Goal: Task Accomplishment & Management: Manage account settings

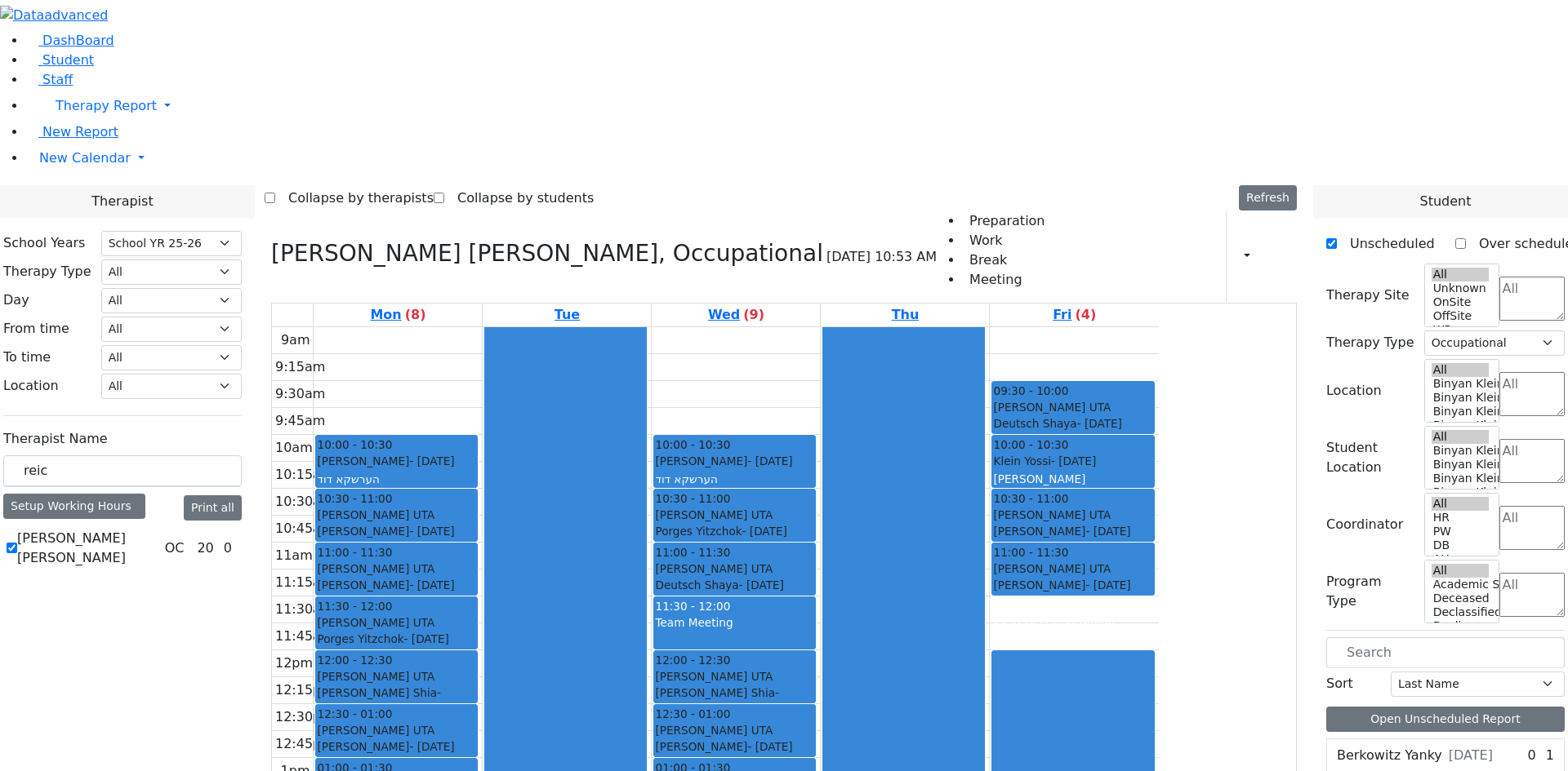
select select "212"
select select "1"
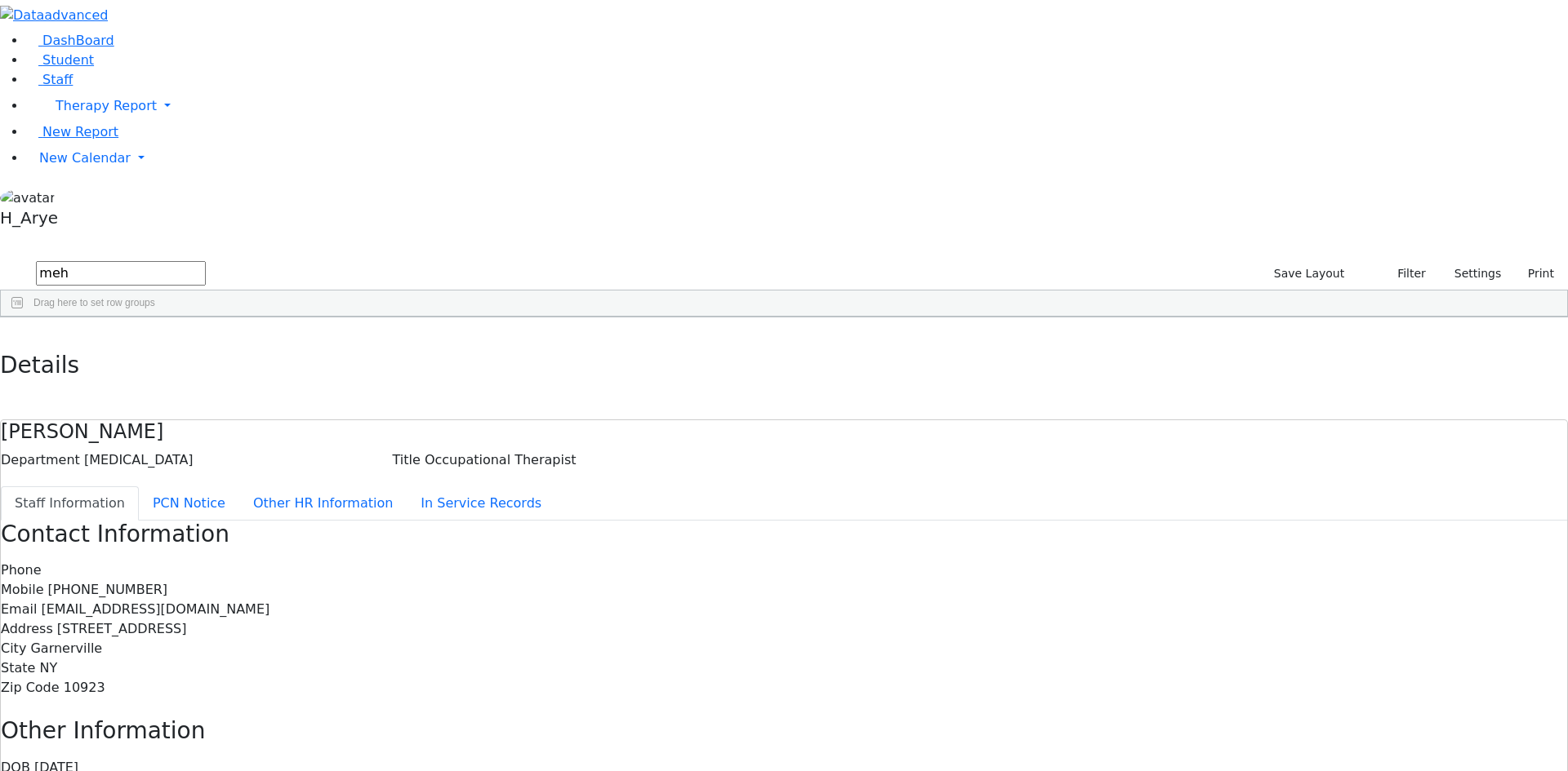
click at [313, 36] on div "DashBoard Student Staff Therapy Report Student Old Calendar Report H_Arye" at bounding box center [784, 511] width 1568 height 1021
click at [16, 330] on icon "button" at bounding box center [12, 335] width 9 height 10
drag, startPoint x: 255, startPoint y: 61, endPoint x: 48, endPoint y: 55, distance: 207.1
click at [71, 55] on div "DashBoard Student Staff Therapy Report Student Old Calendar Report H_Arye" at bounding box center [784, 511] width 1568 height 1021
click at [0, 259] on button "submit" at bounding box center [16, 274] width 32 height 31
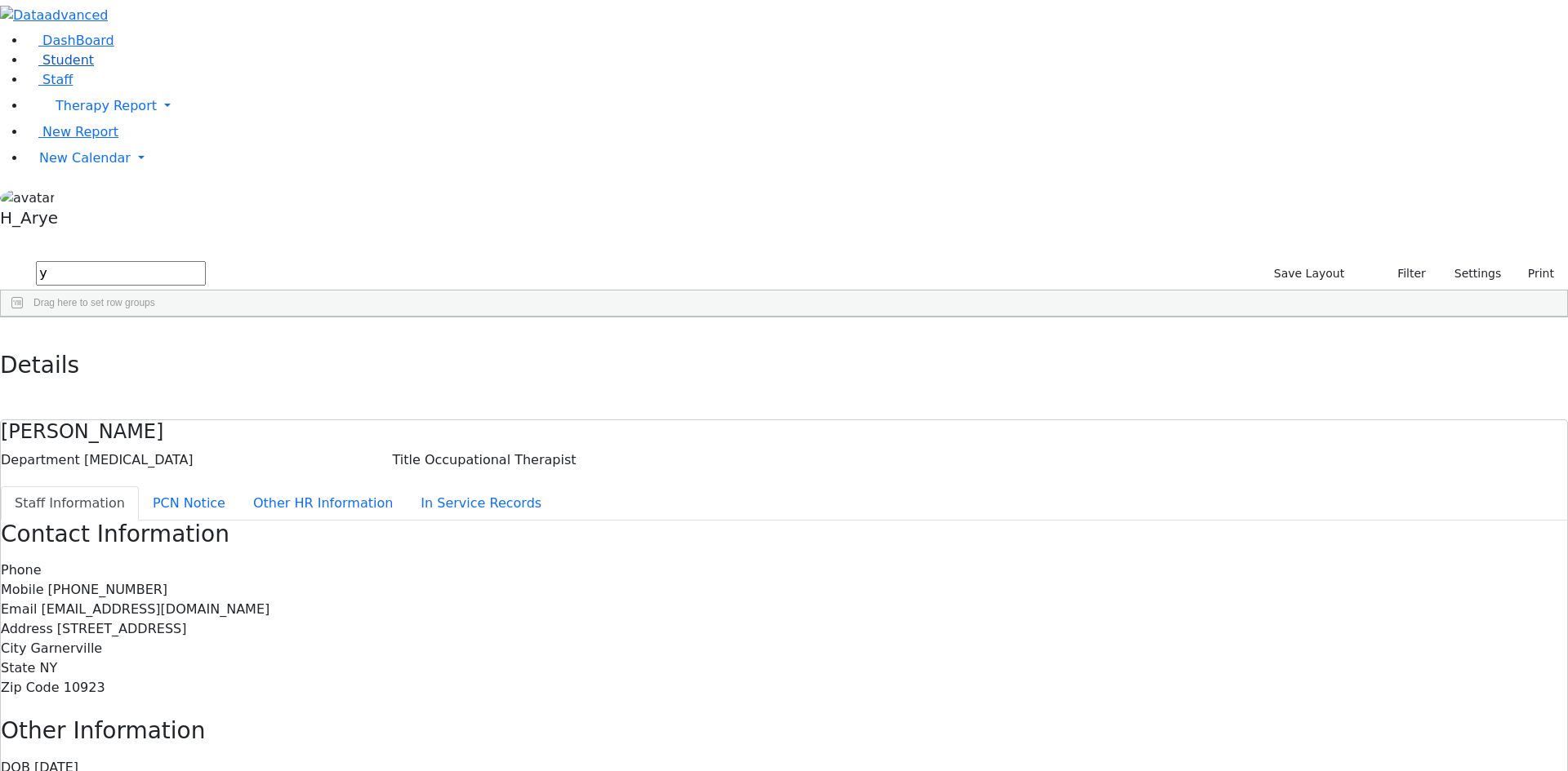
type input "y"
click at [90, 68] on link "Student" at bounding box center [60, 60] width 68 height 15
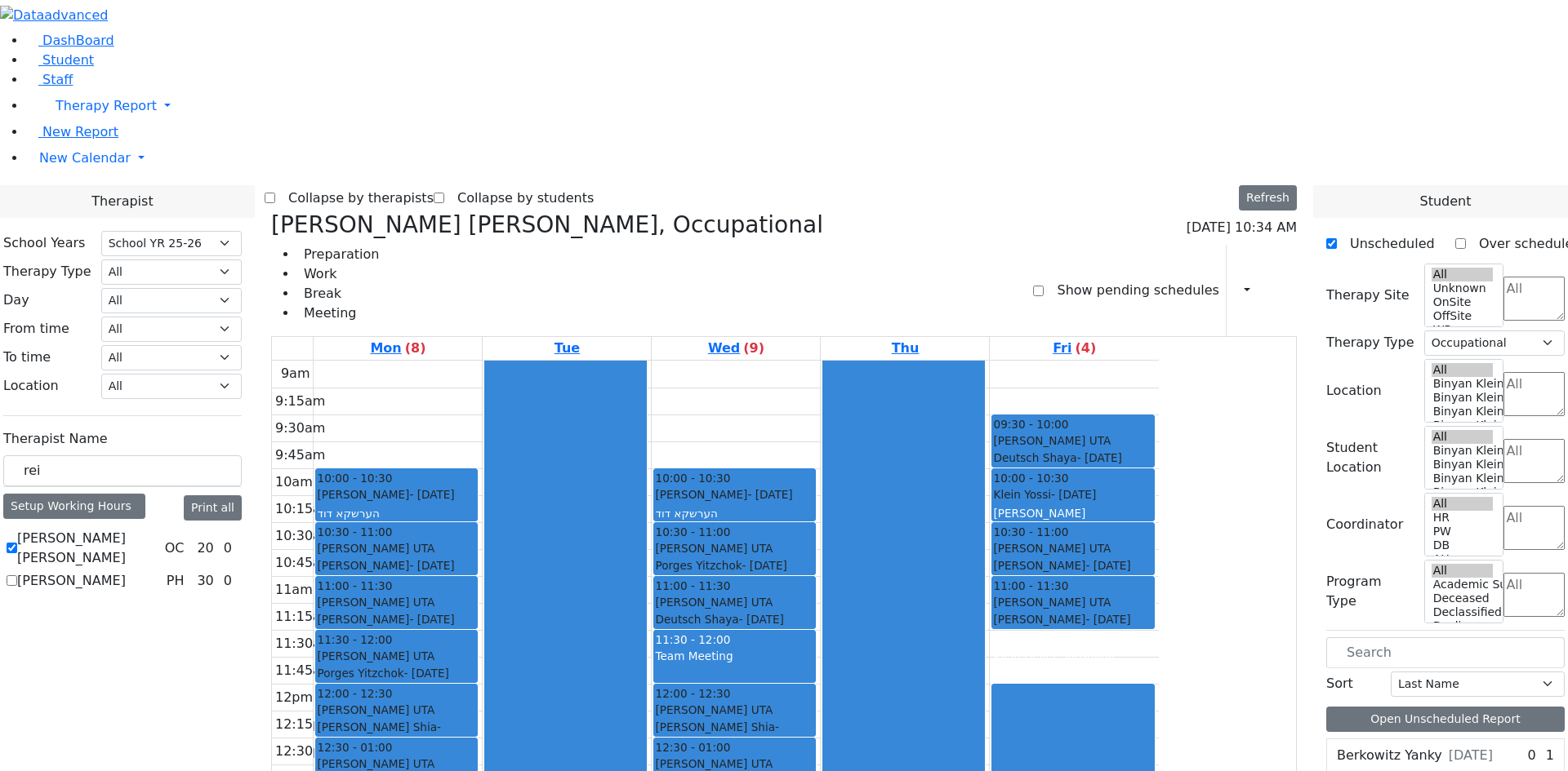
select select "212"
select select "1"
click at [1056, 277] on label "Show pending schedules" at bounding box center [1131, 290] width 175 height 26
click at [1044, 286] on input "Show pending schedules" at bounding box center [1038, 291] width 11 height 11
checkbox input "true"
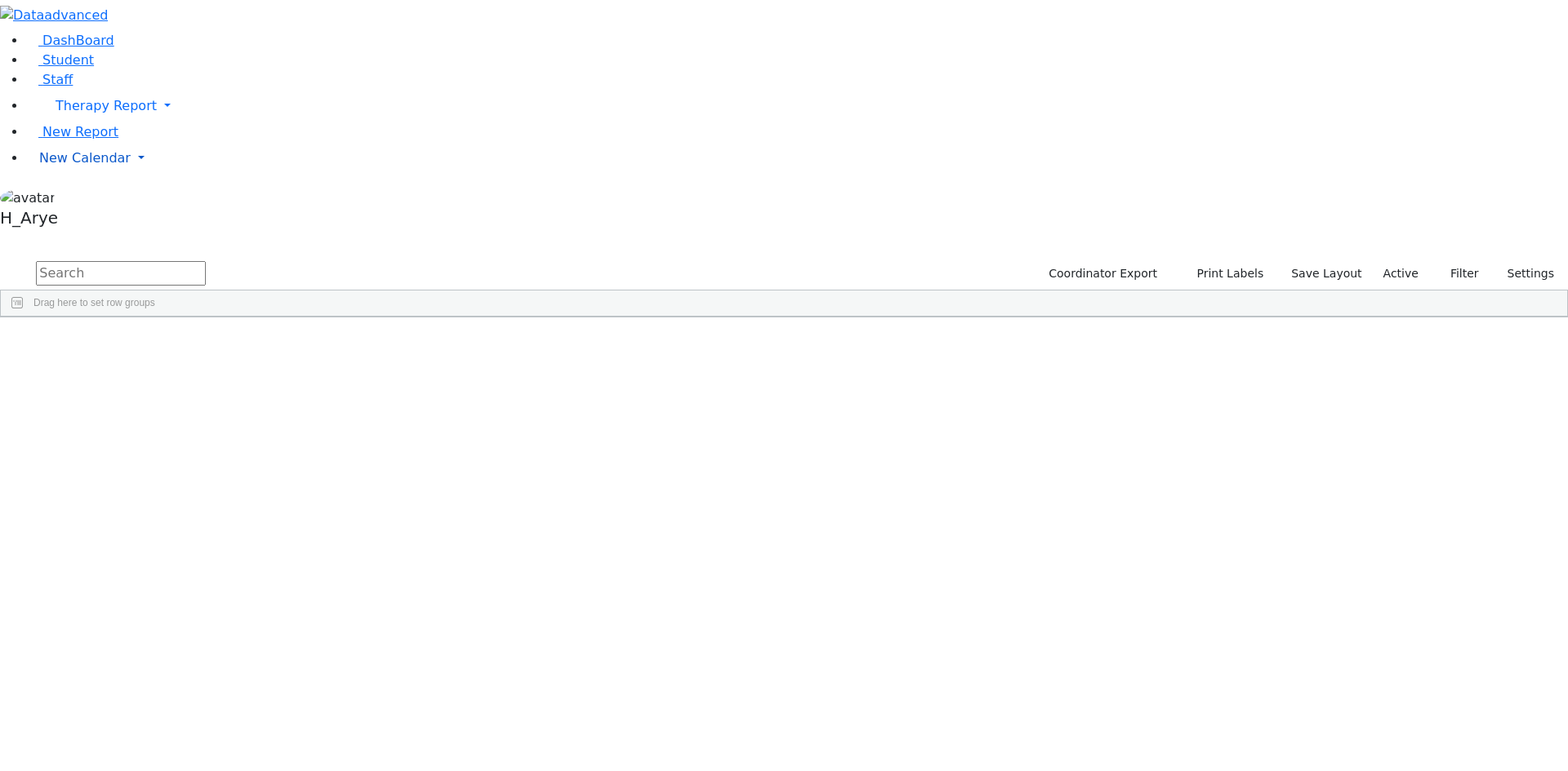
click at [57, 123] on link "New Calendar" at bounding box center [797, 106] width 1542 height 33
click at [79, 199] on span "Calendar" at bounding box center [65, 190] width 59 height 15
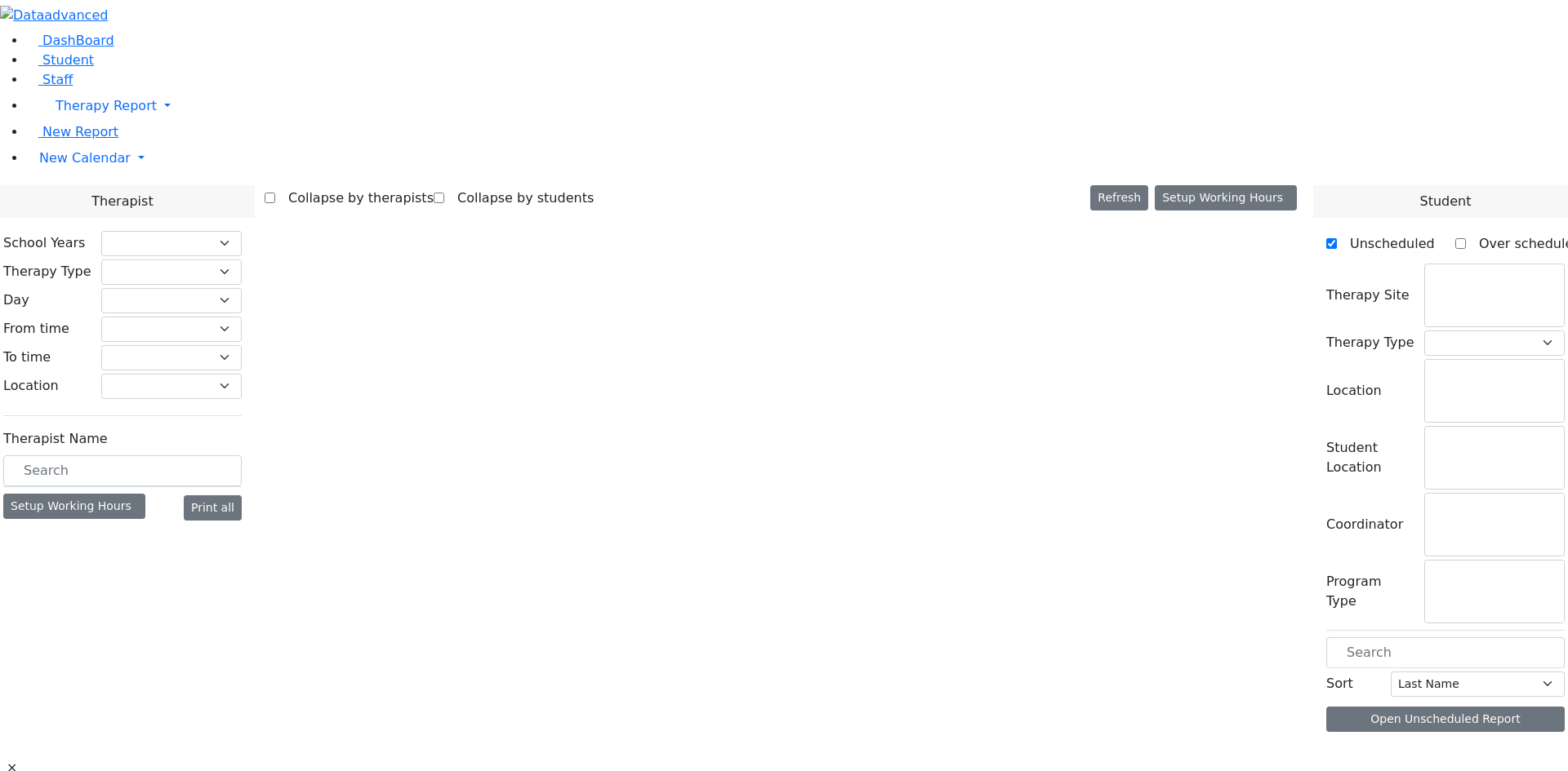
select select "212"
select select "1"
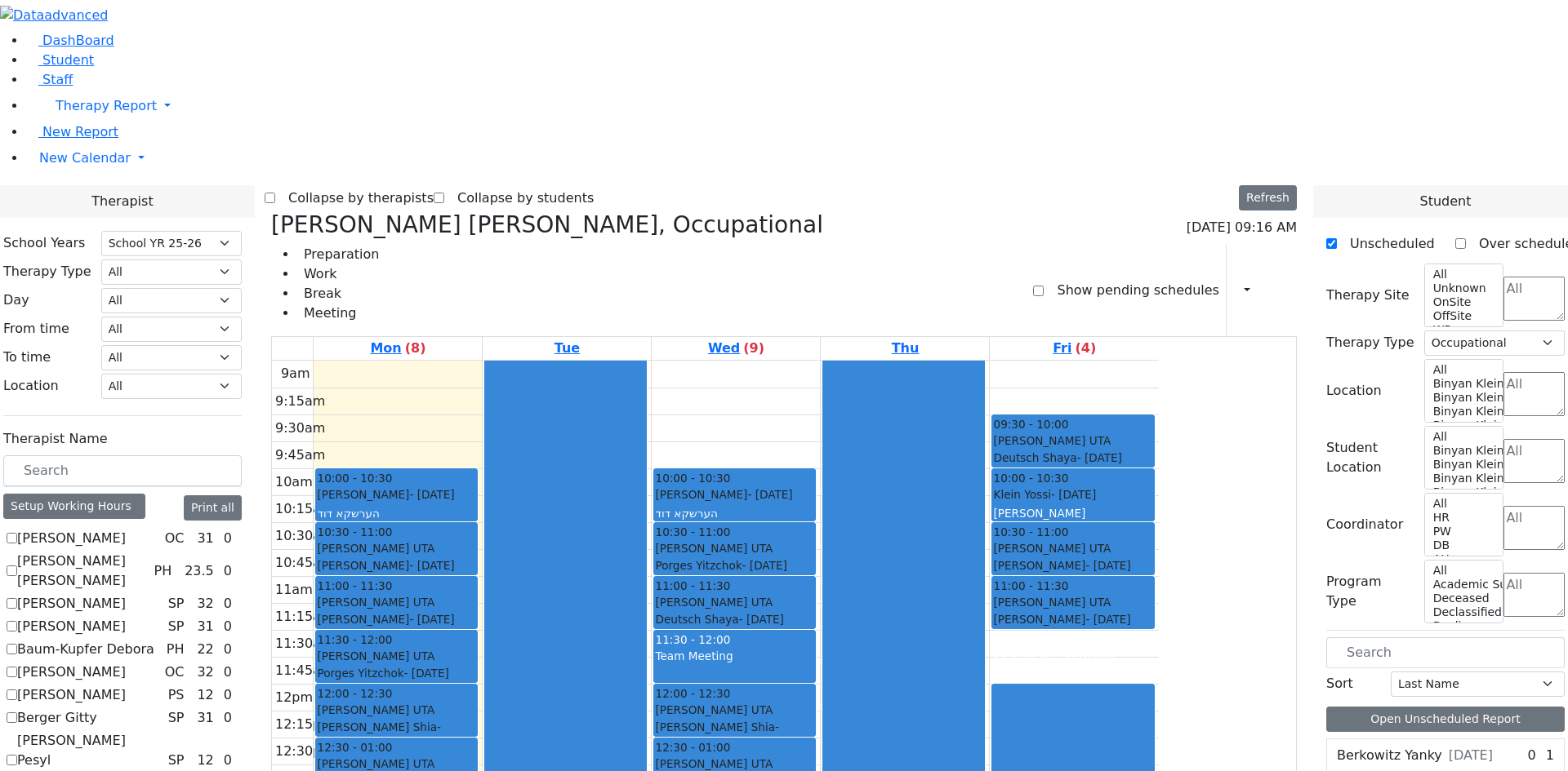
click at [1078, 277] on label "Show pending schedules" at bounding box center [1131, 290] width 175 height 26
click at [1044, 286] on input "Show pending schedules" at bounding box center [1038, 291] width 11 height 11
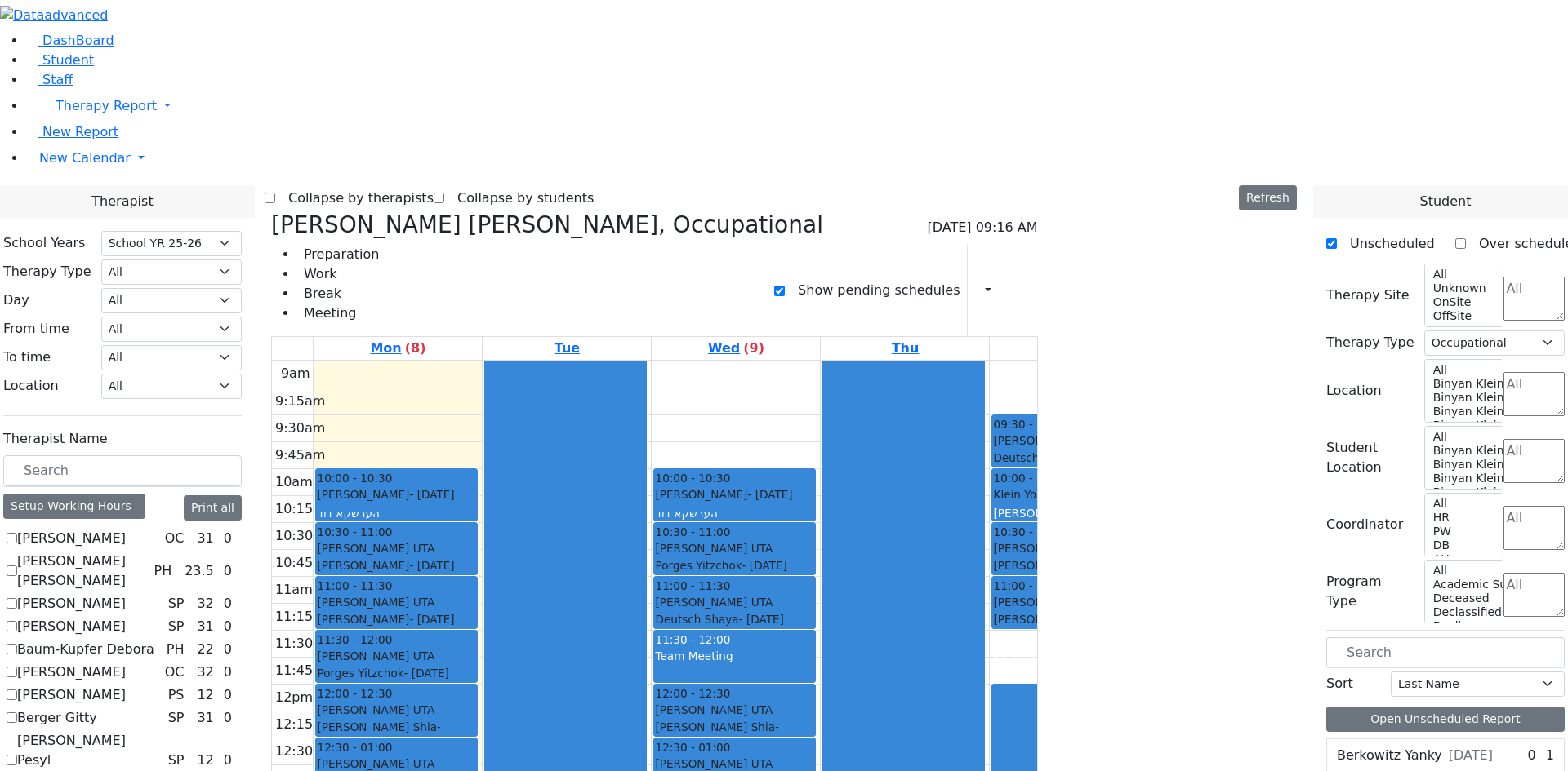
click at [1038, 245] on div "Preparation Work Break Meeting Show pending schedules Print Schedule Print All …" at bounding box center [655, 291] width 767 height 91
checkbox input "false"
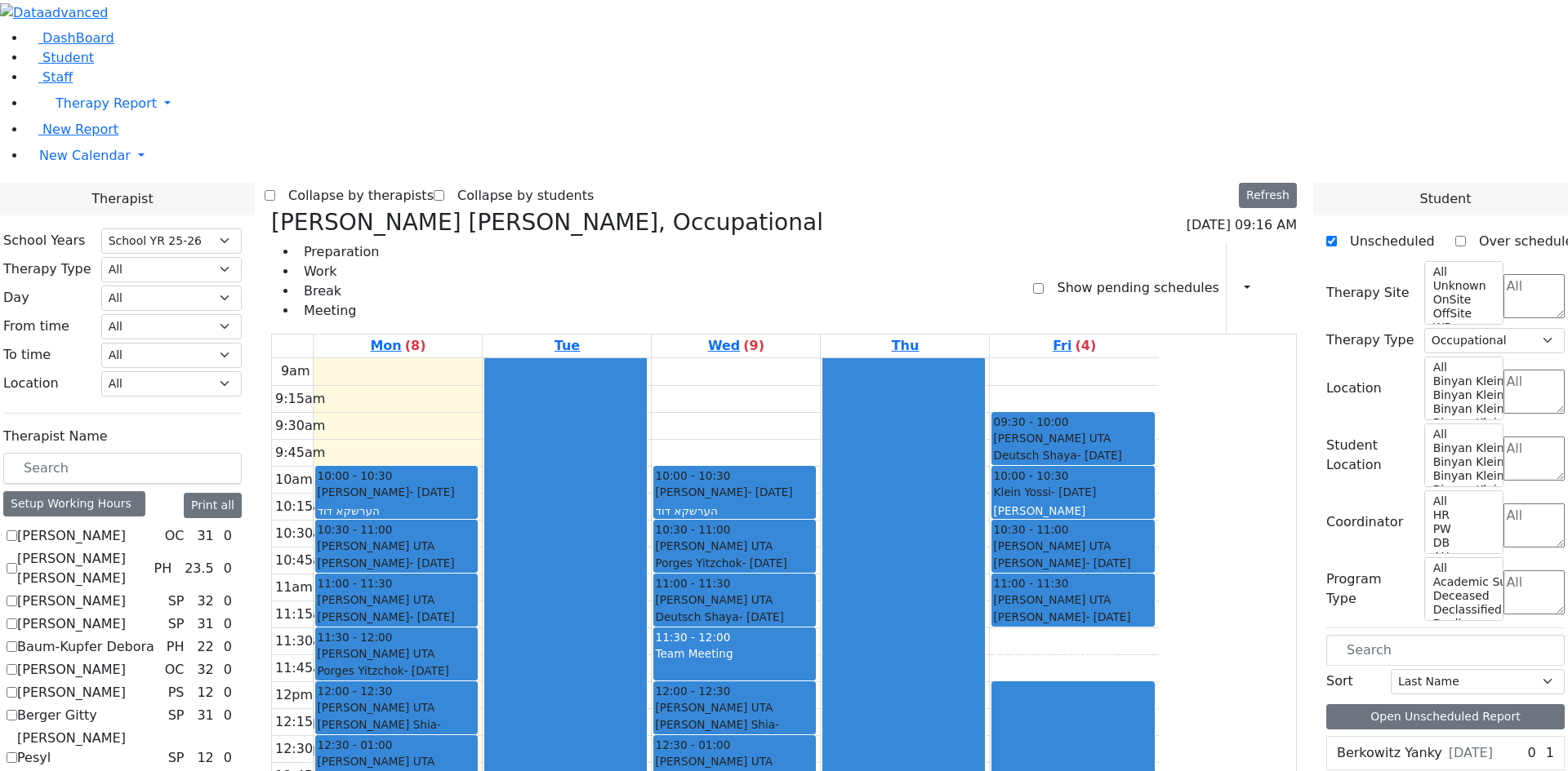
scroll to position [1048, 0]
checkbox input "false"
select select
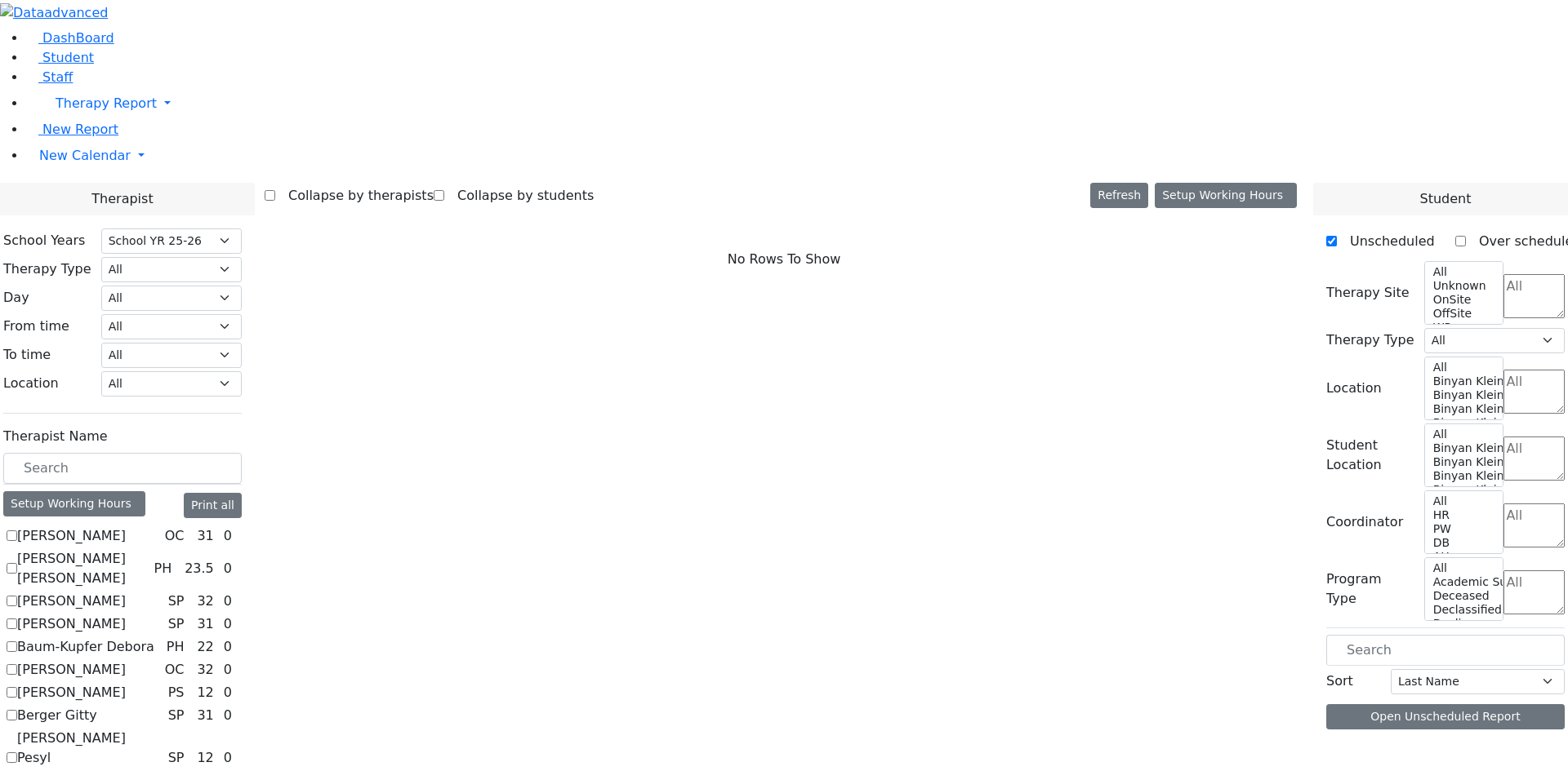
scroll to position [0, 0]
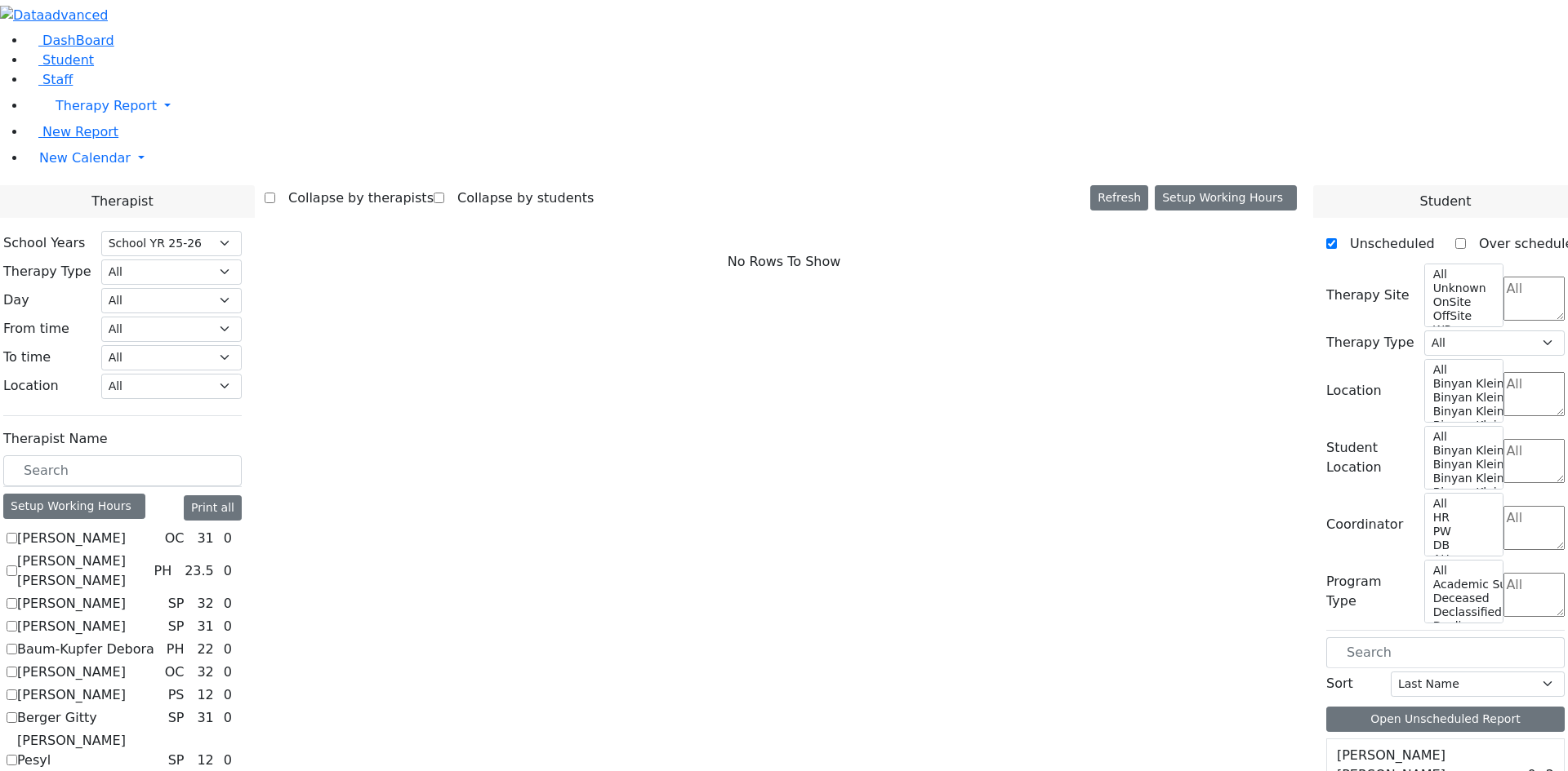
checkbox input "true"
select select "1"
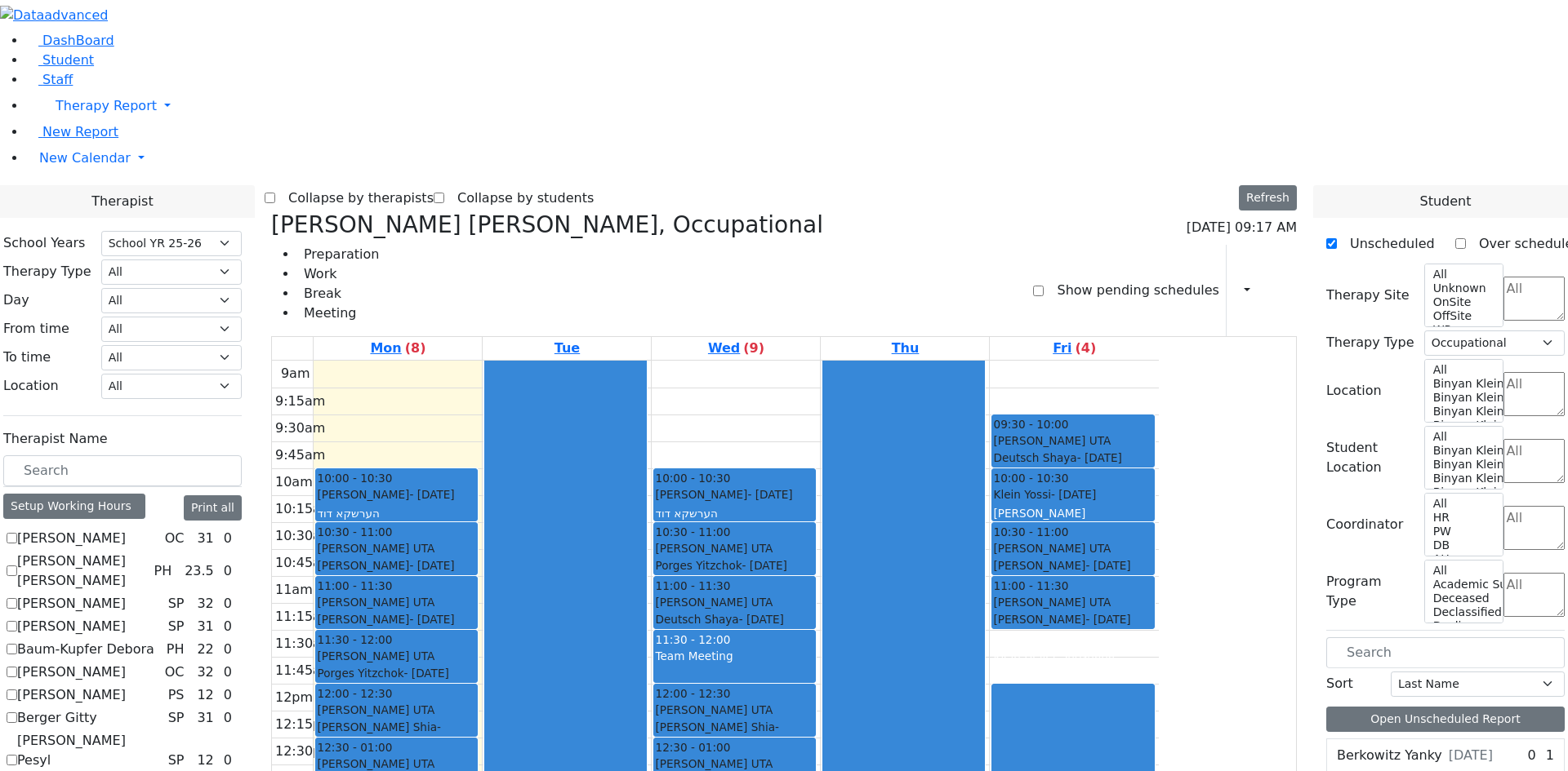
checkbox input "false"
select select
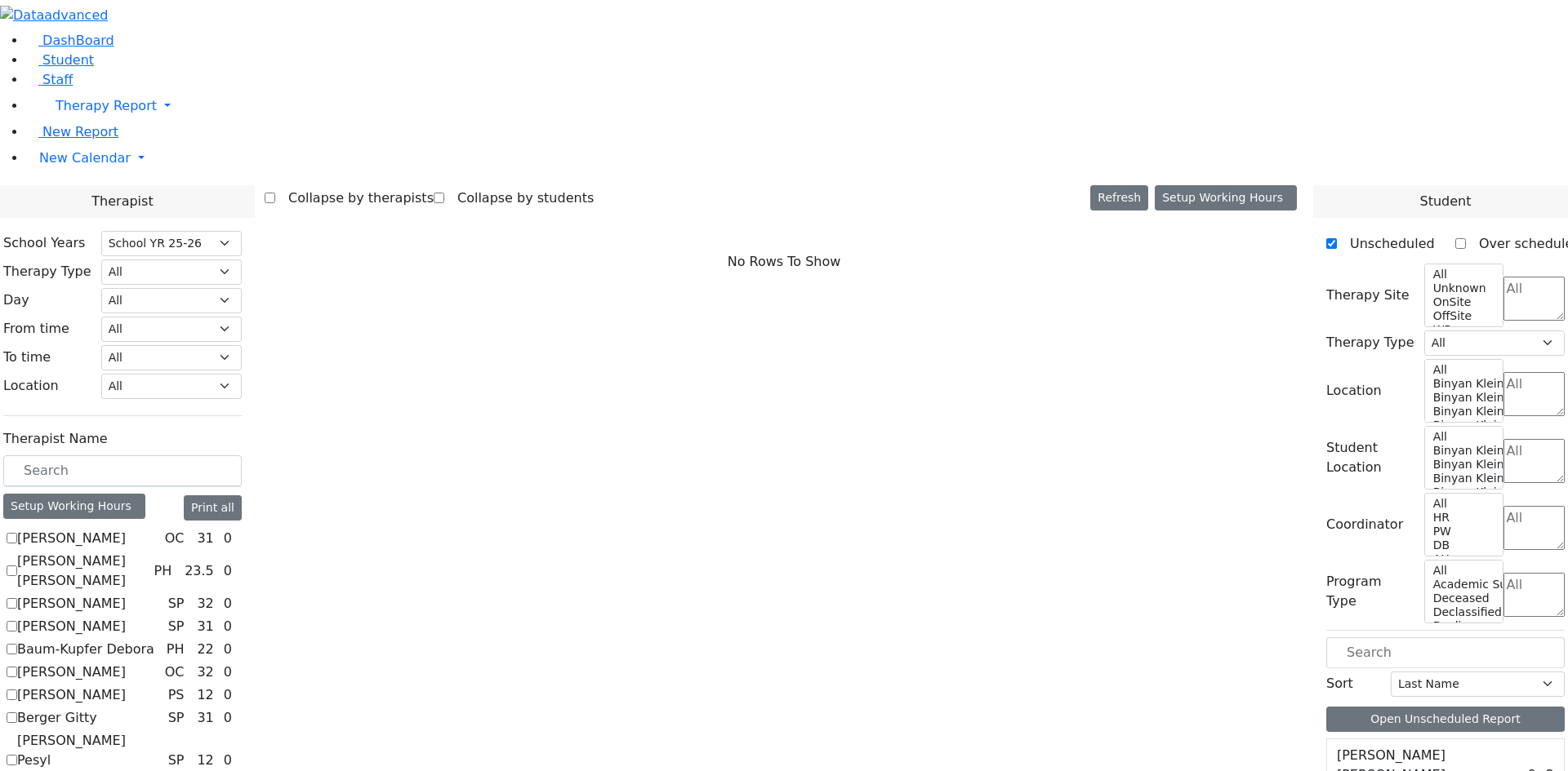
scroll to position [163, 0]
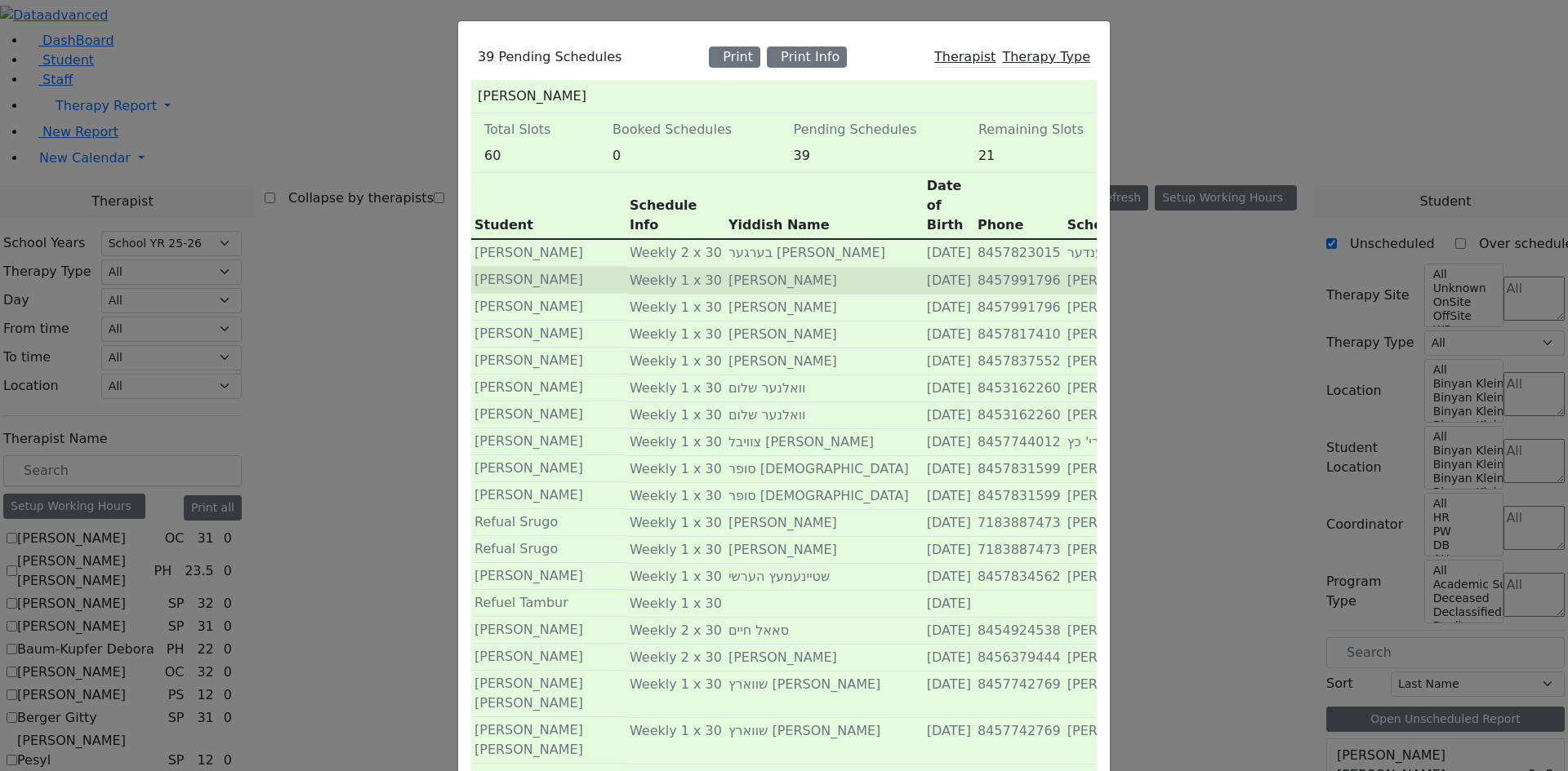
scroll to position [0, 0]
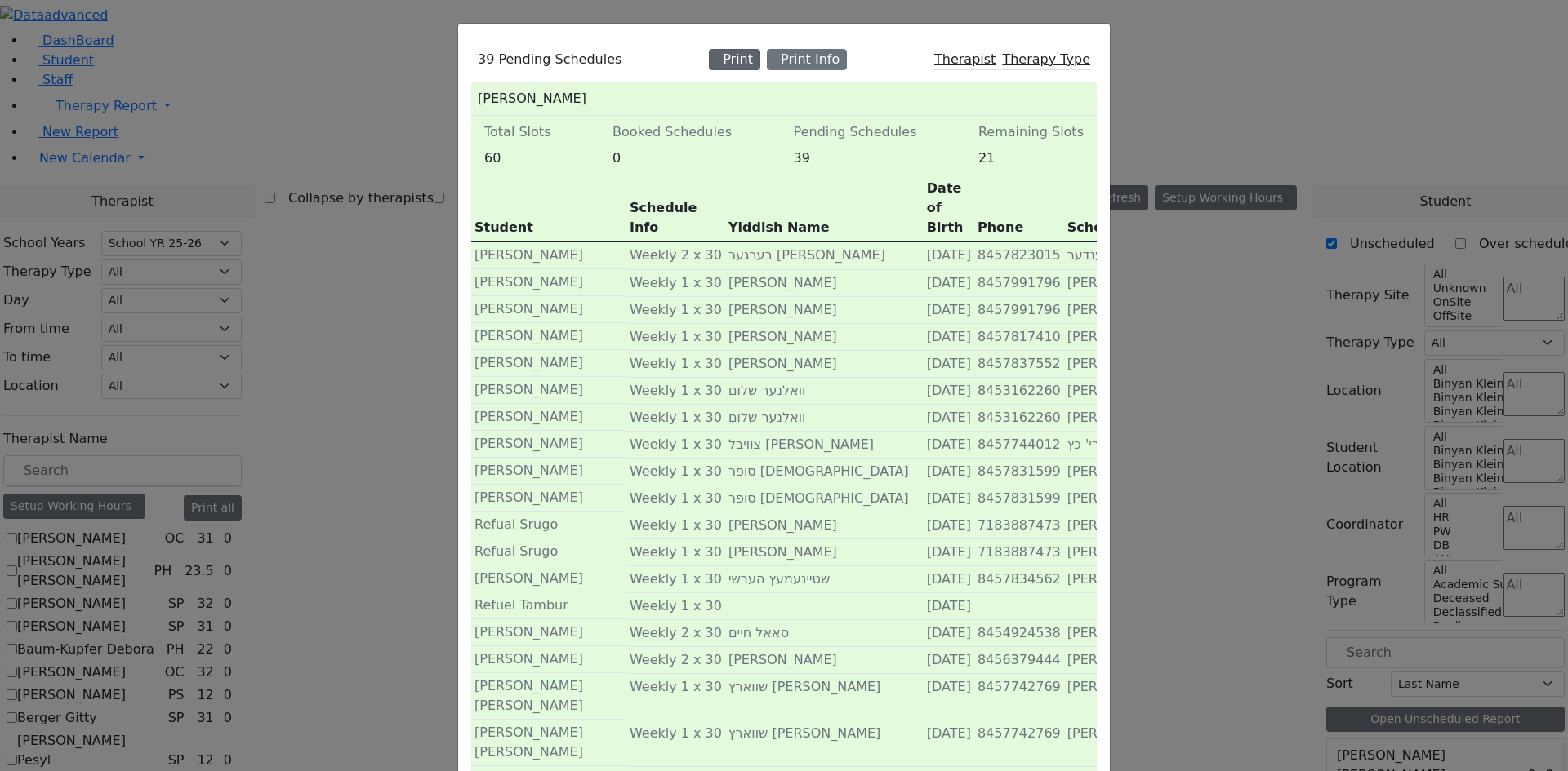
click at [738, 59] on div "Print" at bounding box center [734, 59] width 52 height 21
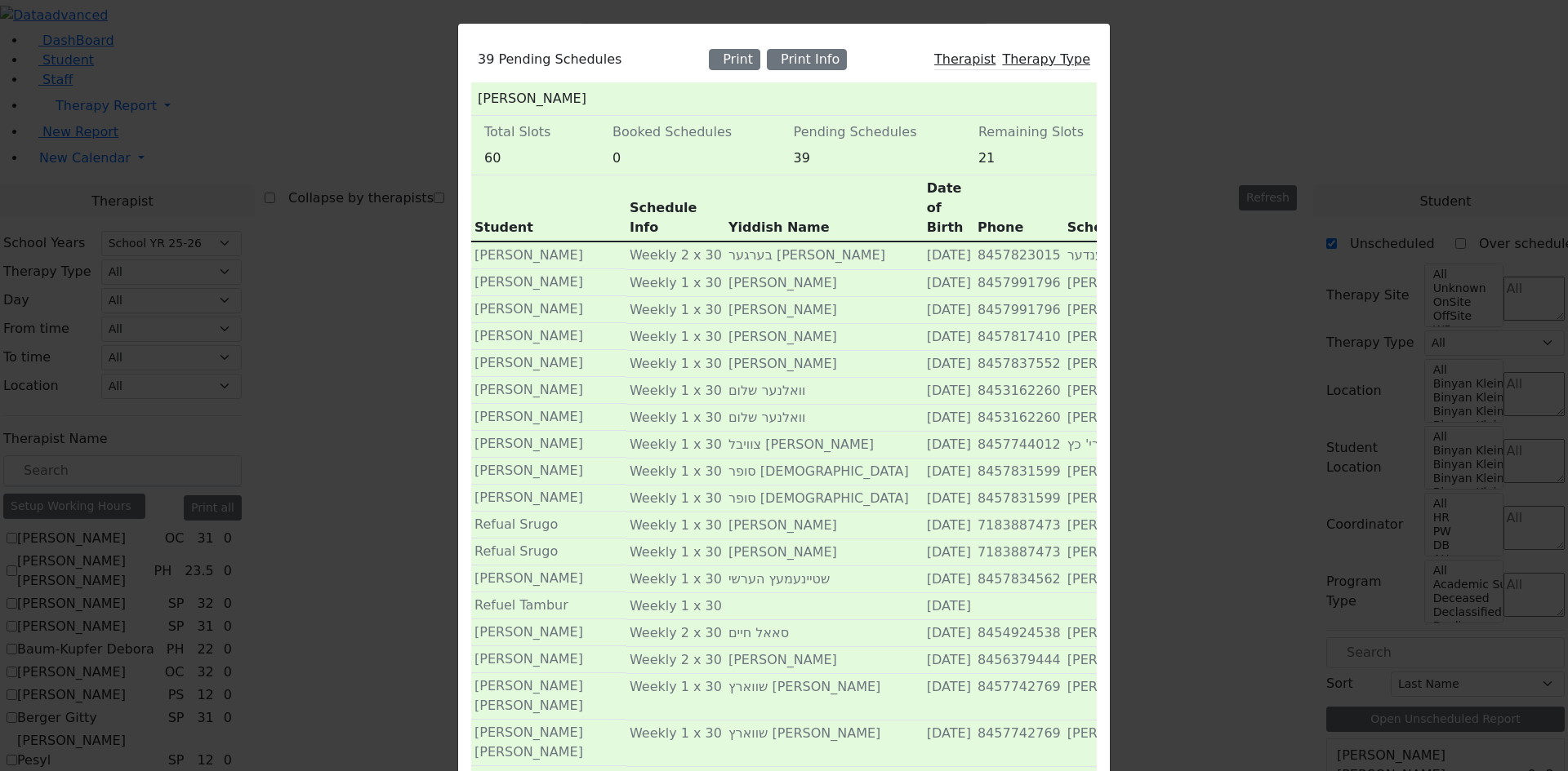
click at [242, 355] on div "39 Pending Schedules Print Print Info Therapist Therapy Type Diamond Mordechai …" at bounding box center [784, 386] width 1568 height 771
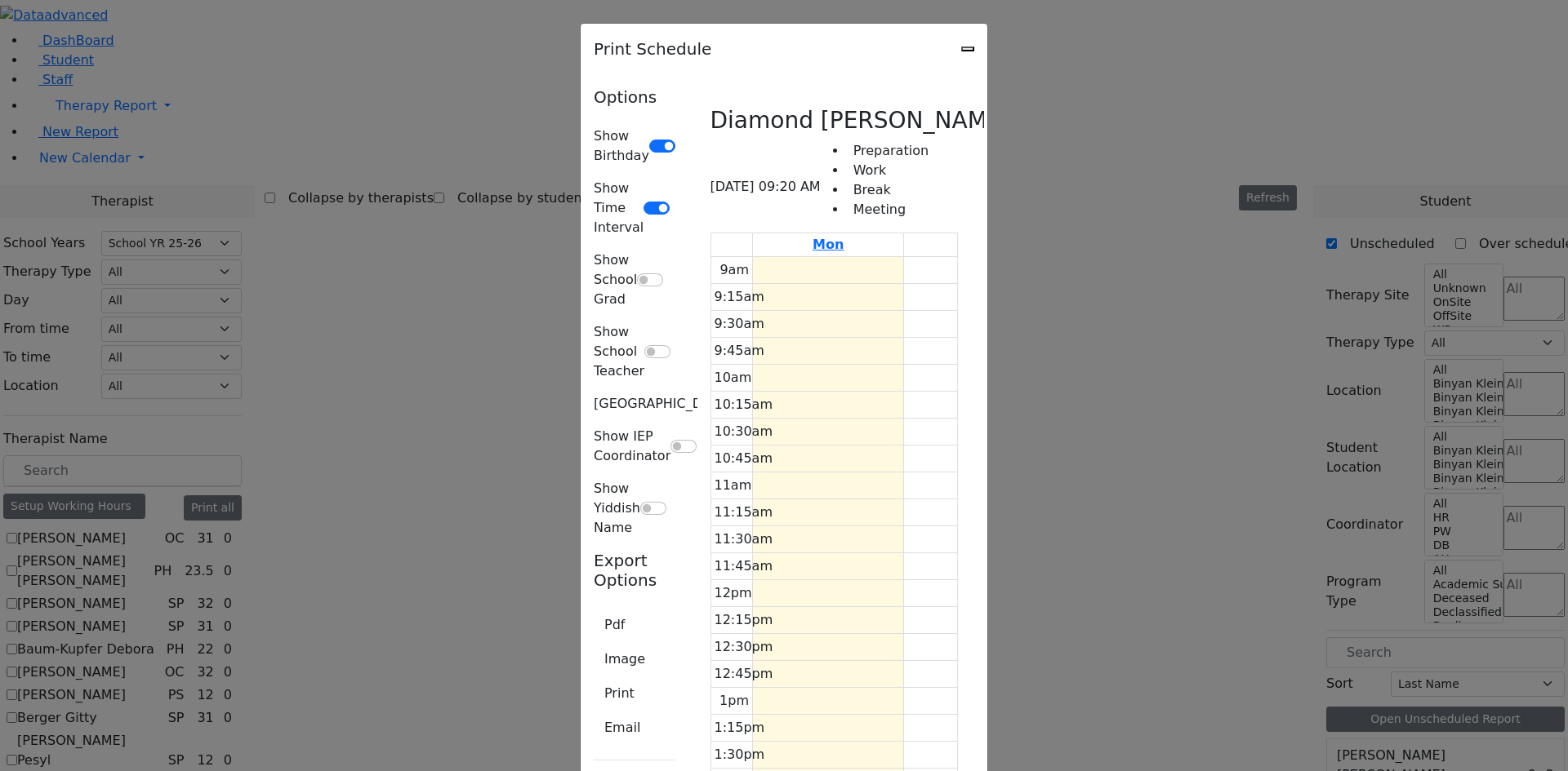
click at [968, 49] on icon "Close" at bounding box center [968, 49] width 0 height 0
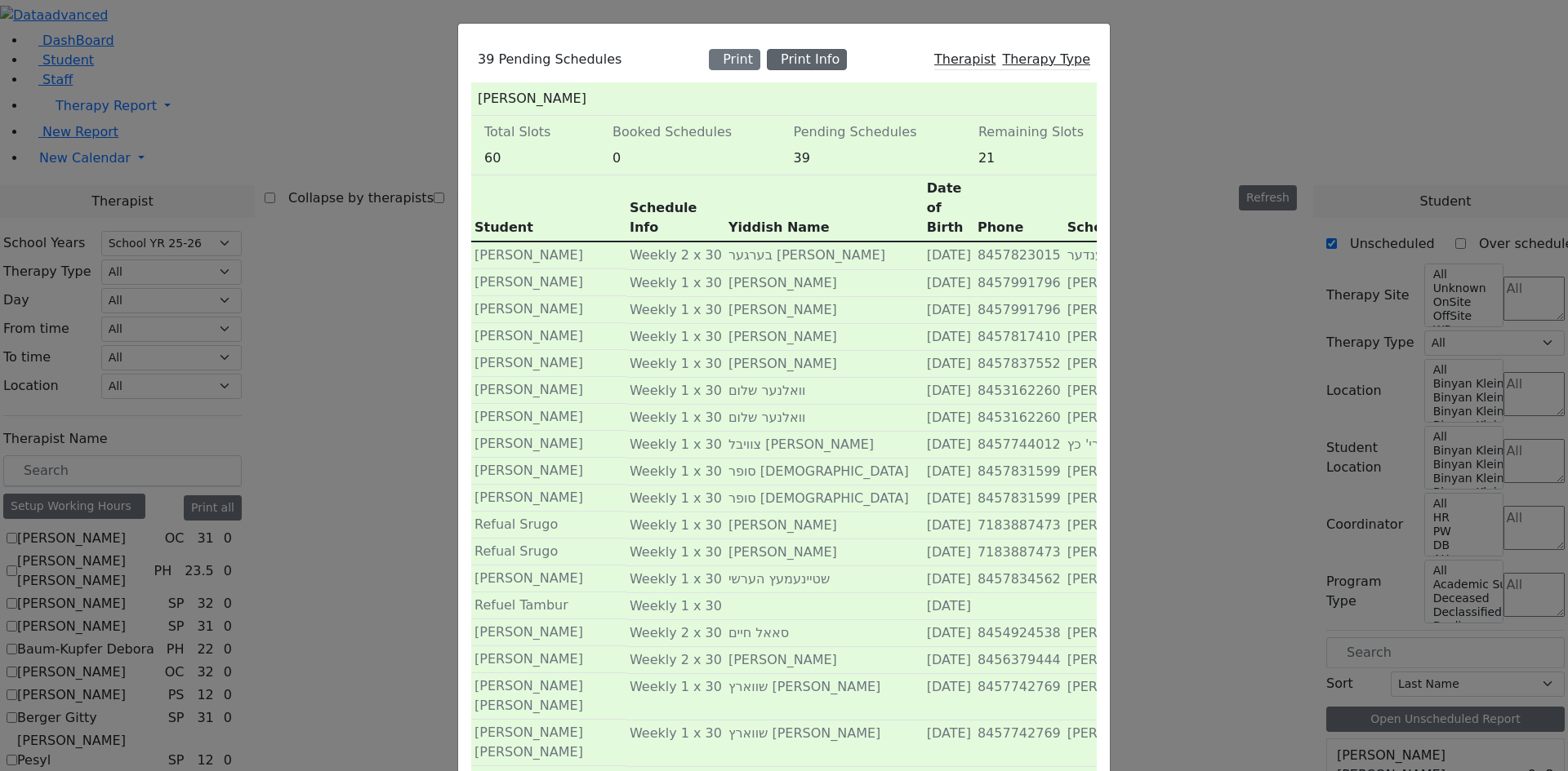
click at [829, 59] on div "Print Info" at bounding box center [807, 59] width 80 height 21
click at [426, 270] on div "39 Pending Schedules Print Print Info Therapist Therapy Type Diamond Mordechai …" at bounding box center [784, 386] width 1568 height 771
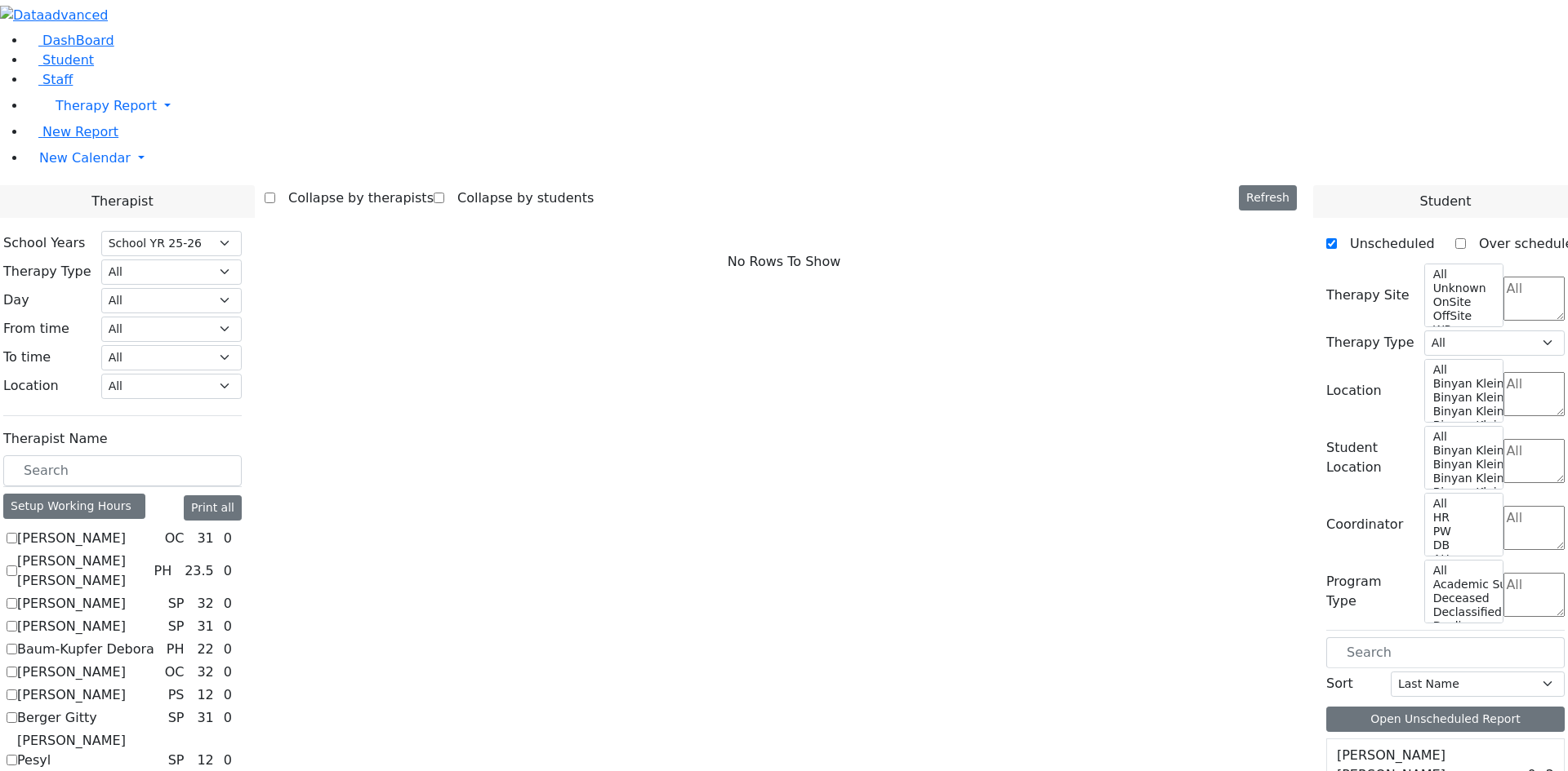
scroll to position [489, 0]
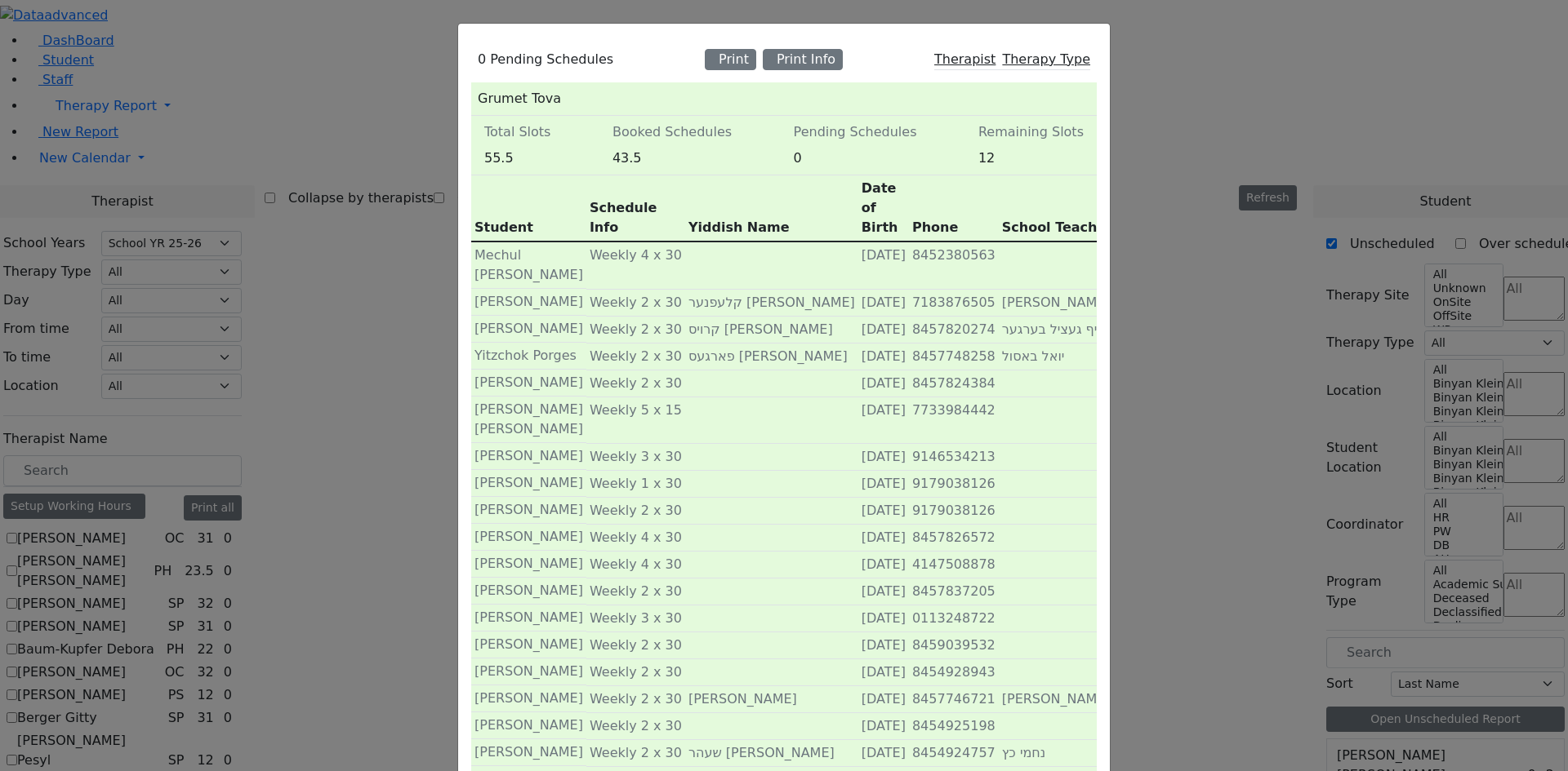
click at [821, 59] on div "Print Info" at bounding box center [803, 59] width 80 height 21
click at [1235, 159] on div "0 Pending Schedules Print Print Info Therapist Therapy Type Grumet Tova Total S…" at bounding box center [784, 386] width 1568 height 771
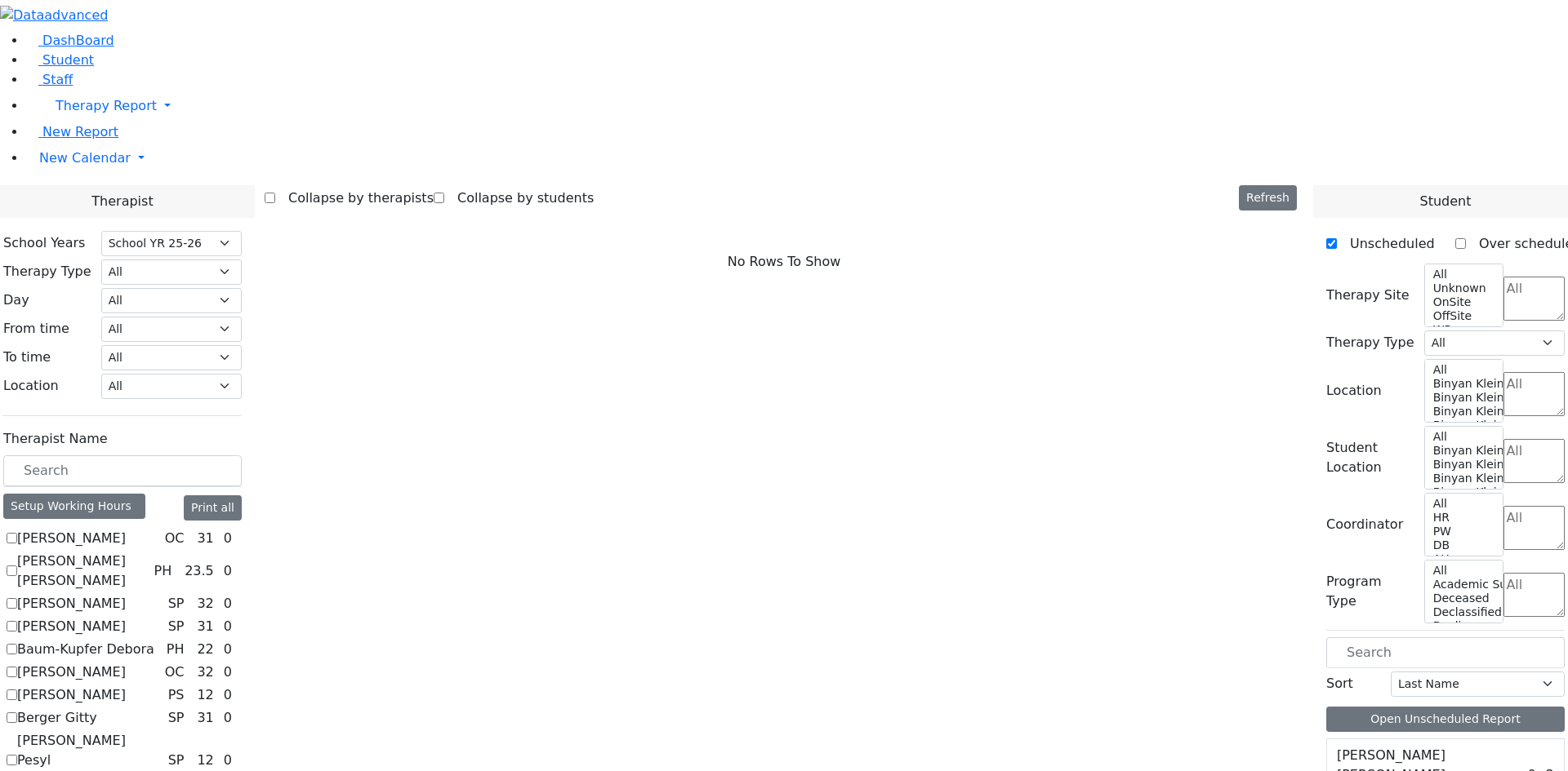
checkbox input "true"
select select "3"
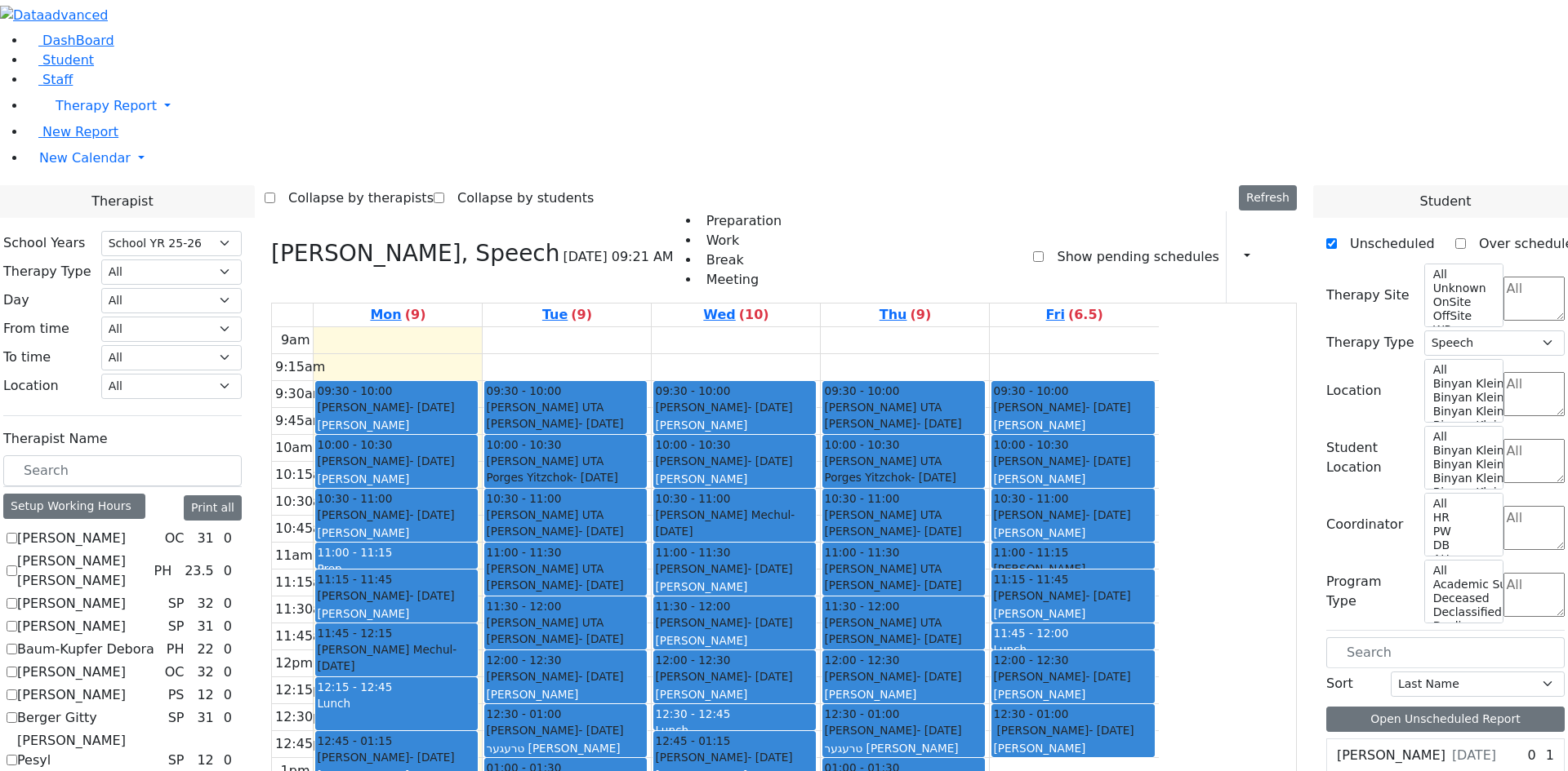
scroll to position [571, 0]
click at [1237, 249] on icon "button" at bounding box center [1237, 256] width 0 height 15
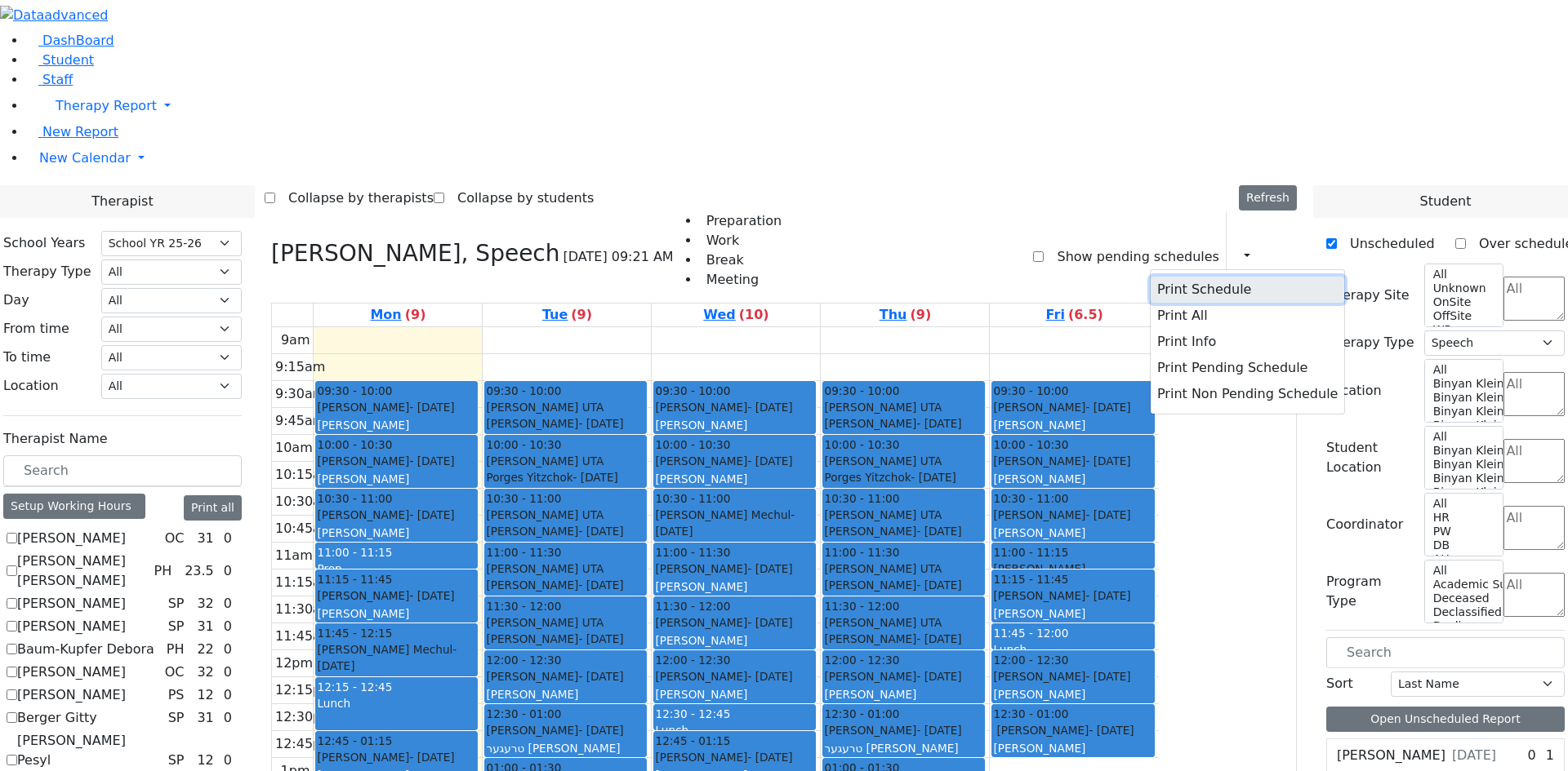
click at [1165, 276] on button "Print Schedule" at bounding box center [1247, 289] width 194 height 26
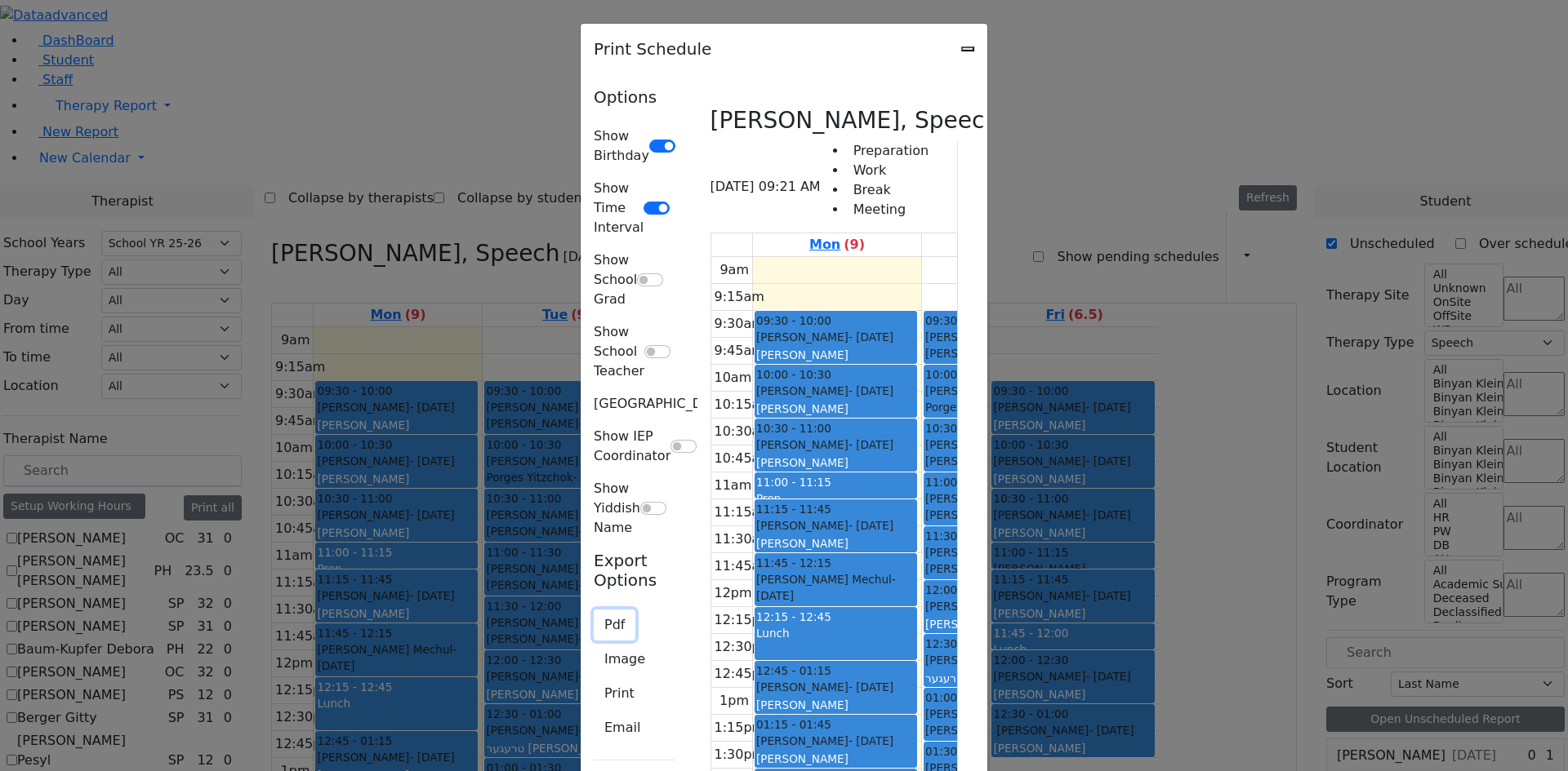
click at [594, 610] on button "Pdf" at bounding box center [614, 625] width 41 height 31
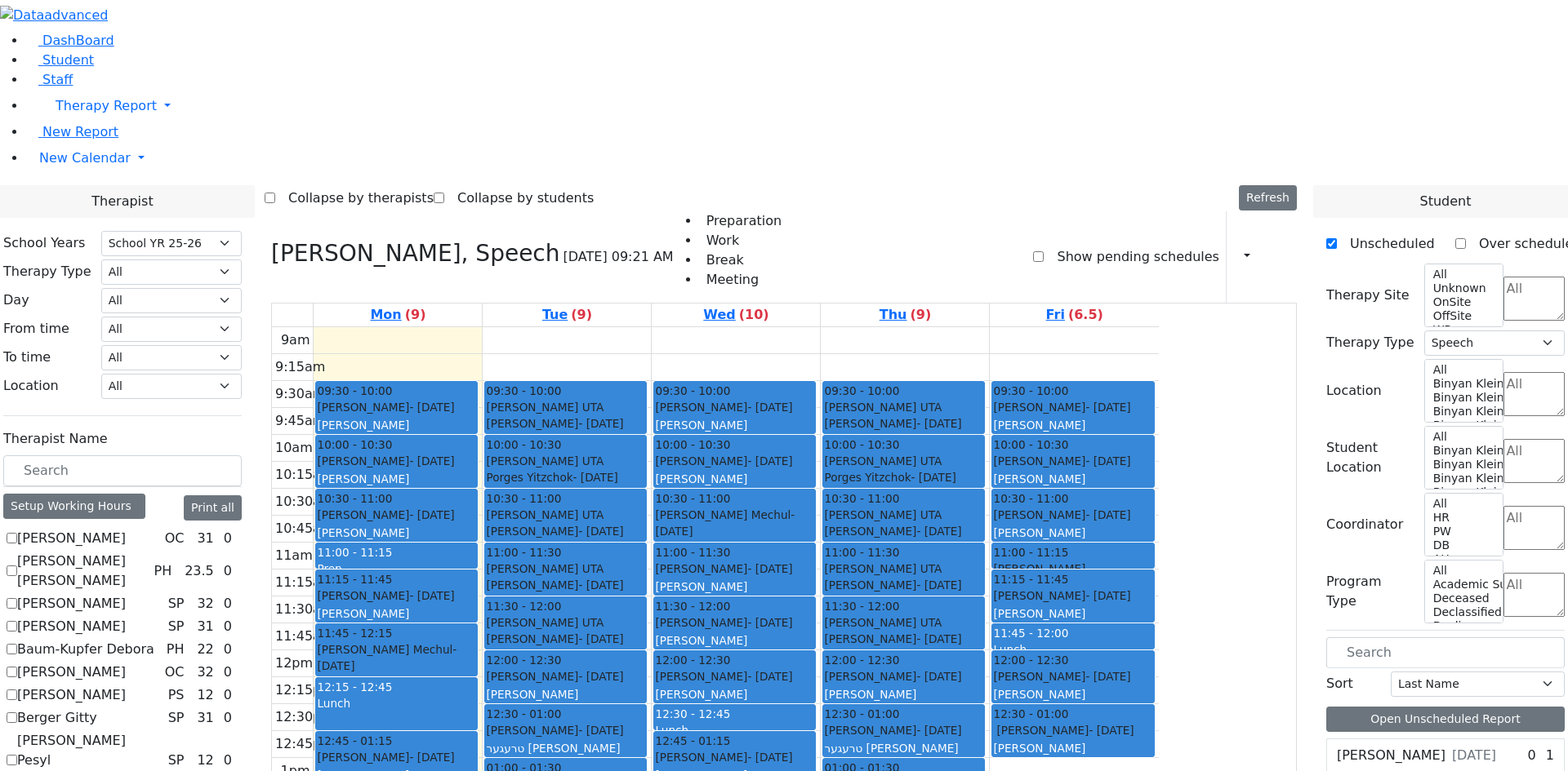
checkbox input "false"
select select
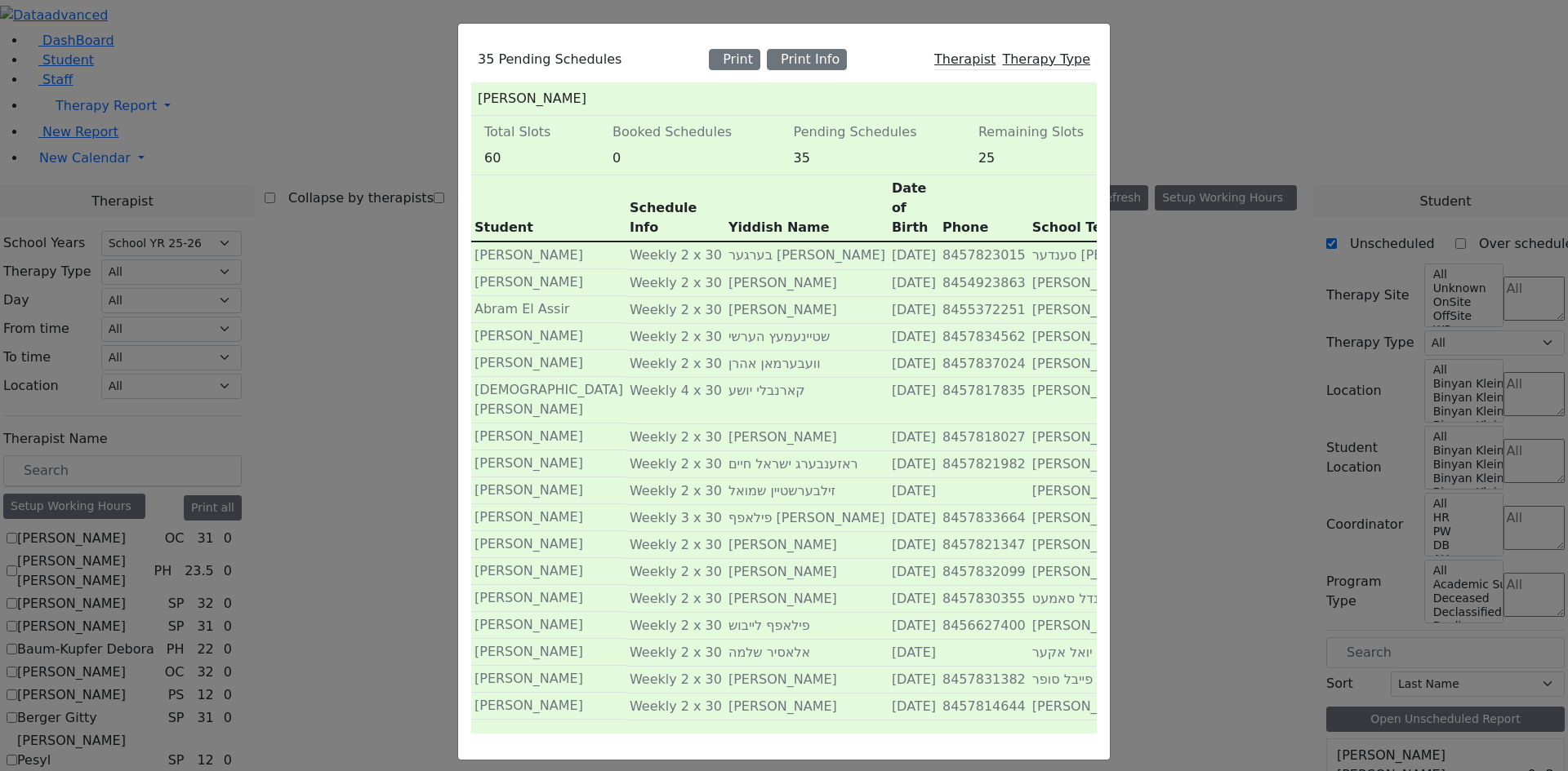
click at [809, 61] on div "Print Info" at bounding box center [807, 59] width 80 height 21
click at [383, 578] on div "35 Pending Schedules Print Print Info Therapist Therapy Type Joseph Yehuda Tota…" at bounding box center [784, 386] width 1568 height 771
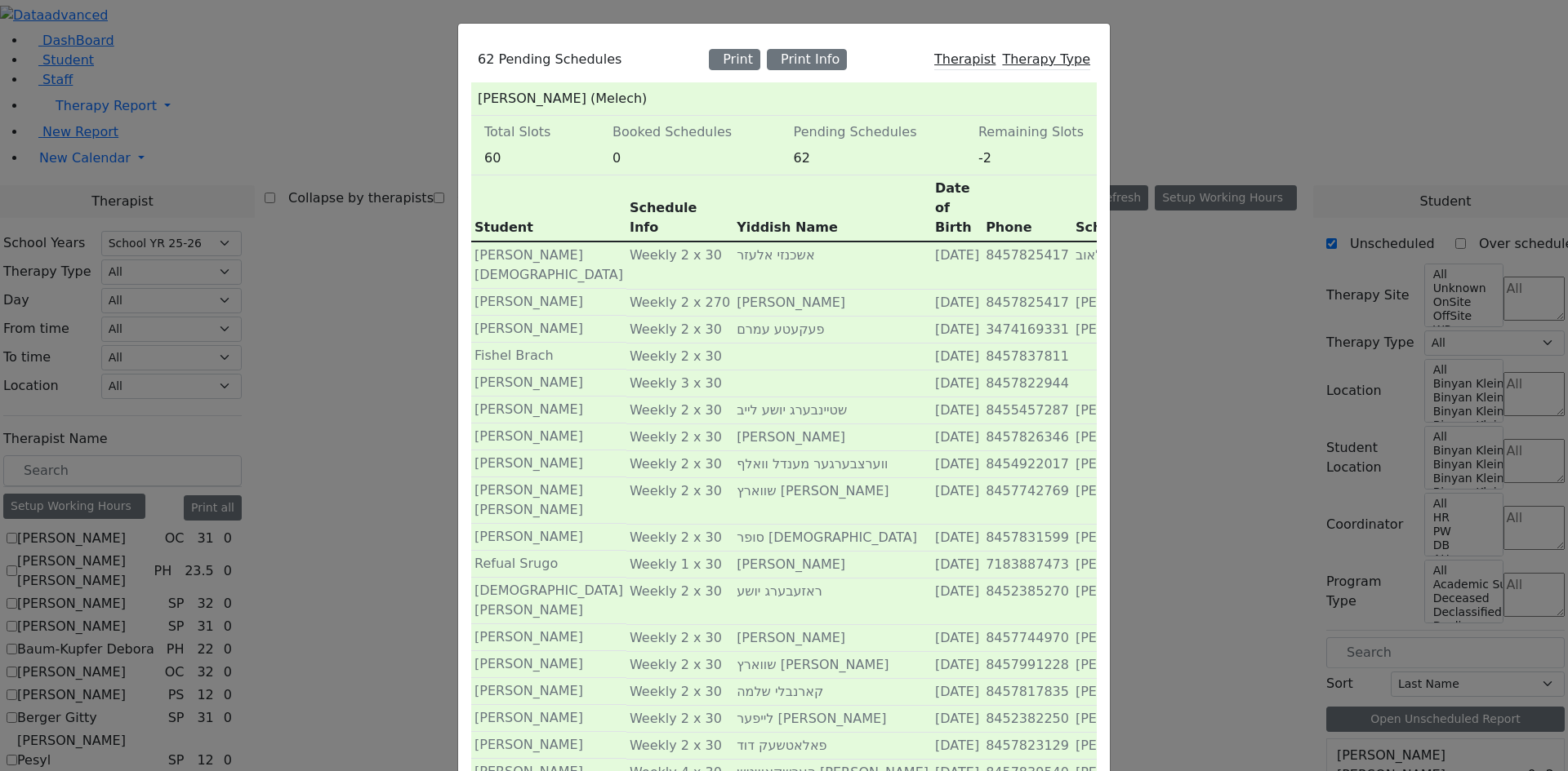
scroll to position [82, 0]
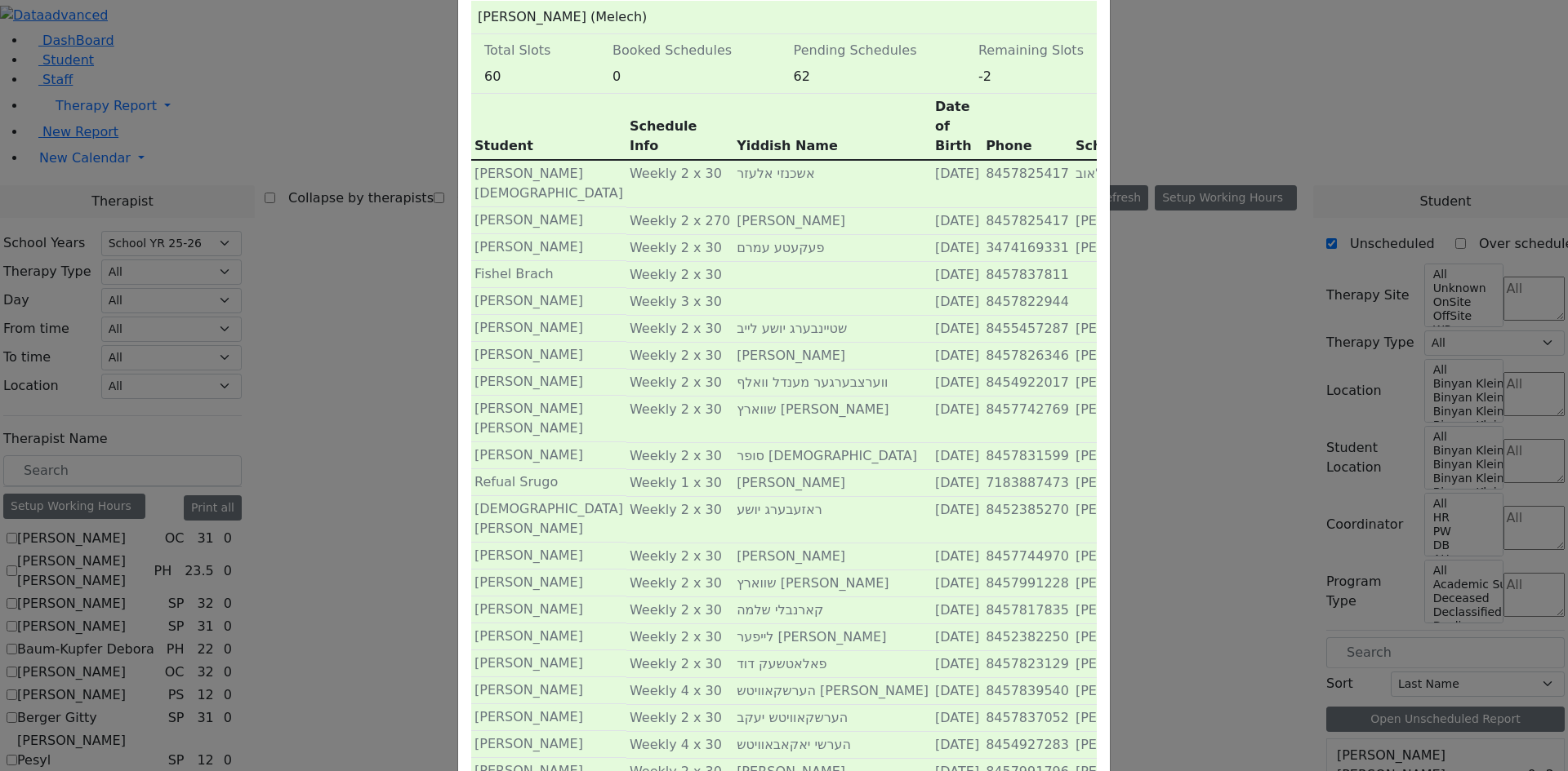
click at [1253, 160] on div "62 Pending Schedules Print Print Info Therapist Therapy Type [PERSON_NAME] (Mel…" at bounding box center [784, 386] width 1568 height 771
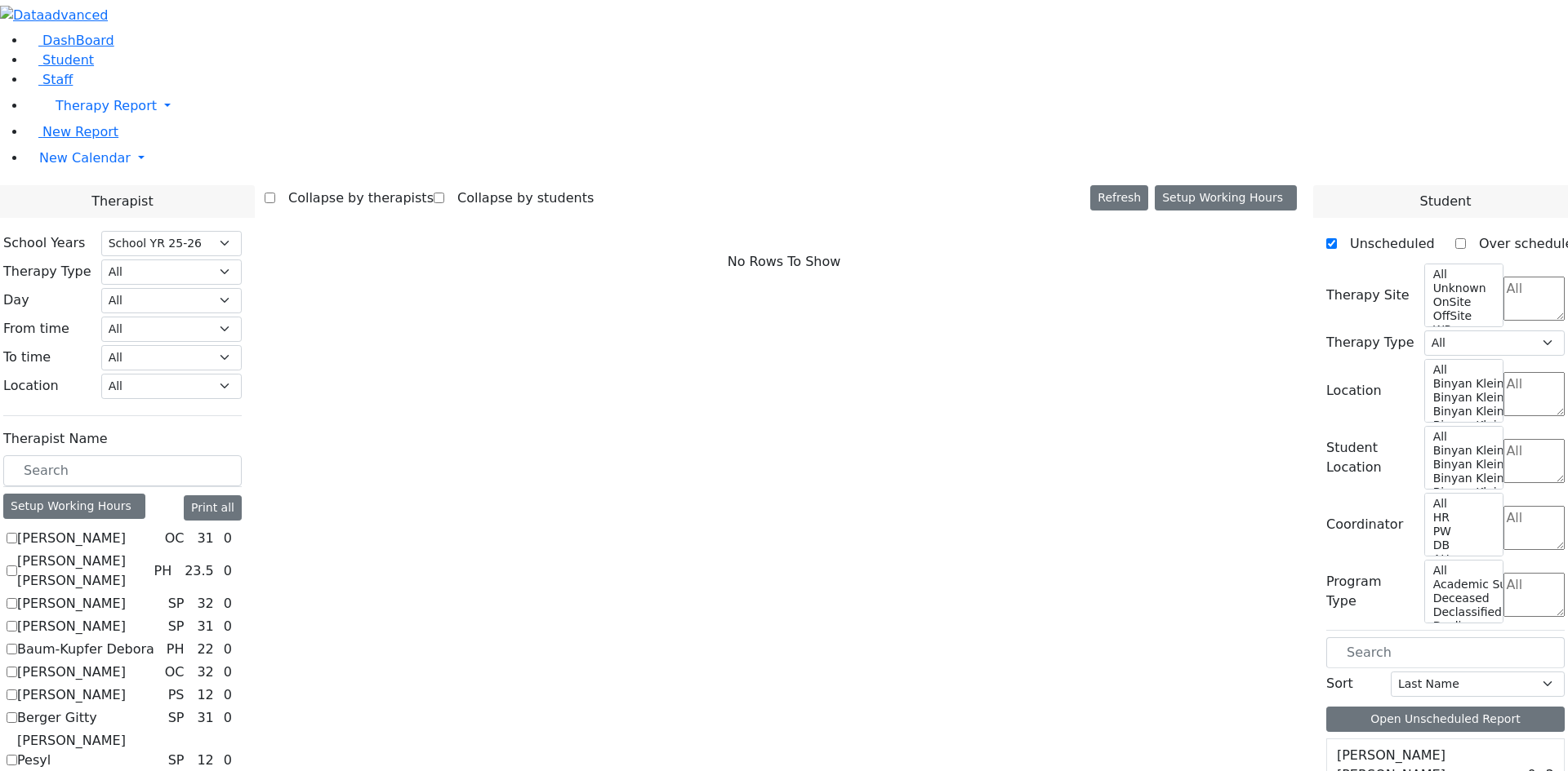
checkbox input "true"
select select "3"
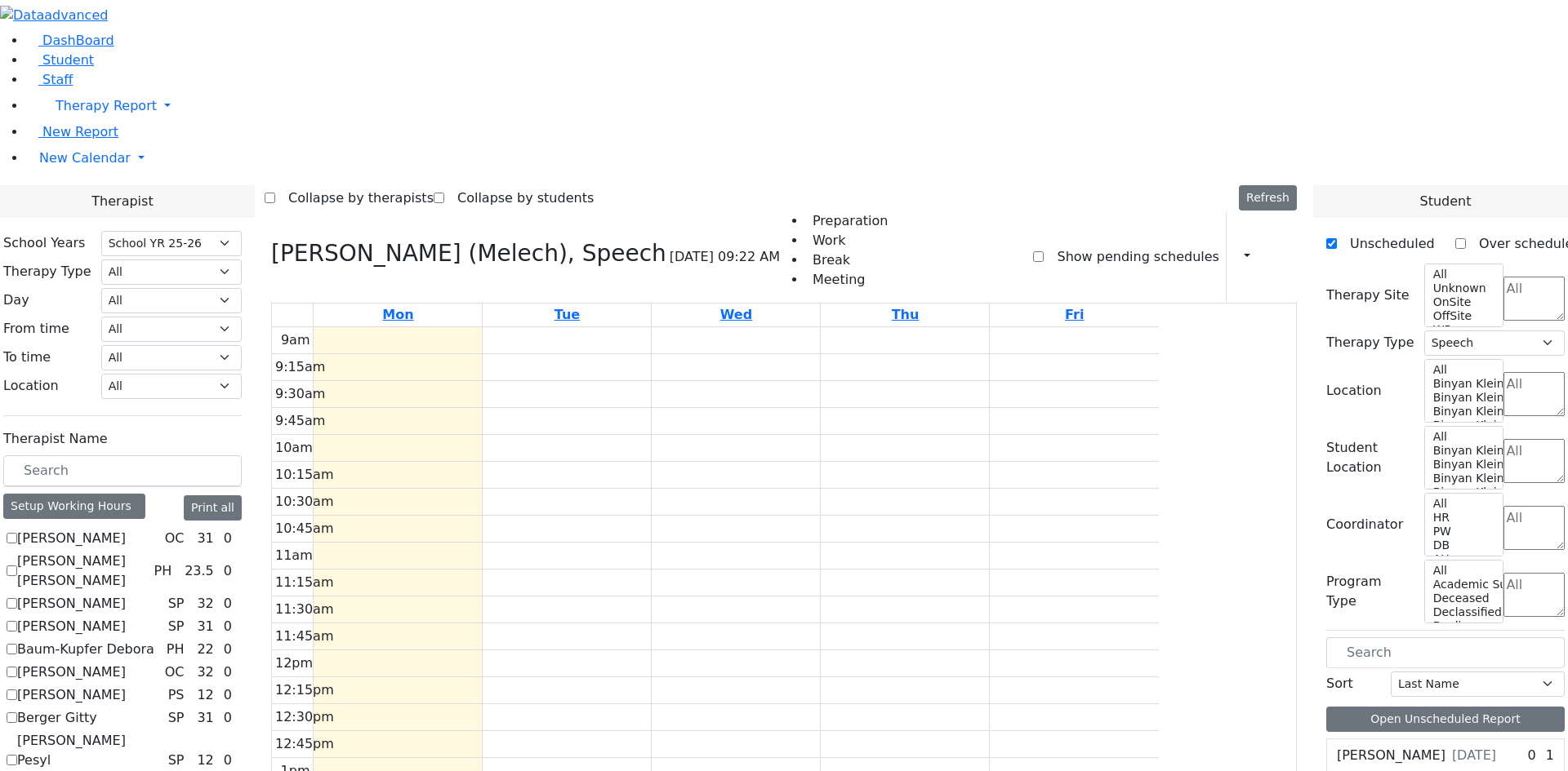
scroll to position [571, 0]
click at [1079, 244] on label "Show pending schedules" at bounding box center [1131, 257] width 175 height 26
click at [1044, 251] on input "Show pending schedules" at bounding box center [1038, 256] width 11 height 11
checkbox input "true"
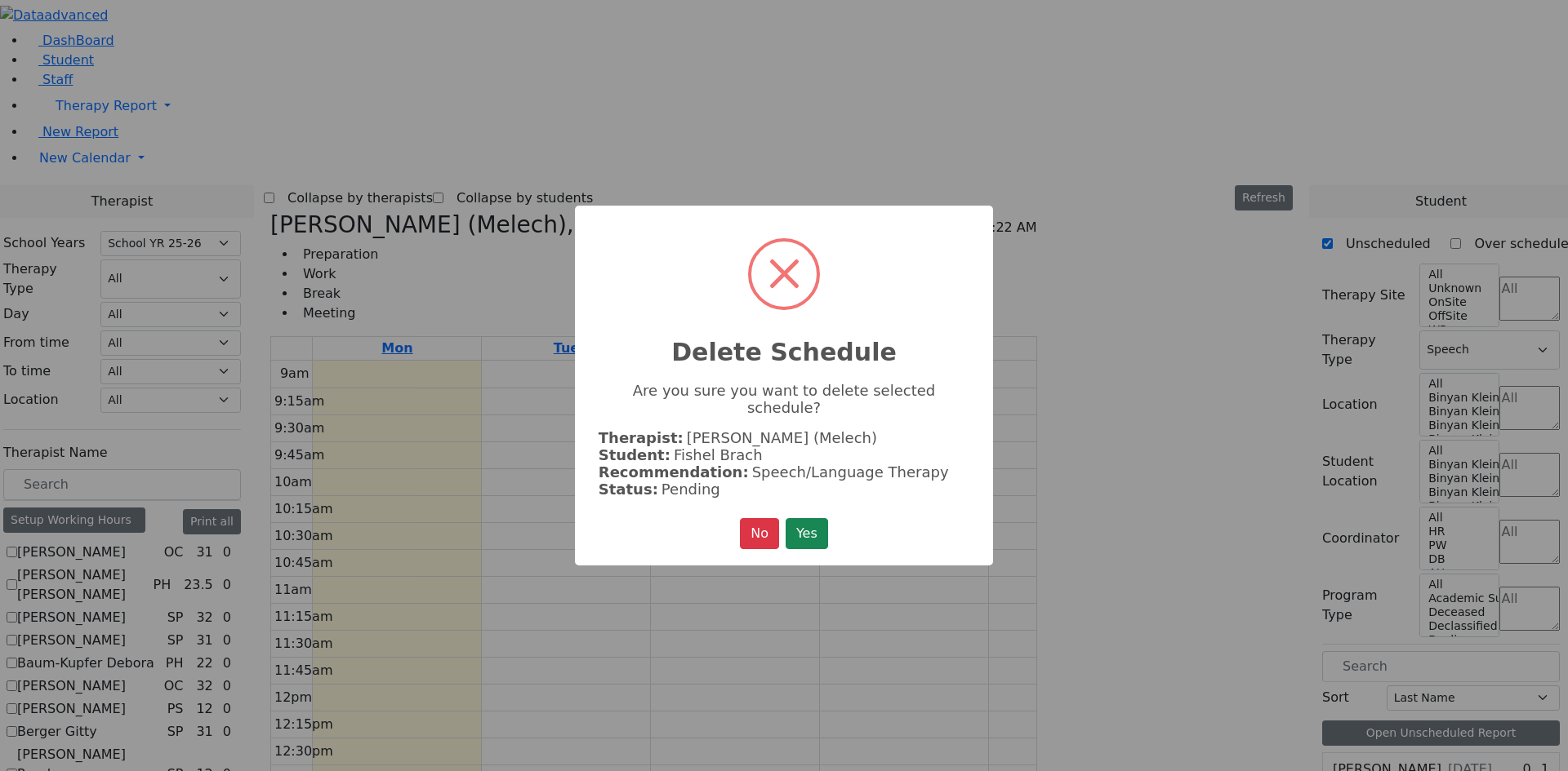
scroll to position [577, 0]
click at [814, 521] on button "Yes" at bounding box center [807, 533] width 42 height 31
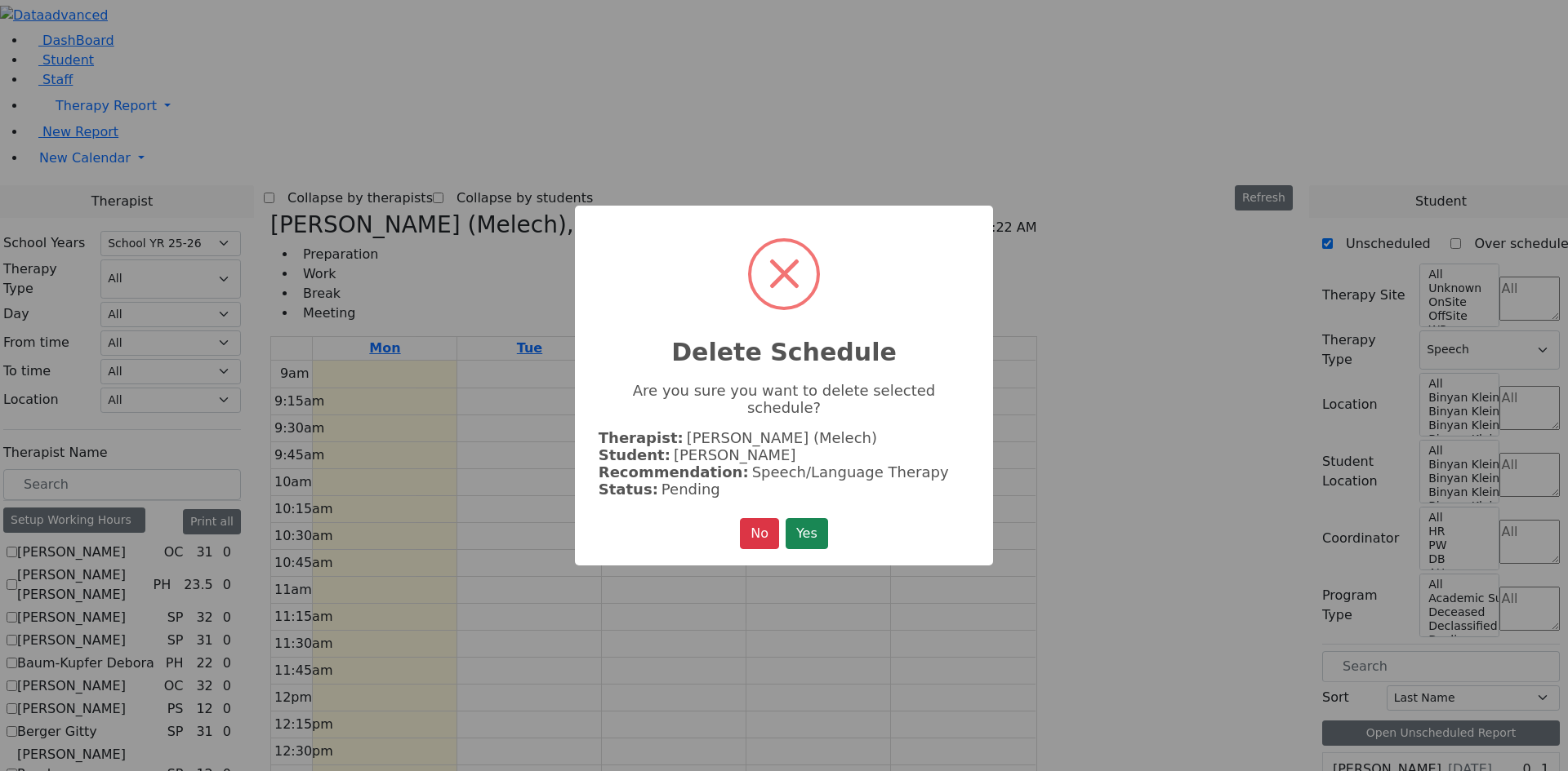
scroll to position [581, 0]
click at [825, 518] on button "Yes" at bounding box center [807, 533] width 42 height 31
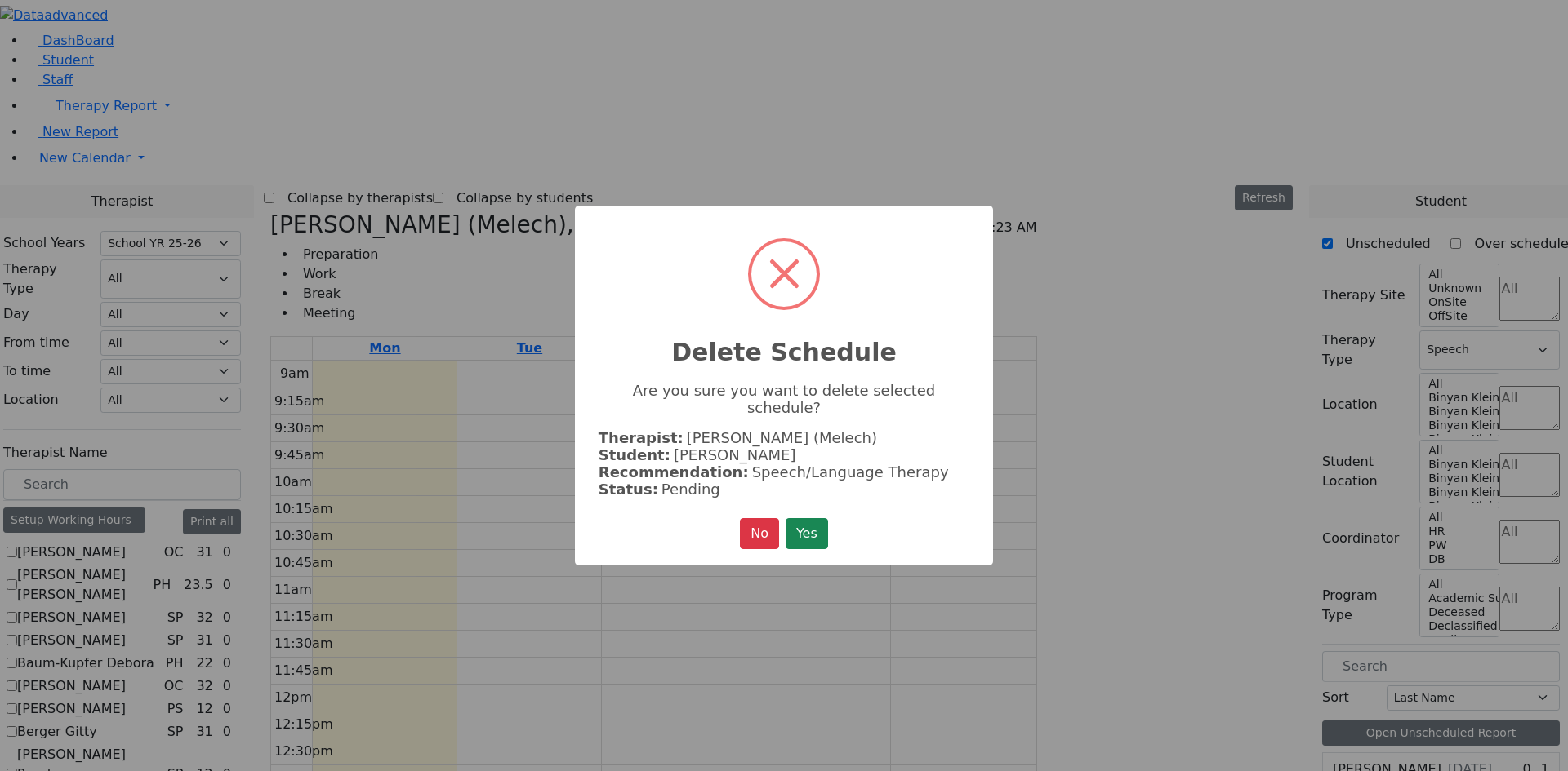
scroll to position [586, 0]
click at [798, 518] on button "Yes" at bounding box center [807, 533] width 42 height 31
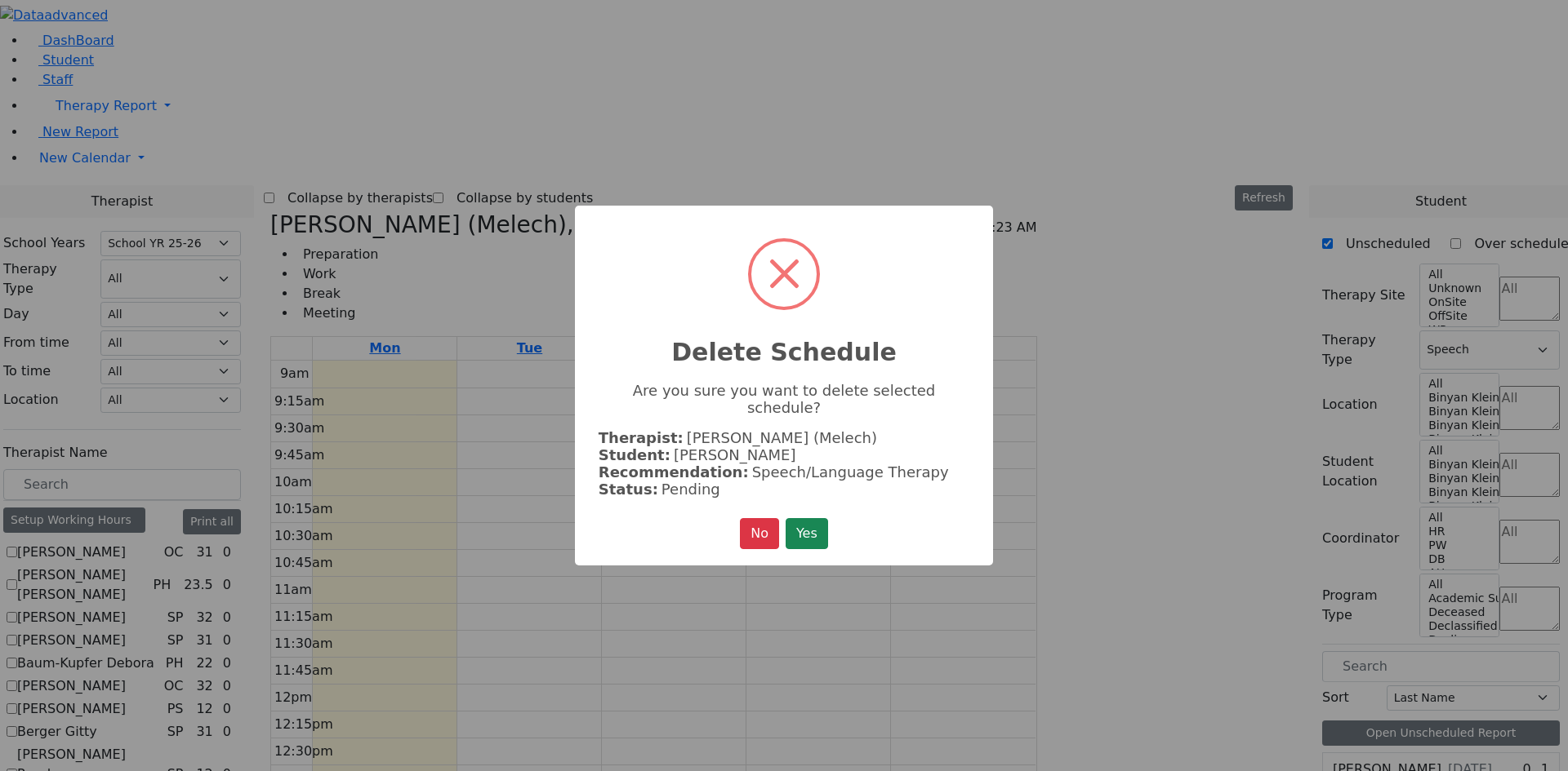
click at [799, 530] on button "Yes" at bounding box center [807, 533] width 42 height 31
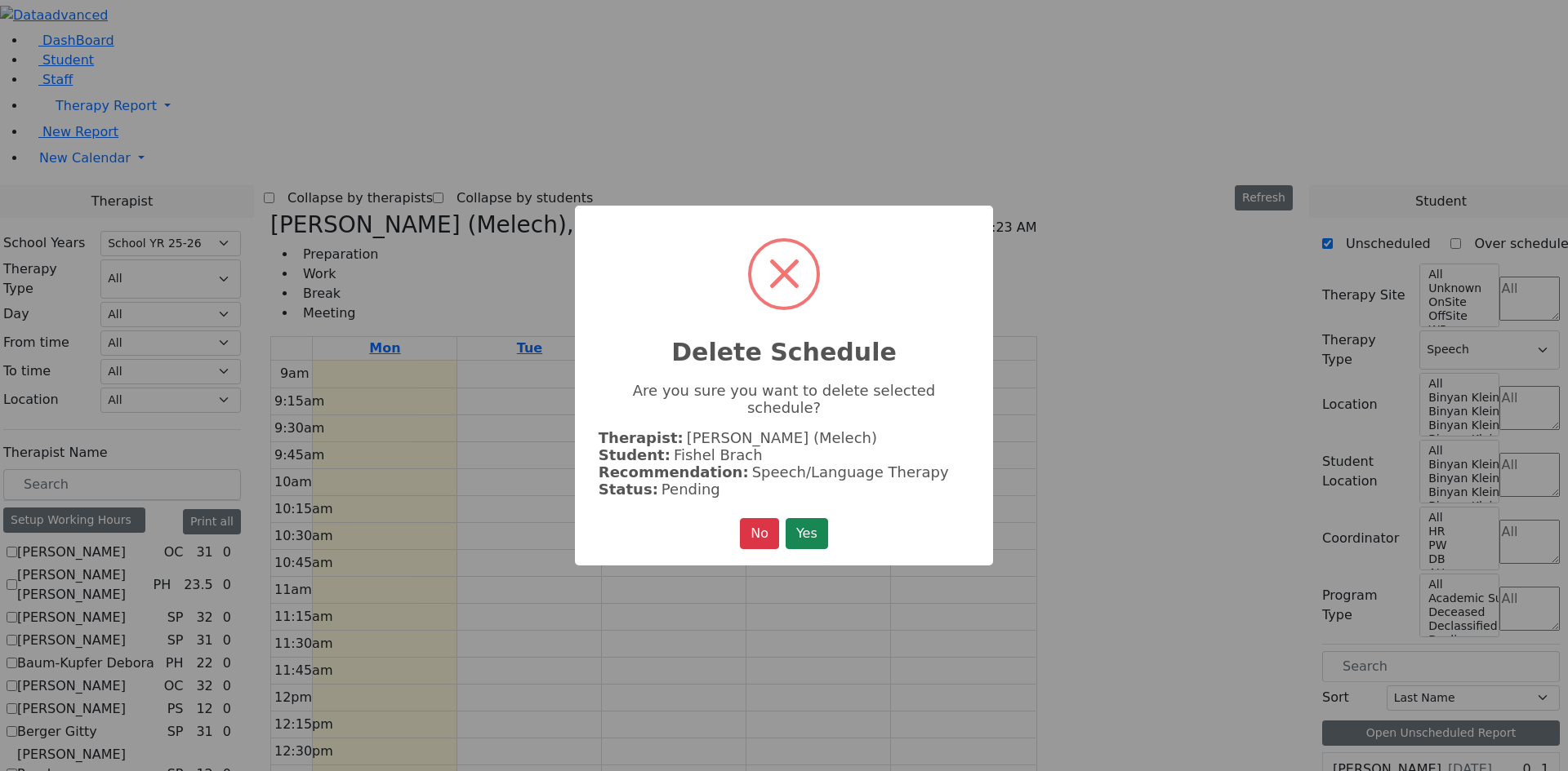
scroll to position [596, 0]
click at [835, 516] on div "× Delete Schedule Are you sure you want to delete selected schedule? Therapist:…" at bounding box center [784, 386] width 418 height 360
click at [818, 523] on button "Yes" at bounding box center [807, 533] width 42 height 31
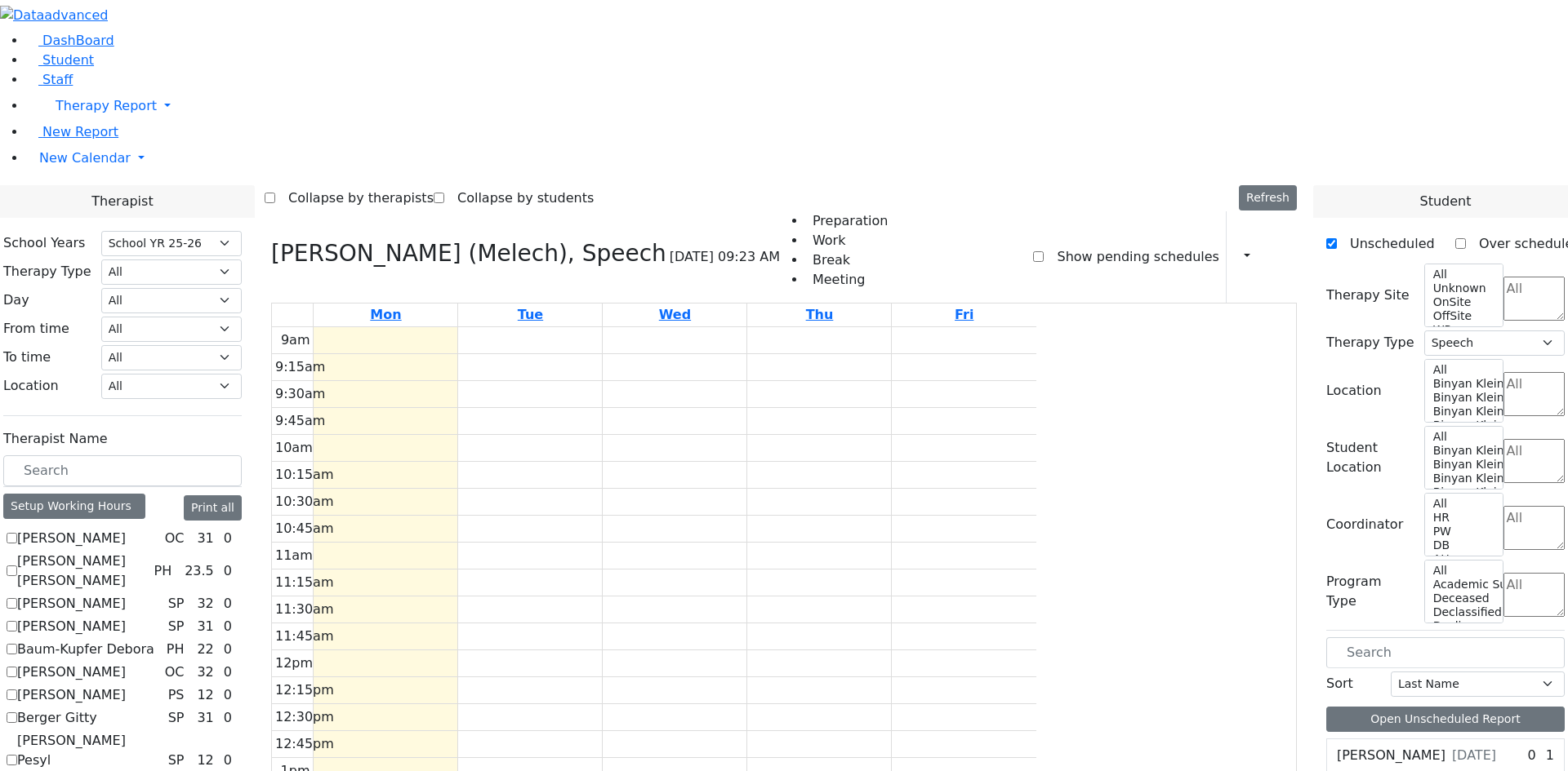
click at [1109, 244] on label "Show pending schedules" at bounding box center [1131, 257] width 175 height 26
click at [1044, 251] on input "Show pending schedules" at bounding box center [1038, 256] width 11 height 11
checkbox input "true"
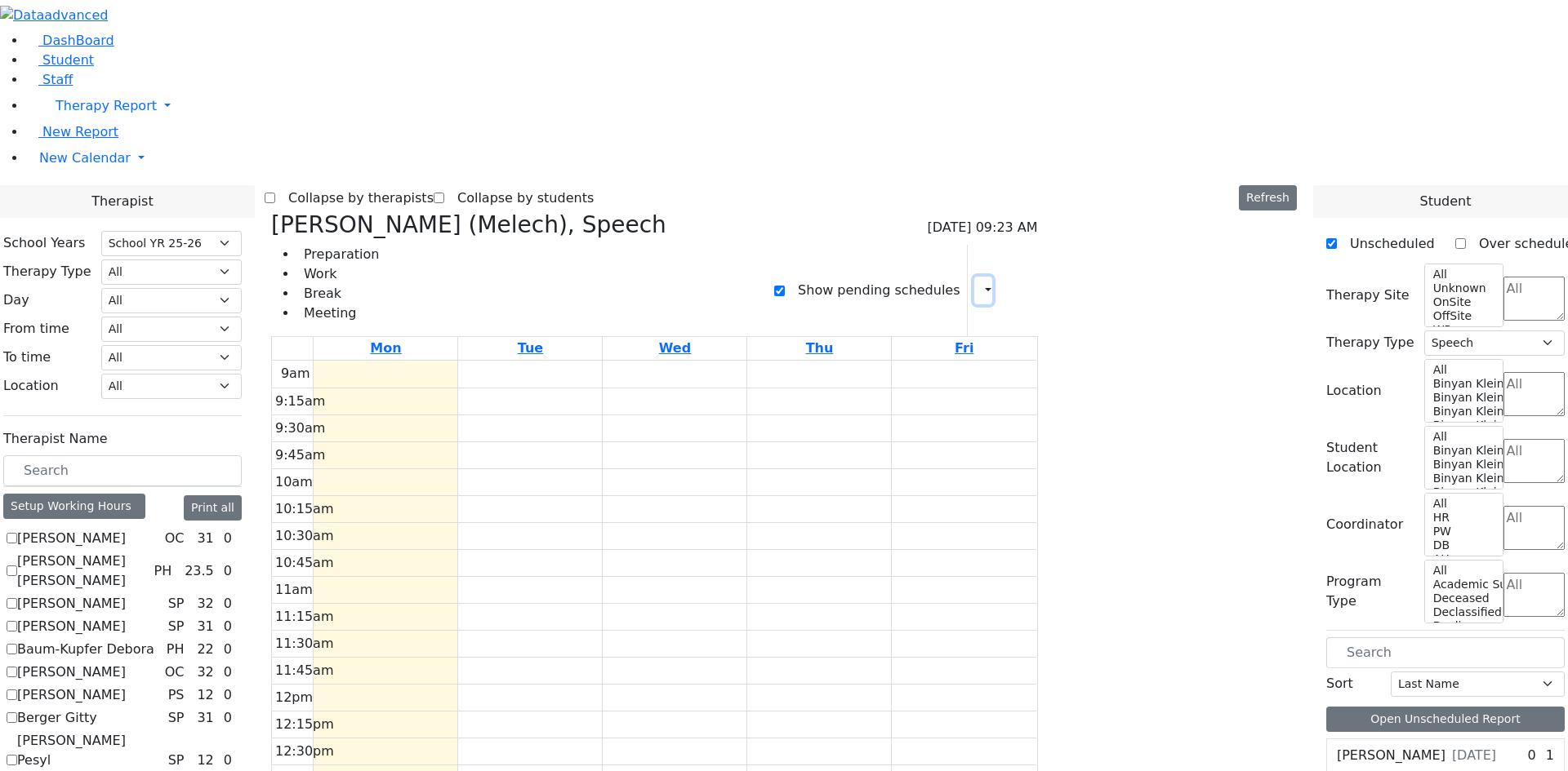
click at [992, 276] on button "button" at bounding box center [983, 290] width 18 height 28
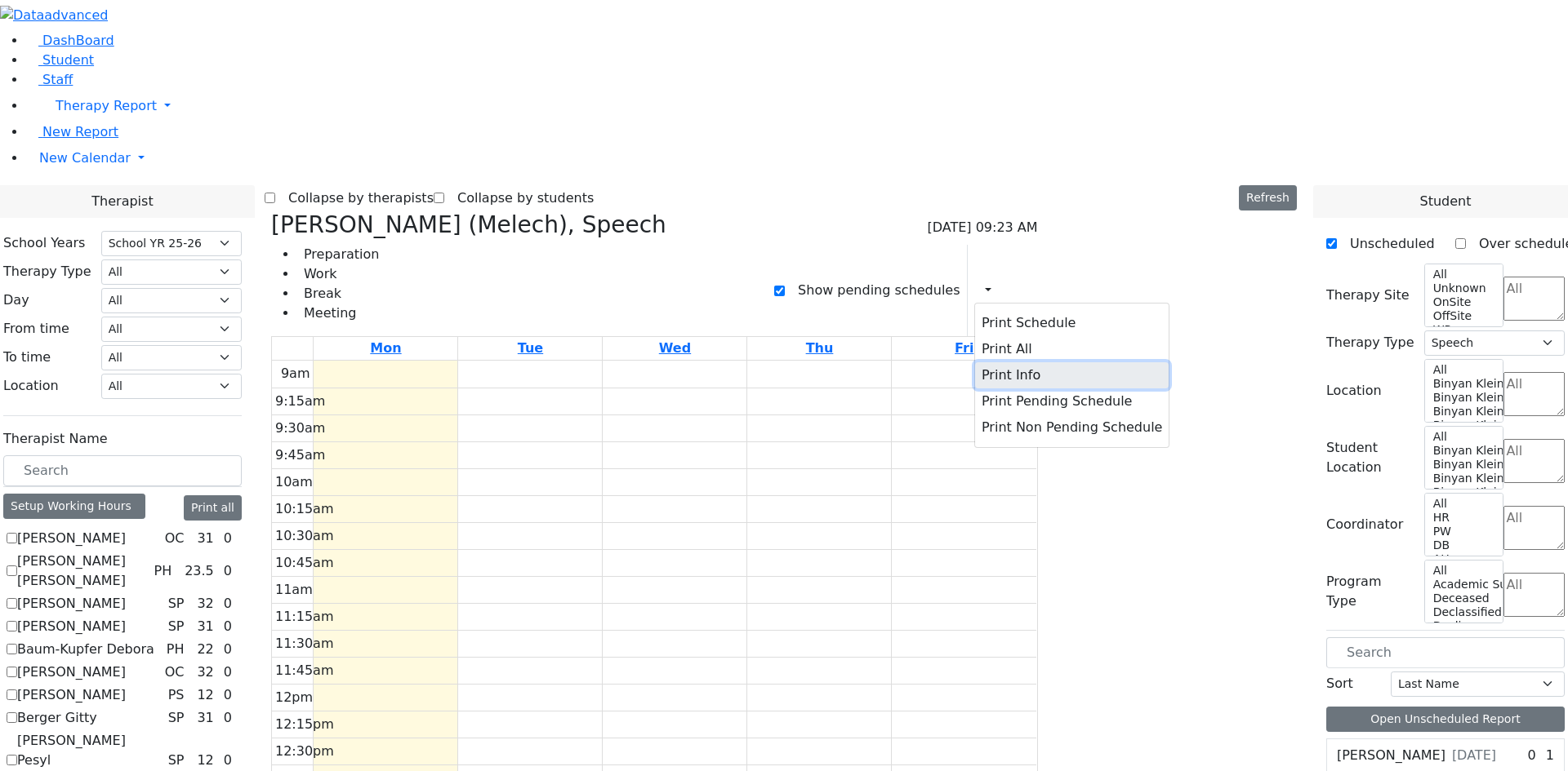
click at [1127, 363] on button "Print Info" at bounding box center [1072, 375] width 194 height 26
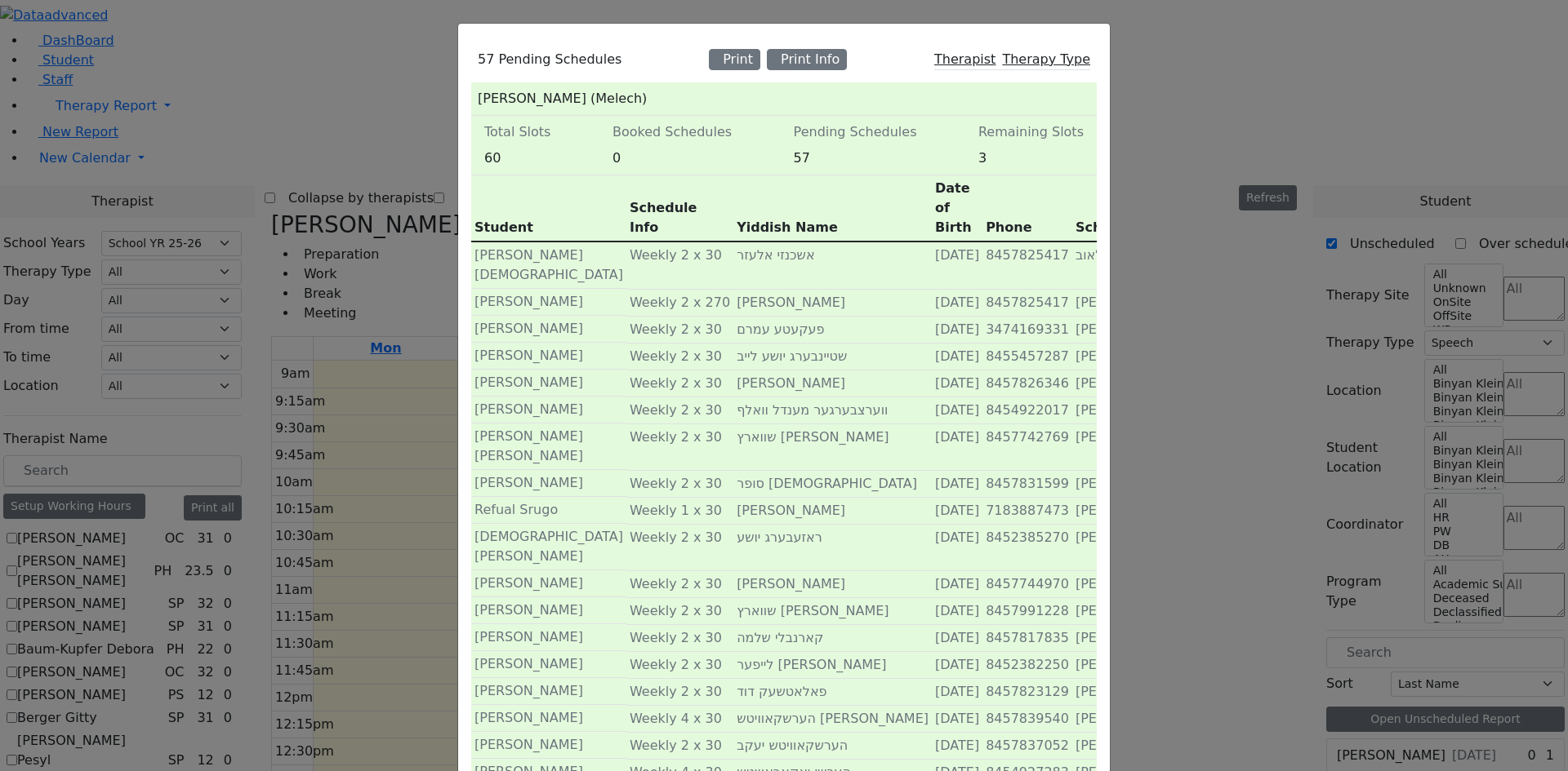
scroll to position [0, 0]
click at [540, 6] on div "57 Pending Schedules Print Print Info Therapist Therapy Type Karp Michael (Mele…" at bounding box center [784, 386] width 1568 height 771
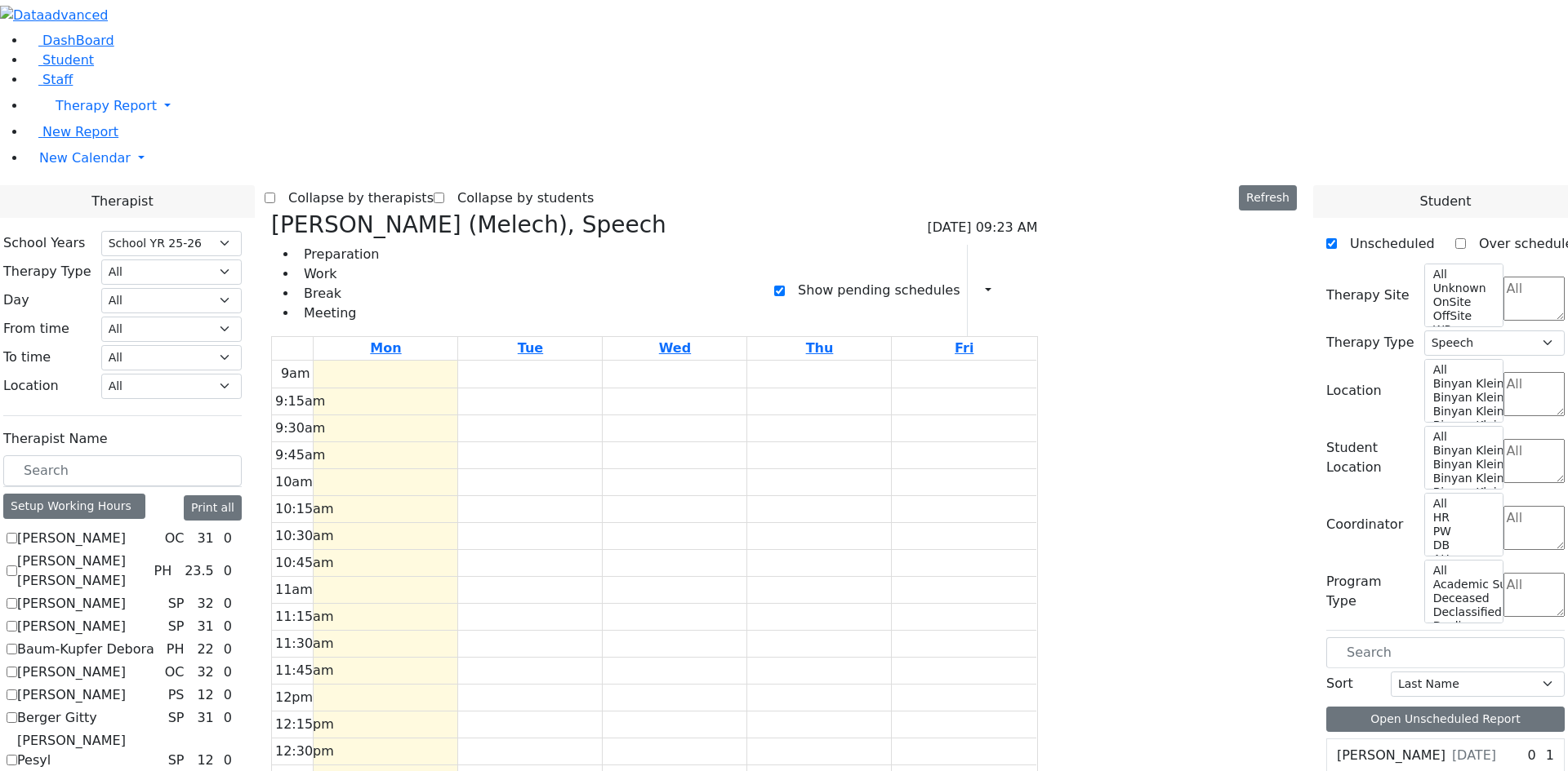
checkbox input "false"
select select
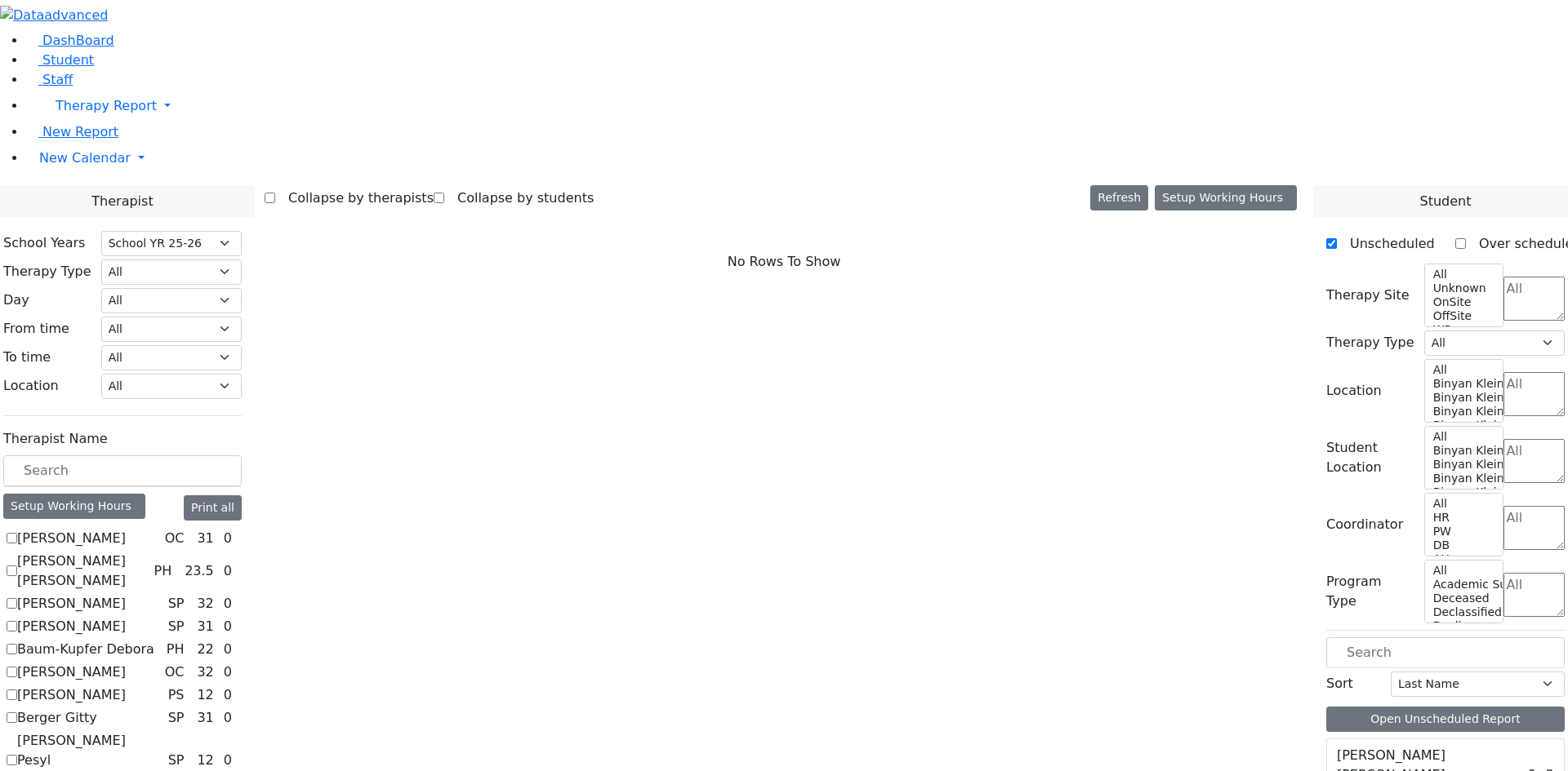
scroll to position [653, 0]
checkbox input "true"
select select "3"
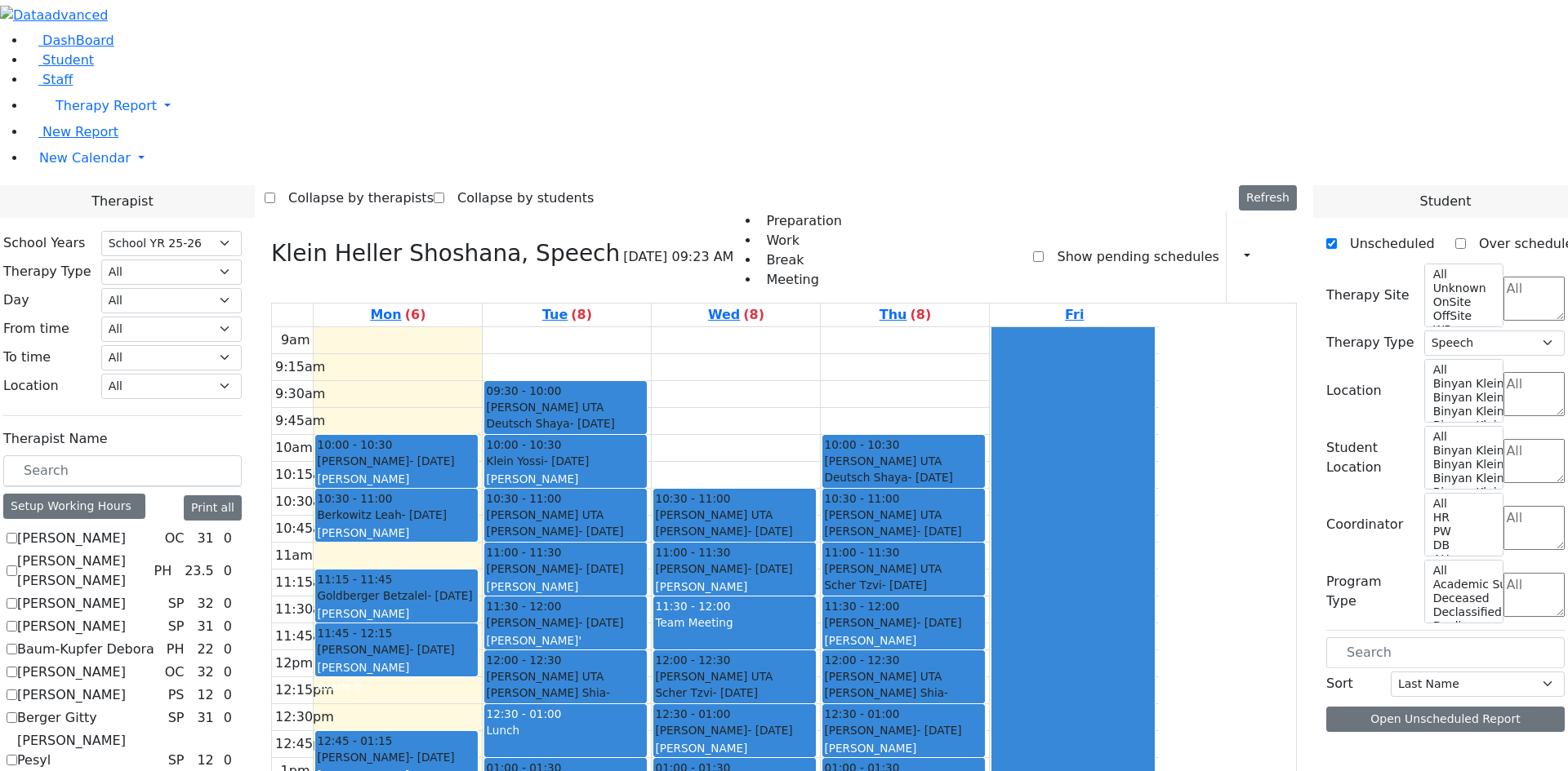
scroll to position [596, 0]
click at [1237, 249] on icon "button" at bounding box center [1237, 256] width 0 height 15
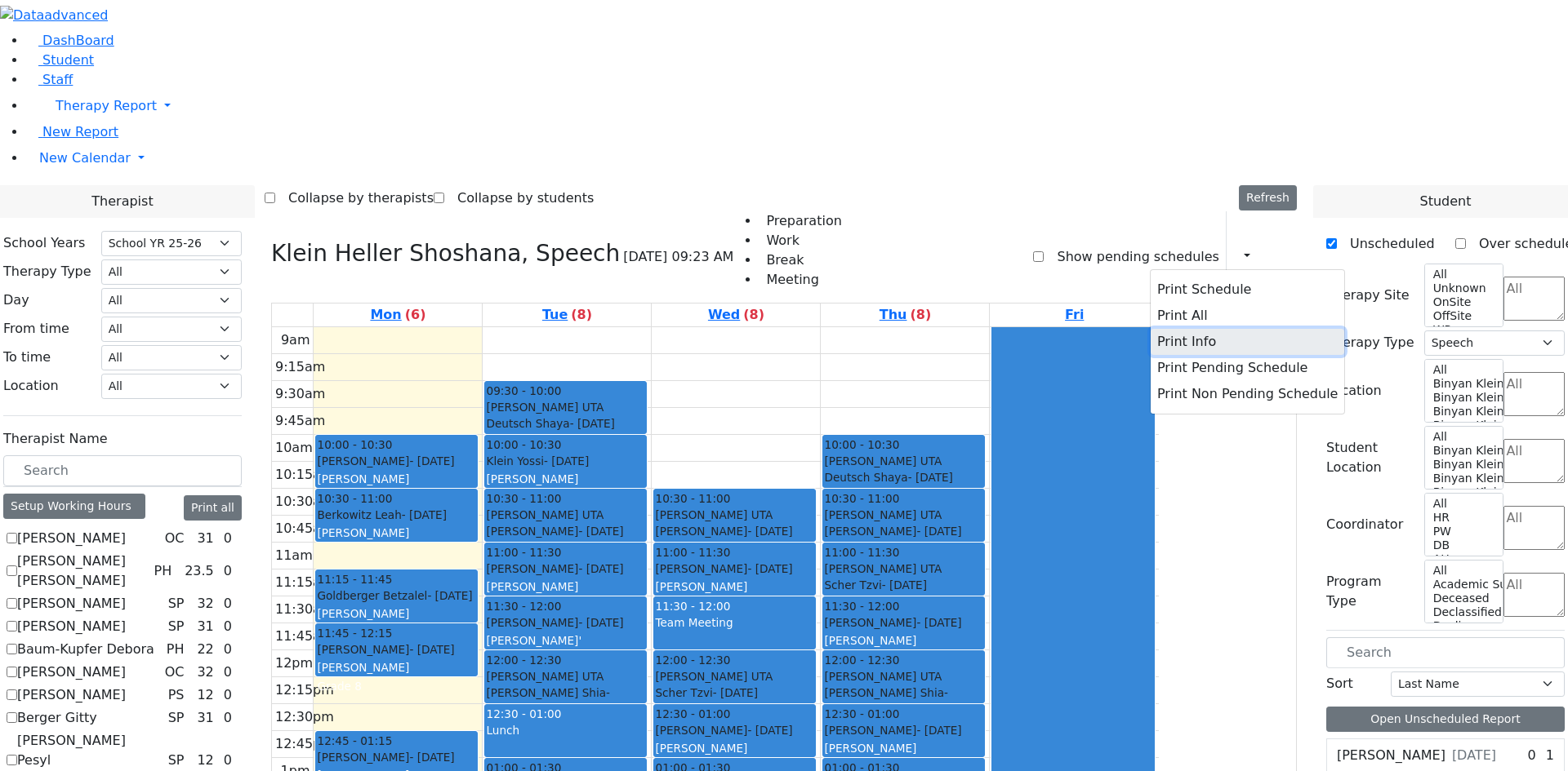
click at [1171, 329] on button "Print Info" at bounding box center [1247, 342] width 194 height 26
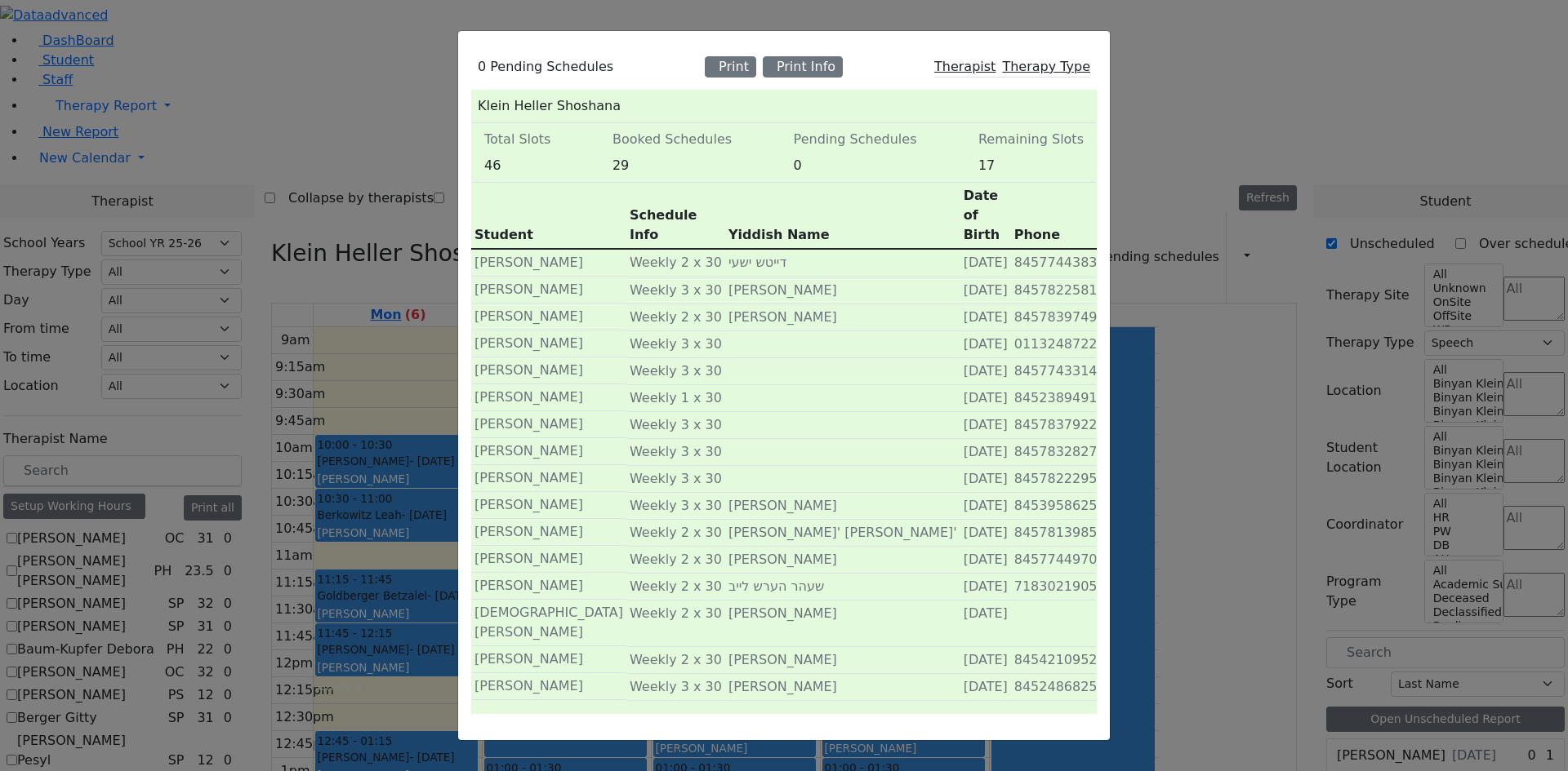
scroll to position [0, 0]
click at [147, 580] on div "0 Pending Schedules Print Print Info Therapist Therapy Type Klein Heller Shosha…" at bounding box center [784, 386] width 1568 height 771
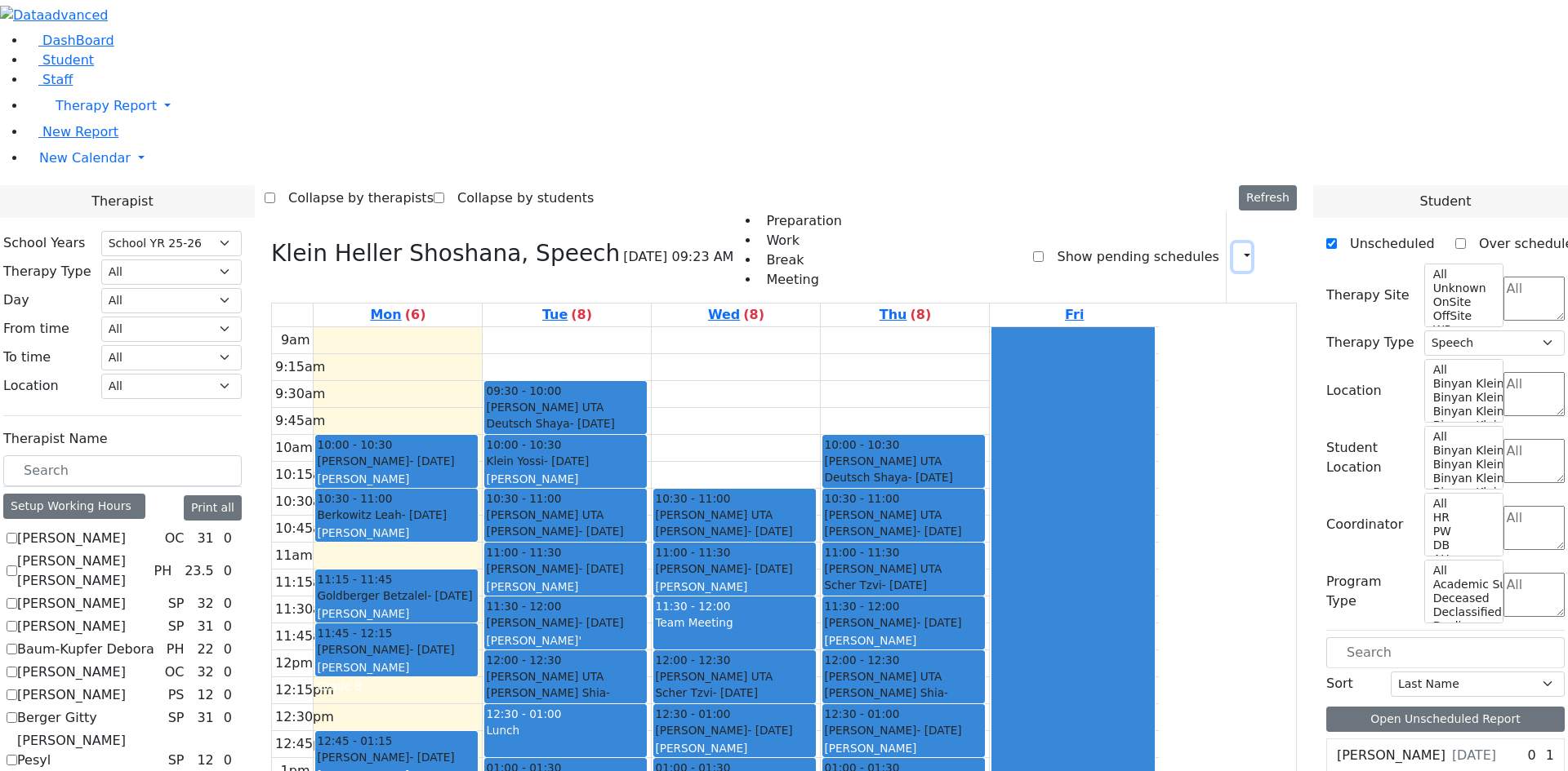
click at [1237, 249] on icon "button" at bounding box center [1237, 256] width 0 height 15
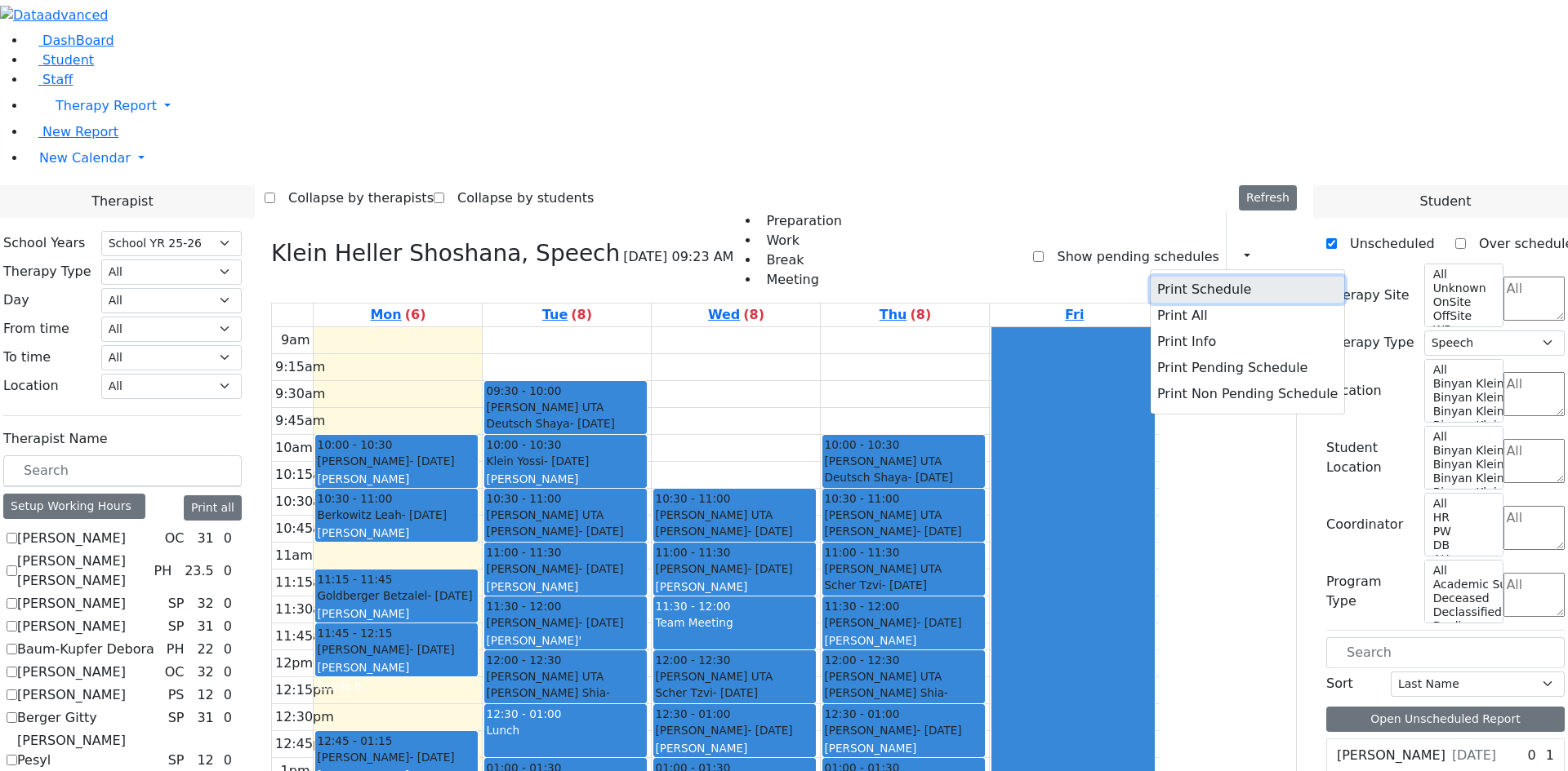
click at [1196, 276] on button "Print Schedule" at bounding box center [1247, 289] width 194 height 26
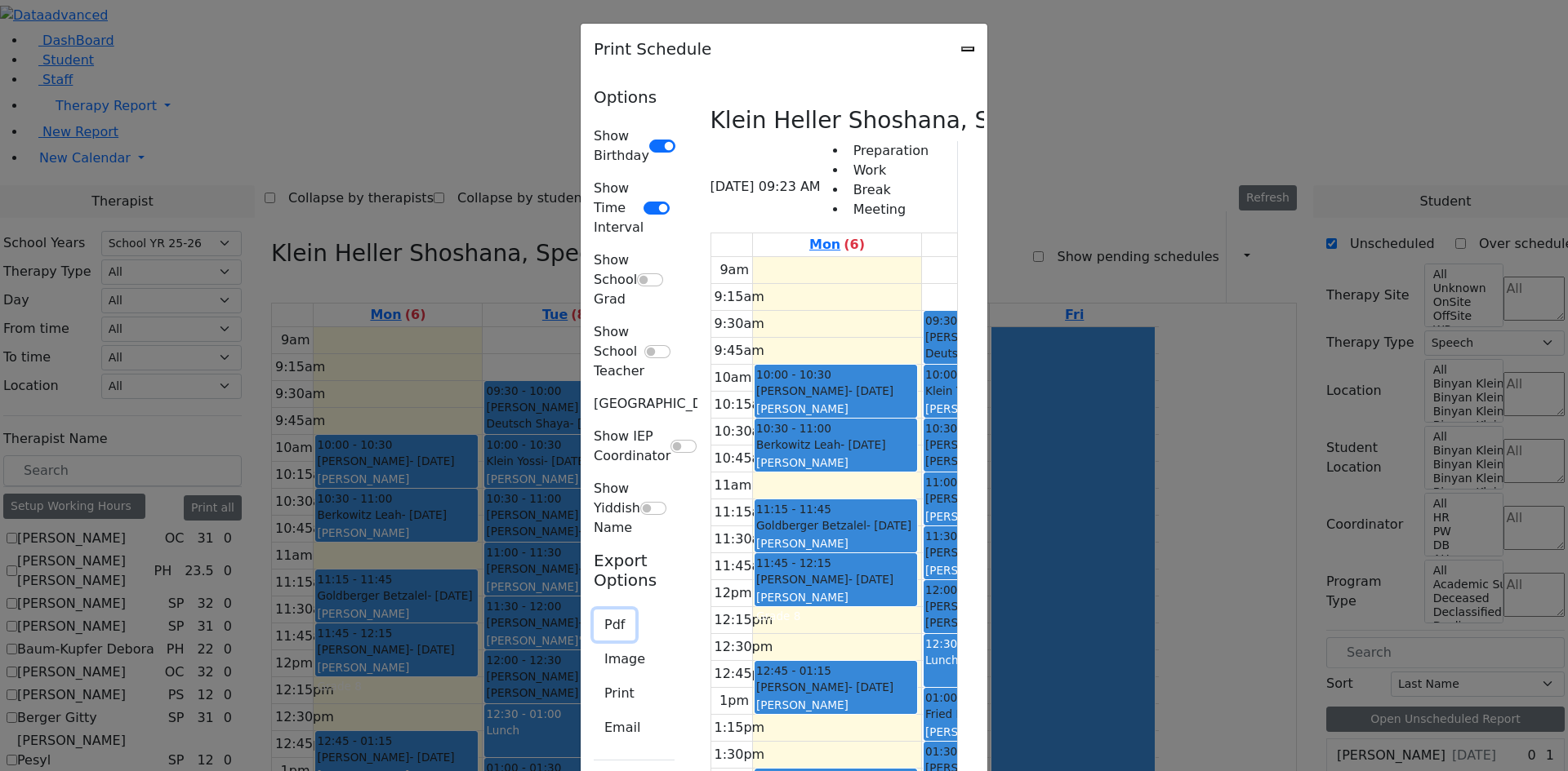
click at [594, 610] on button "Pdf" at bounding box center [614, 625] width 41 height 31
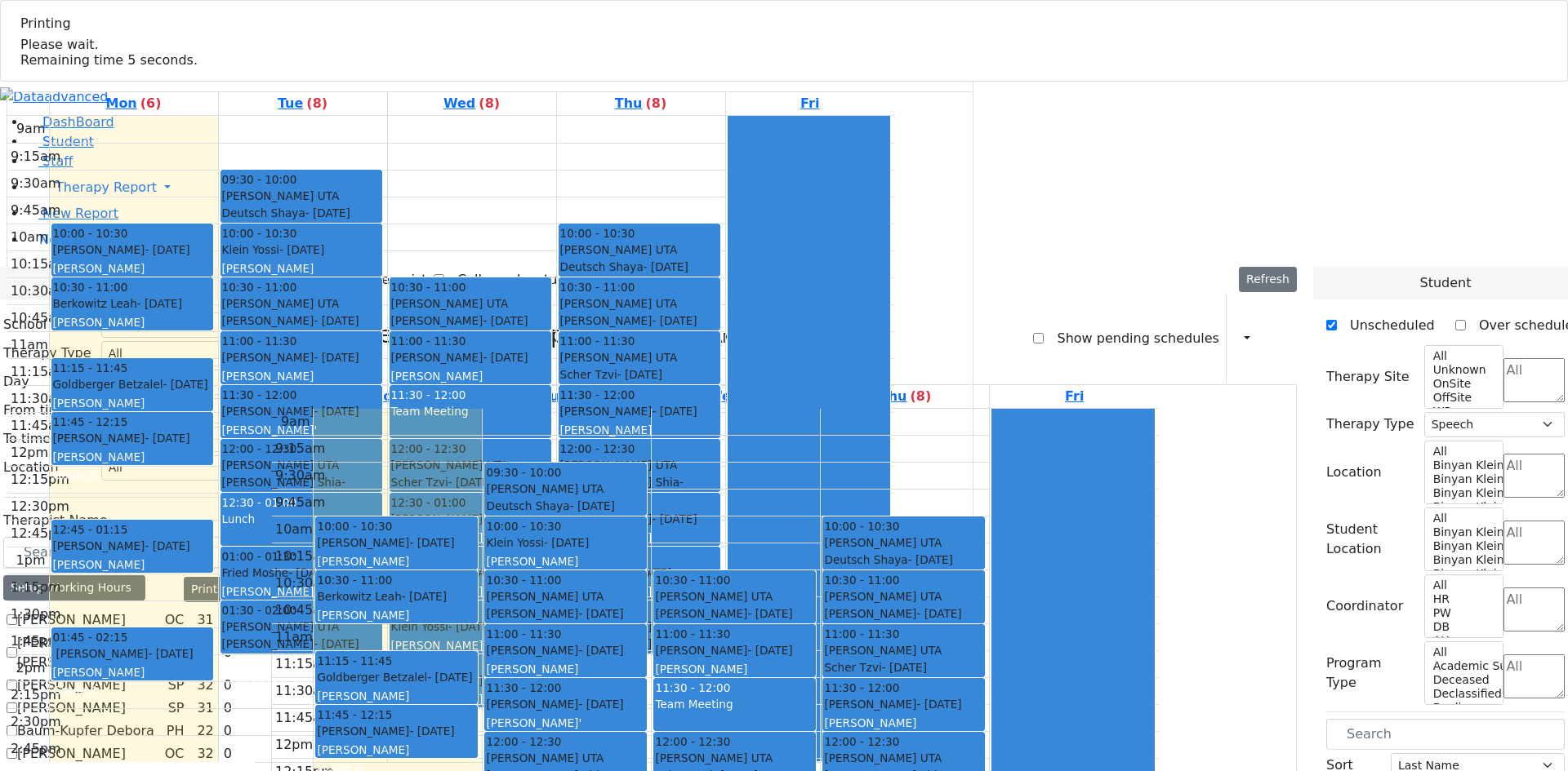
select select "212"
select select "3"
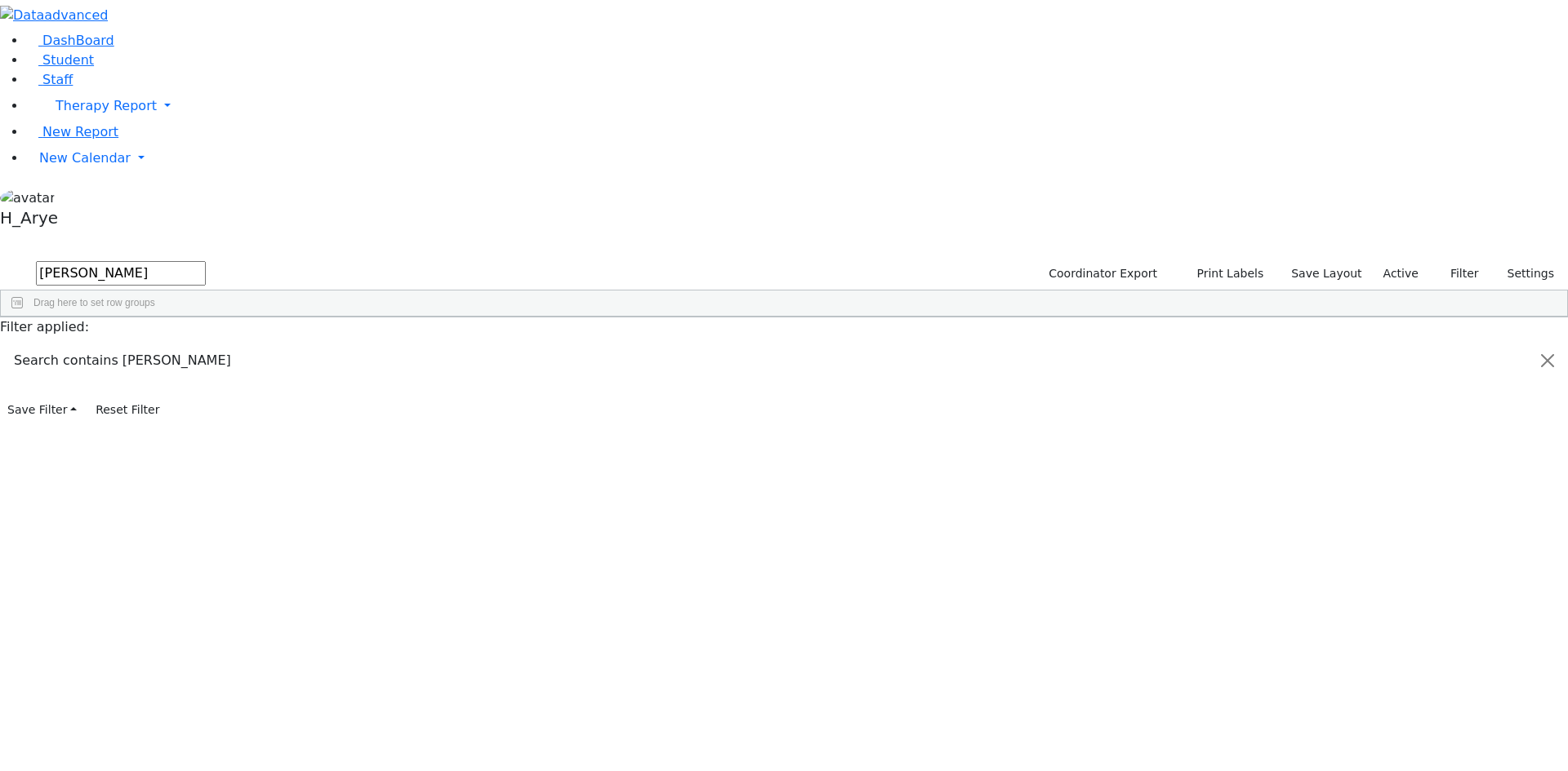
click at [257, 367] on div "Yossi" at bounding box center [216, 378] width 83 height 23
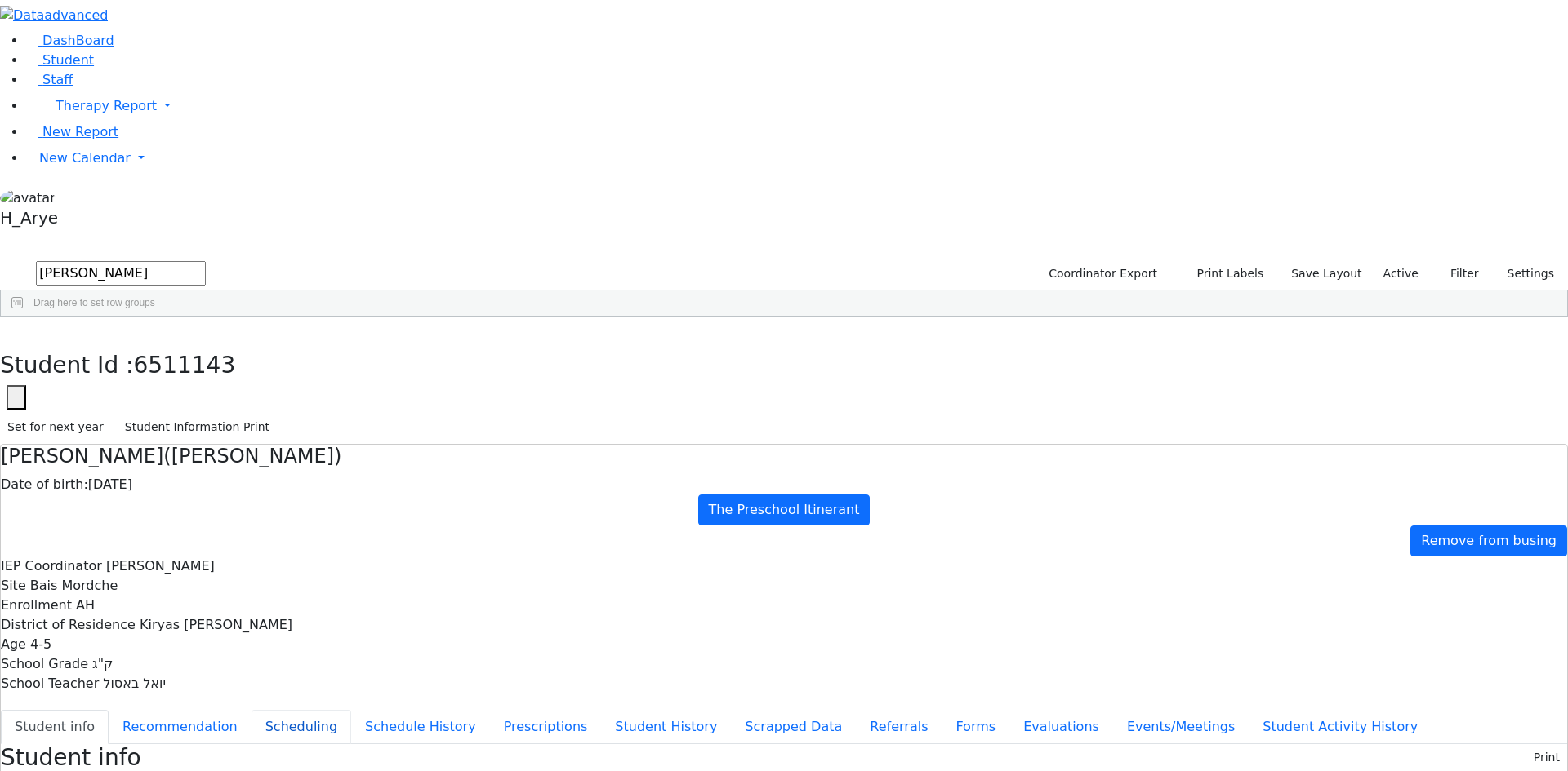
click at [351, 710] on button "Scheduling" at bounding box center [301, 727] width 100 height 35
click at [24, 318] on button "button" at bounding box center [12, 335] width 24 height 35
drag, startPoint x: 326, startPoint y: 54, endPoint x: 0, endPoint y: 101, distance: 329.4
click at [0, 101] on div "DashBoard Student Staff Therapy Report Student Old Calendar Report H_Arye" at bounding box center [784, 470] width 1568 height 941
type input "mo ashk"
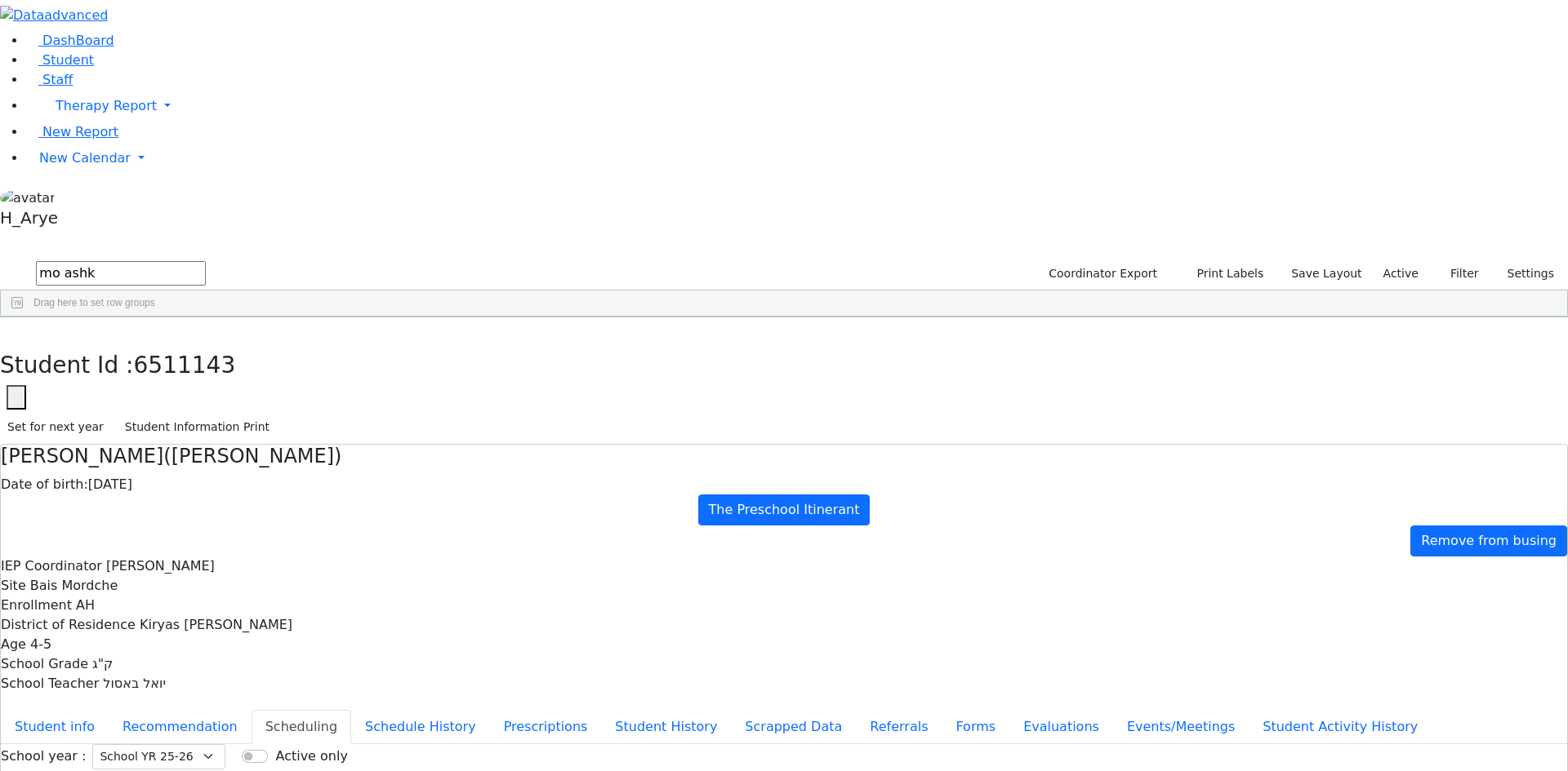
click at [336, 390] on div "12/06/2014" at bounding box center [293, 401] width 84 height 23
click at [251, 710] on button "Recommendation" at bounding box center [179, 727] width 143 height 35
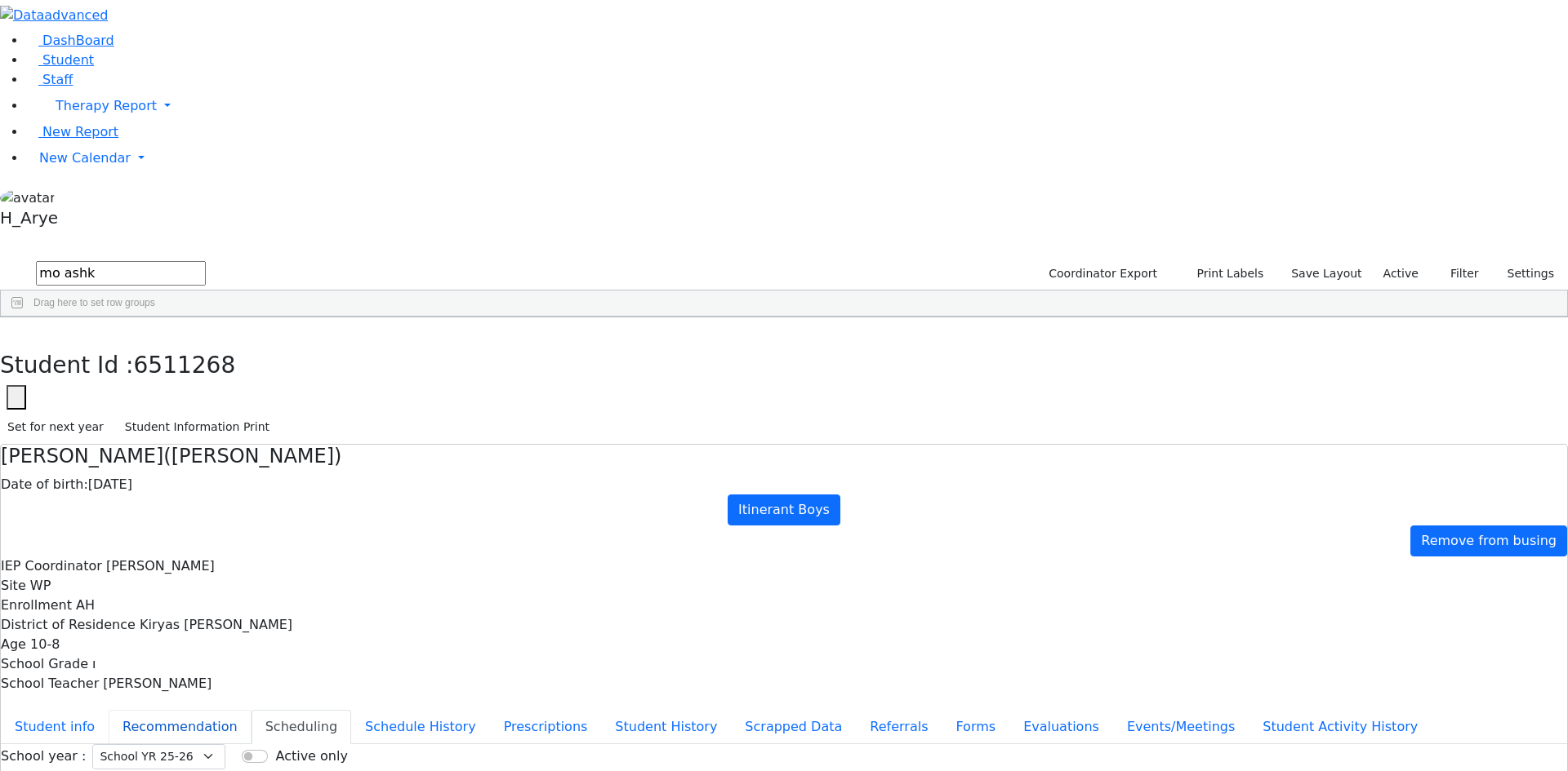
checkbox input "true"
click at [108, 710] on button "Student info" at bounding box center [54, 727] width 107 height 35
click at [24, 318] on button "button" at bounding box center [12, 335] width 24 height 35
click at [167, 367] on div "Ashkenazi" at bounding box center [124, 378] width 84 height 23
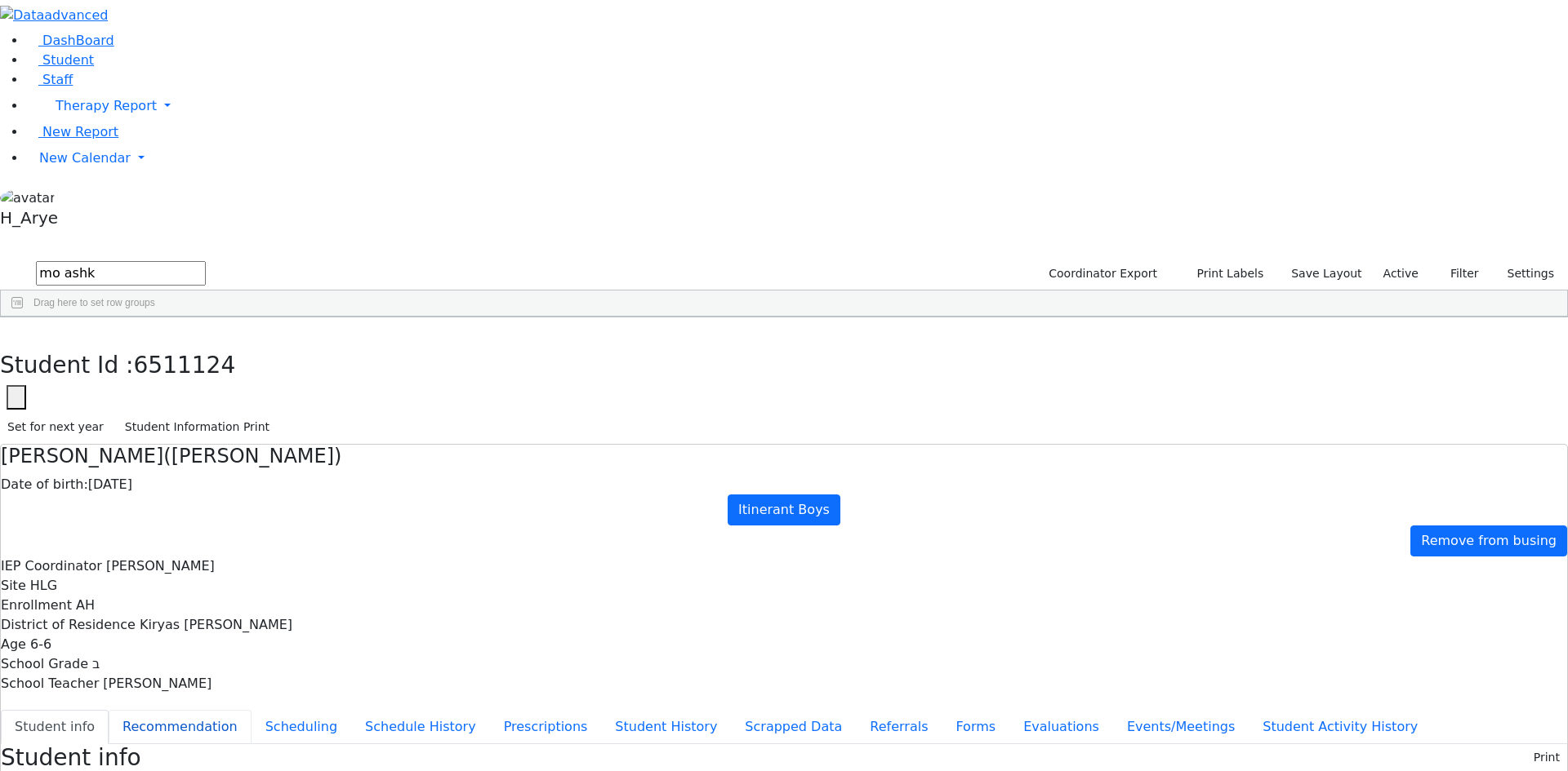
click at [251, 710] on button "Recommendation" at bounding box center [179, 727] width 143 height 35
checkbox input "true"
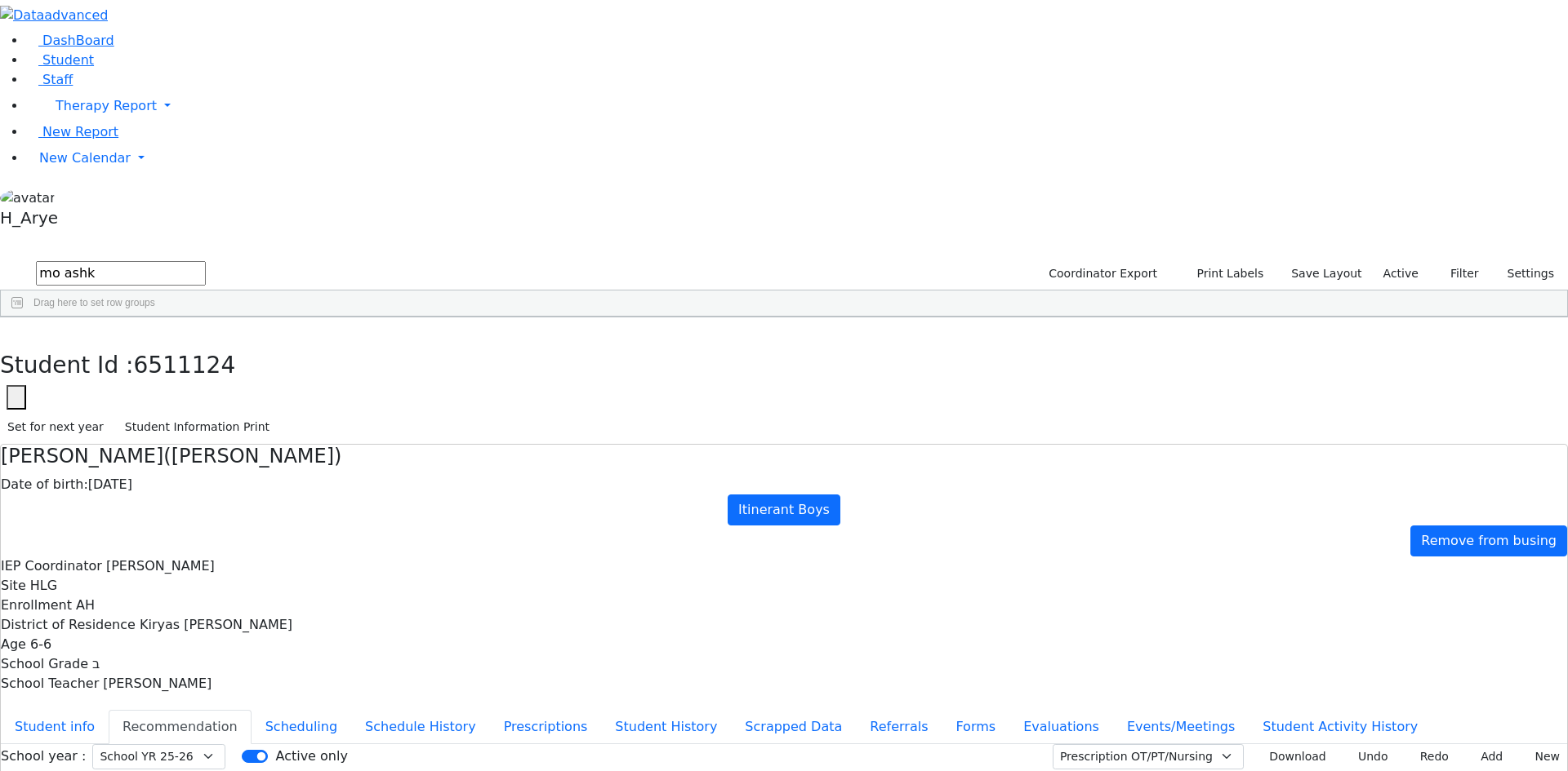
click at [167, 390] on div "Ashkenazi" at bounding box center [124, 401] width 84 height 23
click at [8, 330] on use "button" at bounding box center [8, 330] width 0 height 0
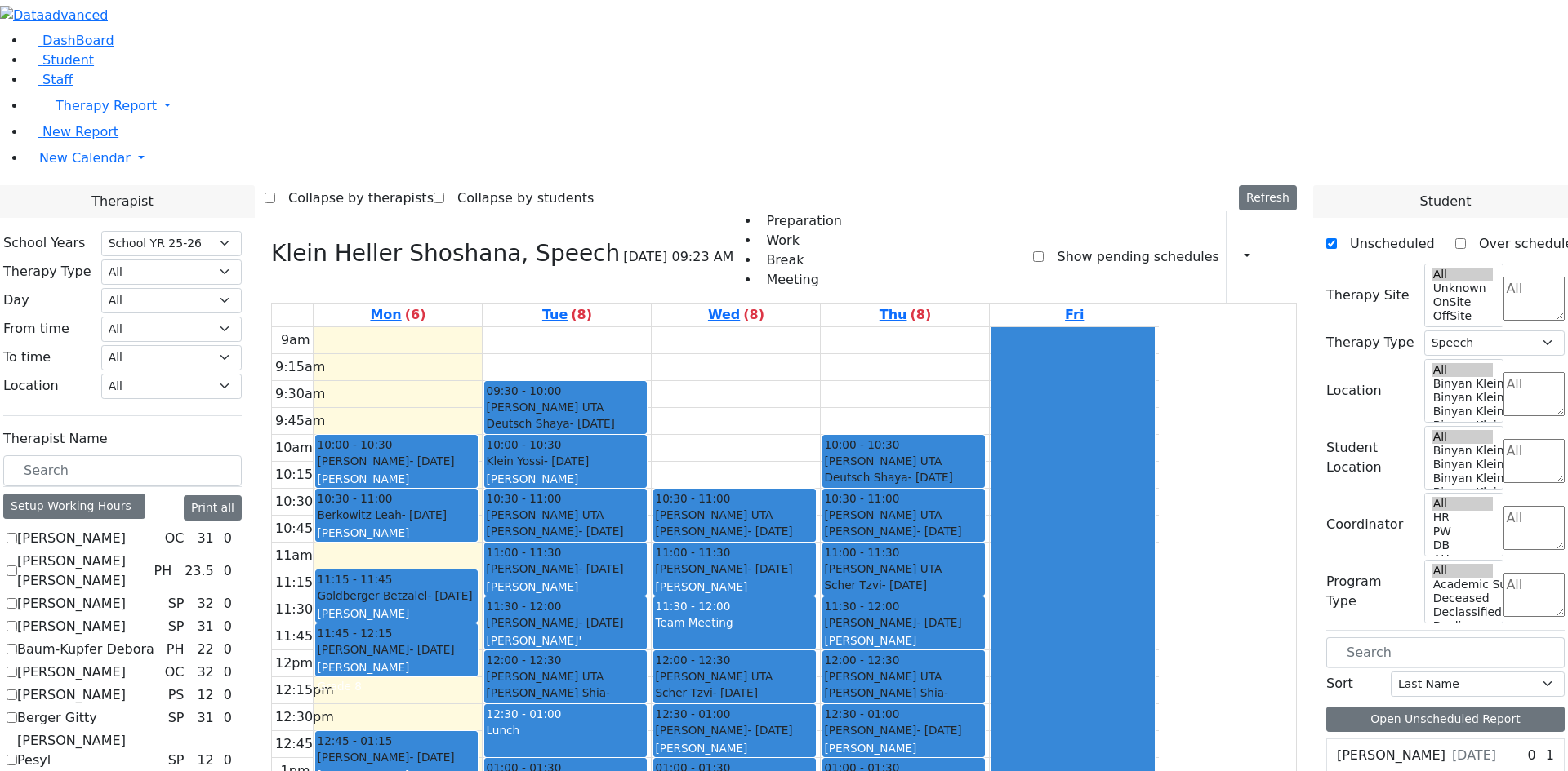
select select "212"
select select "3"
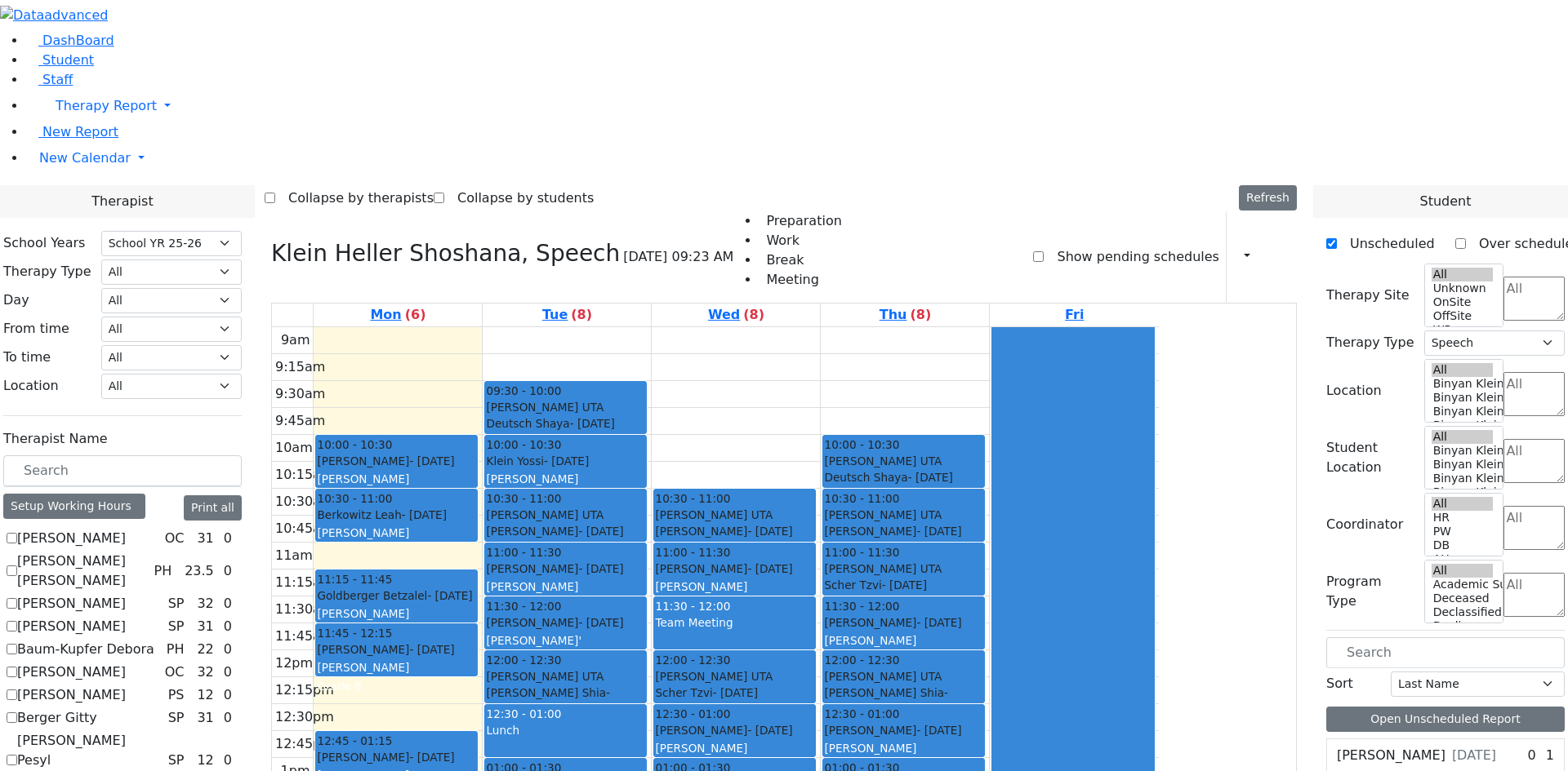
checkbox input "false"
select select
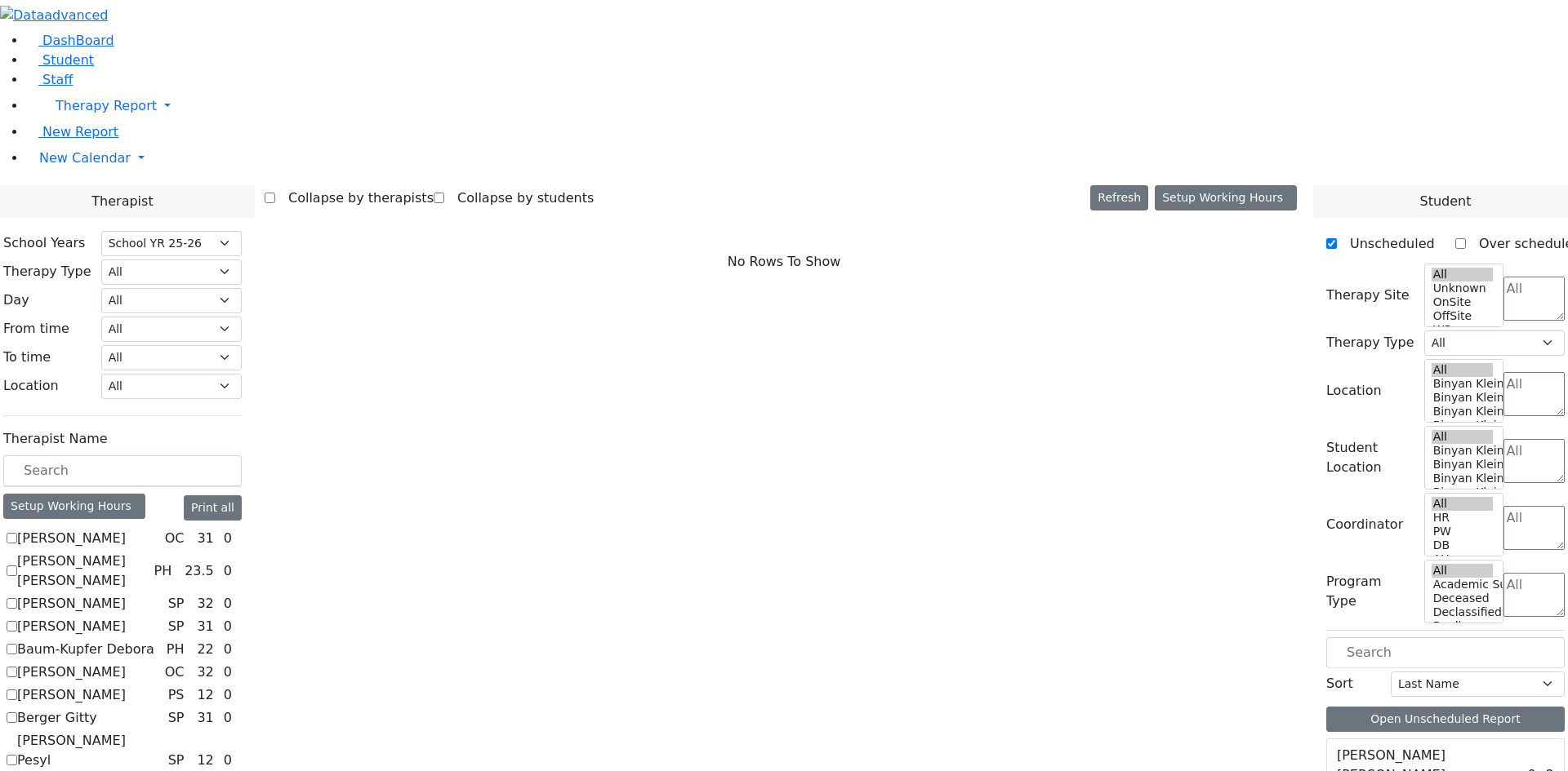
checkbox input "true"
select select "3"
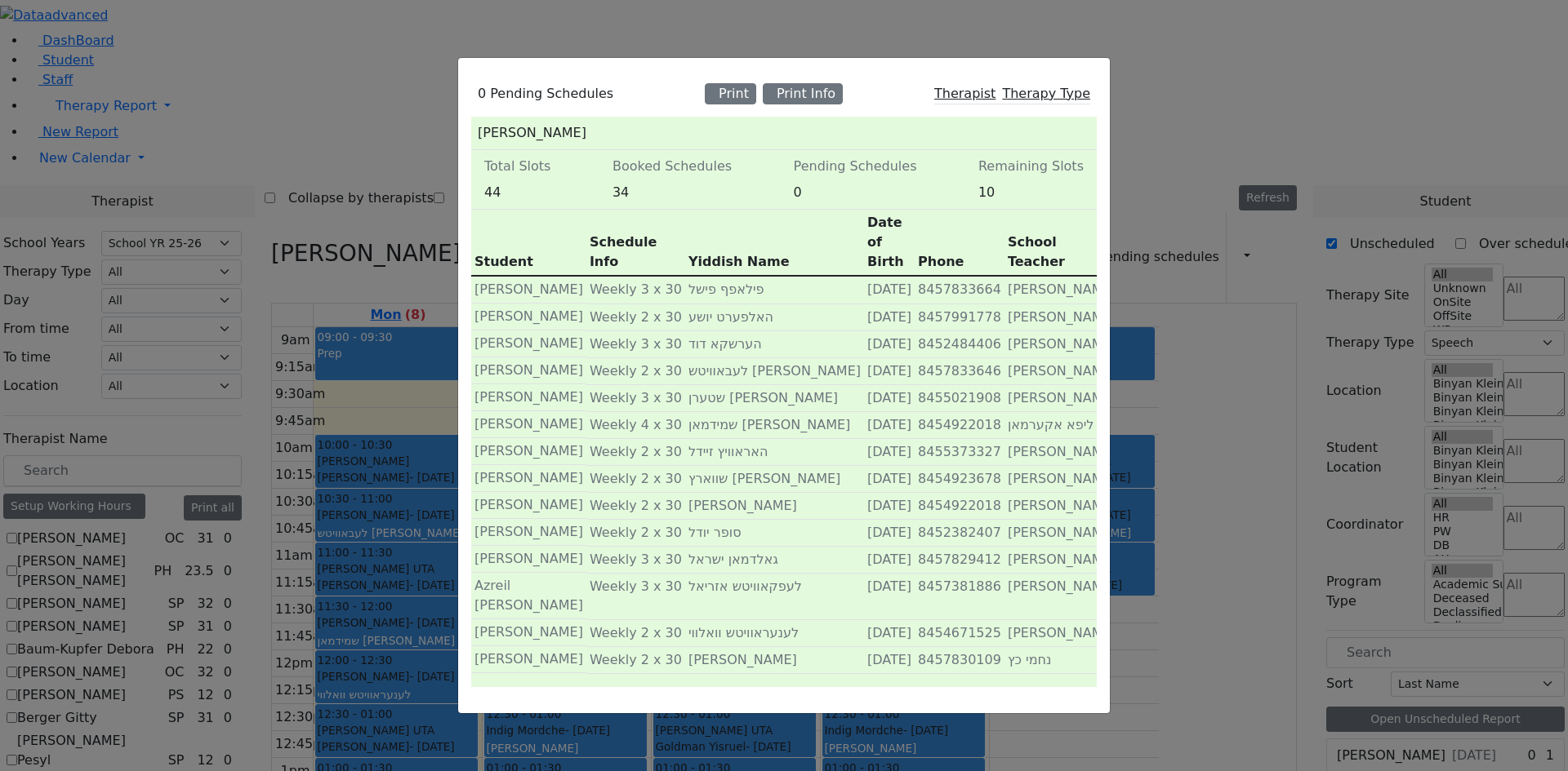
click at [425, 162] on div "0 Pending Schedules Print Print Info Therapist Therapy Type [PERSON_NAME] Total…" at bounding box center [784, 386] width 1568 height 771
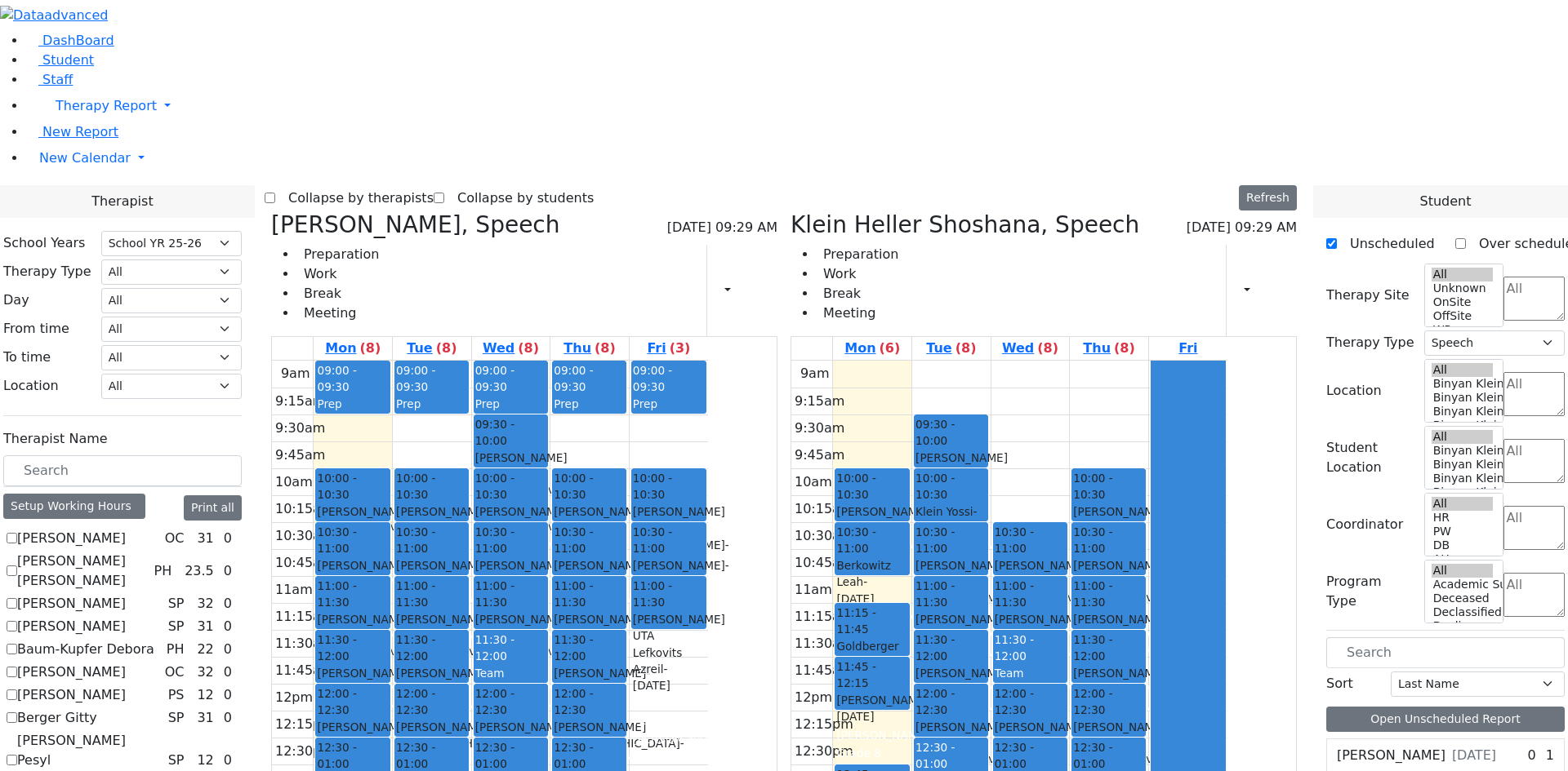
checkbox input "false"
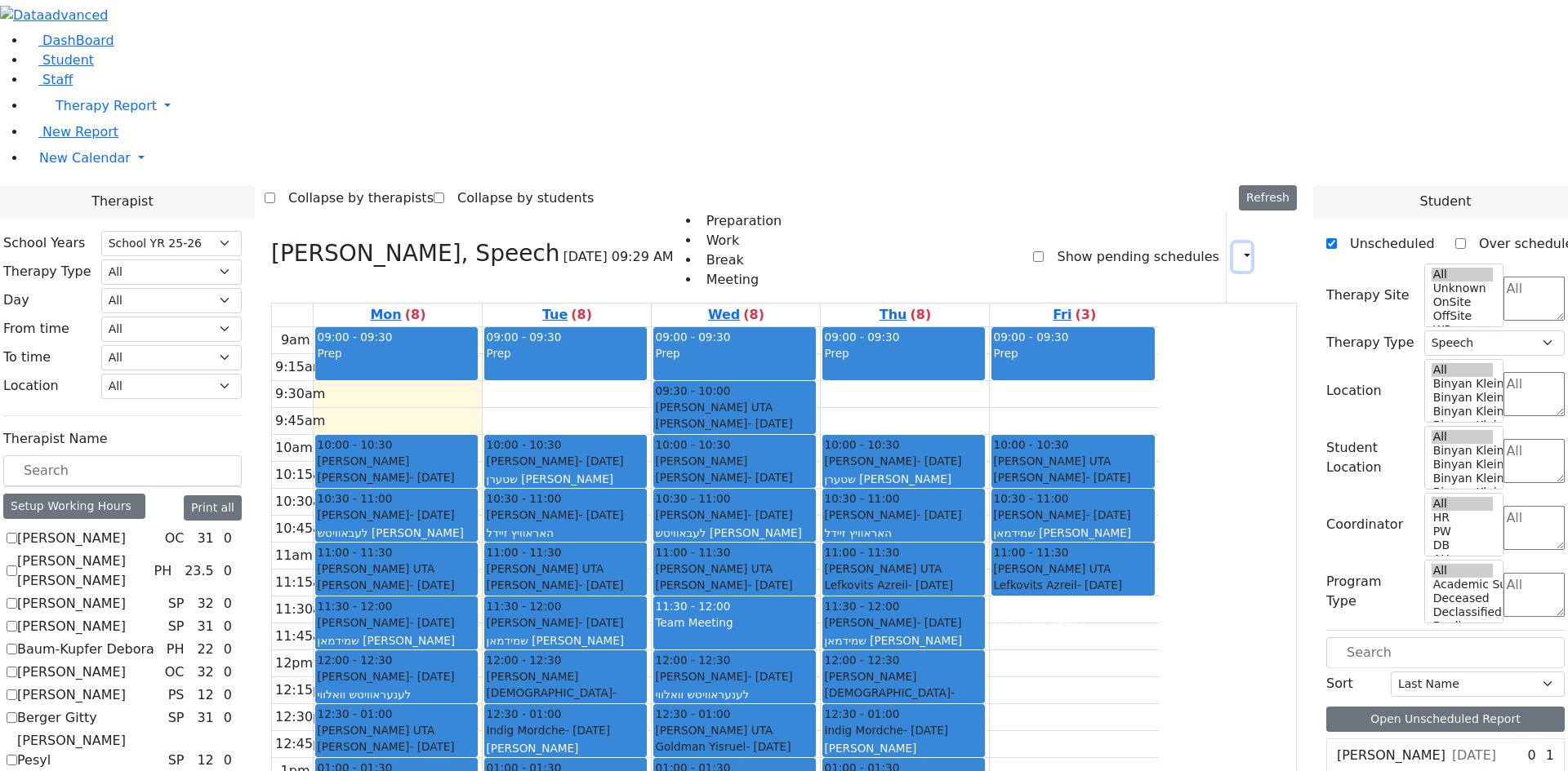
click at [1237, 249] on icon "button" at bounding box center [1237, 256] width 0 height 15
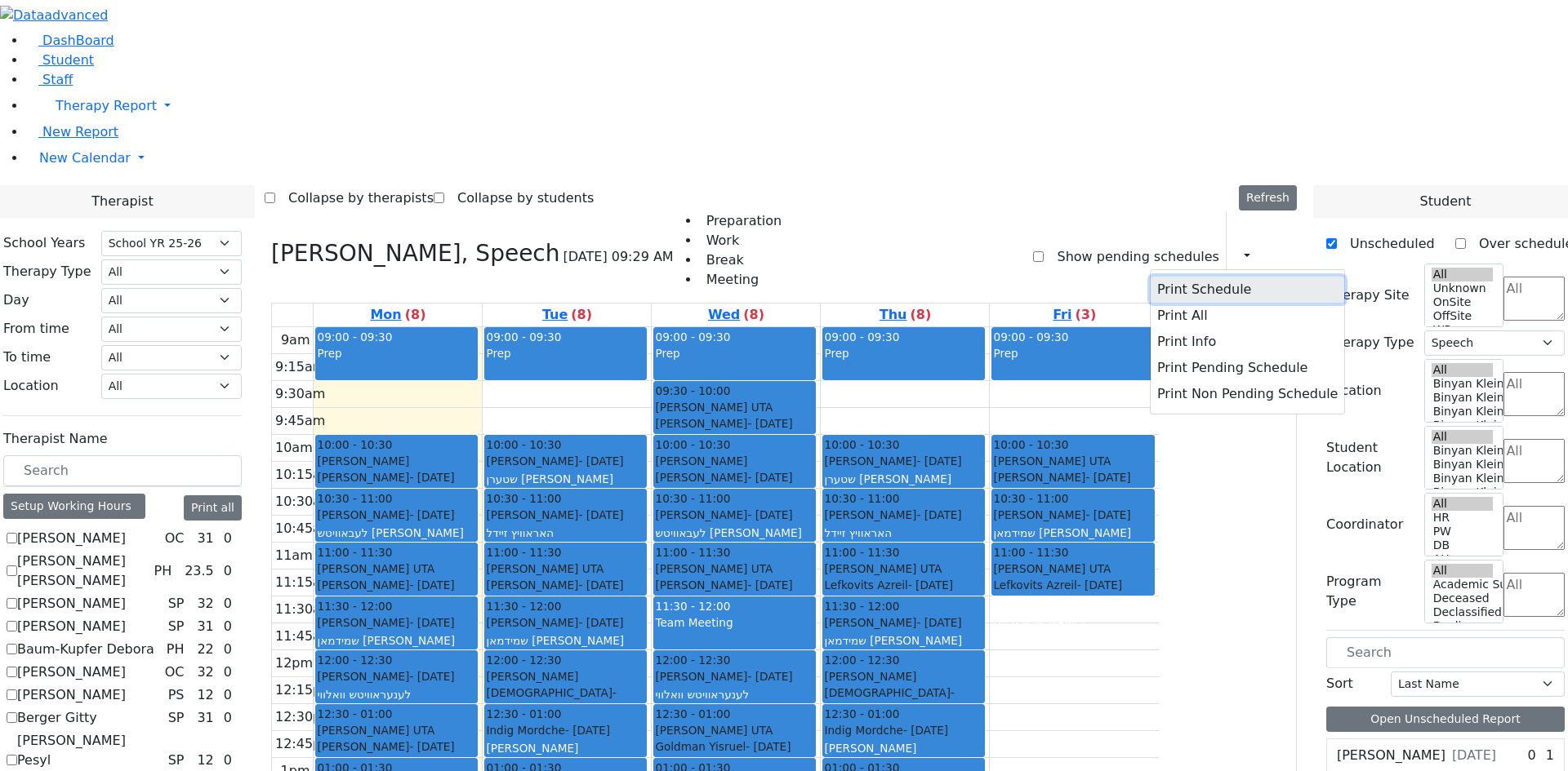
click at [1199, 276] on button "Print Schedule" at bounding box center [1247, 289] width 194 height 26
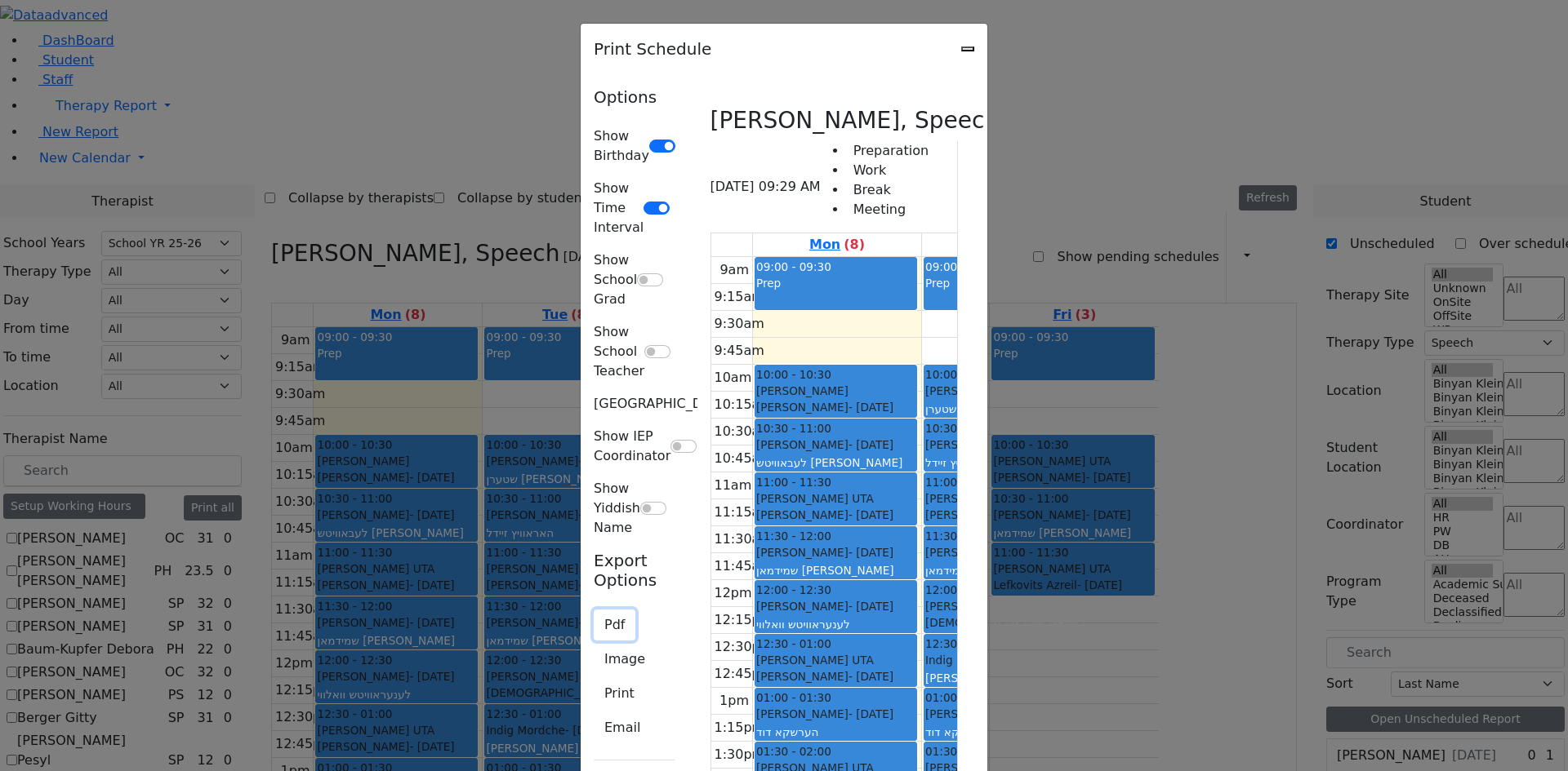
click at [594, 610] on button "Pdf" at bounding box center [614, 625] width 41 height 31
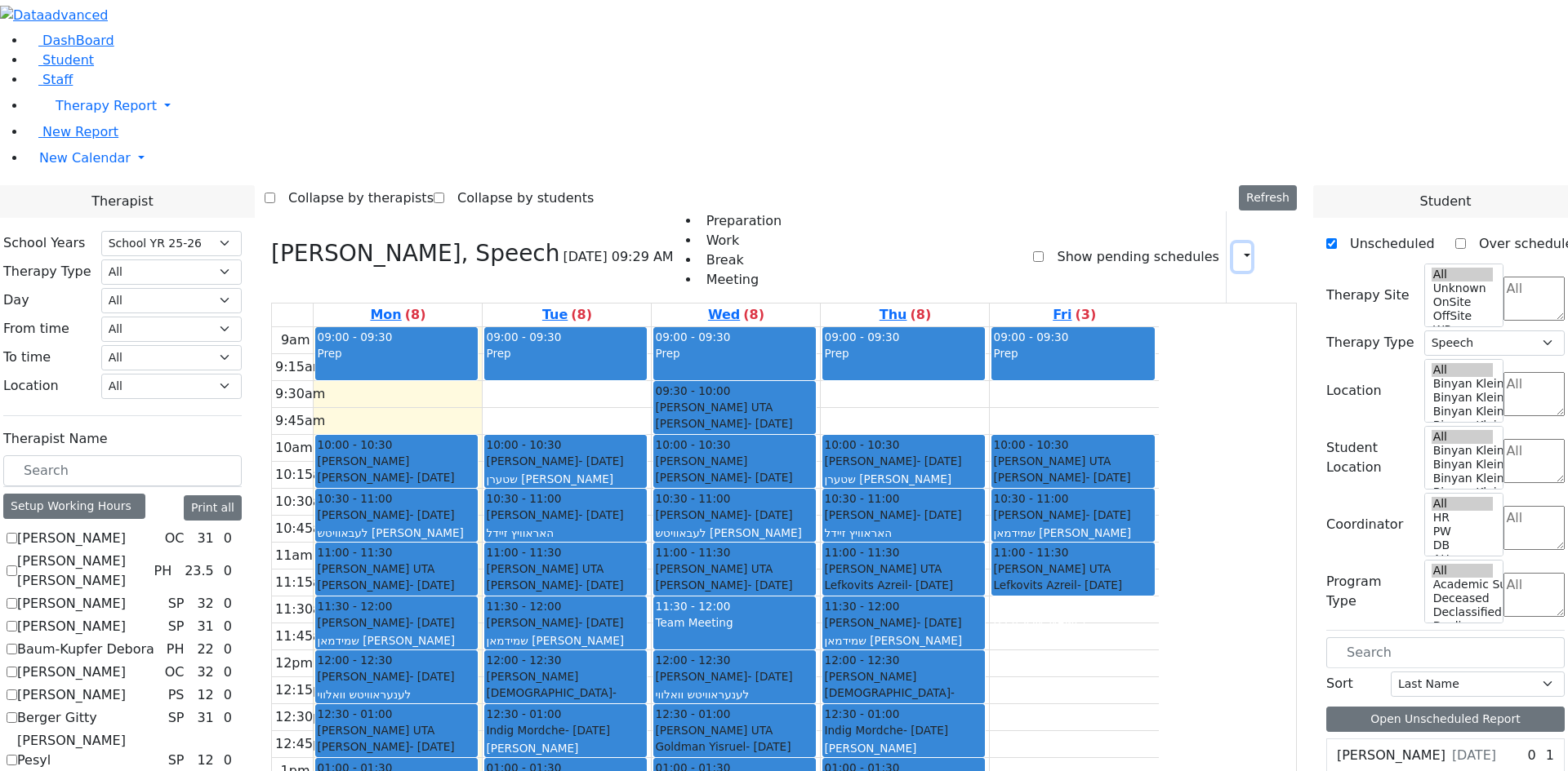
click at [1233, 243] on button "button" at bounding box center [1242, 257] width 18 height 28
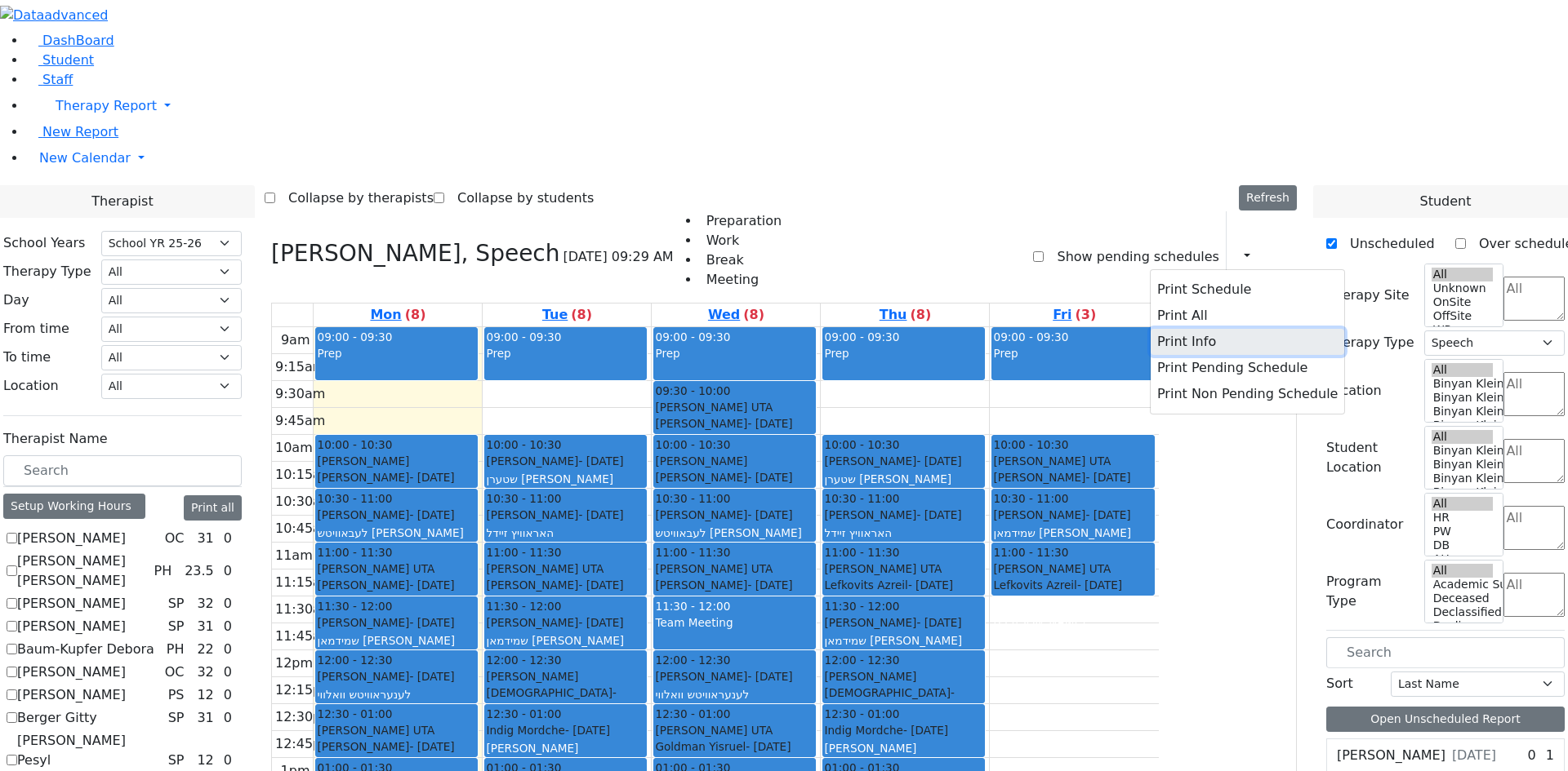
click at [1210, 329] on button "Print Info" at bounding box center [1247, 342] width 194 height 26
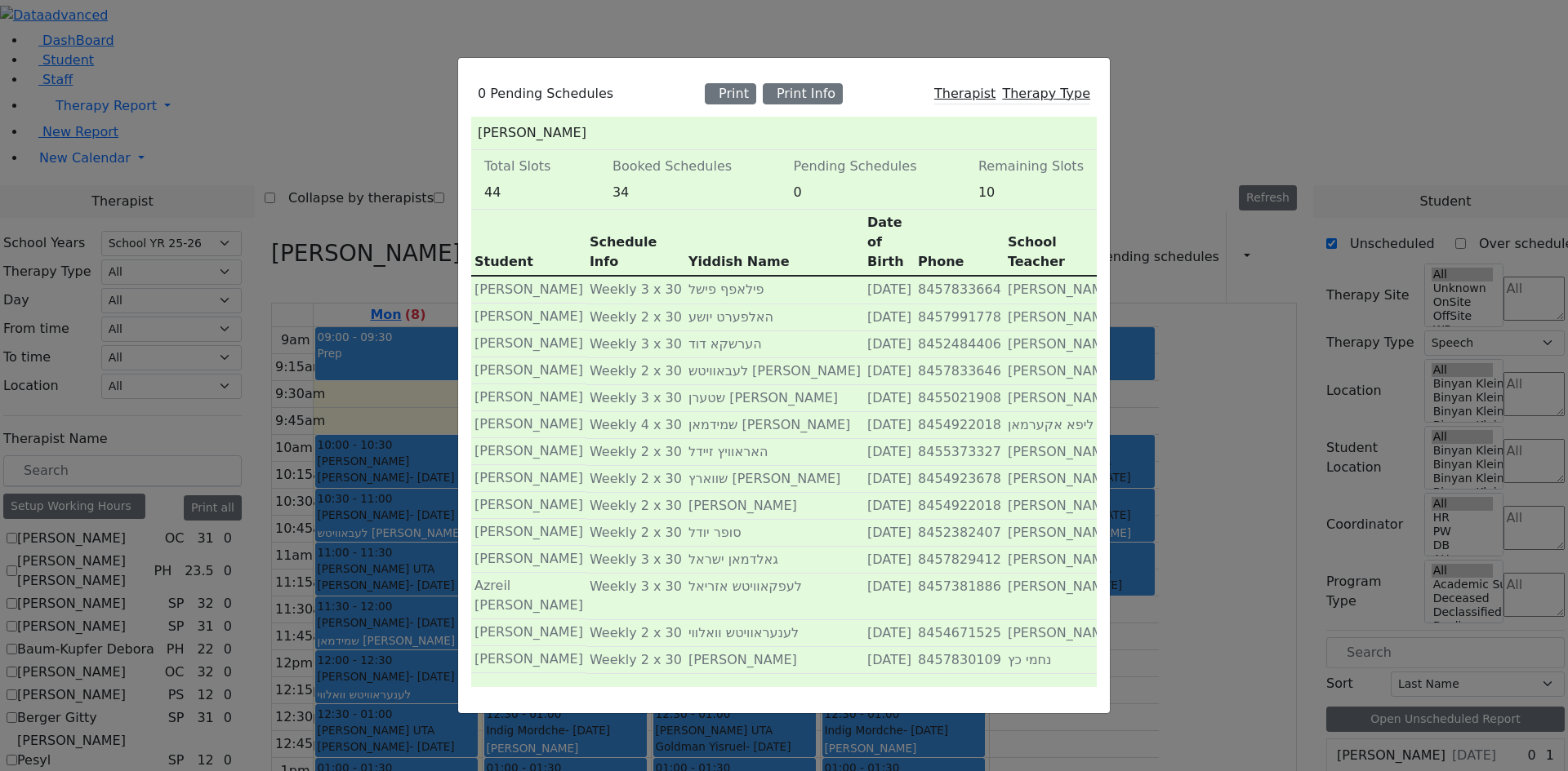
scroll to position [0, 0]
click at [258, 719] on div "0 Pending Schedules Print Print Info Therapist Therapy Type Lewis Chaya Total S…" at bounding box center [784, 386] width 1568 height 771
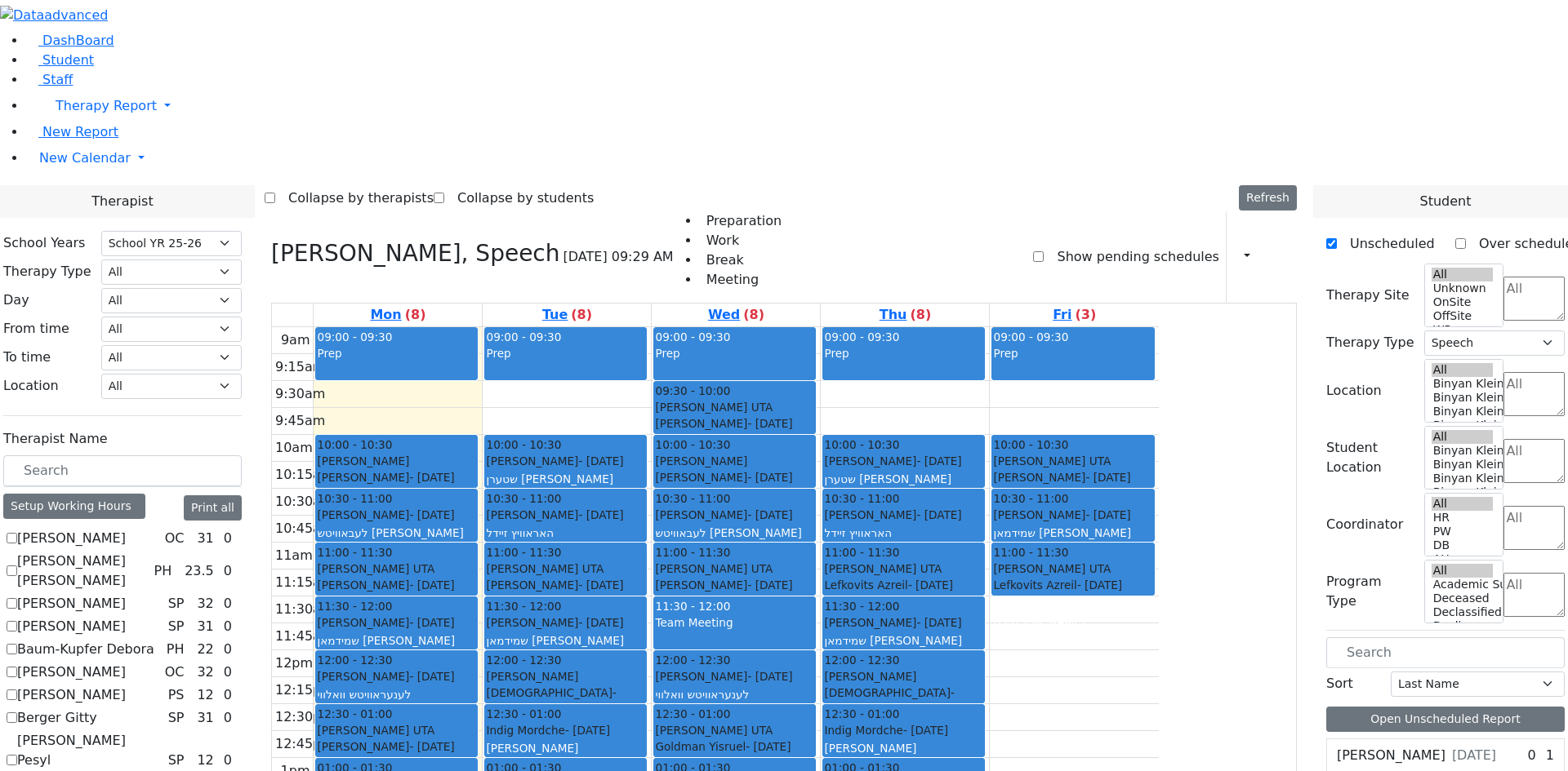
checkbox input "false"
select select
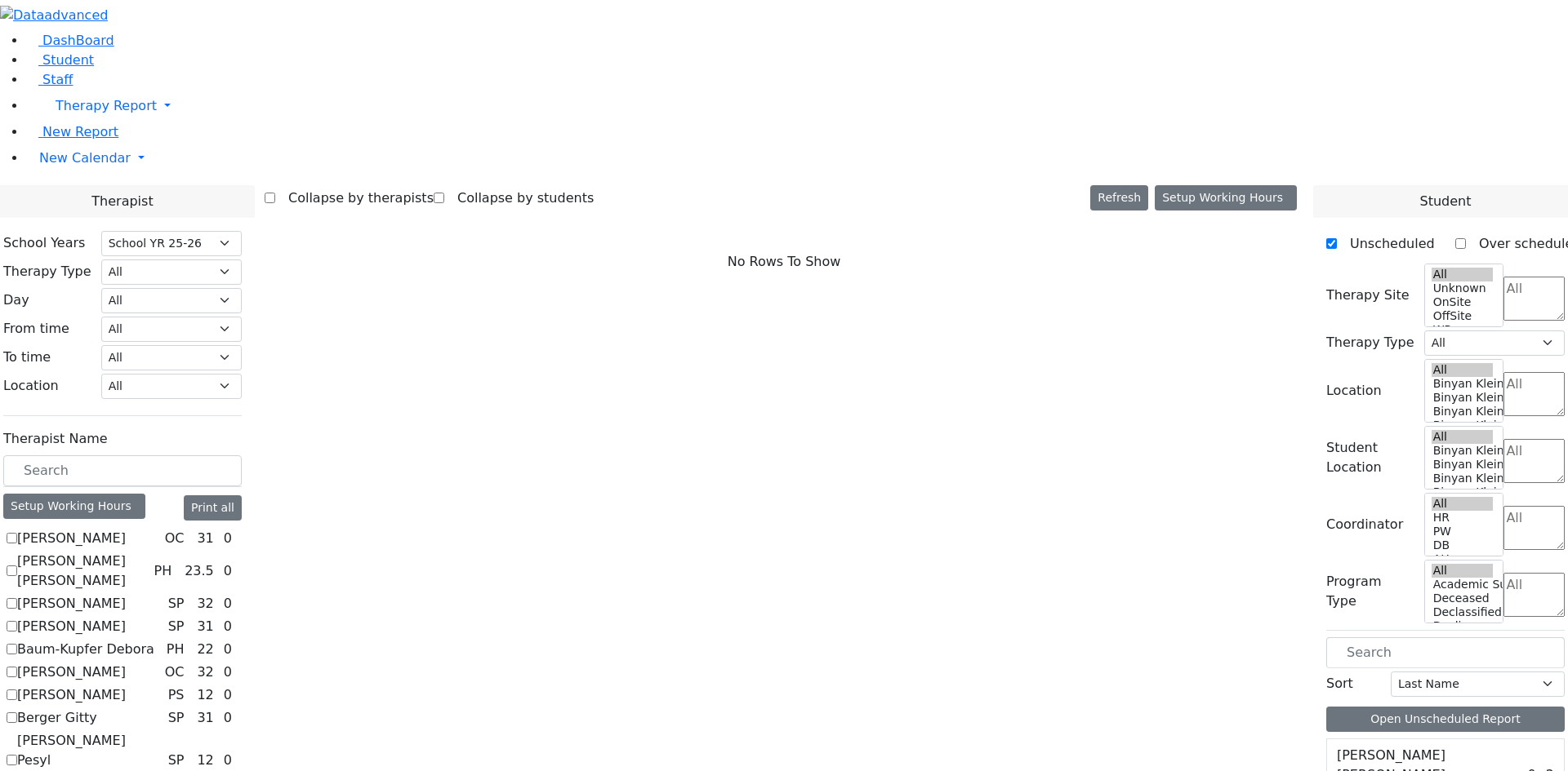
scroll to position [596, 0]
checkbox input "true"
select select "1"
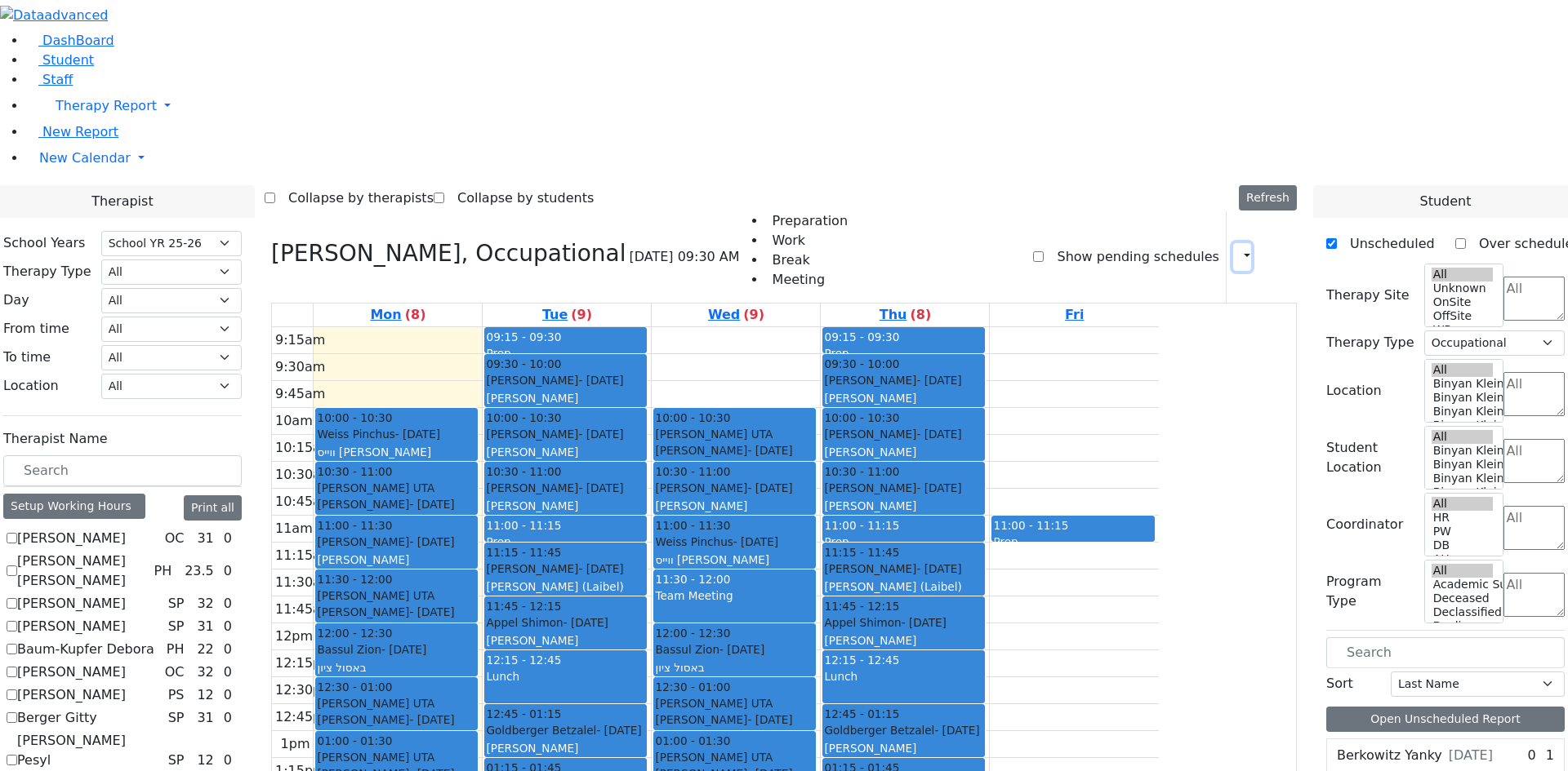
click at [1237, 249] on icon "button" at bounding box center [1237, 256] width 0 height 15
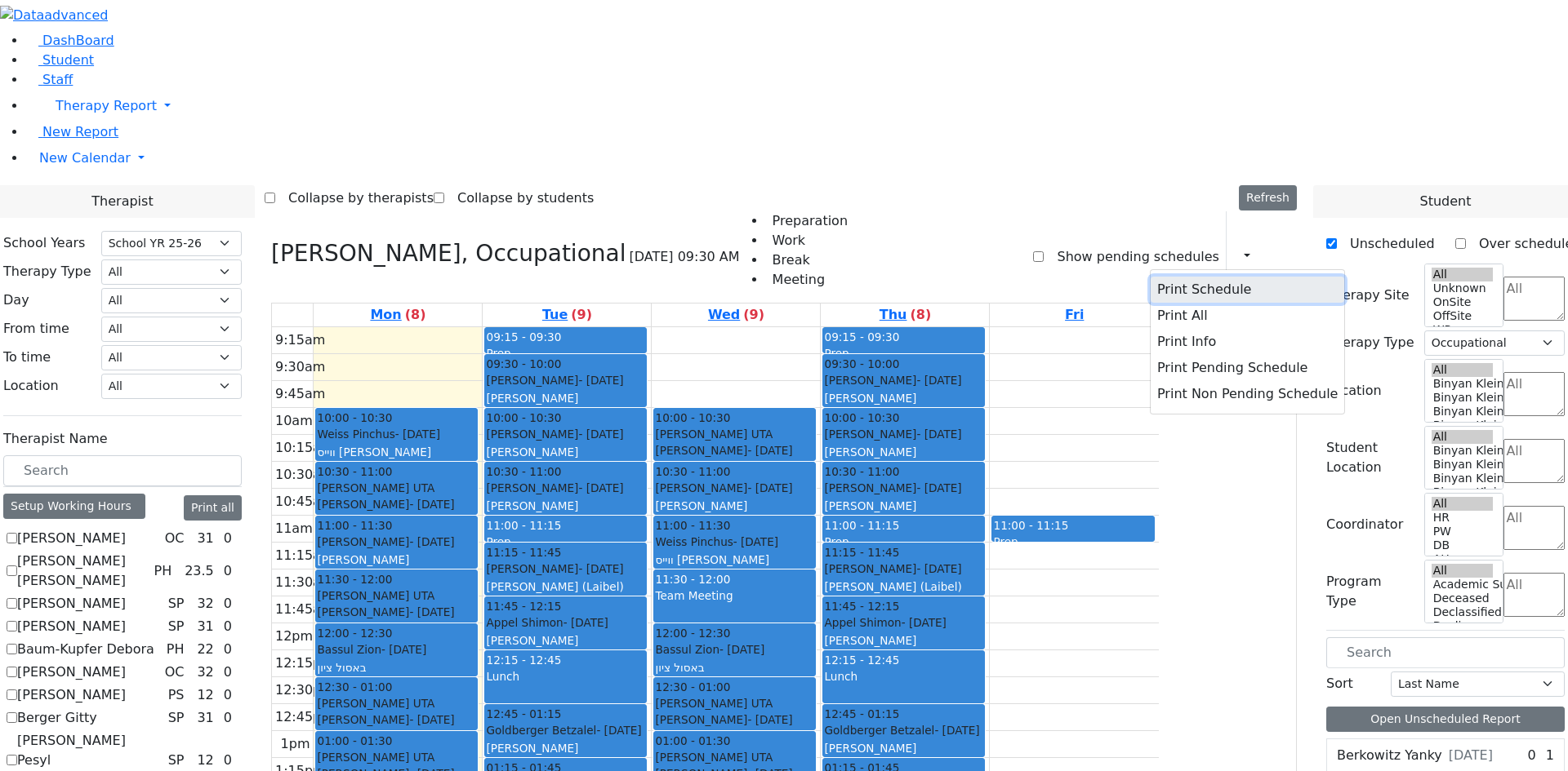
click at [1190, 276] on button "Print Schedule" at bounding box center [1247, 289] width 194 height 26
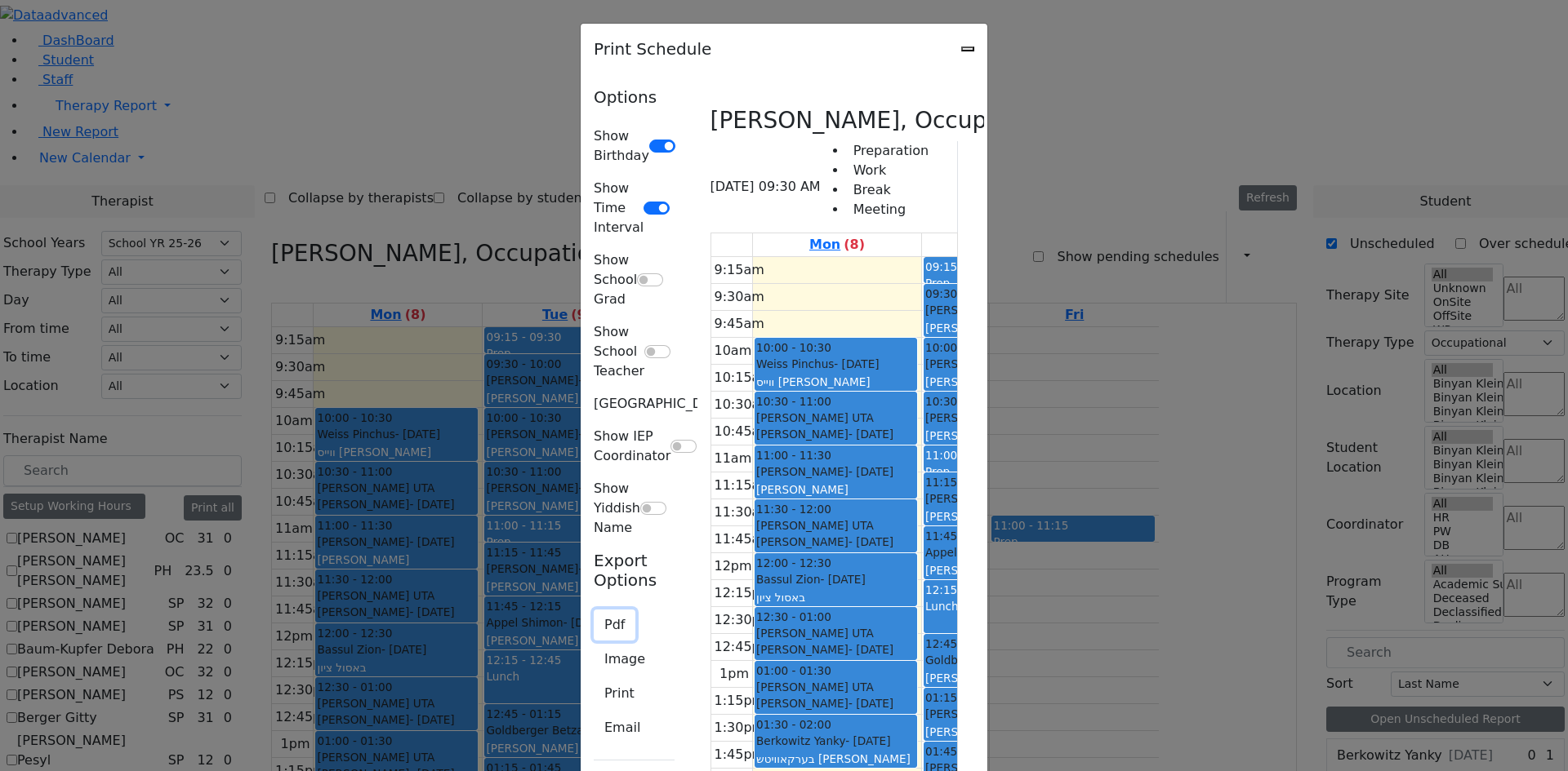
click at [594, 610] on button "Pdf" at bounding box center [614, 625] width 41 height 31
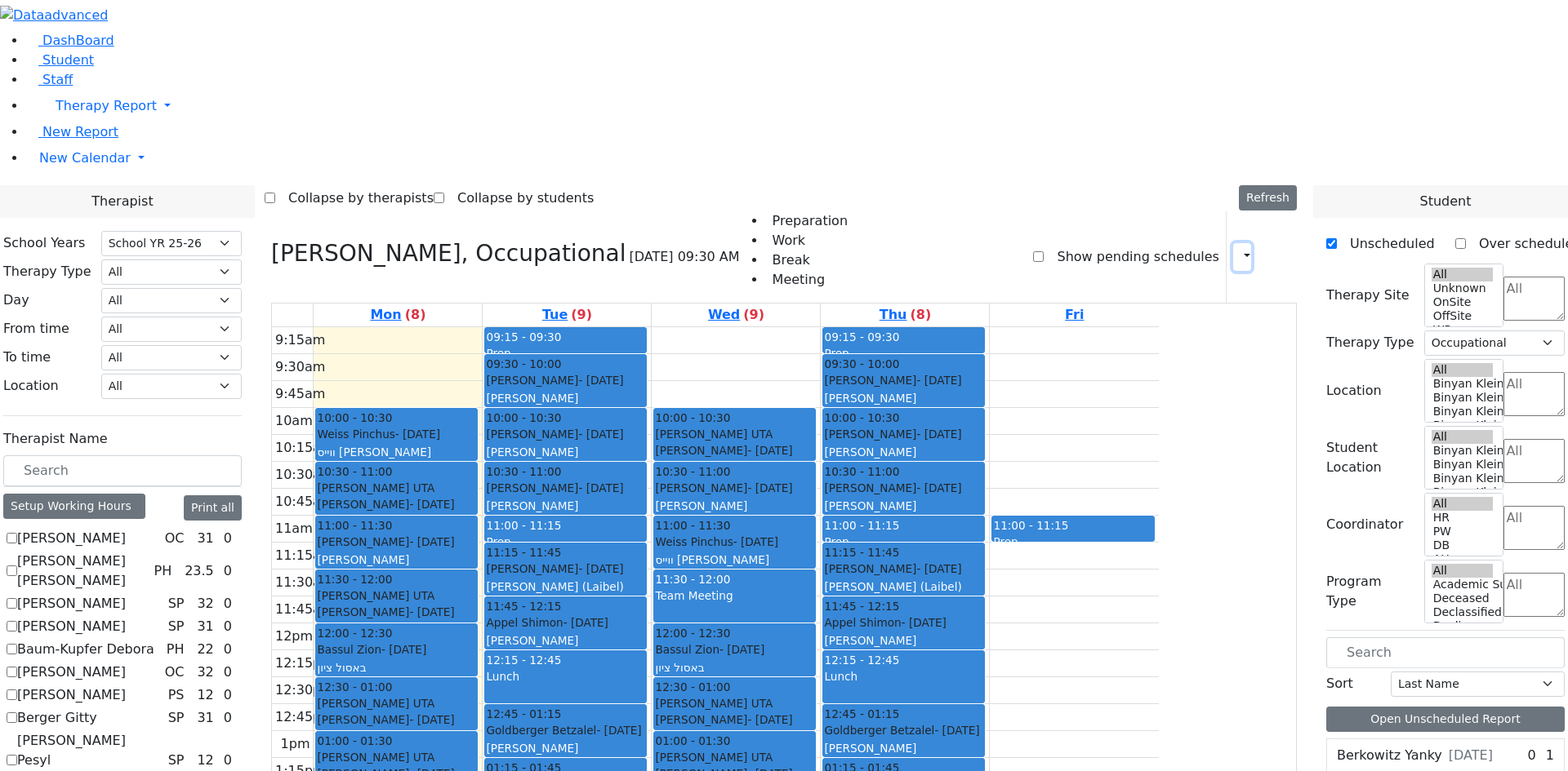
click at [1237, 249] on icon "button" at bounding box center [1237, 256] width 0 height 15
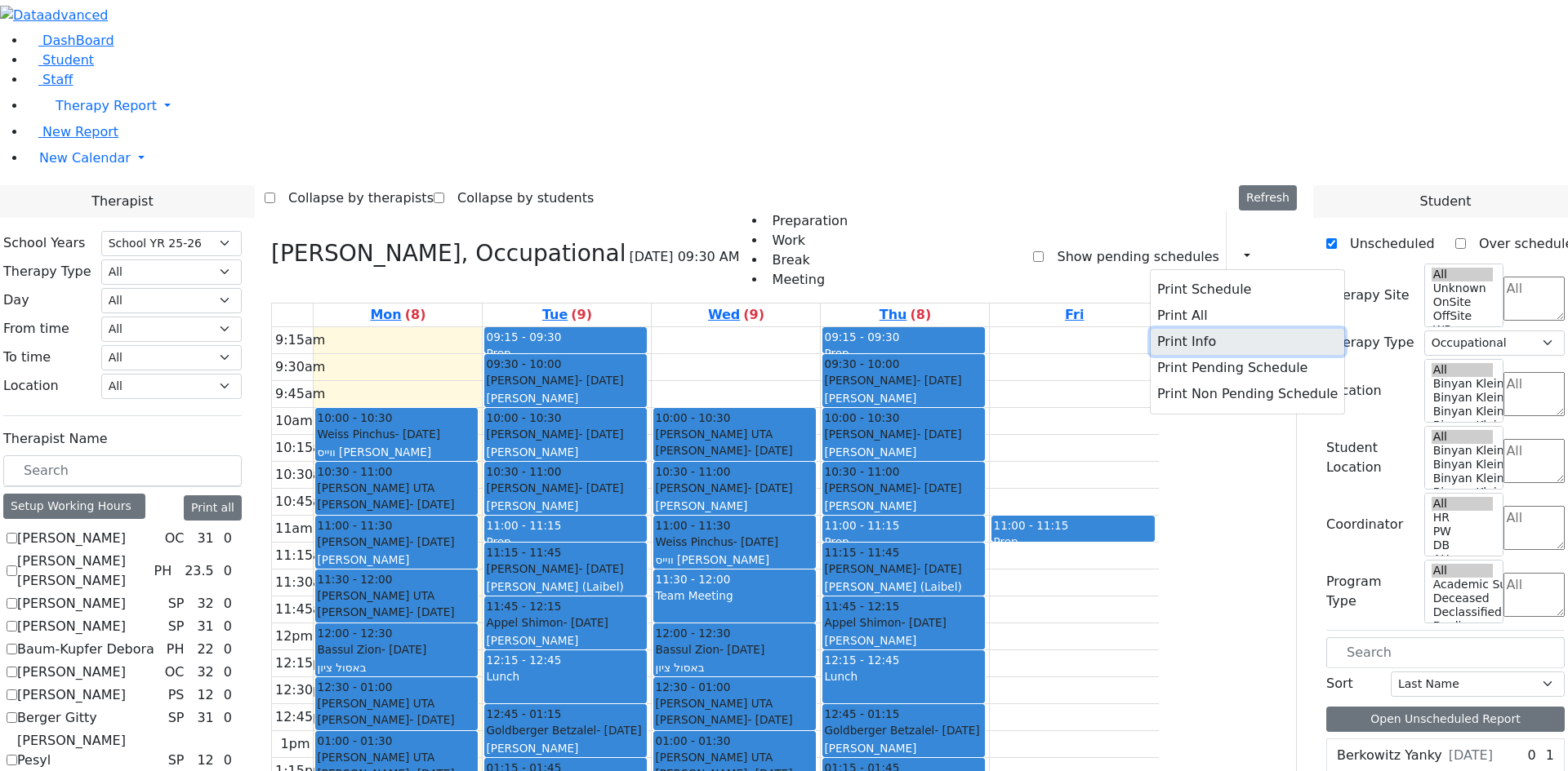
click at [1189, 329] on button "Print Info" at bounding box center [1247, 342] width 194 height 26
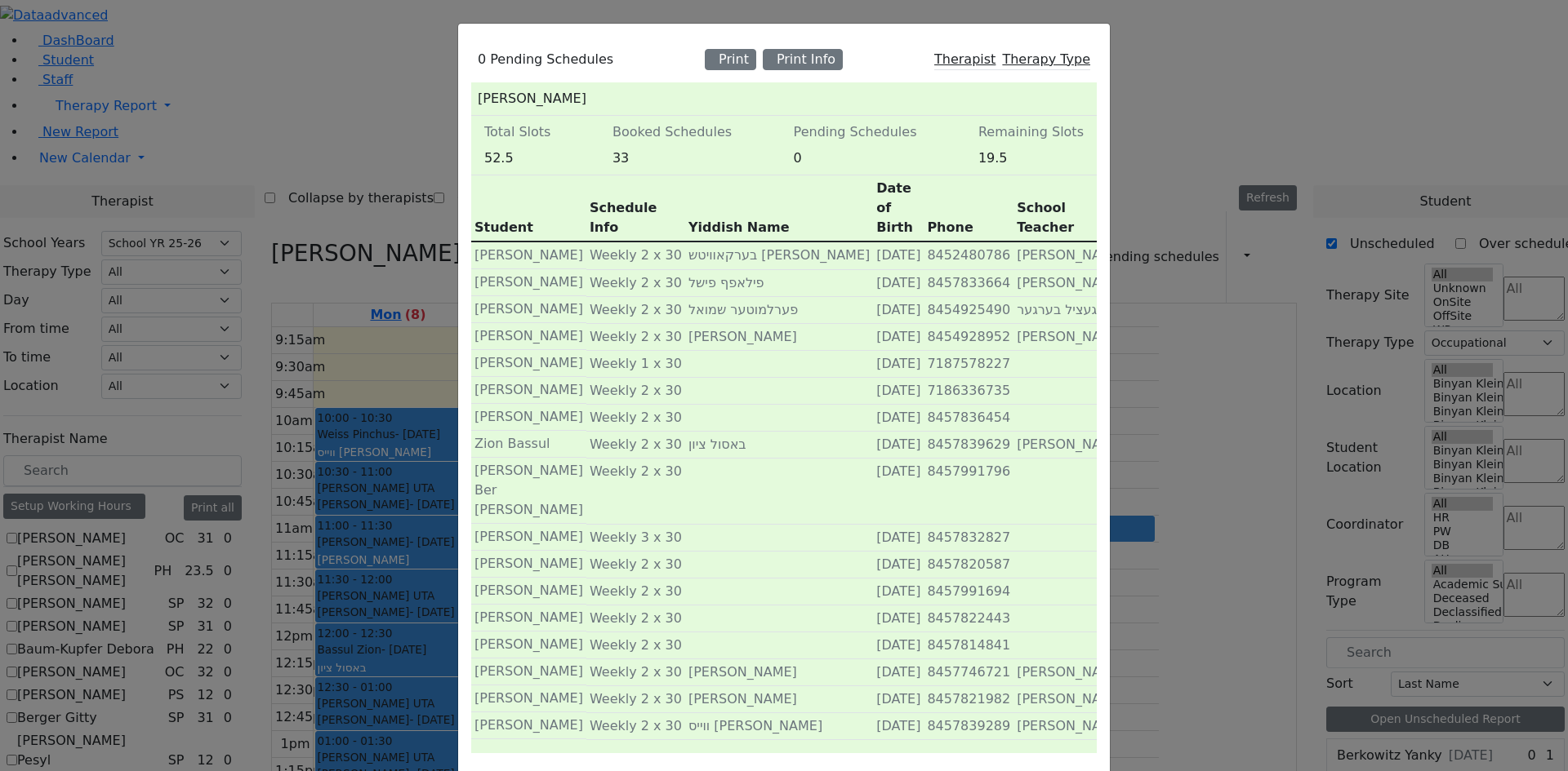
scroll to position [0, 0]
click at [222, 723] on div "0 Pending Schedules Print Print Info Therapist Therapy Type Mehl Miriam Total S…" at bounding box center [784, 386] width 1568 height 771
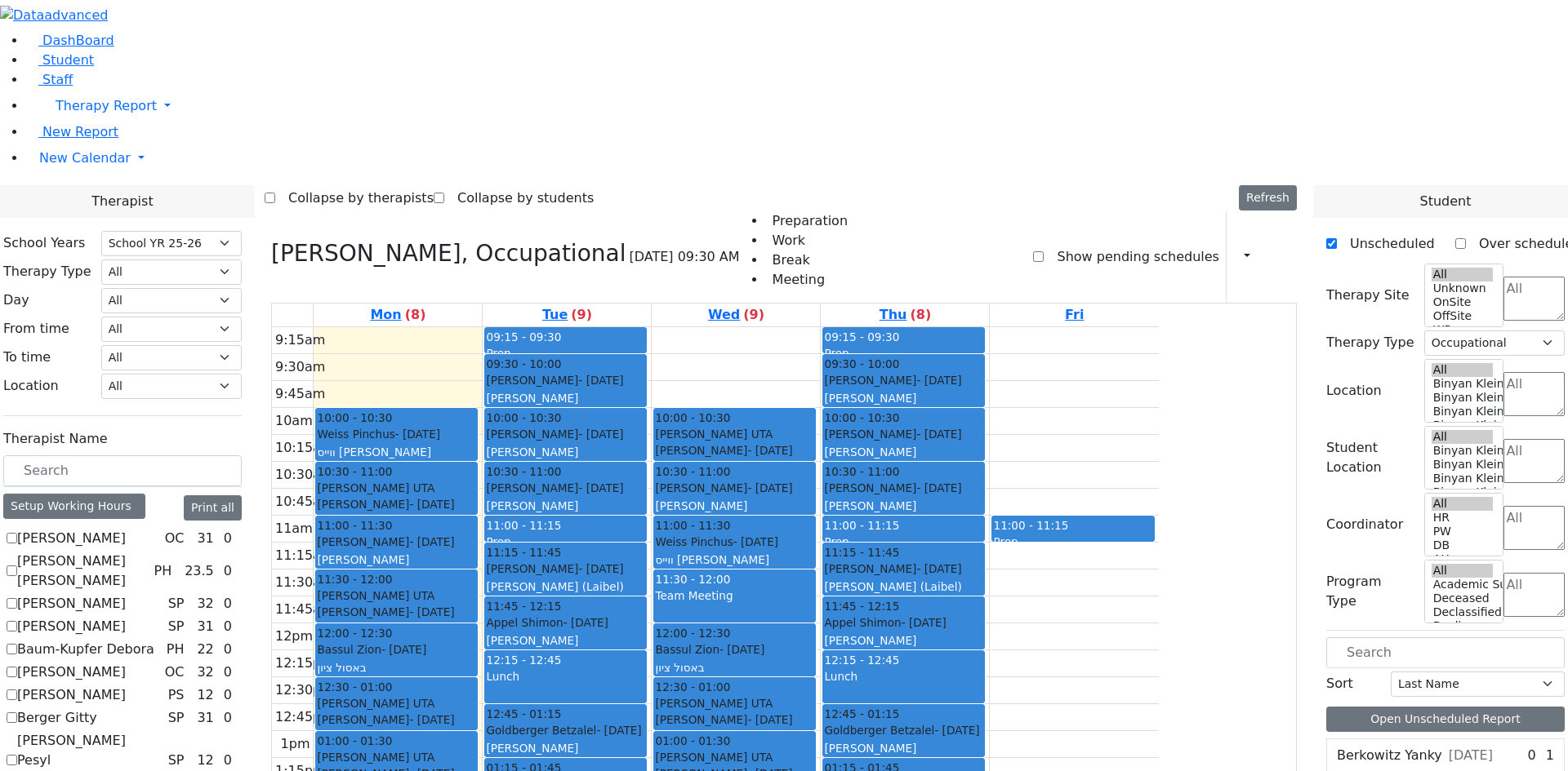
checkbox input "false"
select select
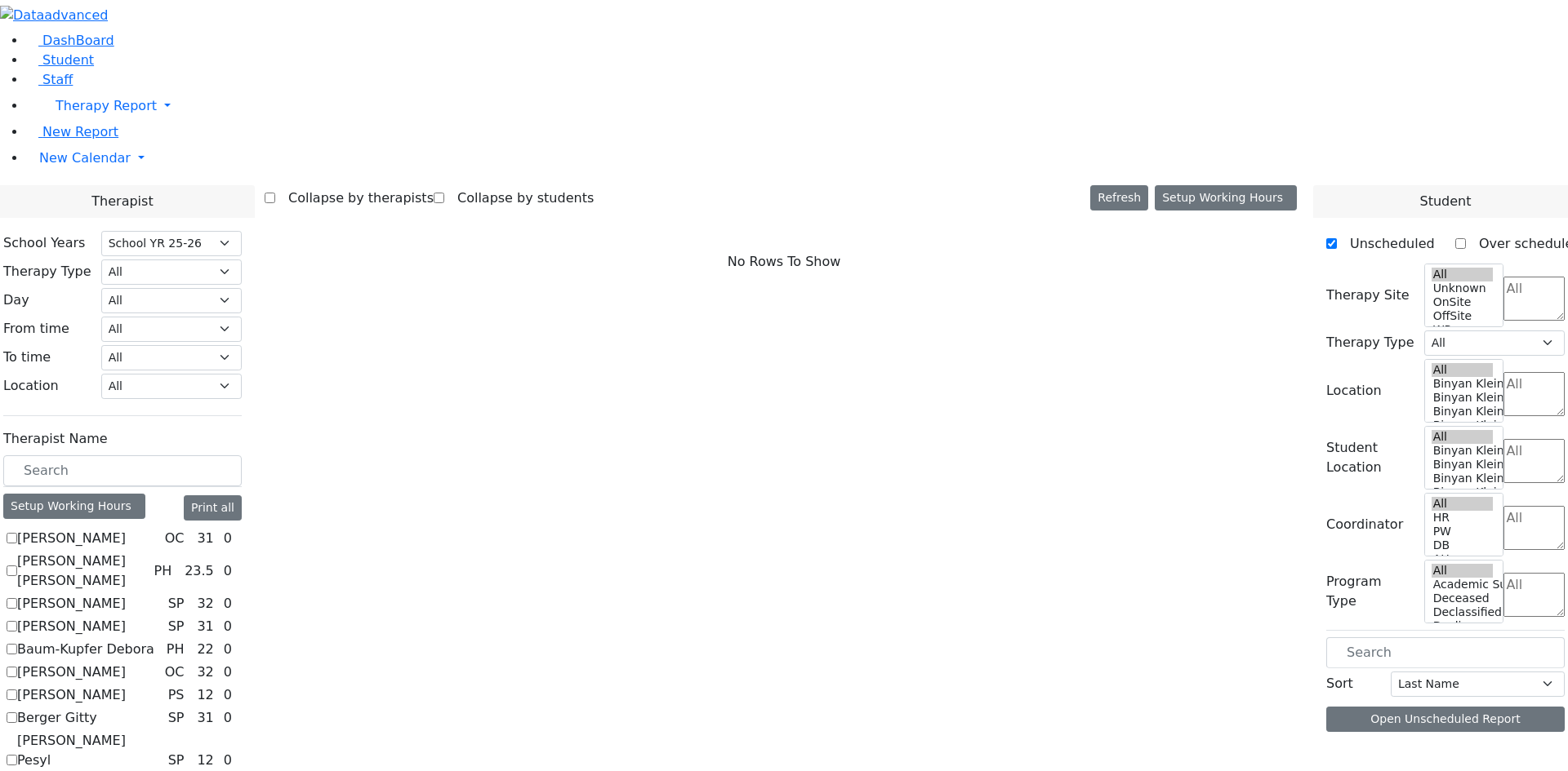
scroll to position [596, 0]
checkbox input "true"
select select "2"
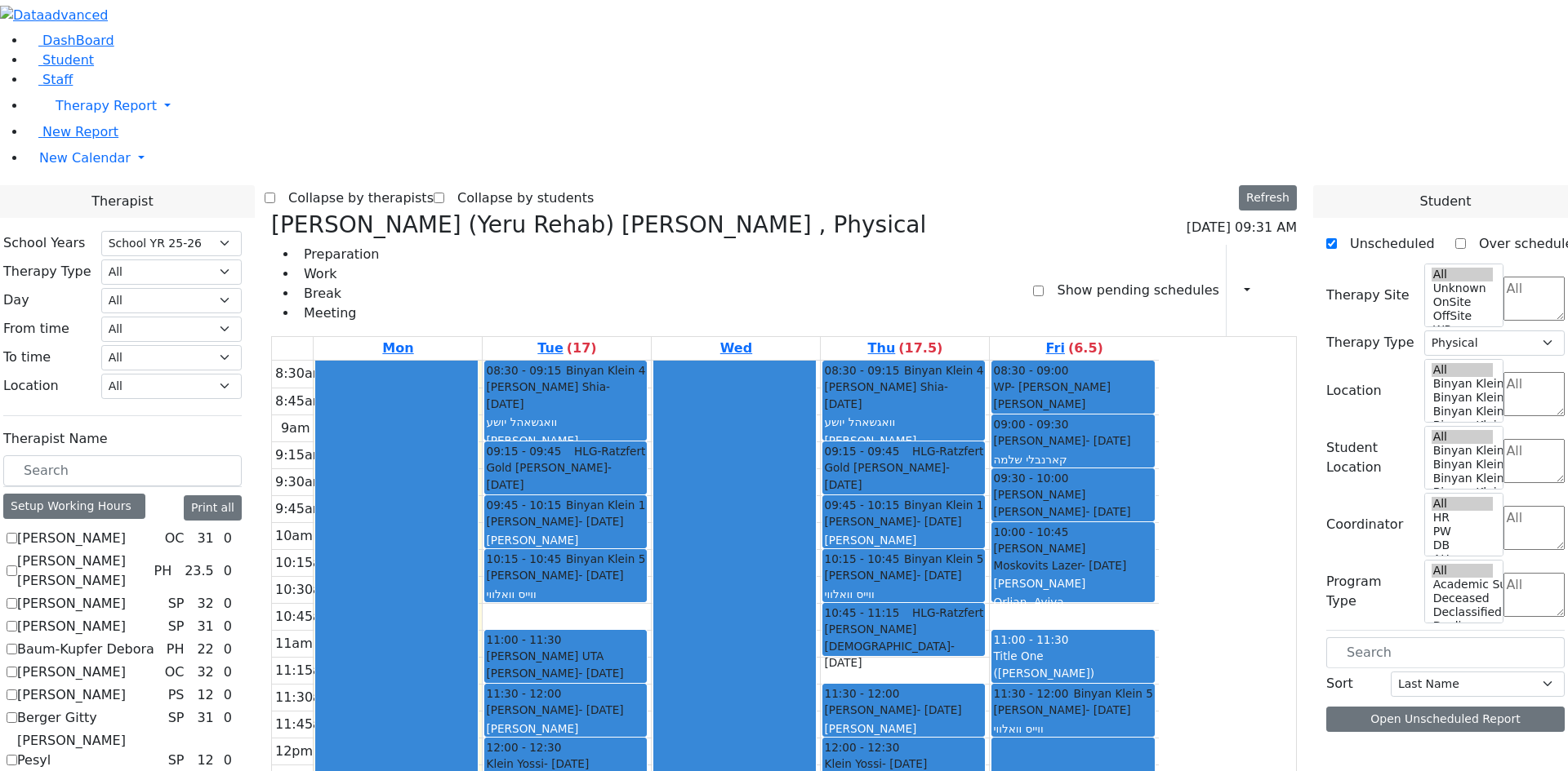
scroll to position [296, 0]
click at [1237, 282] on icon "button" at bounding box center [1237, 290] width 0 height 15
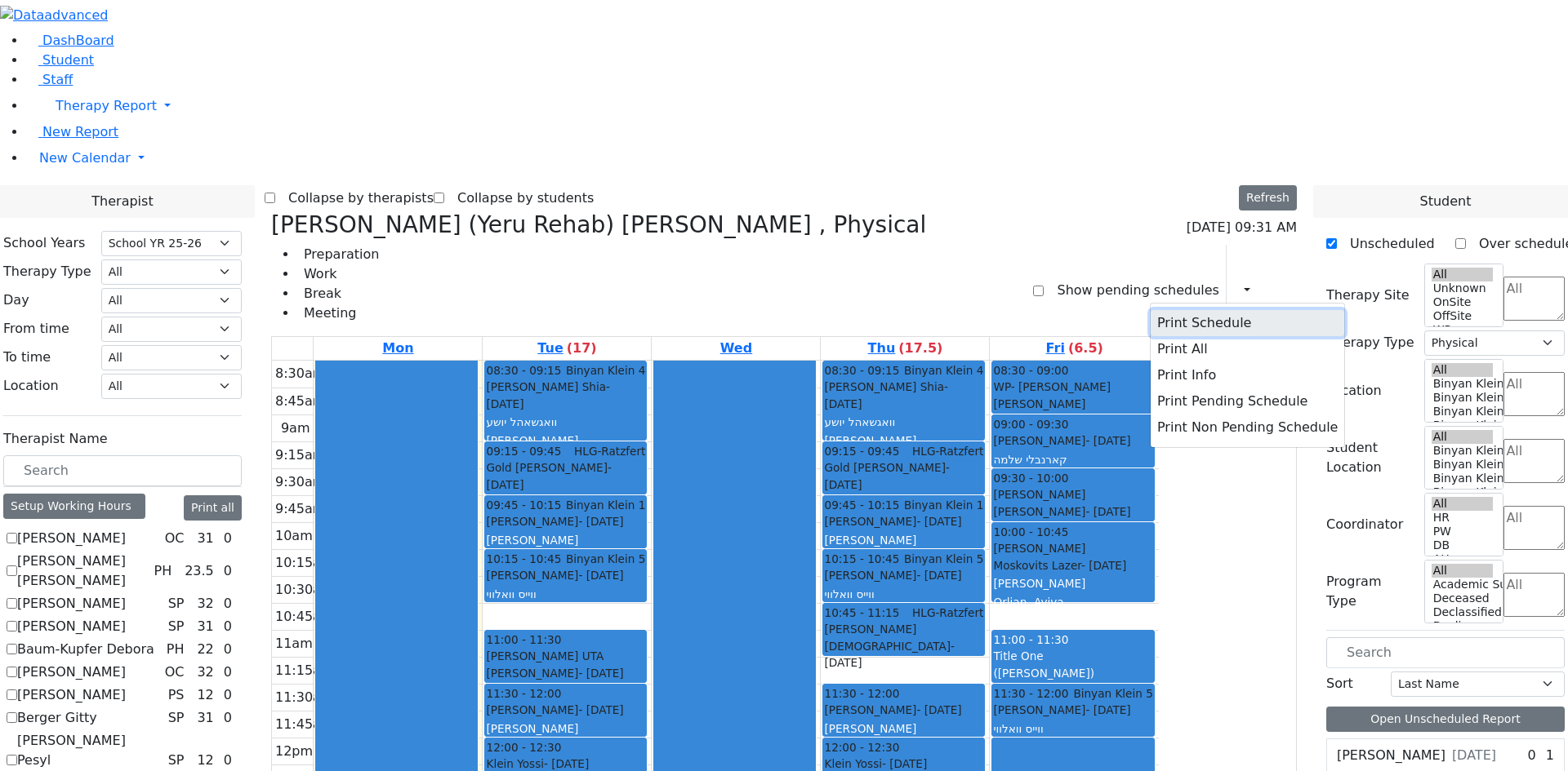
click at [1200, 310] on button "Print Schedule" at bounding box center [1247, 323] width 194 height 26
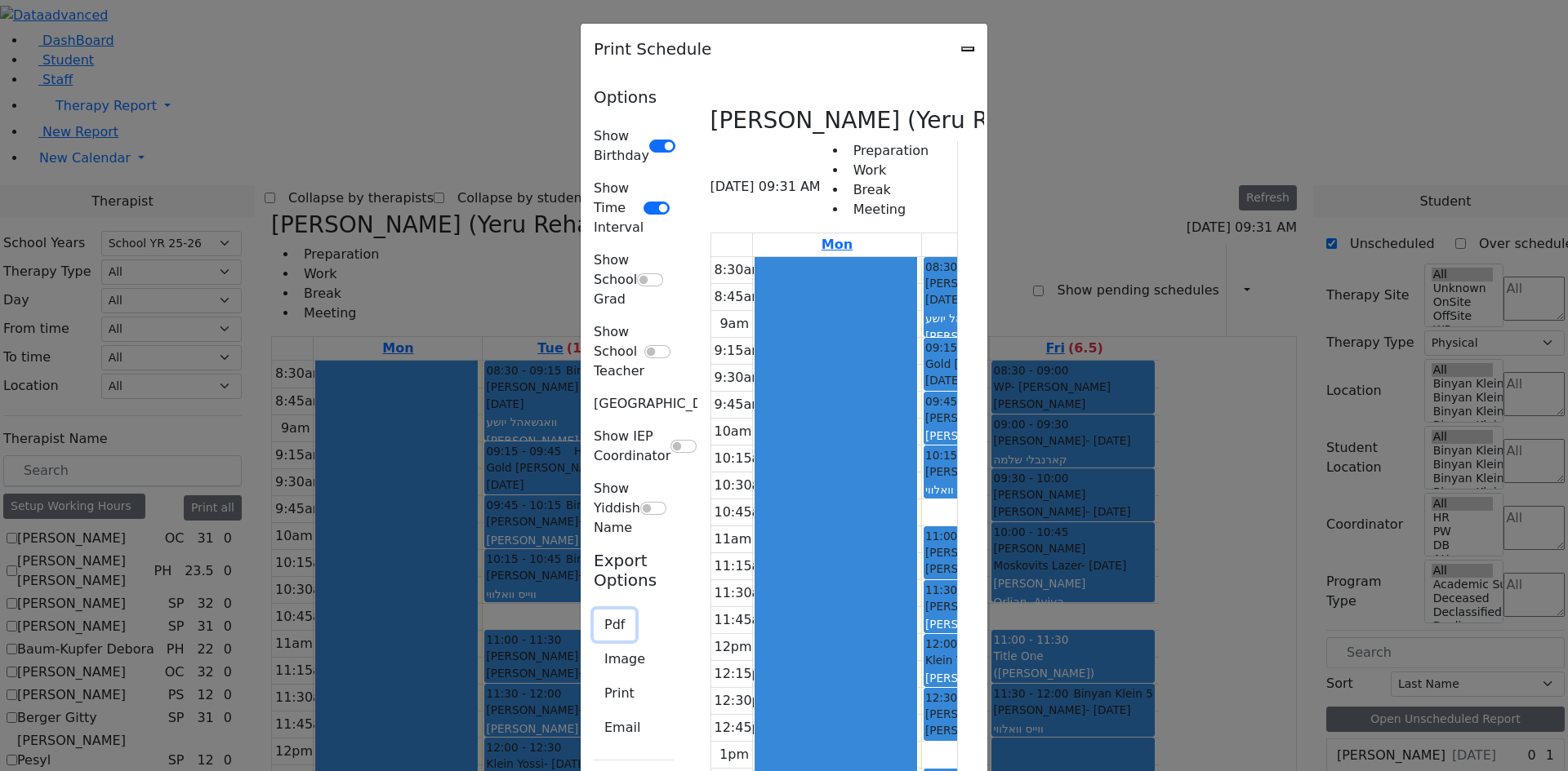
click at [594, 610] on button "Pdf" at bounding box center [614, 625] width 41 height 31
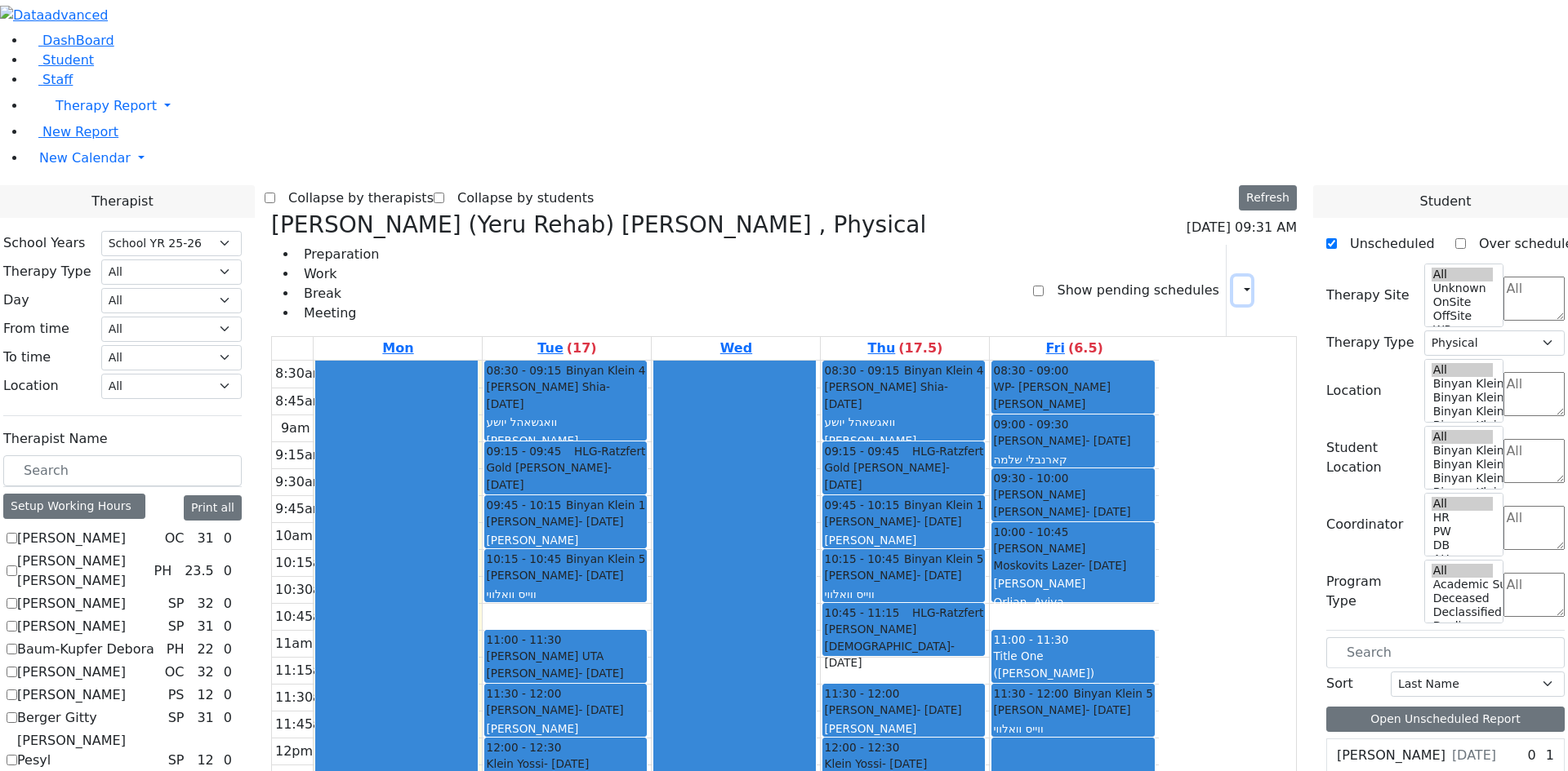
click at [1233, 276] on button "button" at bounding box center [1242, 290] width 18 height 28
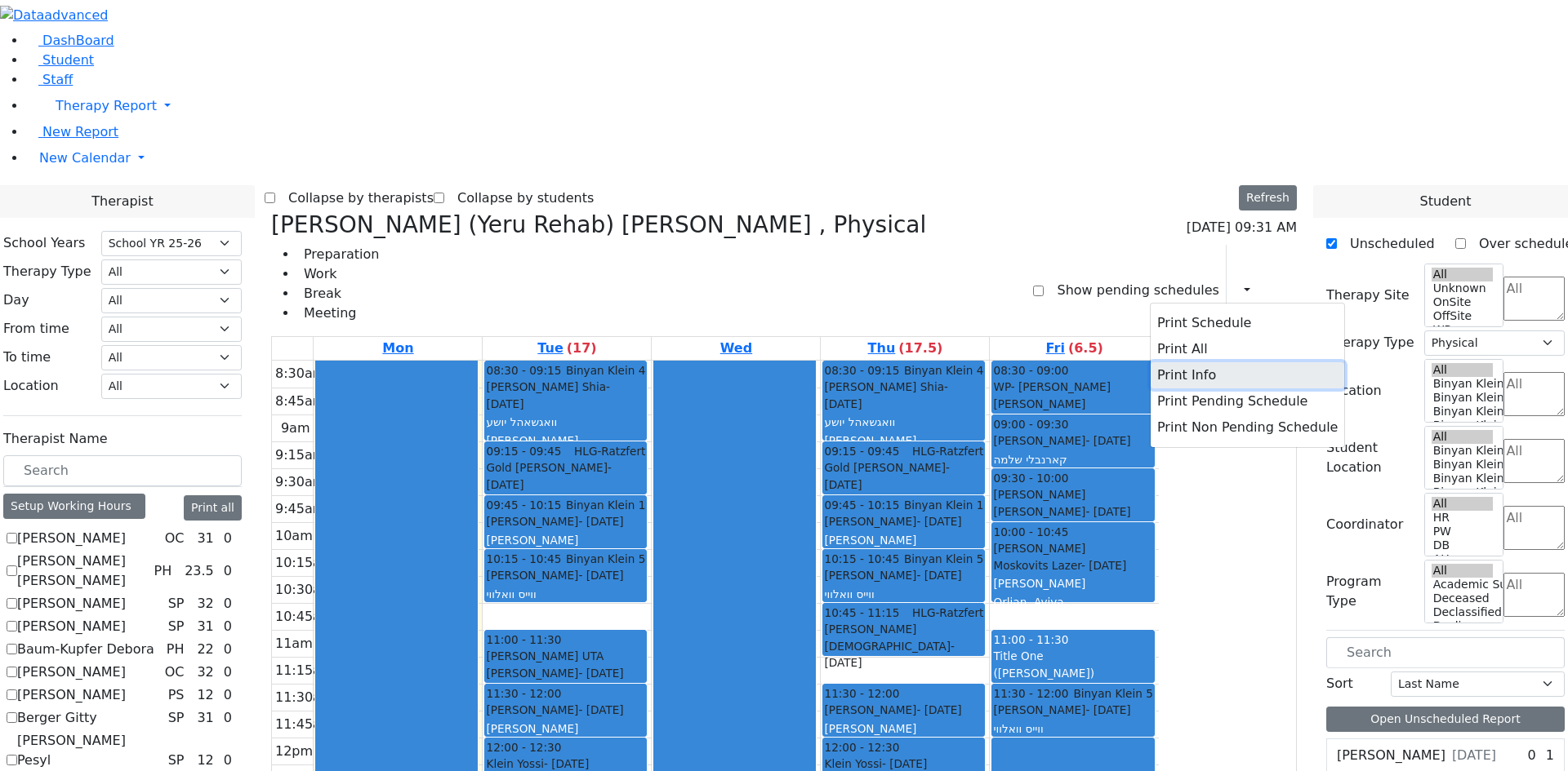
click at [1181, 363] on button "Print Info" at bounding box center [1247, 375] width 194 height 26
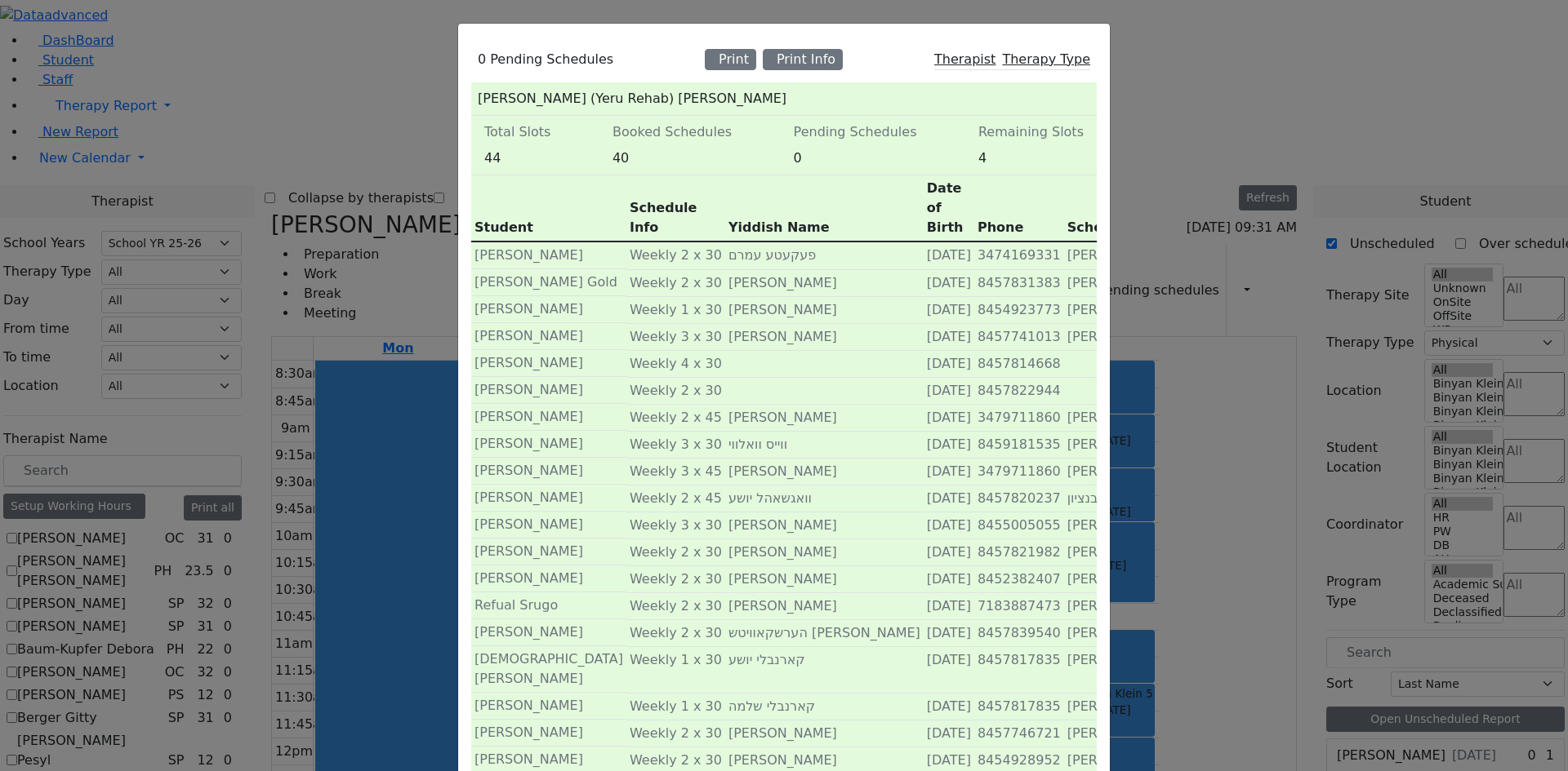
scroll to position [0, 0]
click at [250, 286] on div "0 Pending Schedules Print Print Info Therapist Therapy Type Meyer (Yeru Rehab) …" at bounding box center [784, 386] width 1568 height 771
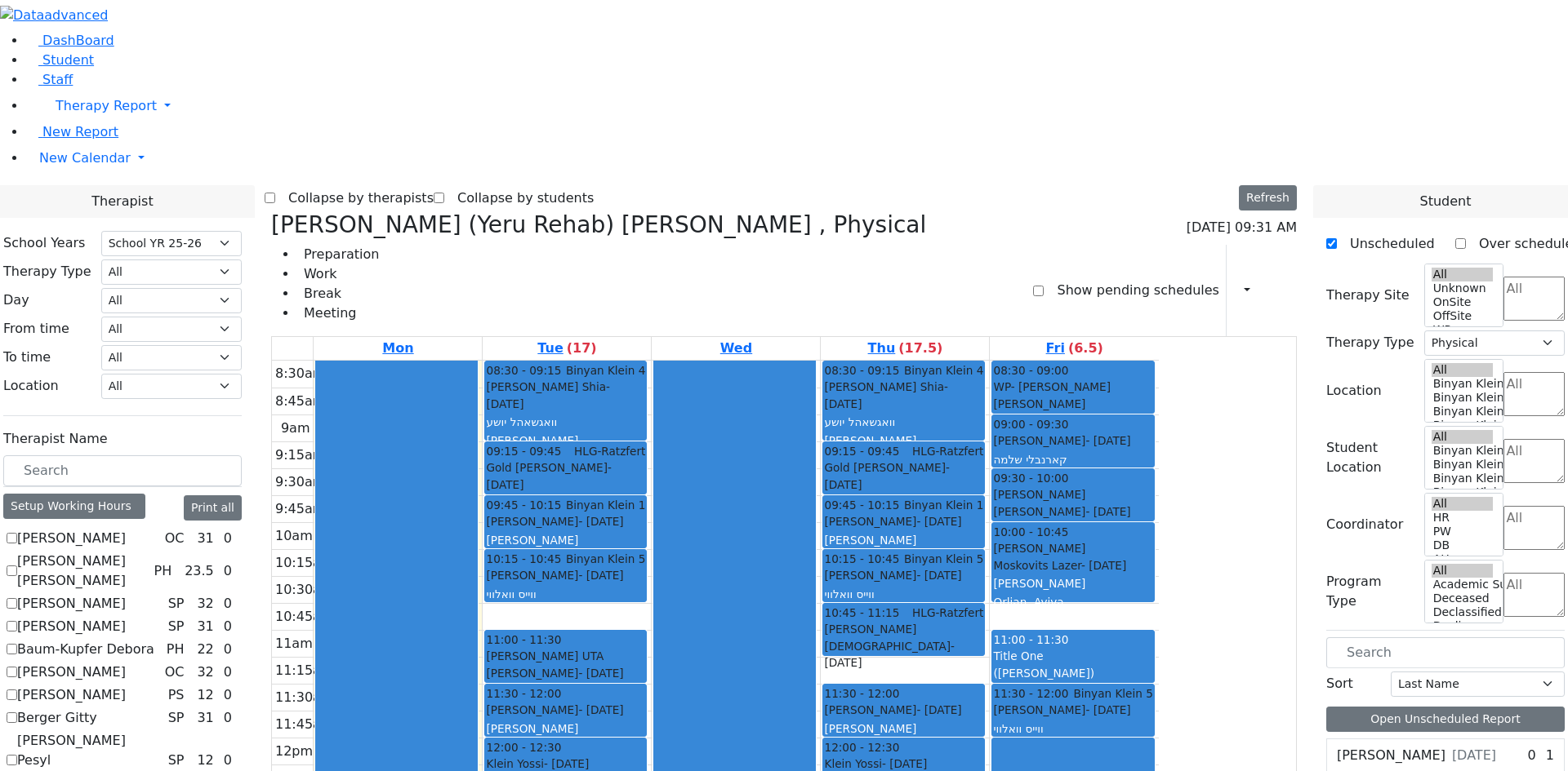
scroll to position [817, 0]
checkbox input "false"
select select
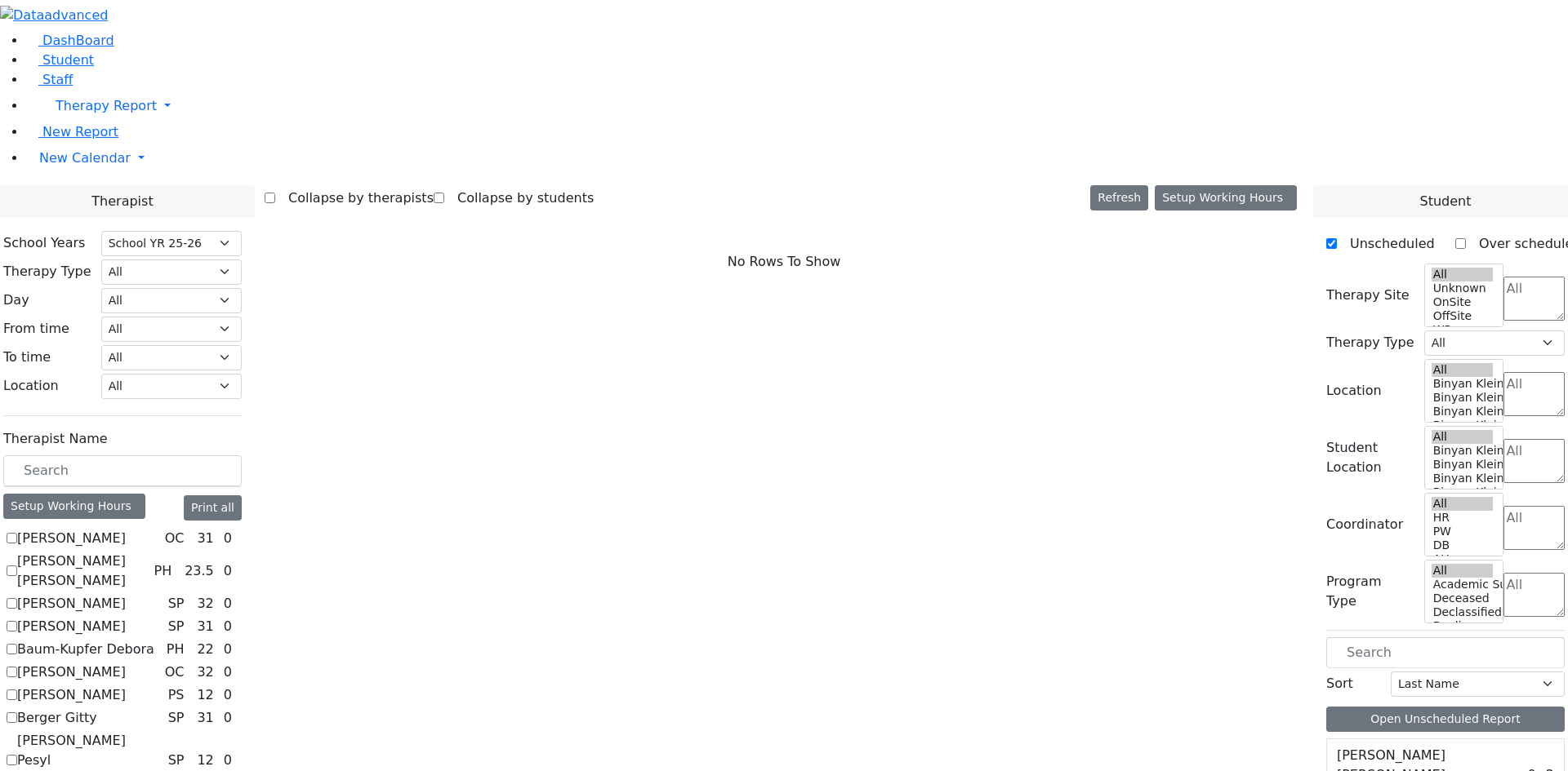
scroll to position [296, 0]
checkbox input "true"
select select "1"
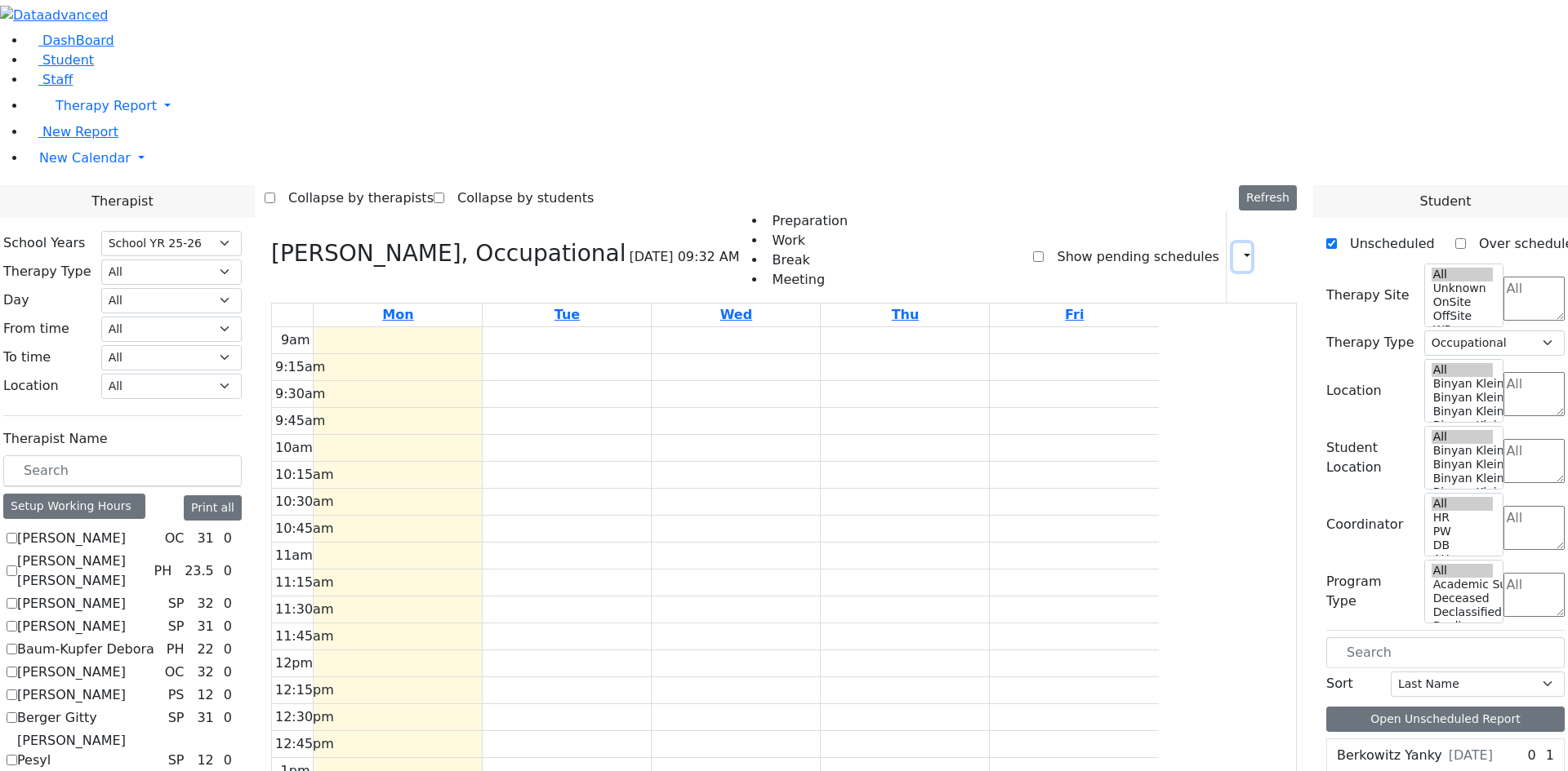
click at [1237, 249] on icon "button" at bounding box center [1237, 256] width 0 height 15
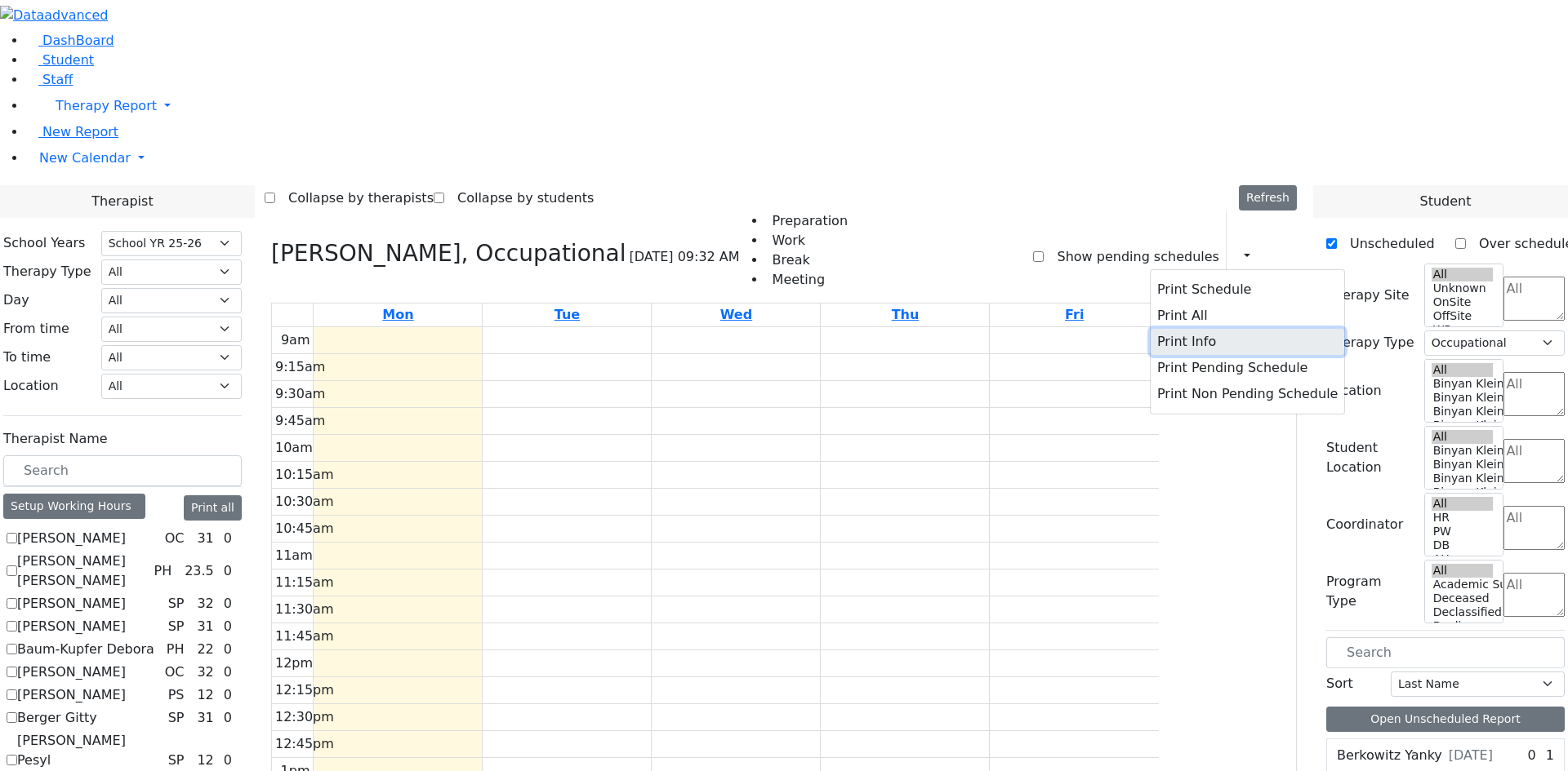
click at [1196, 329] on button "Print Info" at bounding box center [1247, 342] width 194 height 26
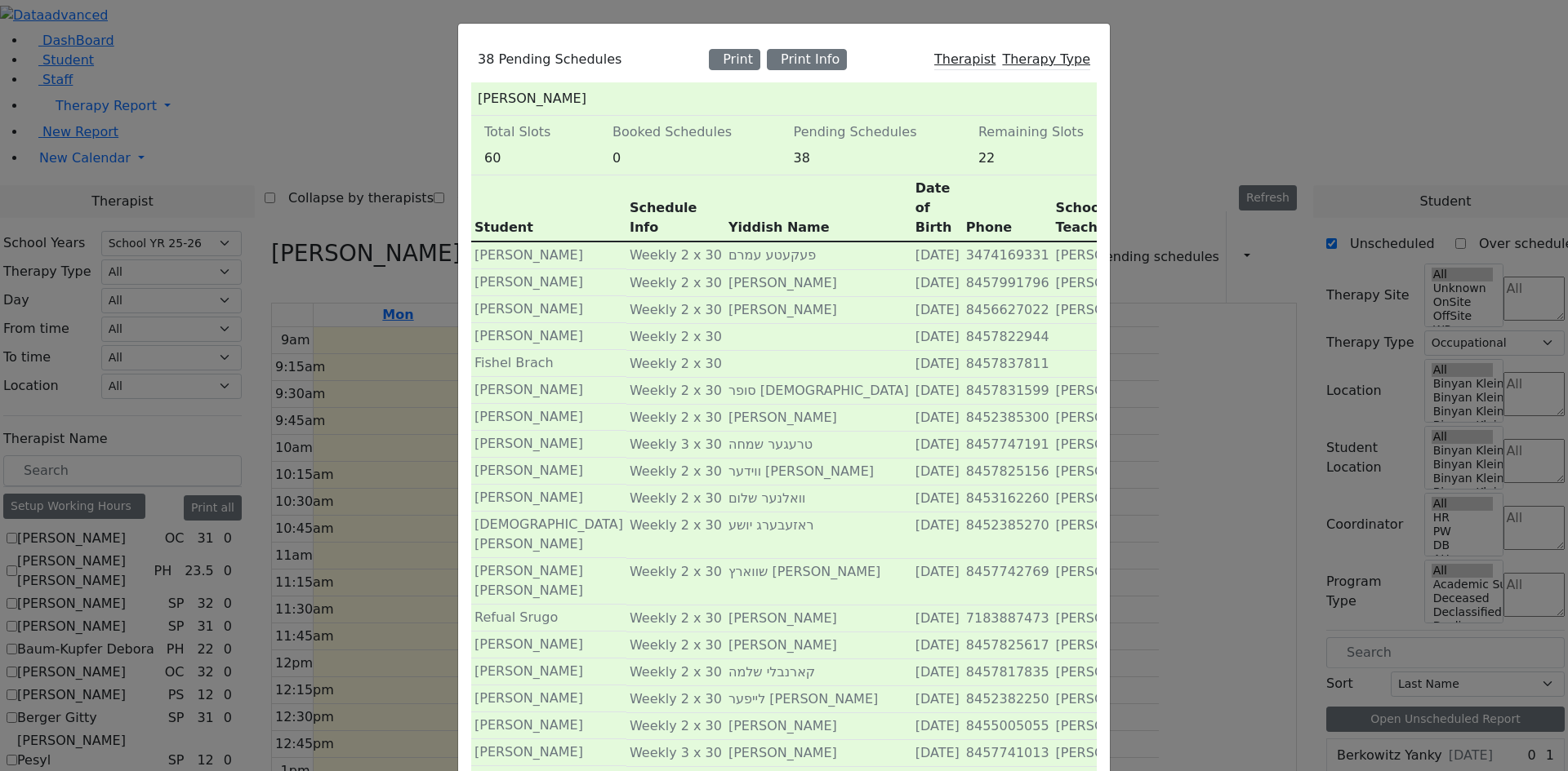
scroll to position [0, 0]
click at [1163, 105] on div "38 Pending Schedules Print Print Info Therapist Therapy Type Mogul Jason Total …" at bounding box center [784, 386] width 1568 height 771
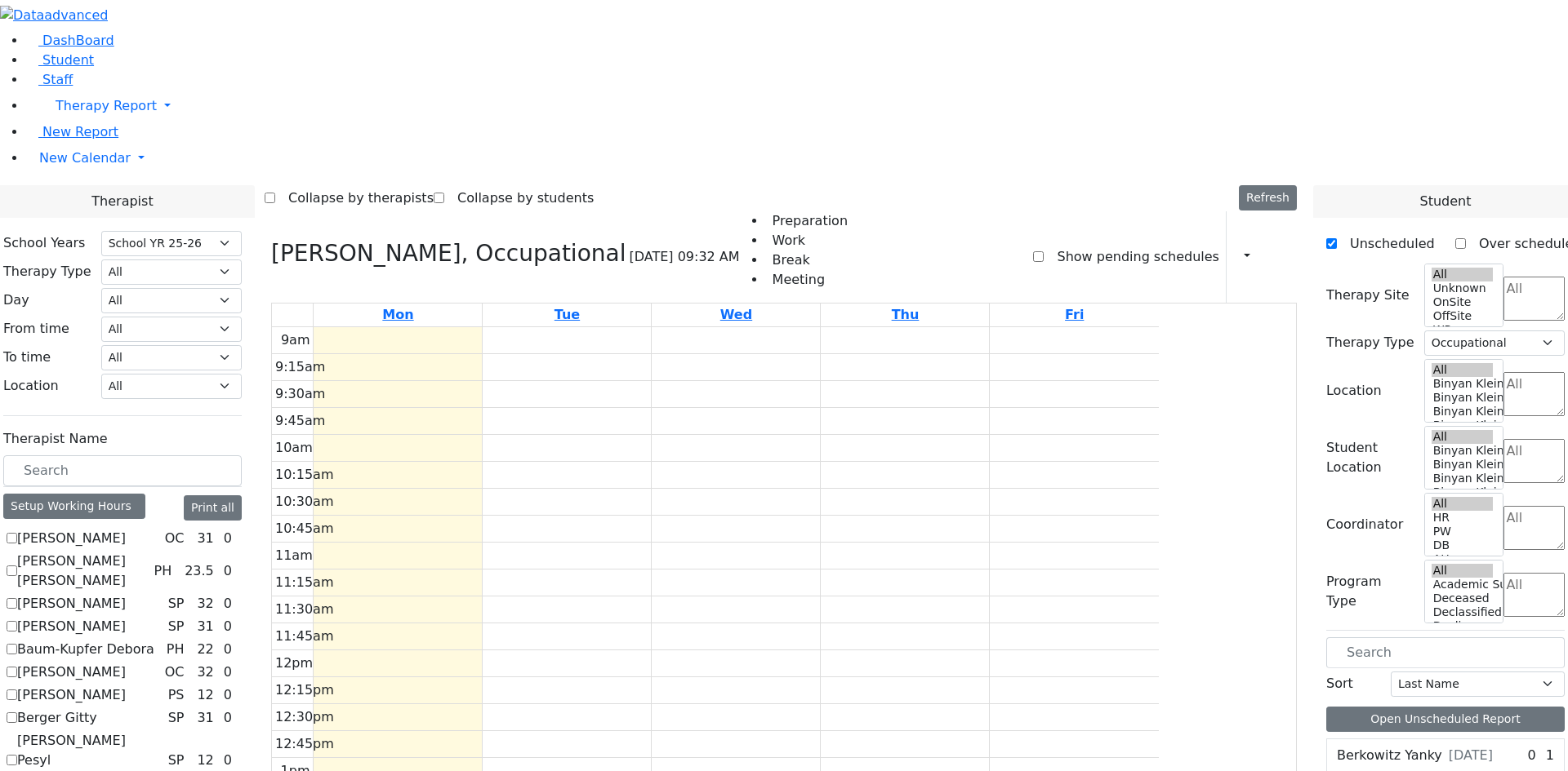
click at [1106, 244] on label "Show pending schedules" at bounding box center [1131, 257] width 175 height 26
click at [1044, 251] on input "Show pending schedules" at bounding box center [1038, 256] width 11 height 11
checkbox input "true"
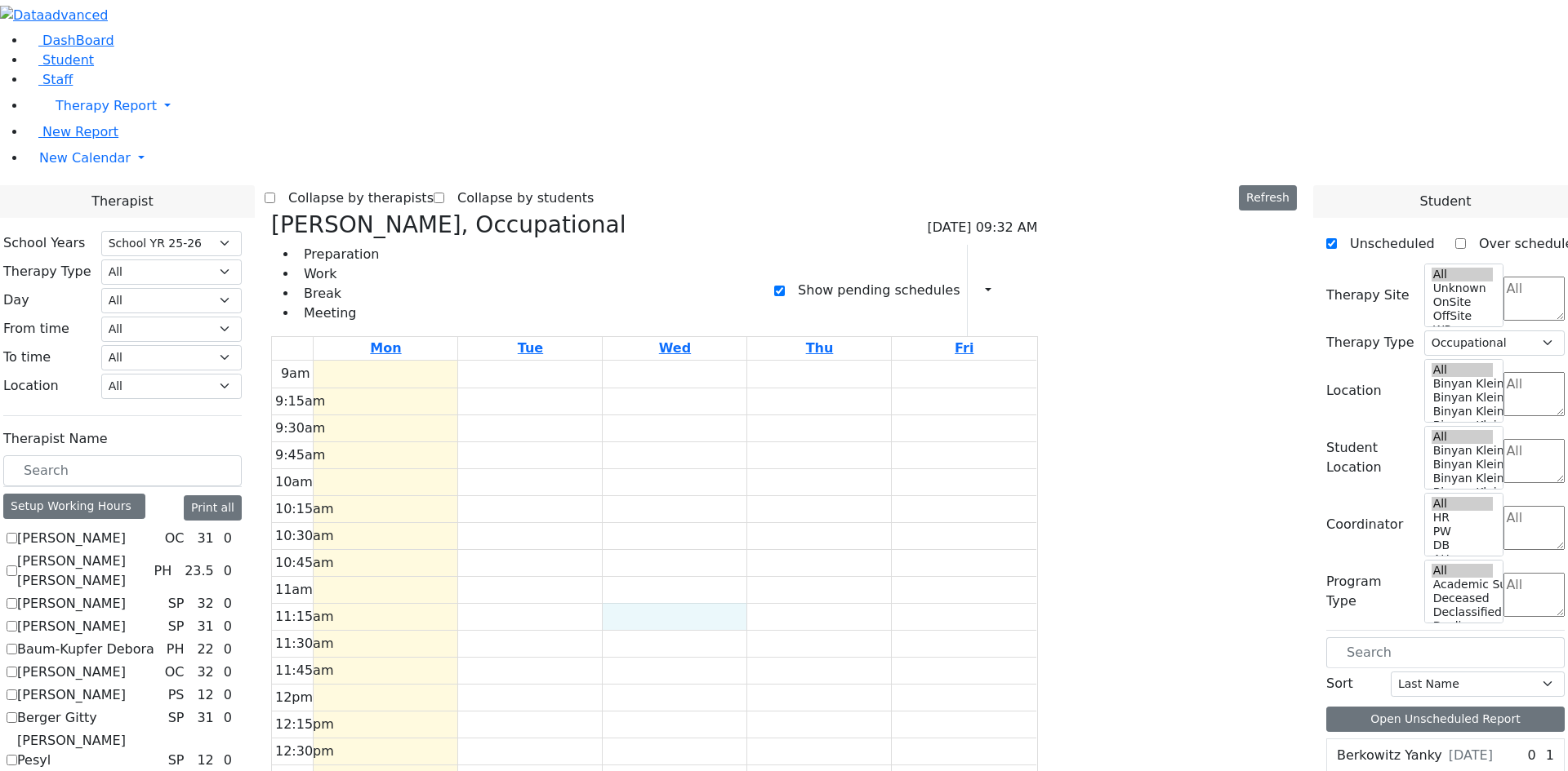
click at [976, 604] on td at bounding box center [675, 617] width 723 height 27
checkbox input "false"
select select
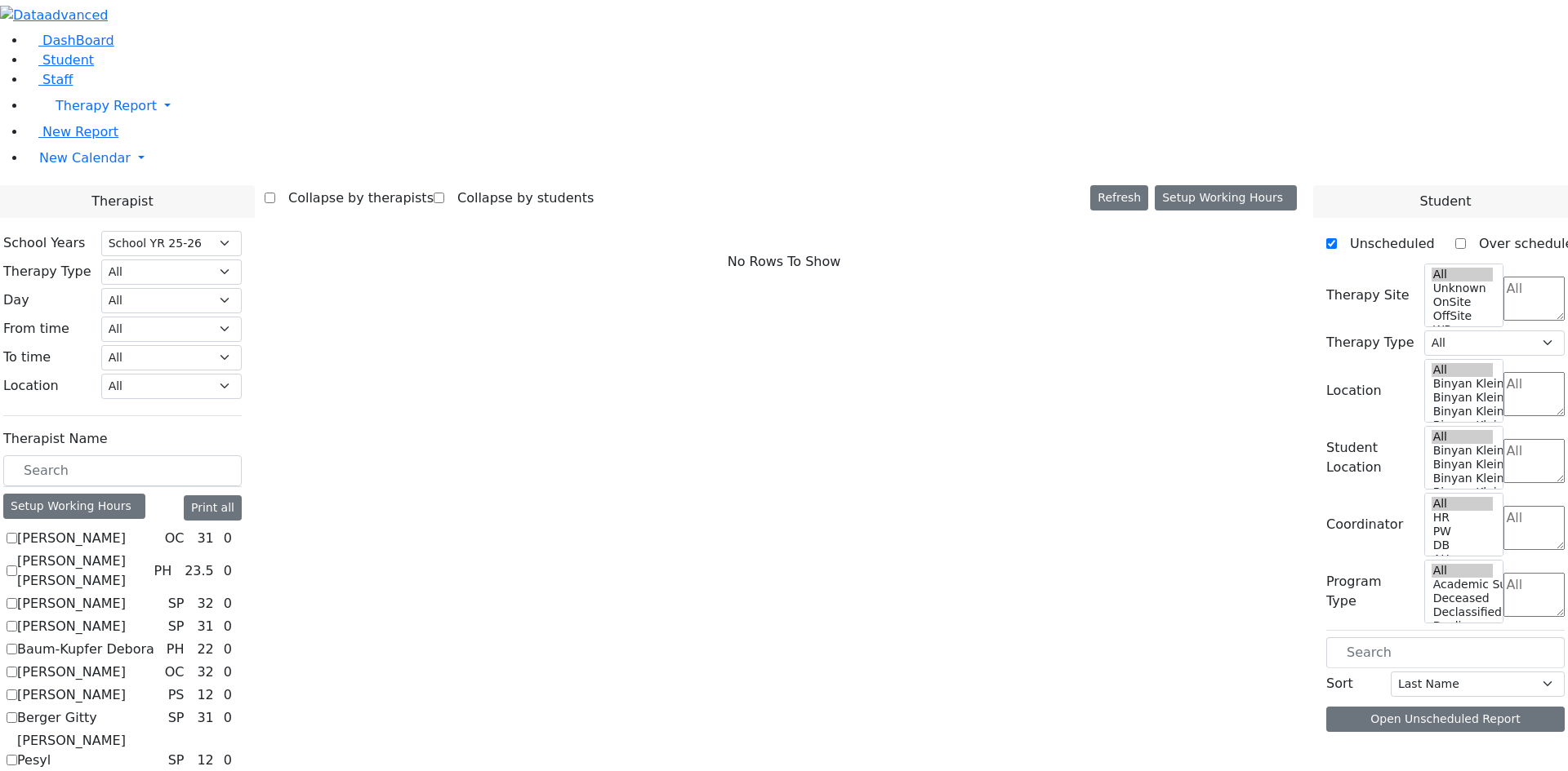
scroll to position [296, 0]
checkbox input "true"
select select "1"
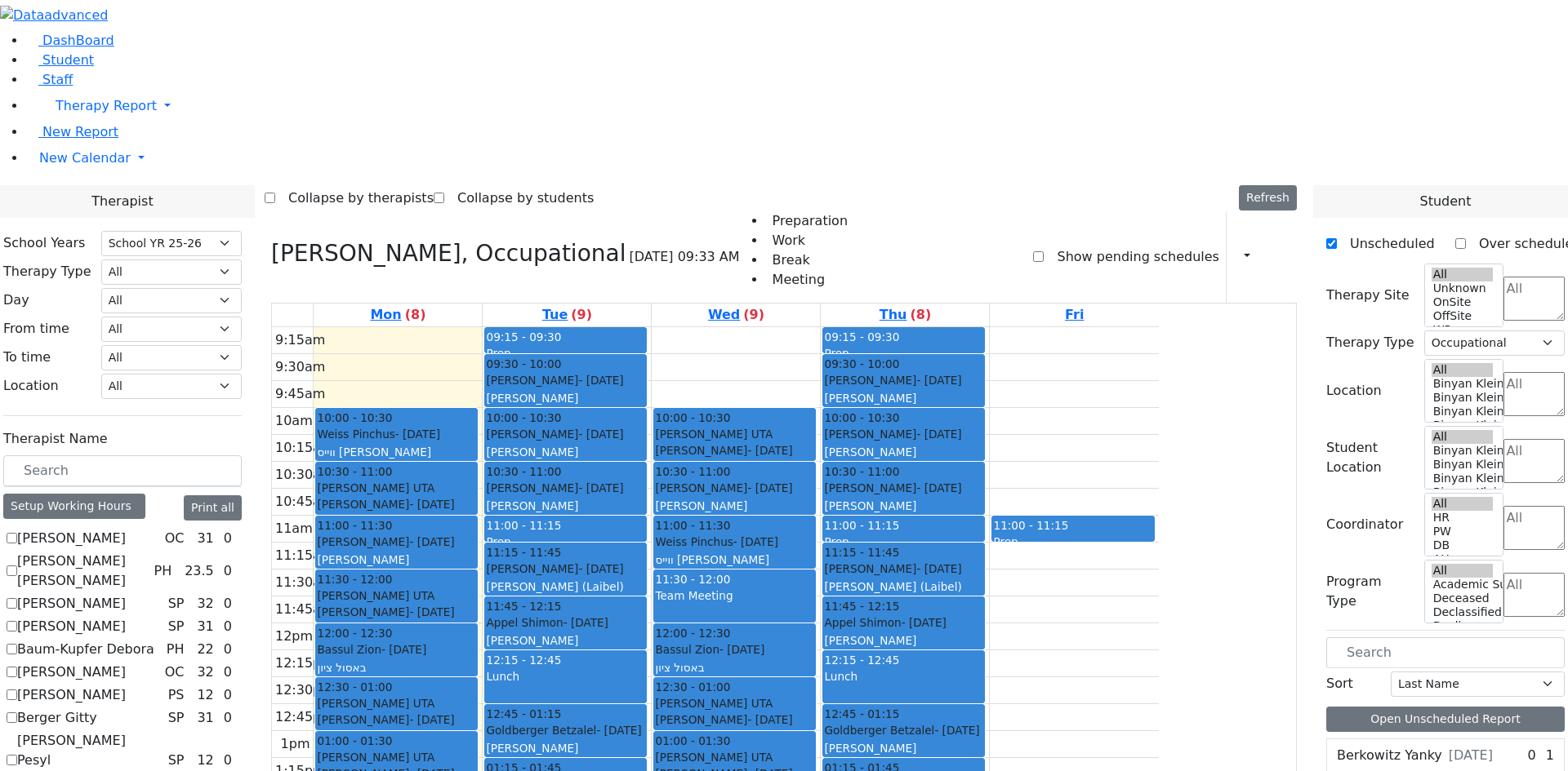
checkbox input "false"
select select
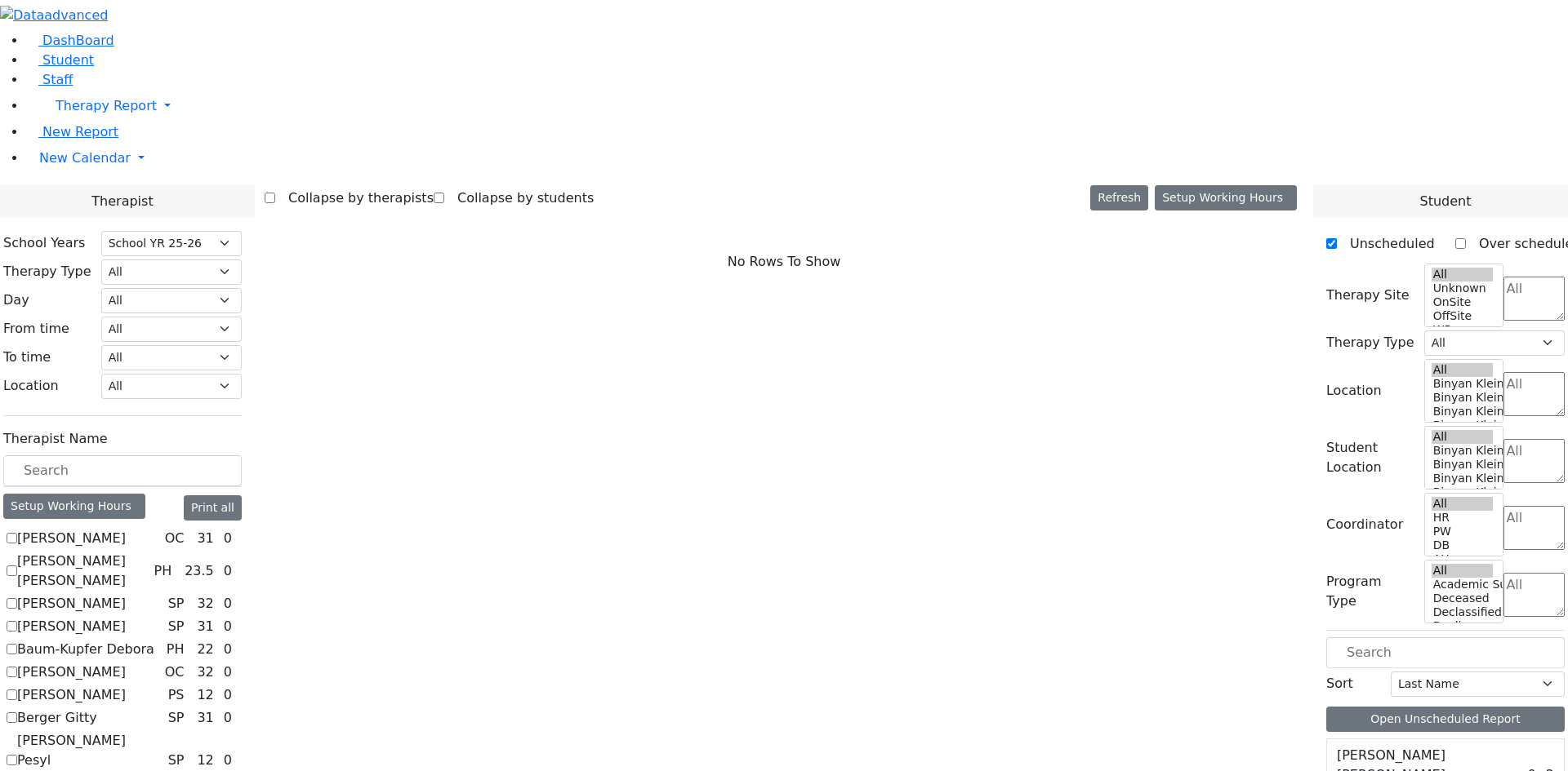
checkbox input "true"
select select "1"
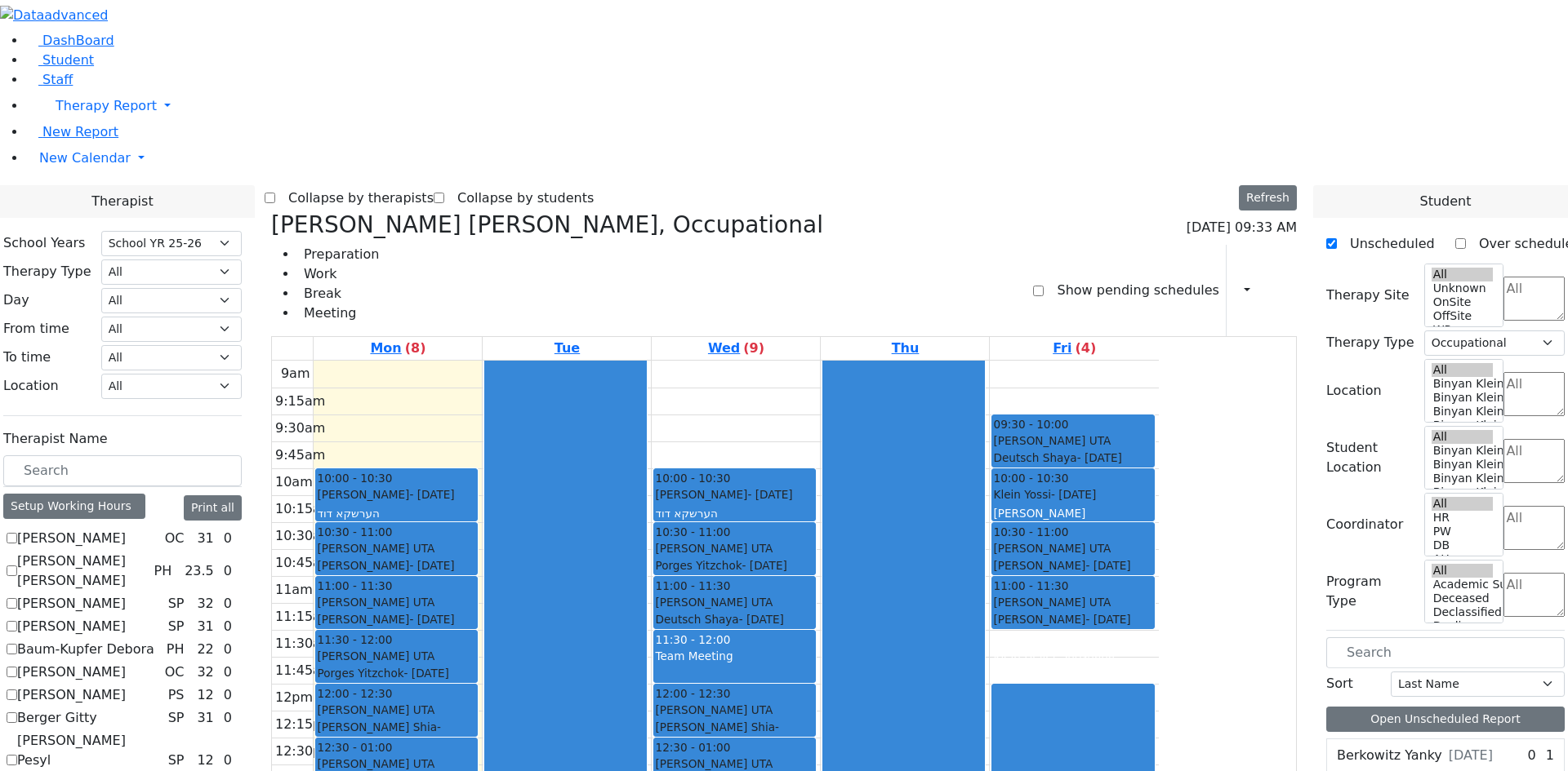
checkbox input "true"
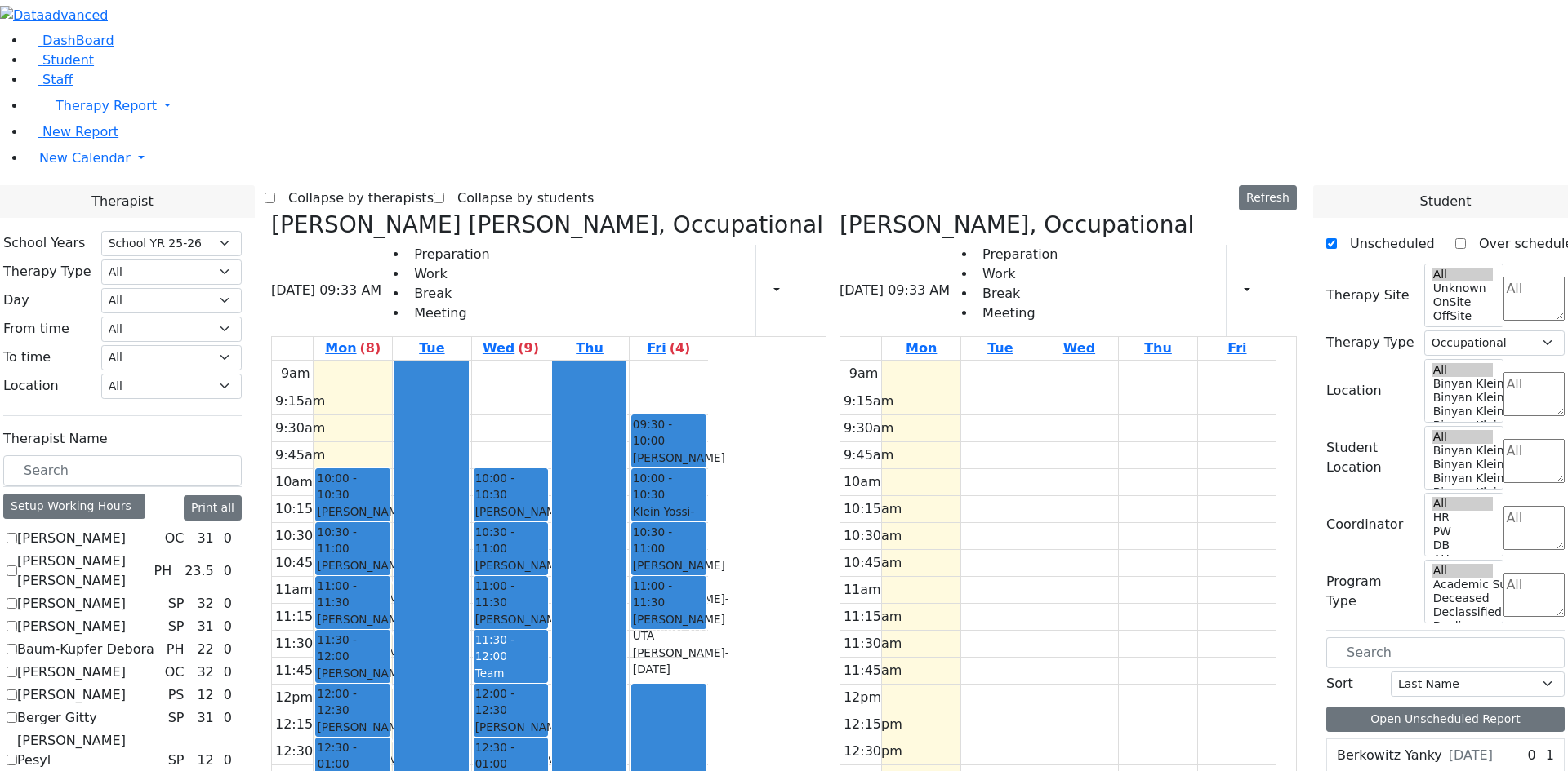
checkbox input "false"
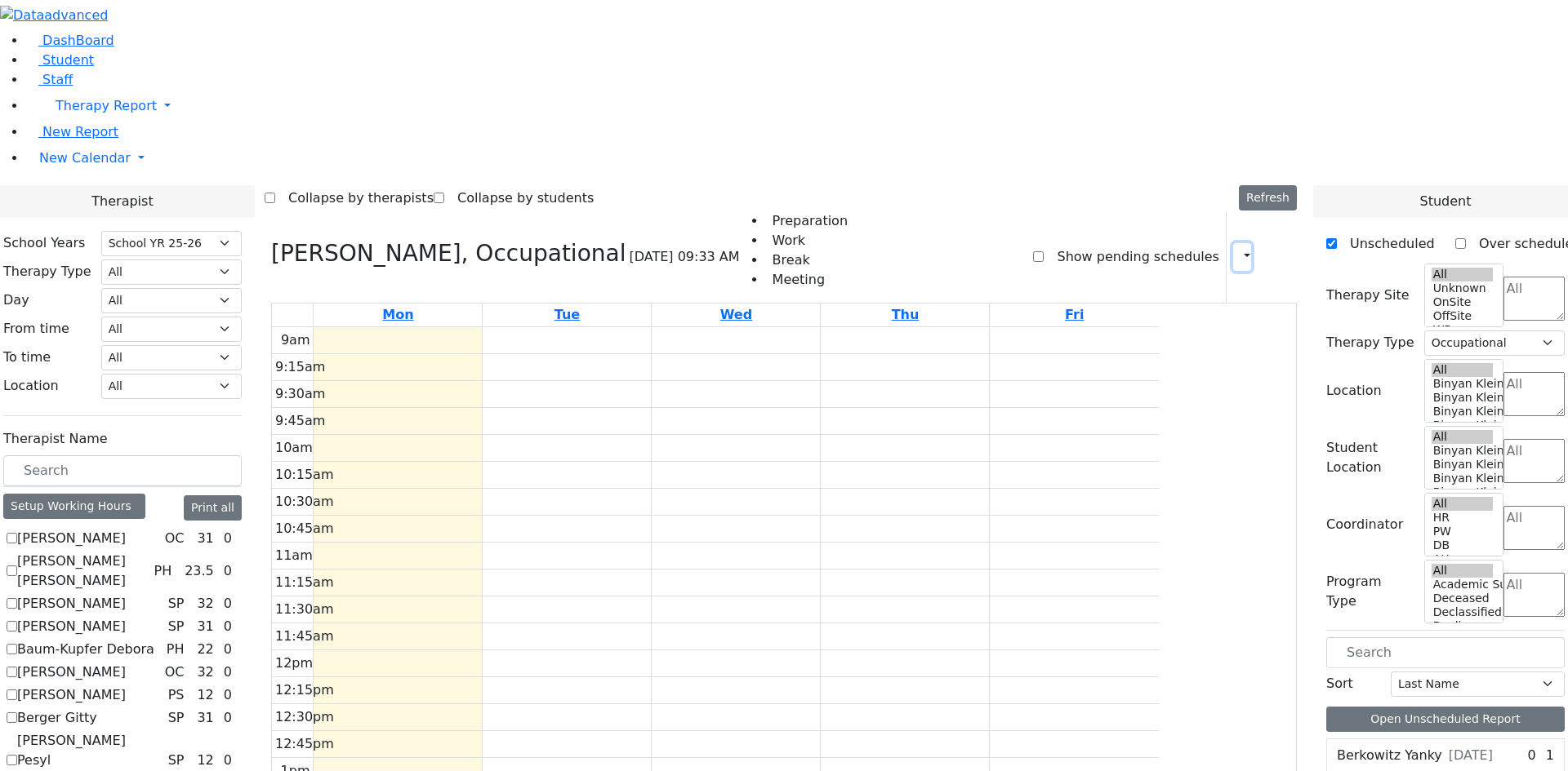
click at [1237, 249] on icon "button" at bounding box center [1237, 256] width 0 height 15
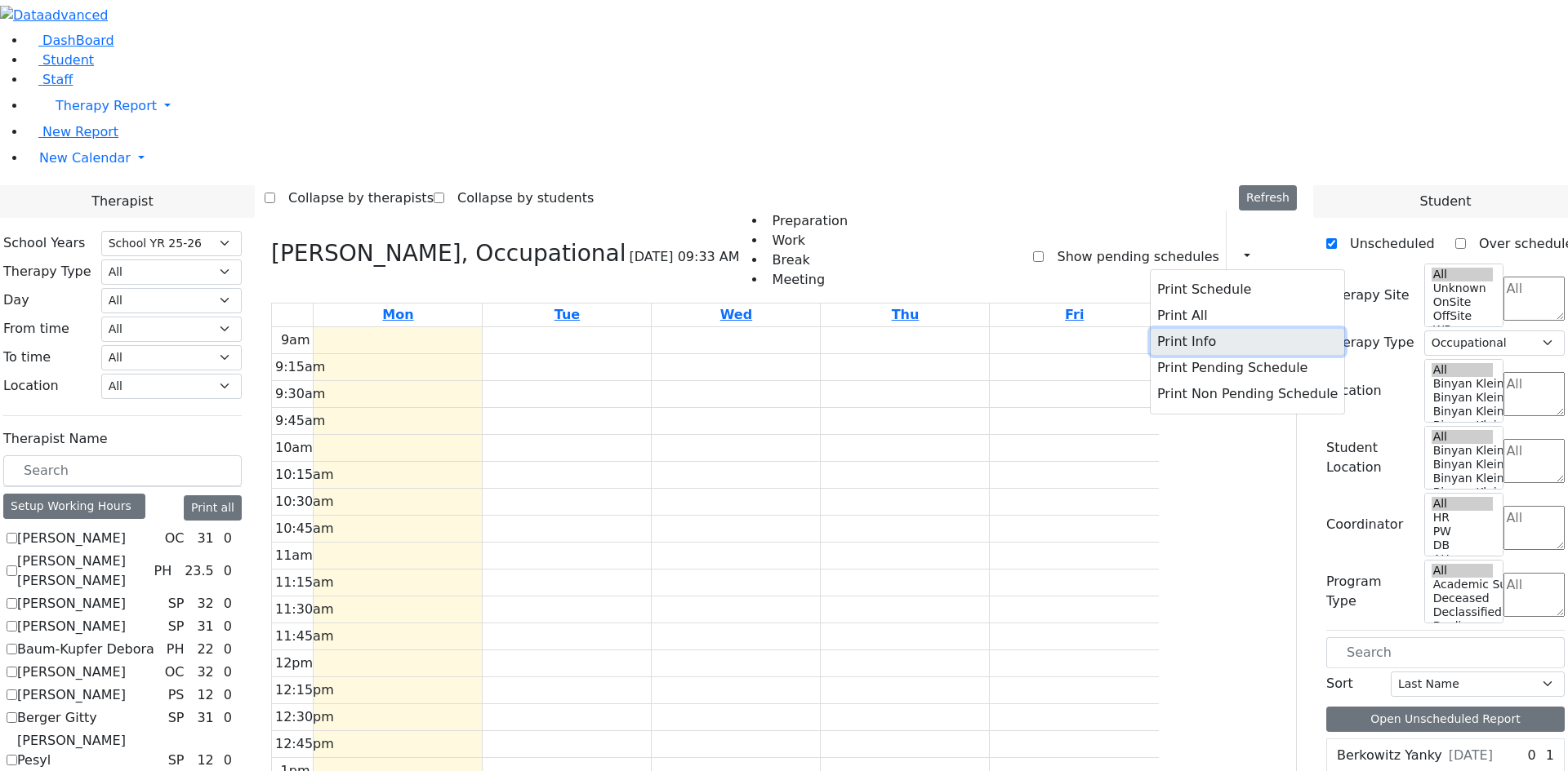
click at [1174, 329] on button "Print Info" at bounding box center [1247, 342] width 194 height 26
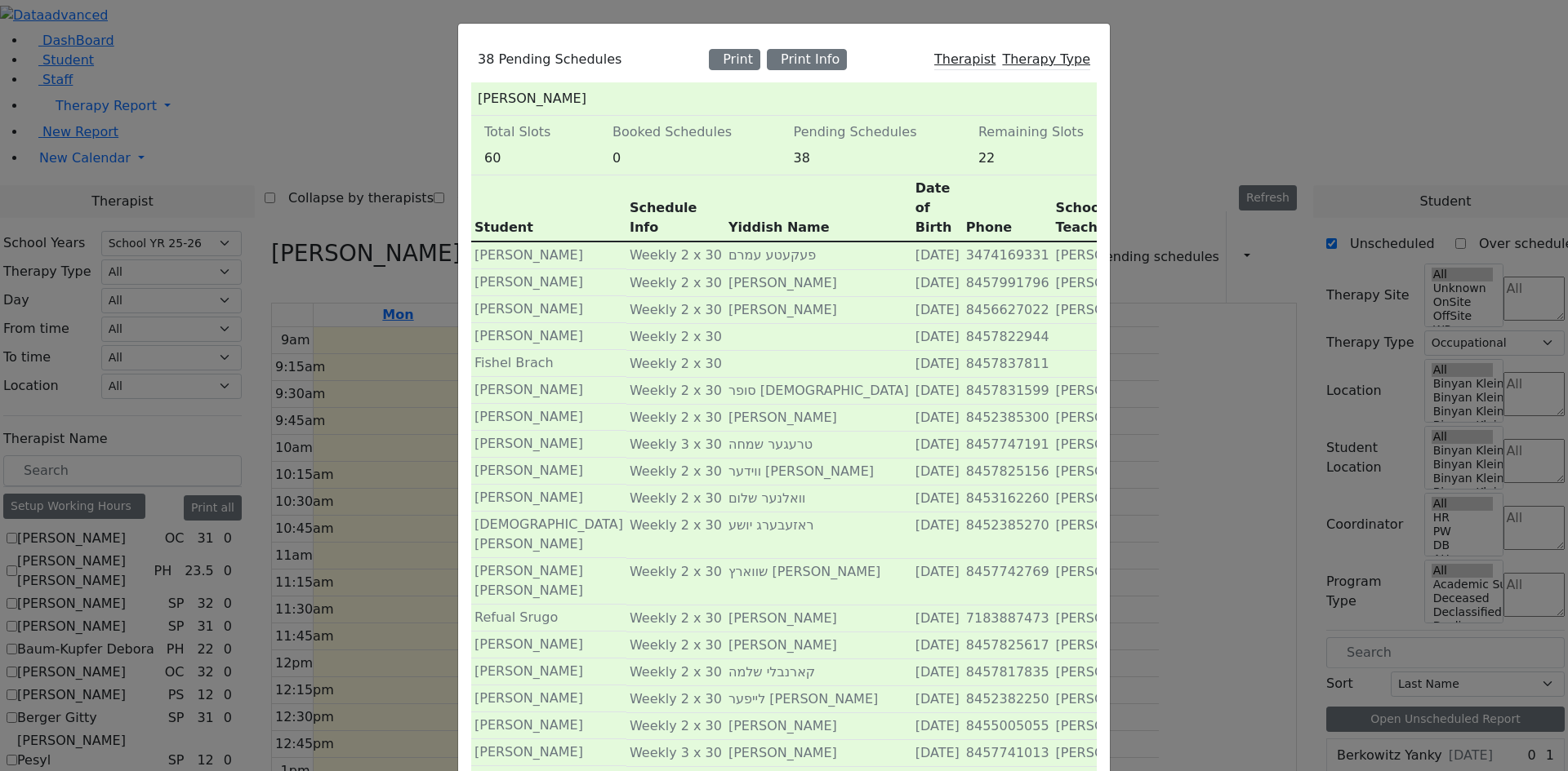
scroll to position [0, 0]
click at [238, 604] on div "38 Pending Schedules Print Print Info Therapist Therapy Type Mogul Jason Total …" at bounding box center [784, 386] width 1568 height 771
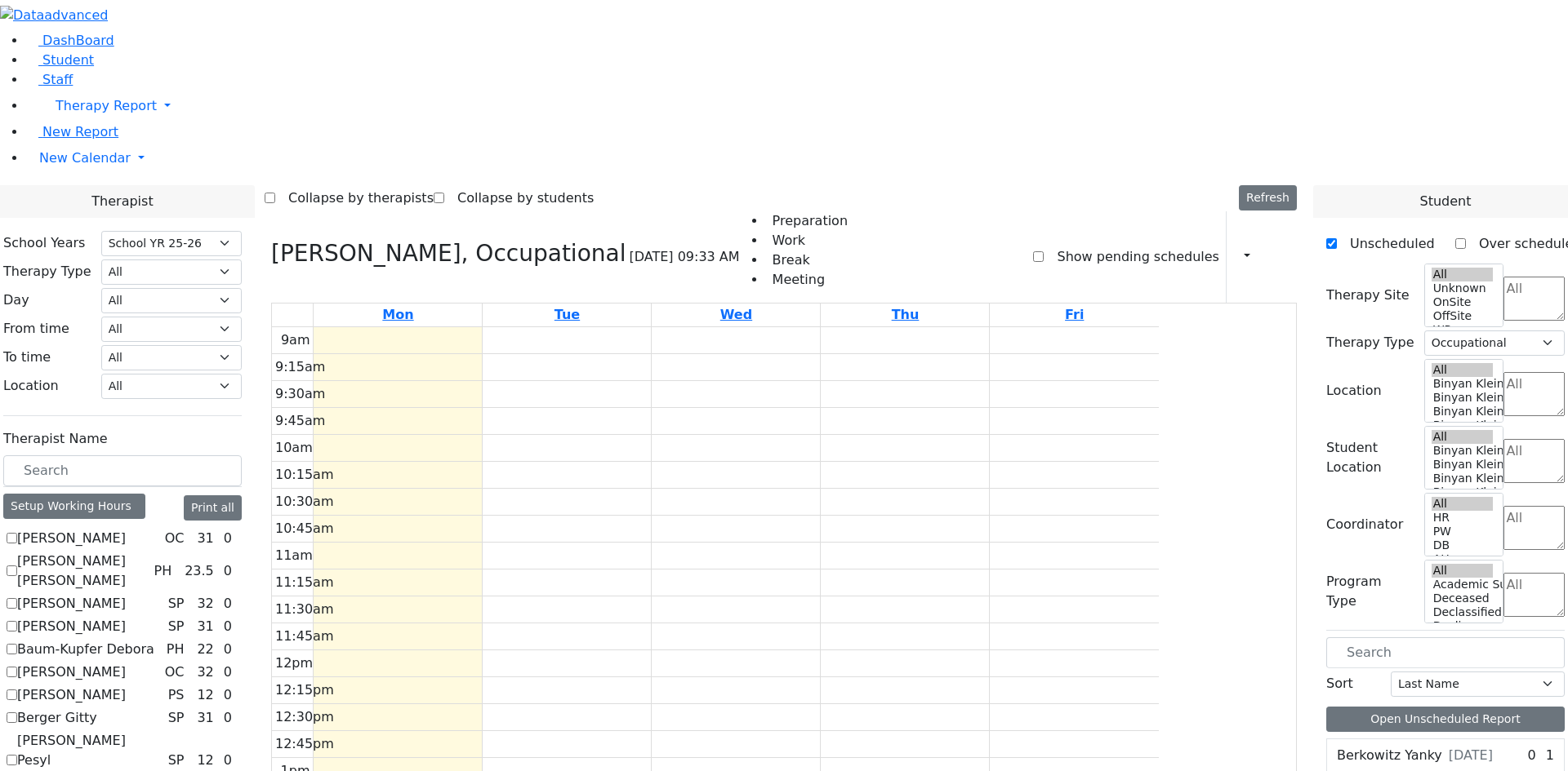
checkbox input "false"
select select
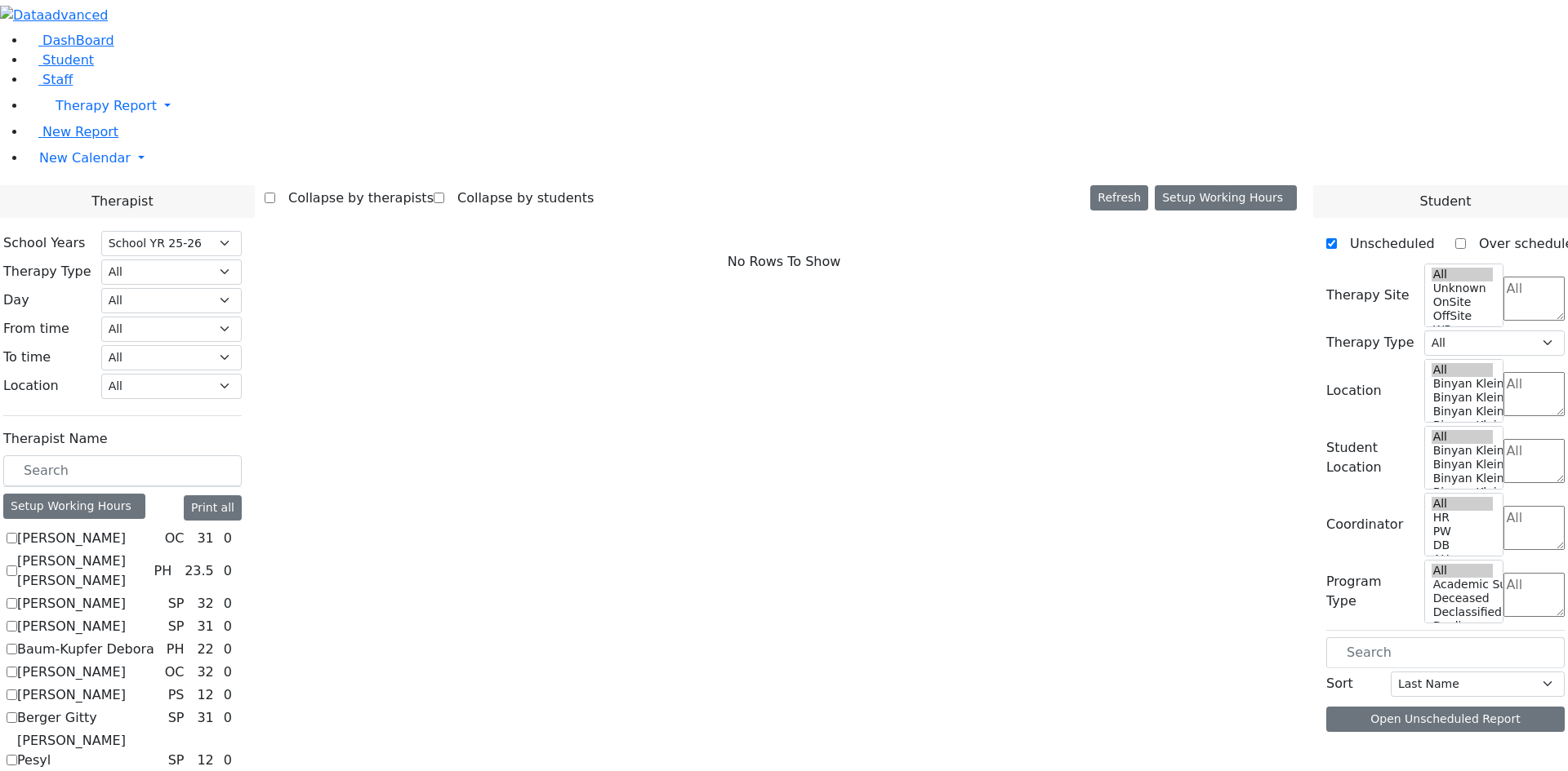
scroll to position [296, 0]
checkbox input "true"
select select "1"
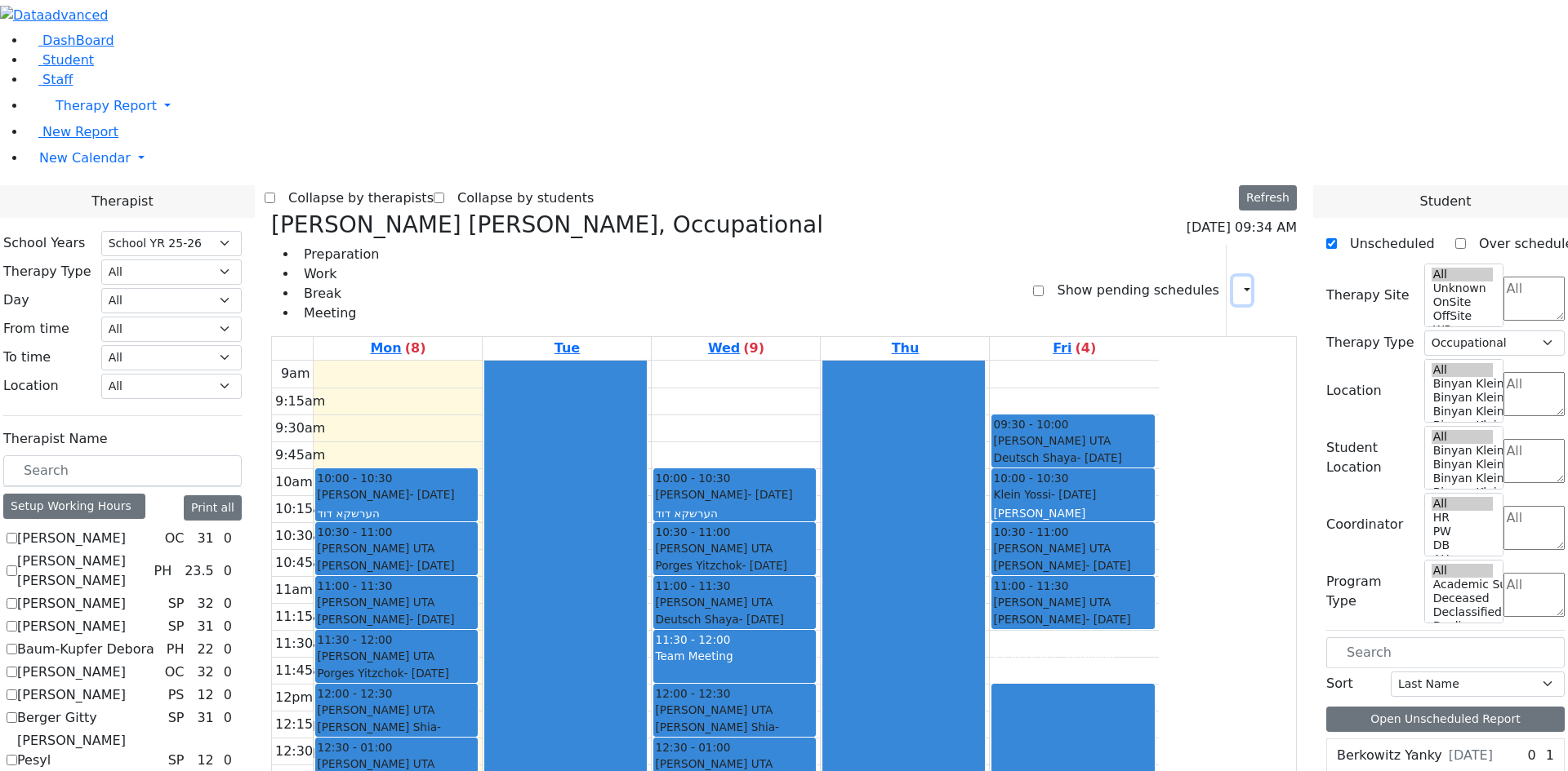
click at [1237, 282] on icon "button" at bounding box center [1237, 290] width 0 height 15
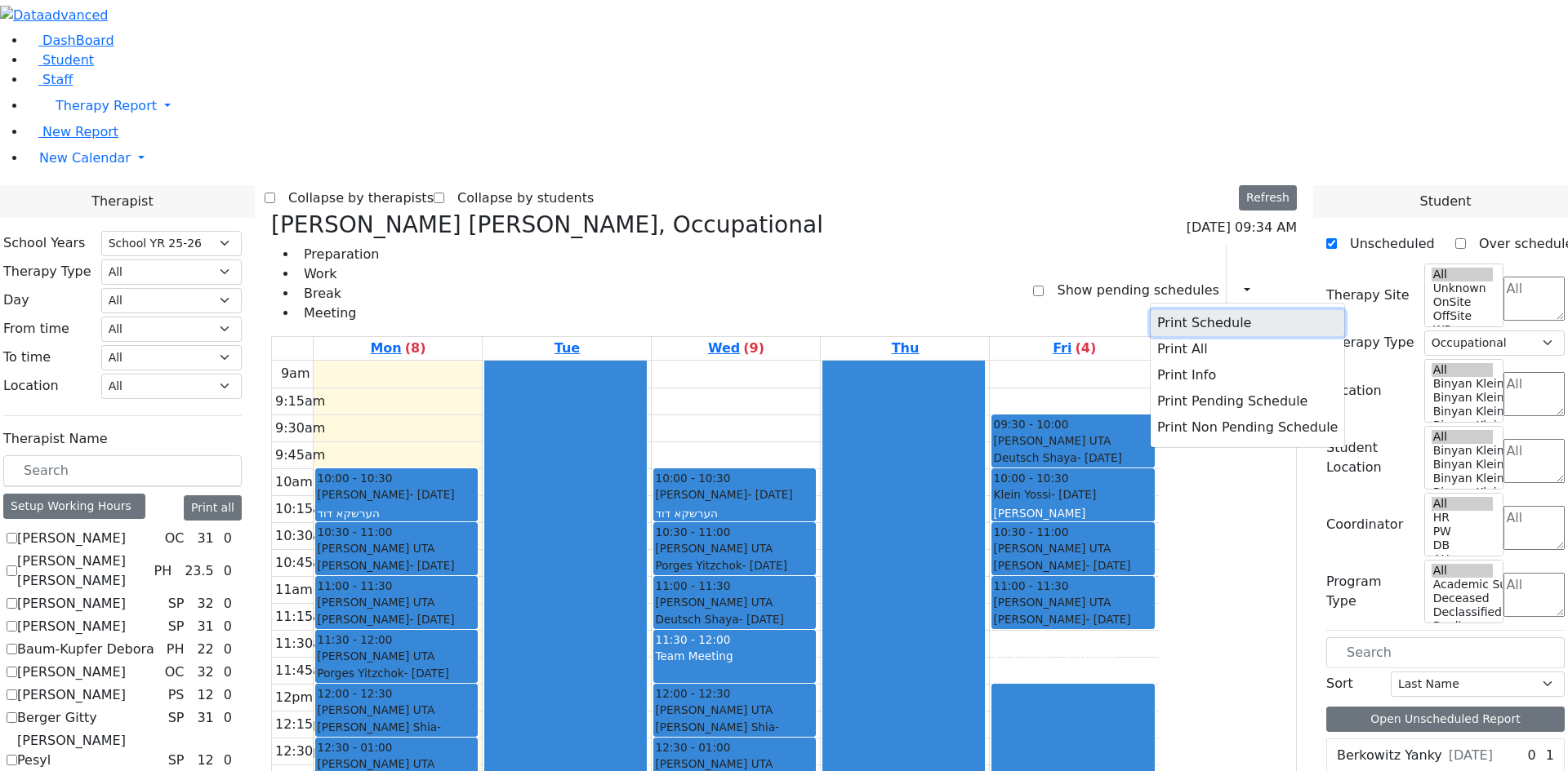
click at [1212, 310] on button "Print Schedule" at bounding box center [1247, 323] width 194 height 26
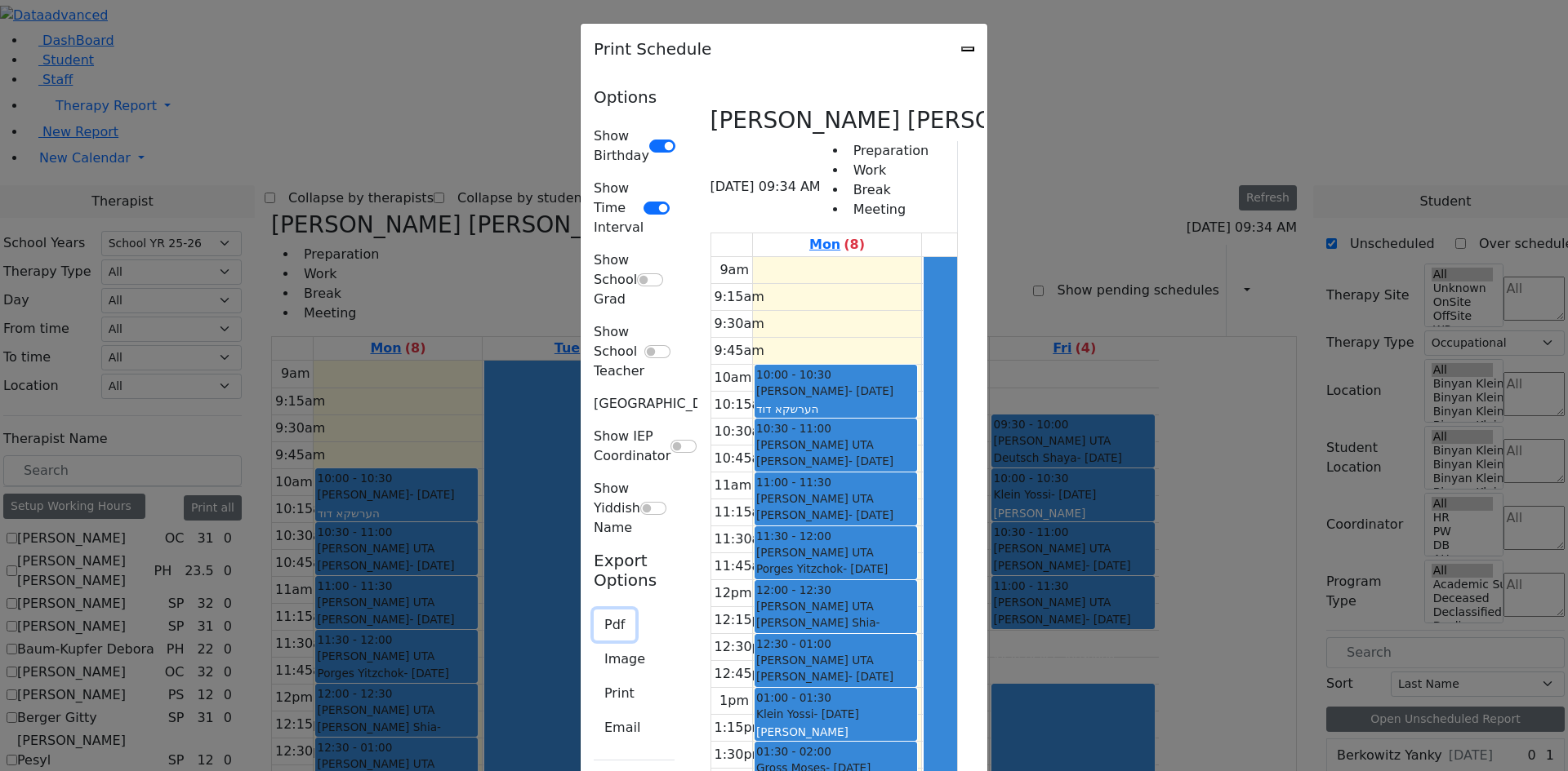
click at [594, 610] on button "Pdf" at bounding box center [614, 625] width 41 height 31
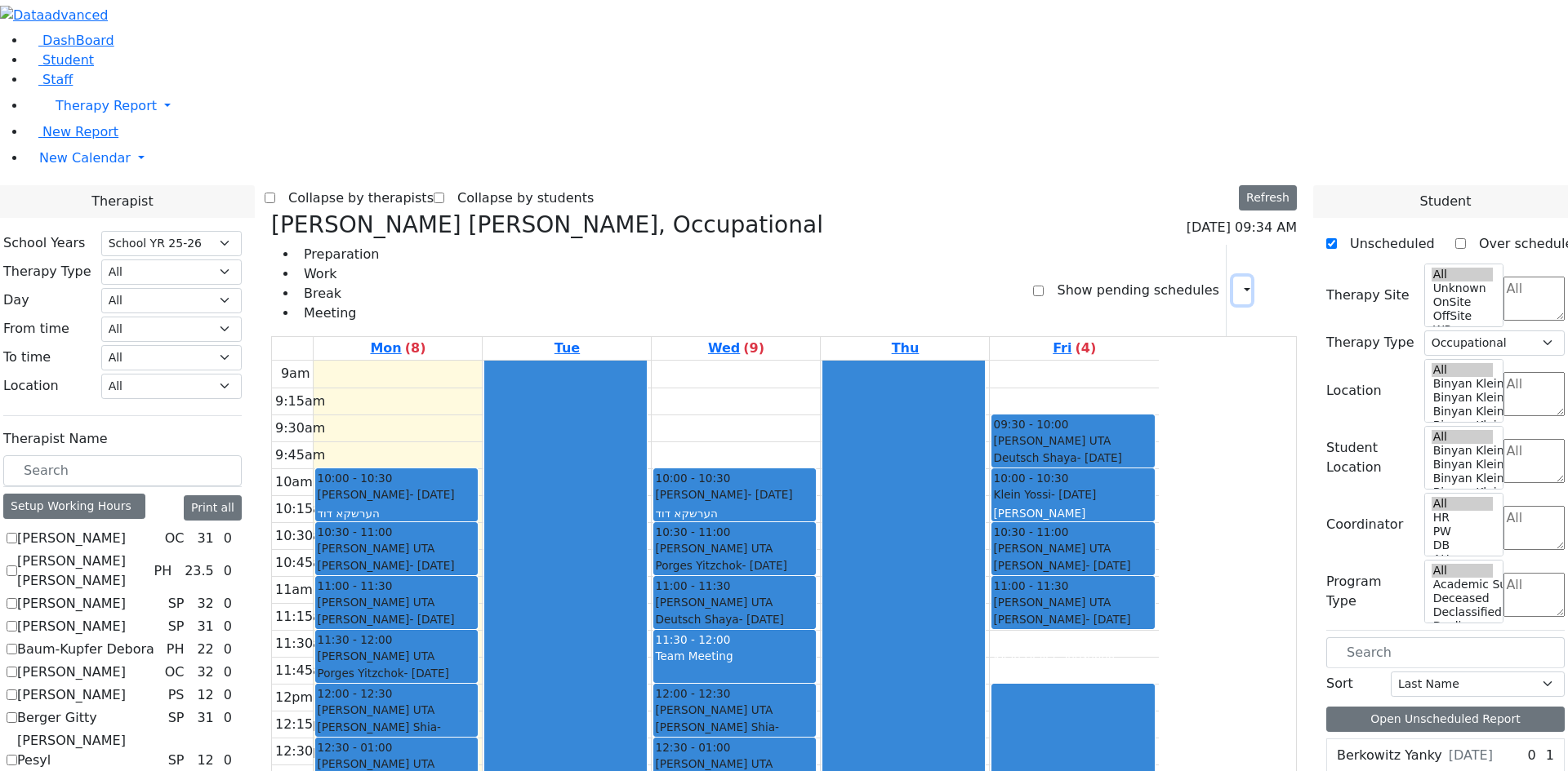
click at [1237, 282] on icon "button" at bounding box center [1237, 290] width 0 height 15
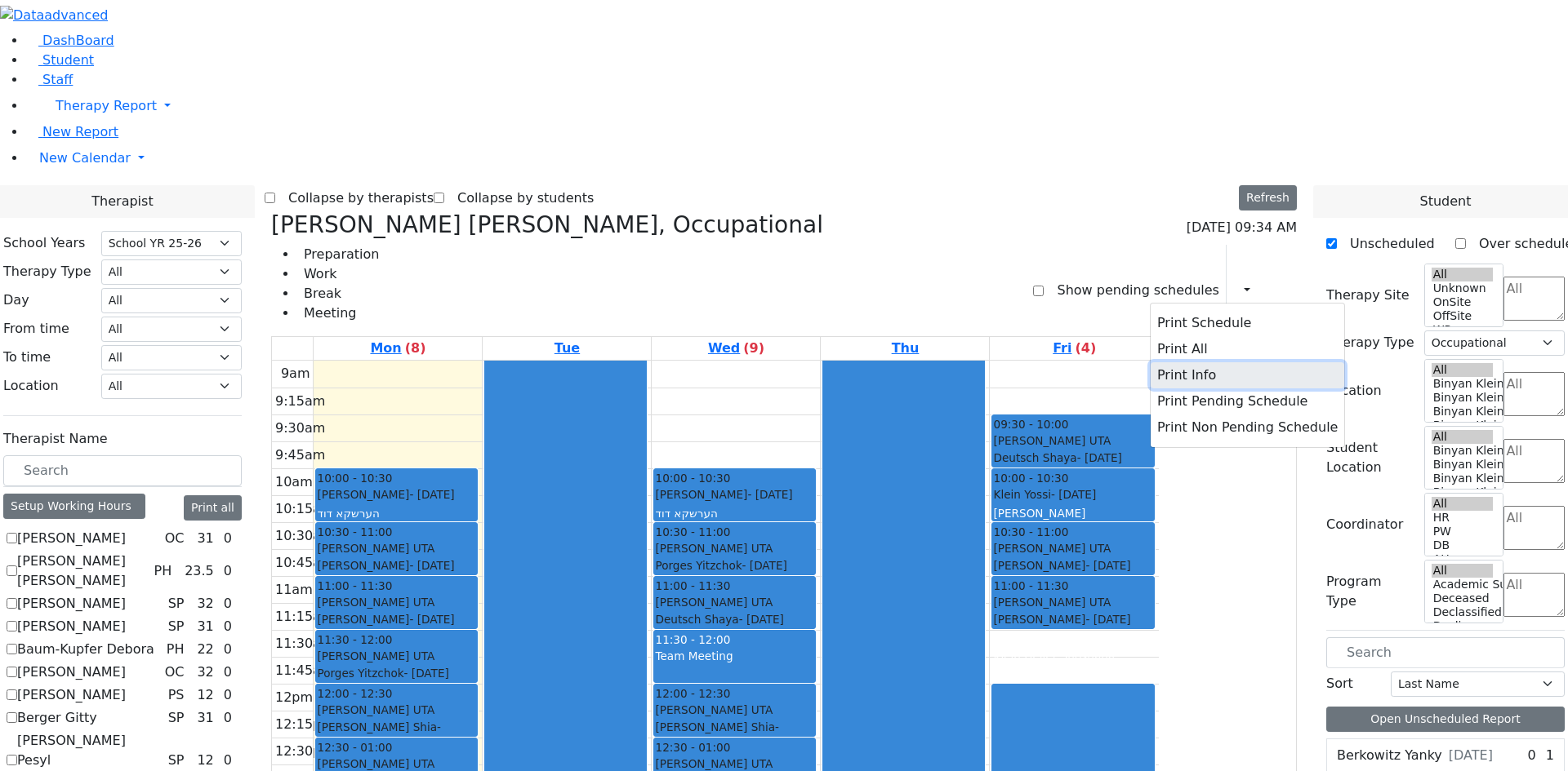
click at [1171, 363] on button "Print Info" at bounding box center [1247, 375] width 194 height 26
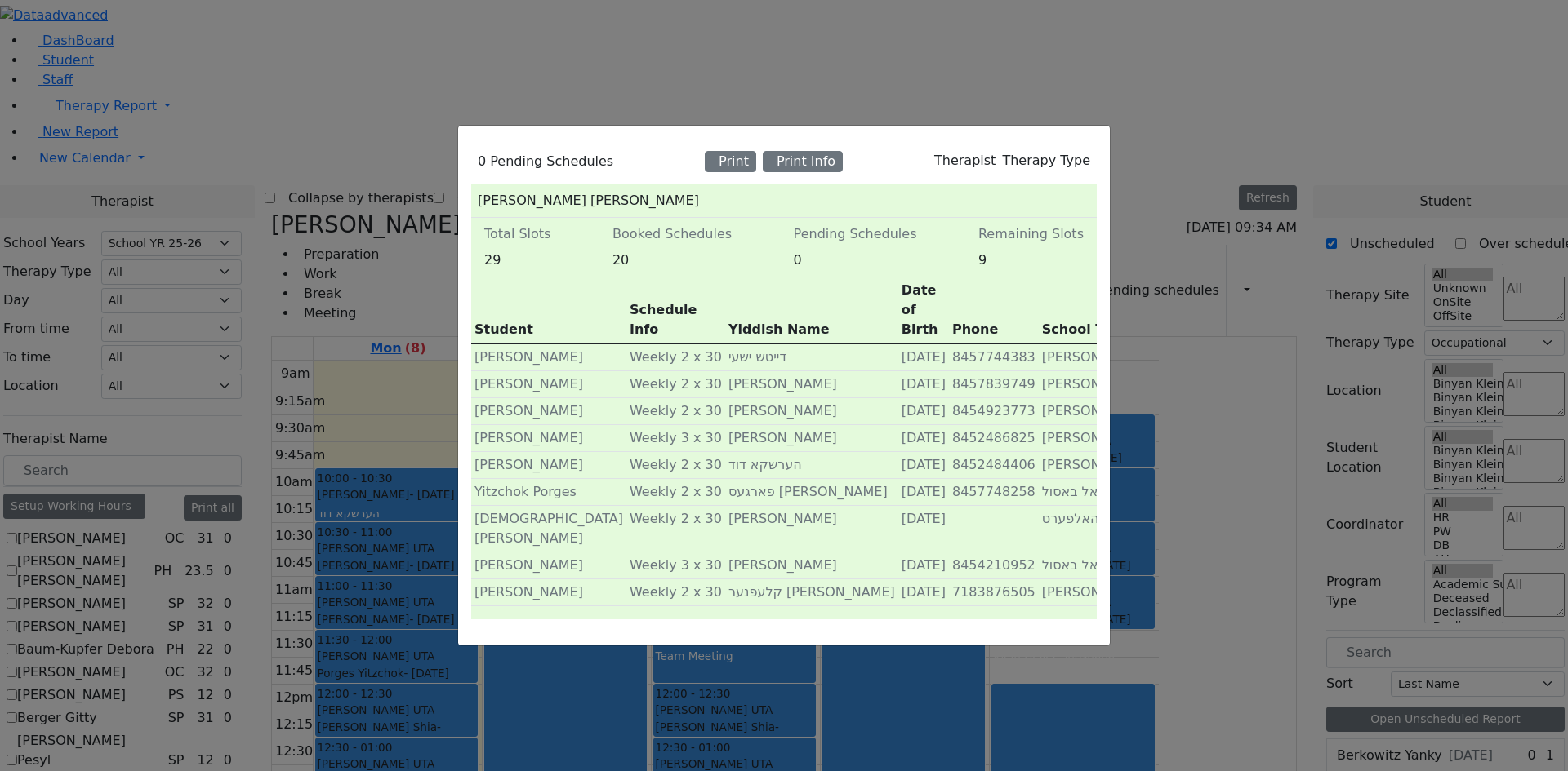
scroll to position [0, 0]
click at [259, 706] on div "0 Pending Schedules Print Print Info Therapist Therapy Type Reichmann M. Tovah …" at bounding box center [784, 386] width 1568 height 771
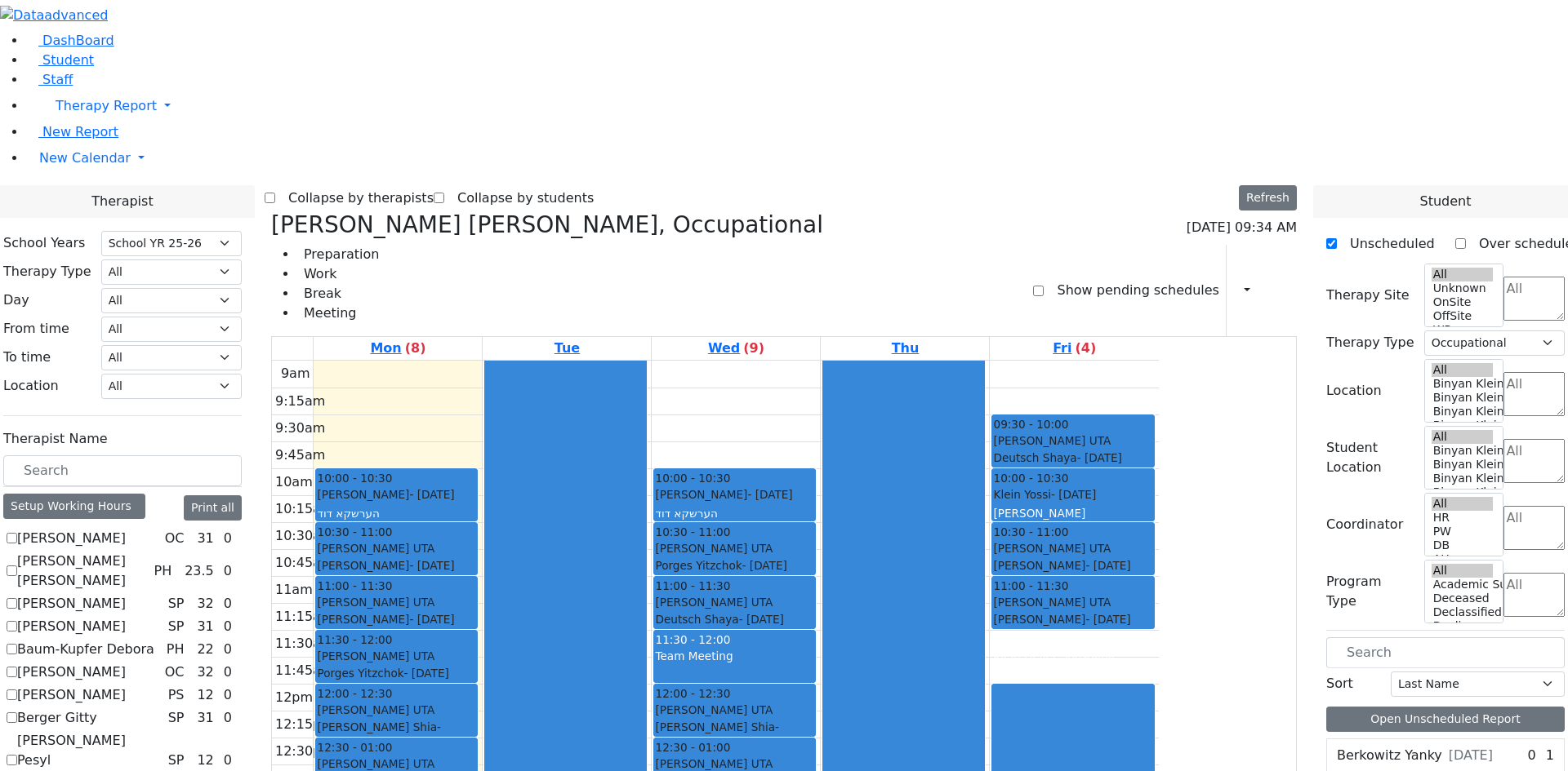
checkbox input "false"
select select
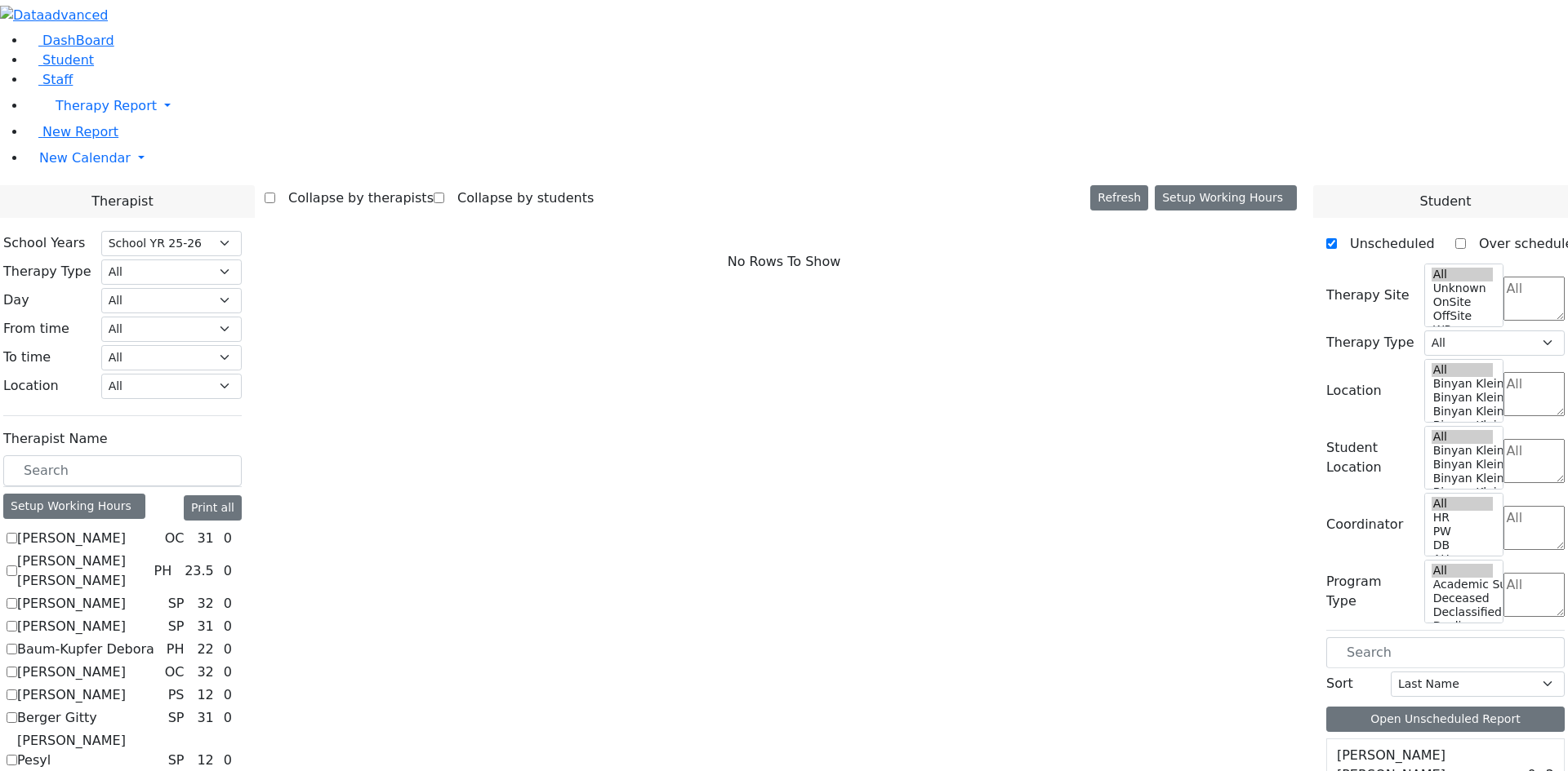
scroll to position [1061, 0]
checkbox input "true"
select select "3"
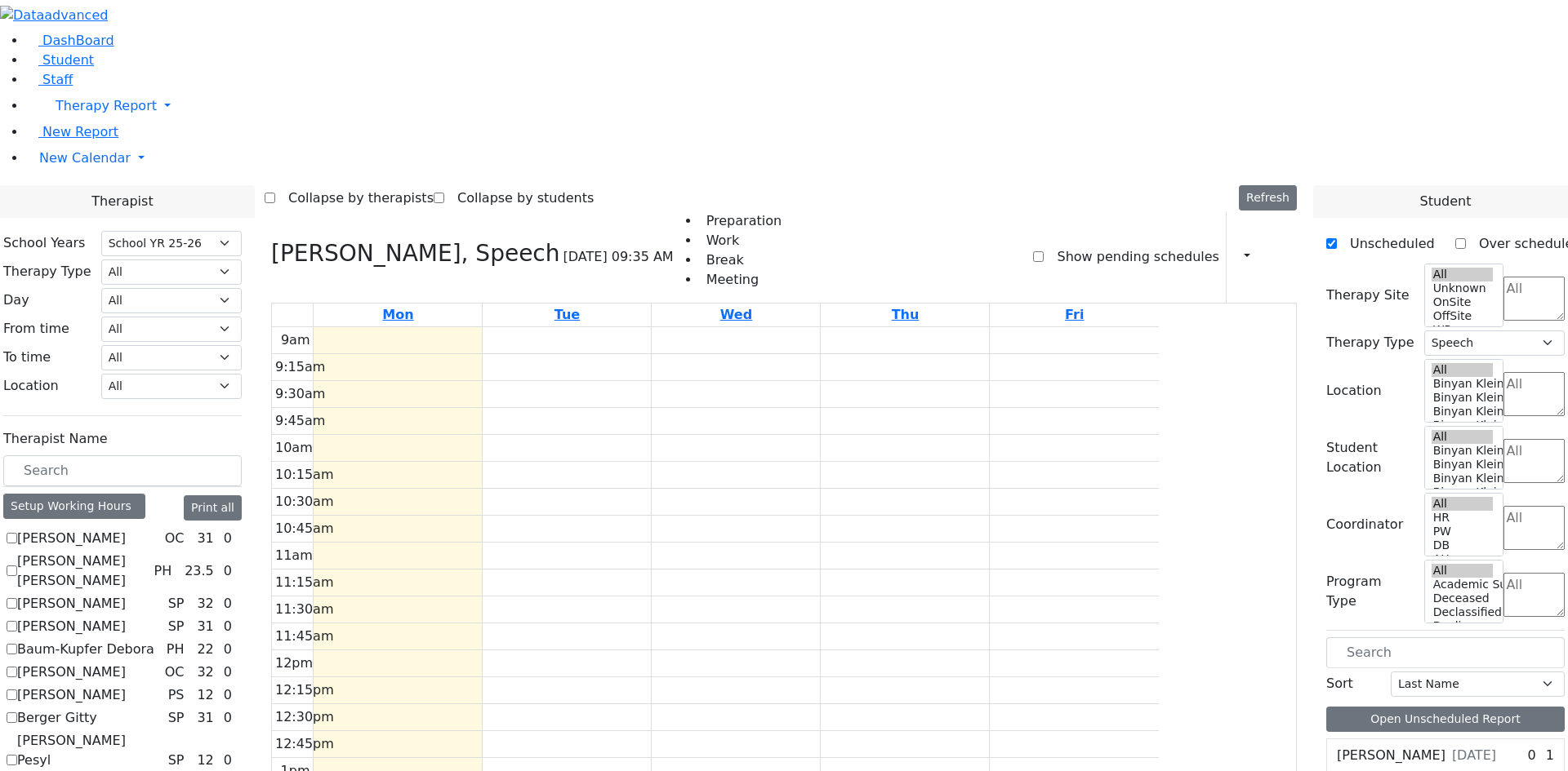
scroll to position [296, 0]
click at [1237, 249] on icon "button" at bounding box center [1237, 256] width 0 height 15
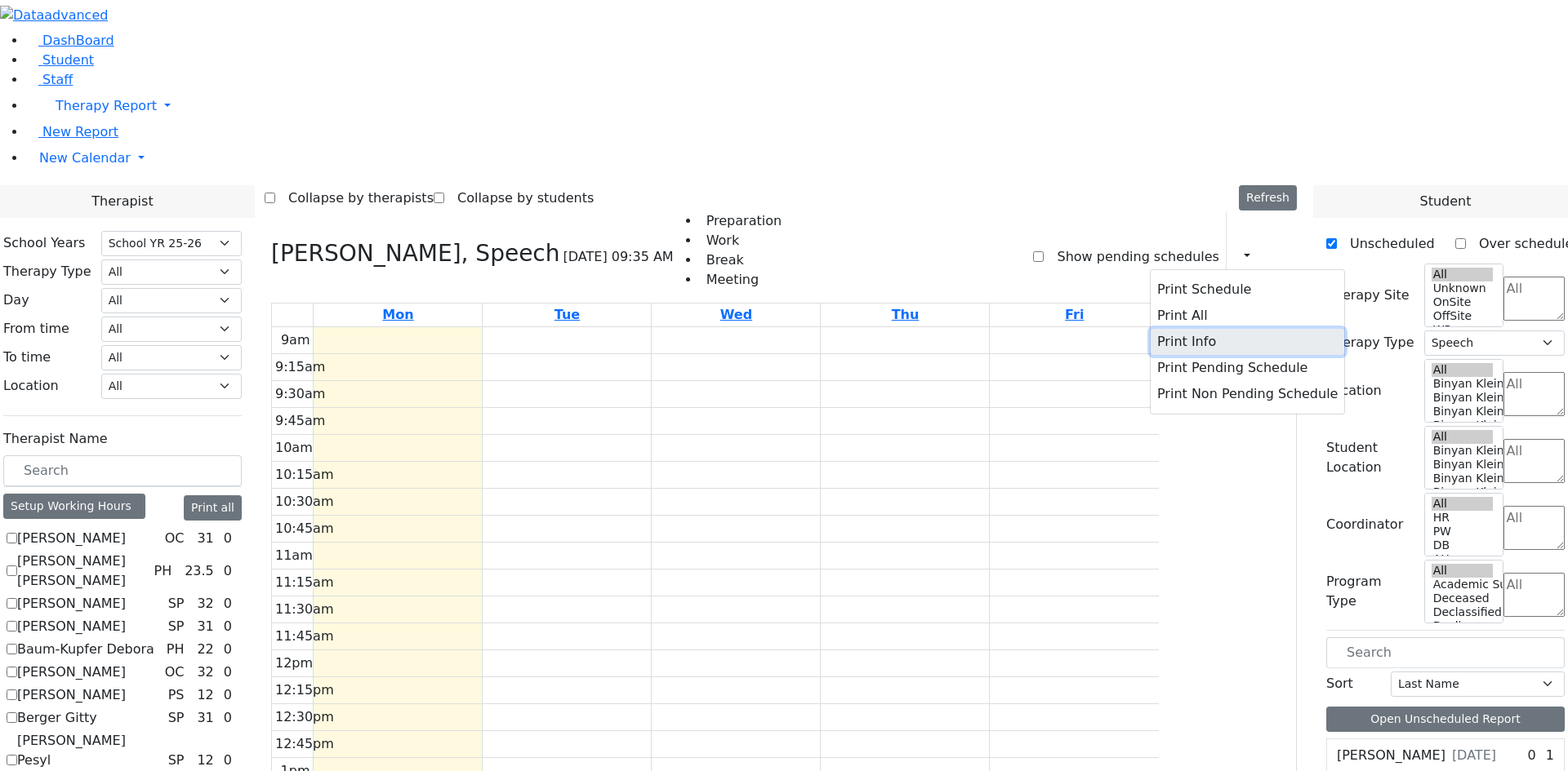
click at [1191, 329] on button "Print Info" at bounding box center [1247, 342] width 194 height 26
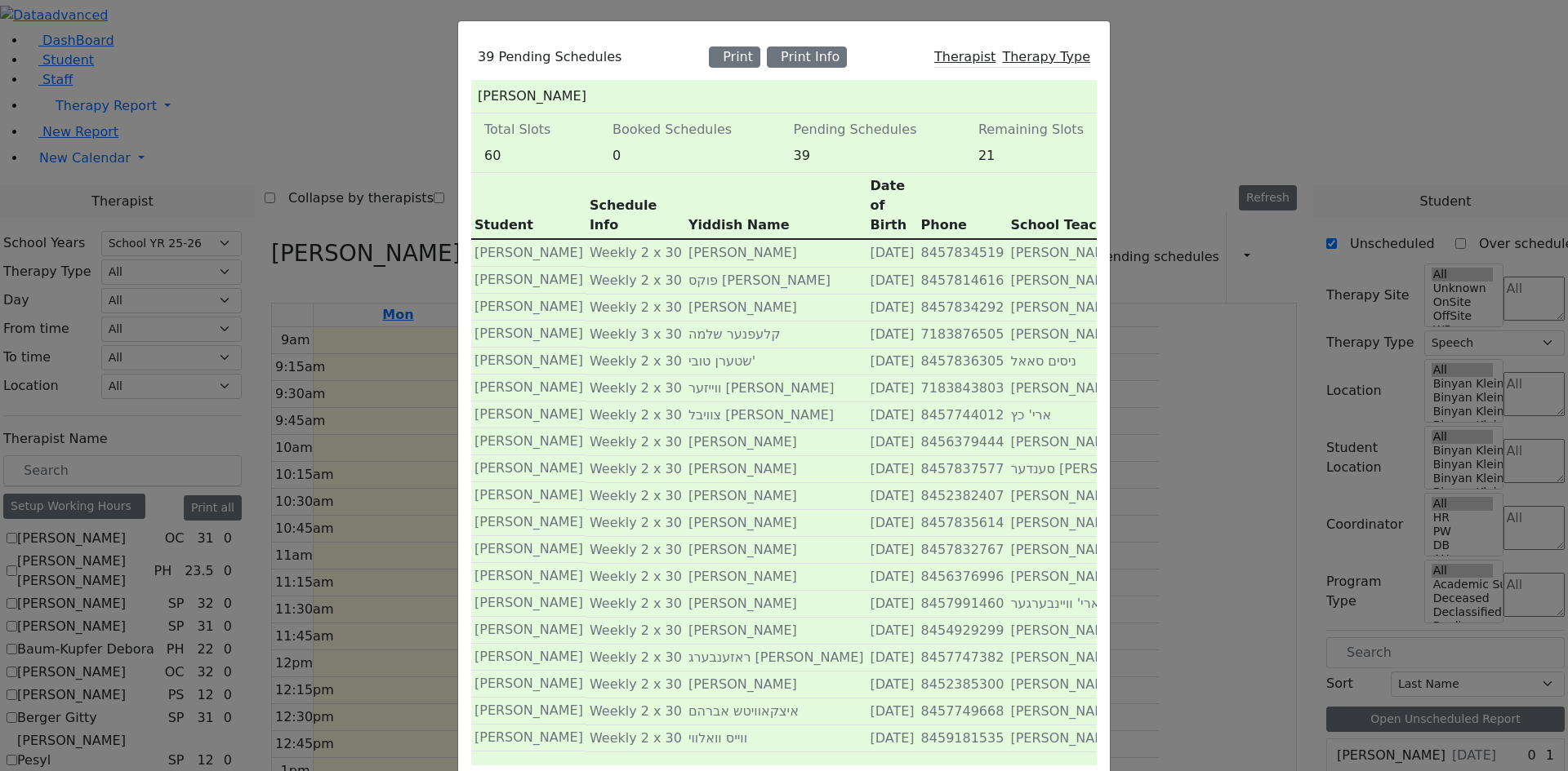
scroll to position [0, 0]
click at [258, 584] on div "39 Pending Schedules Print Print Info Therapist Therapy Type Rosenberg Zev Tota…" at bounding box center [784, 386] width 1568 height 771
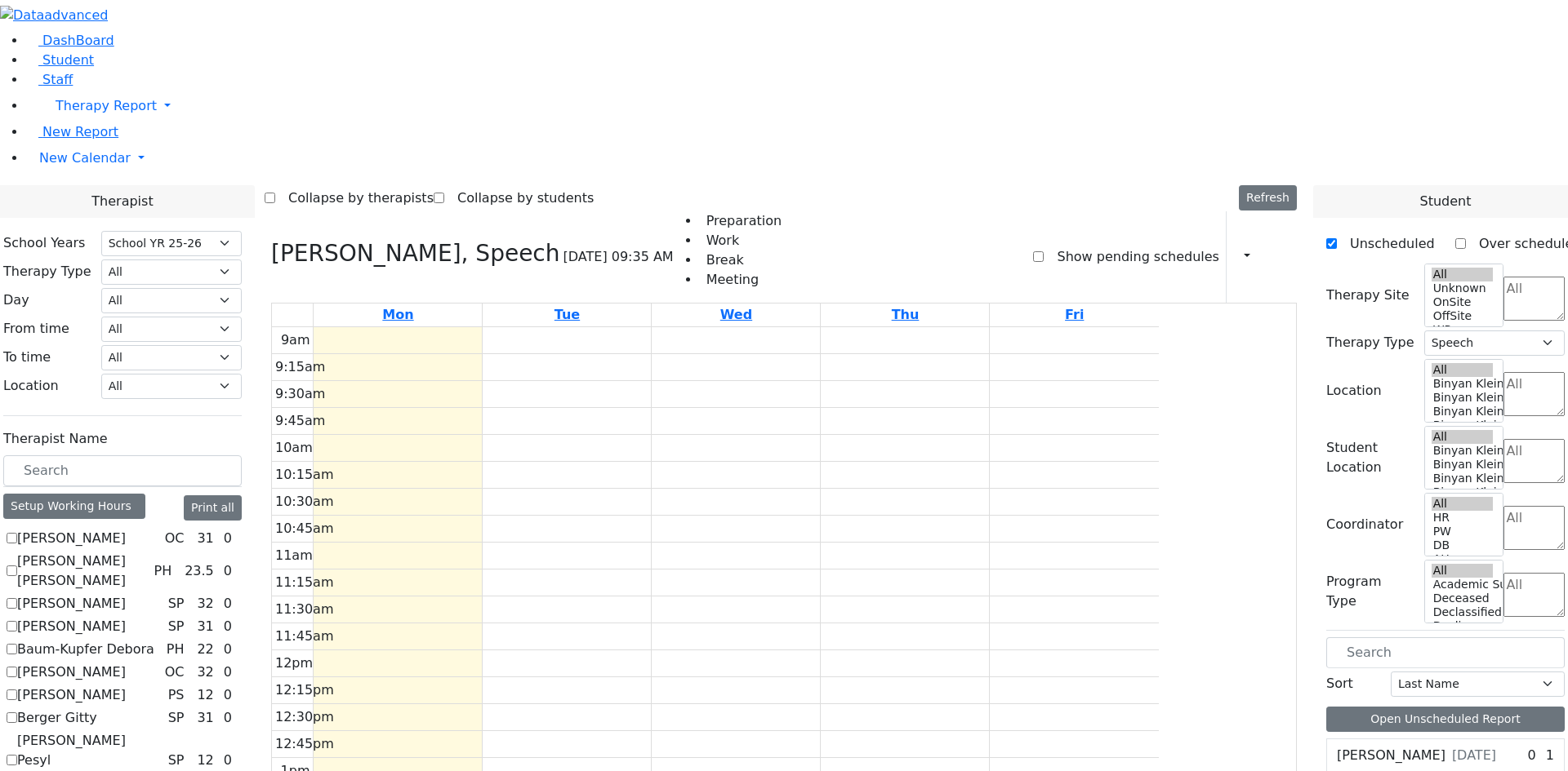
checkbox input "false"
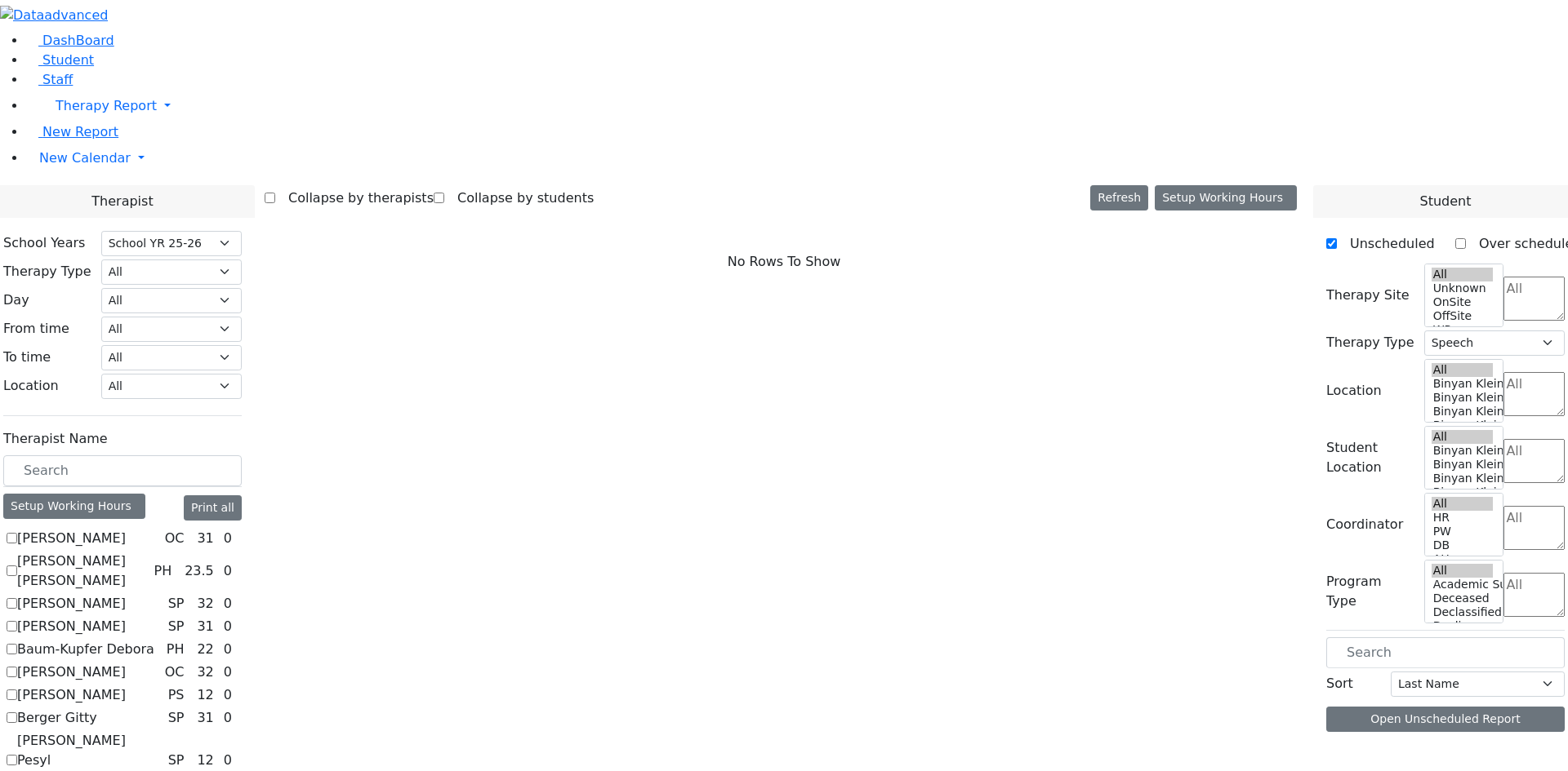
select select
checkbox input "true"
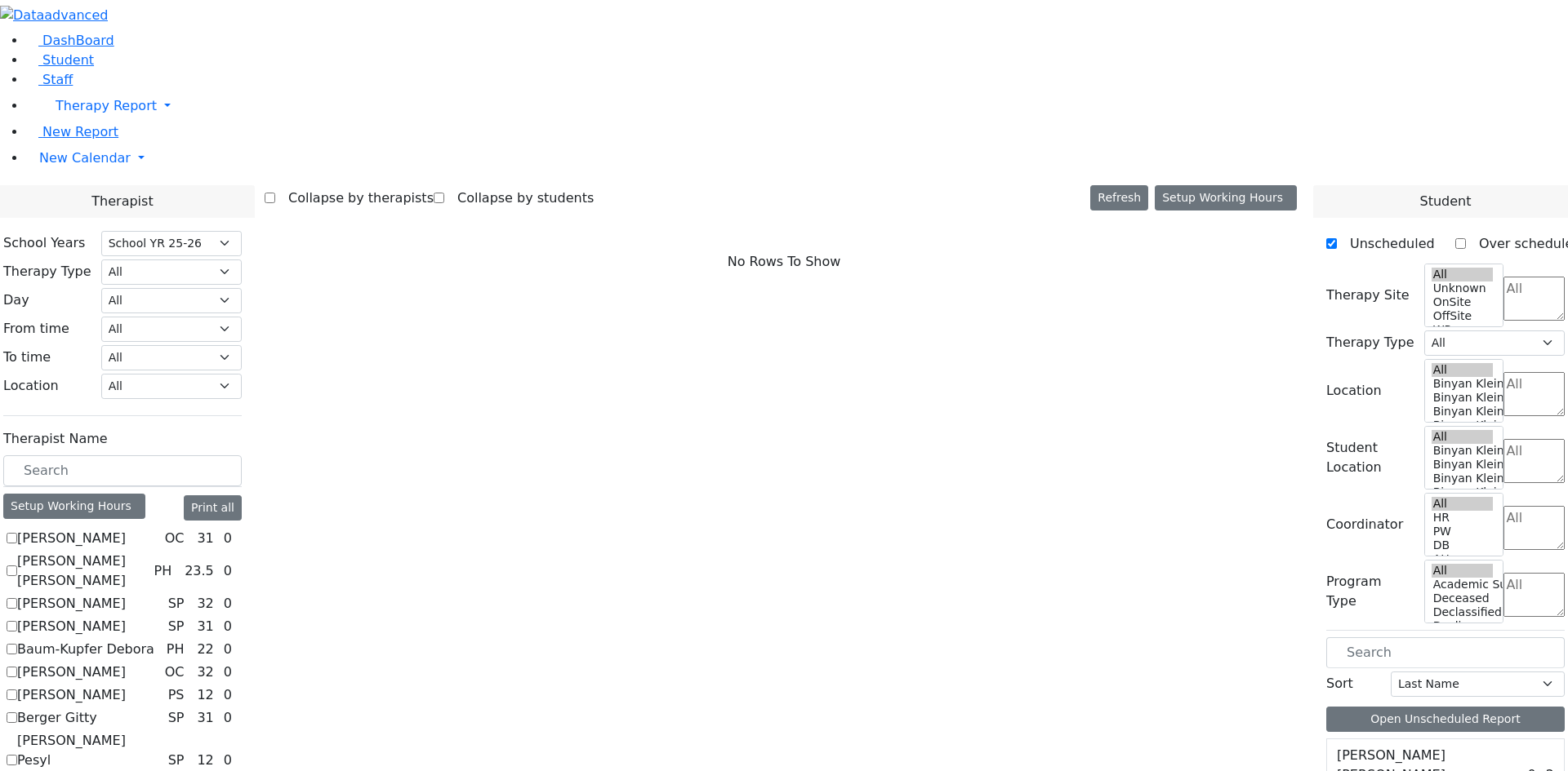
select select "1"
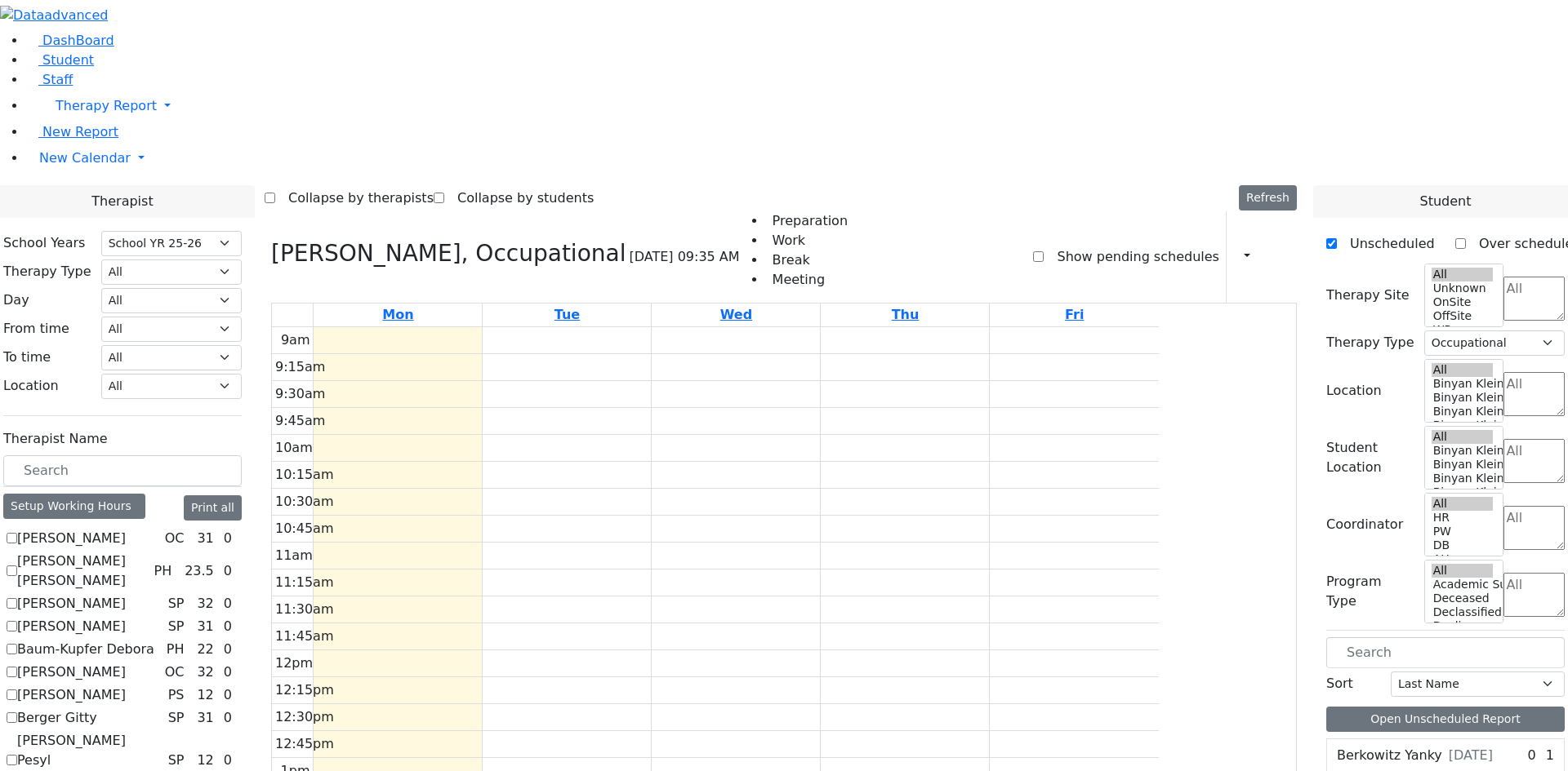
scroll to position [296, 0]
click at [1237, 249] on icon "button" at bounding box center [1237, 256] width 0 height 15
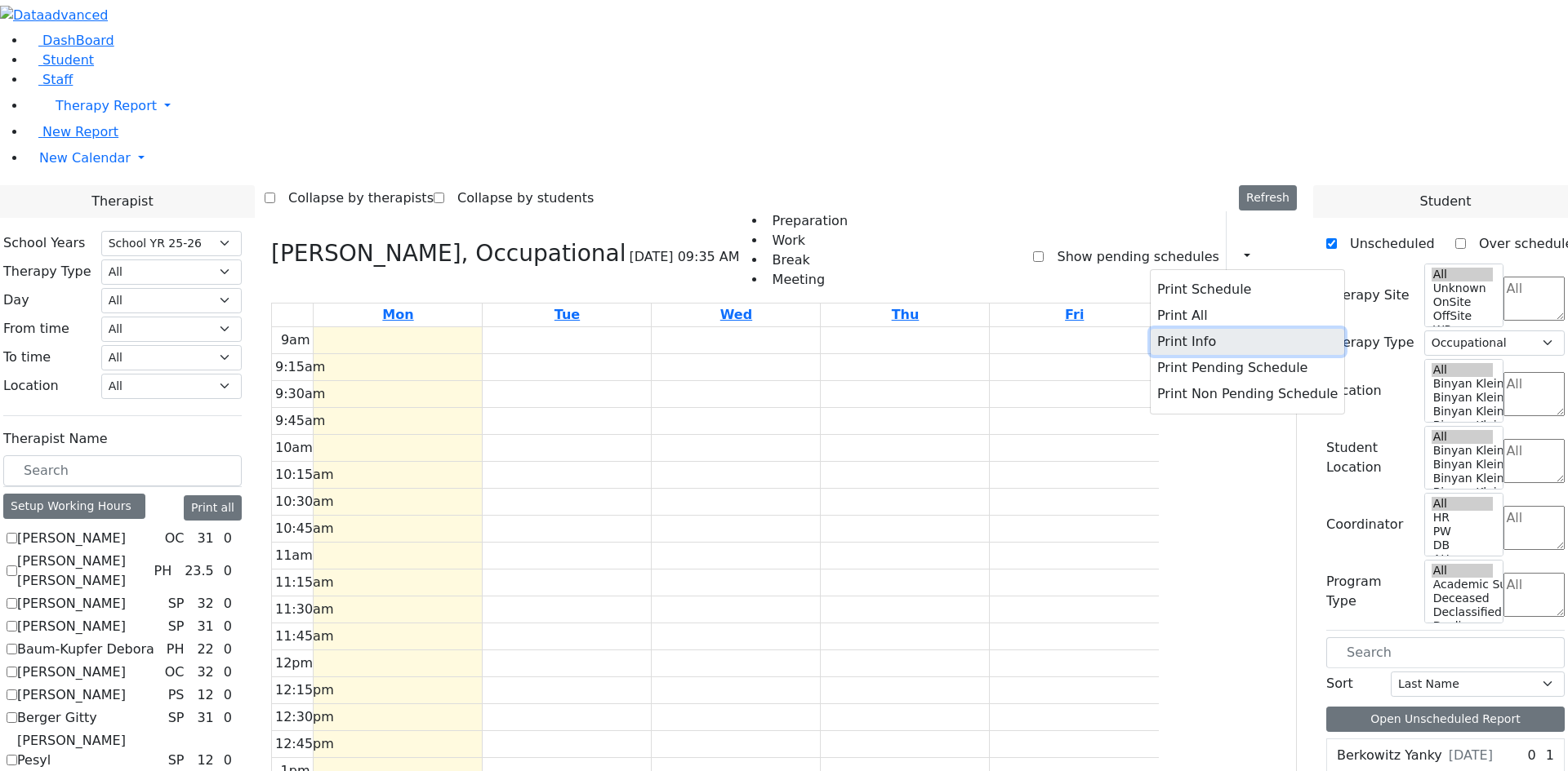
click at [1167, 329] on button "Print Info" at bounding box center [1247, 342] width 194 height 26
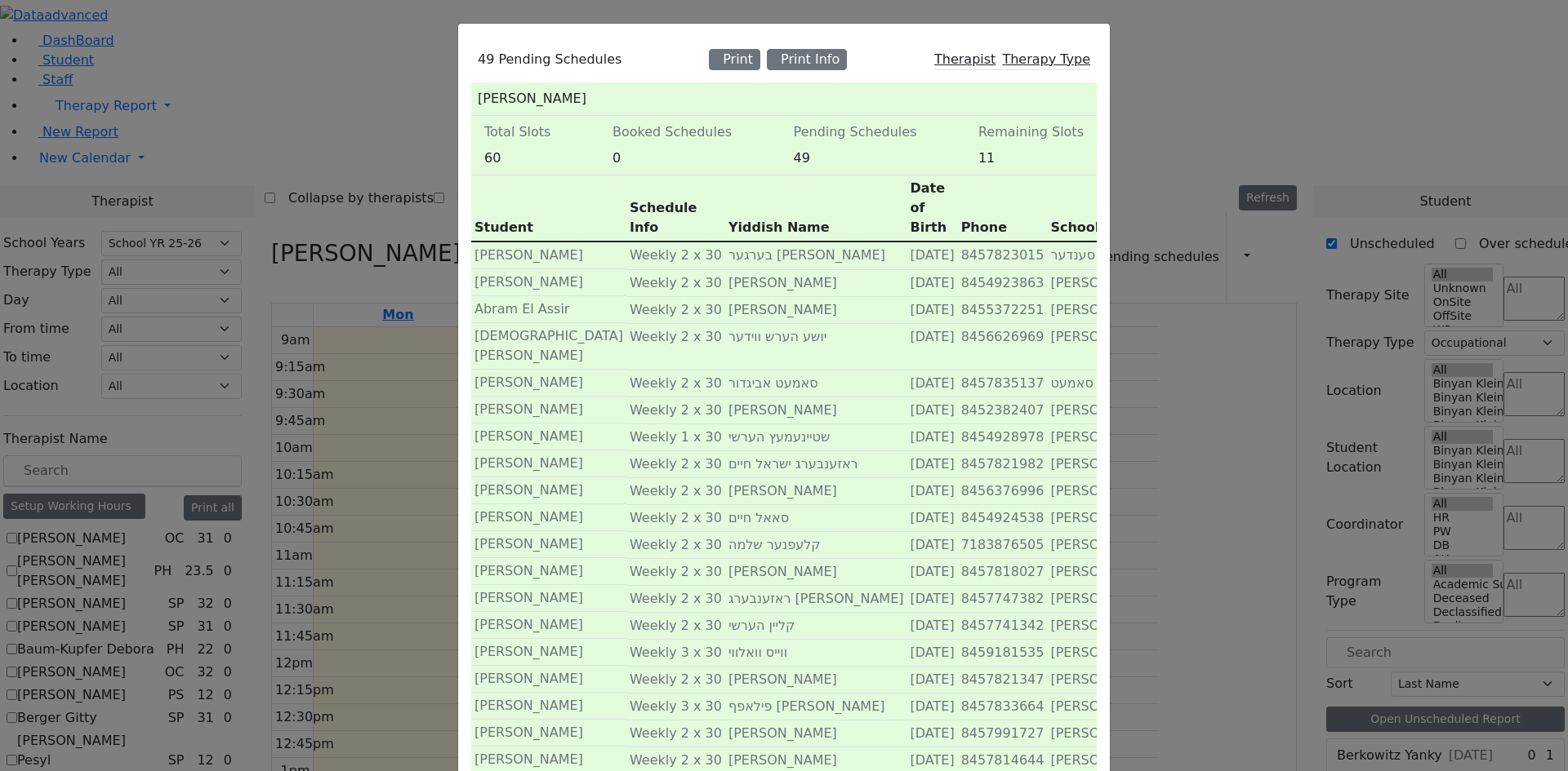
scroll to position [0, 0]
click at [231, 582] on div "49 Pending Schedules Print Print Info Therapist Therapy Type Wizman Aryeh Total…" at bounding box center [784, 386] width 1568 height 771
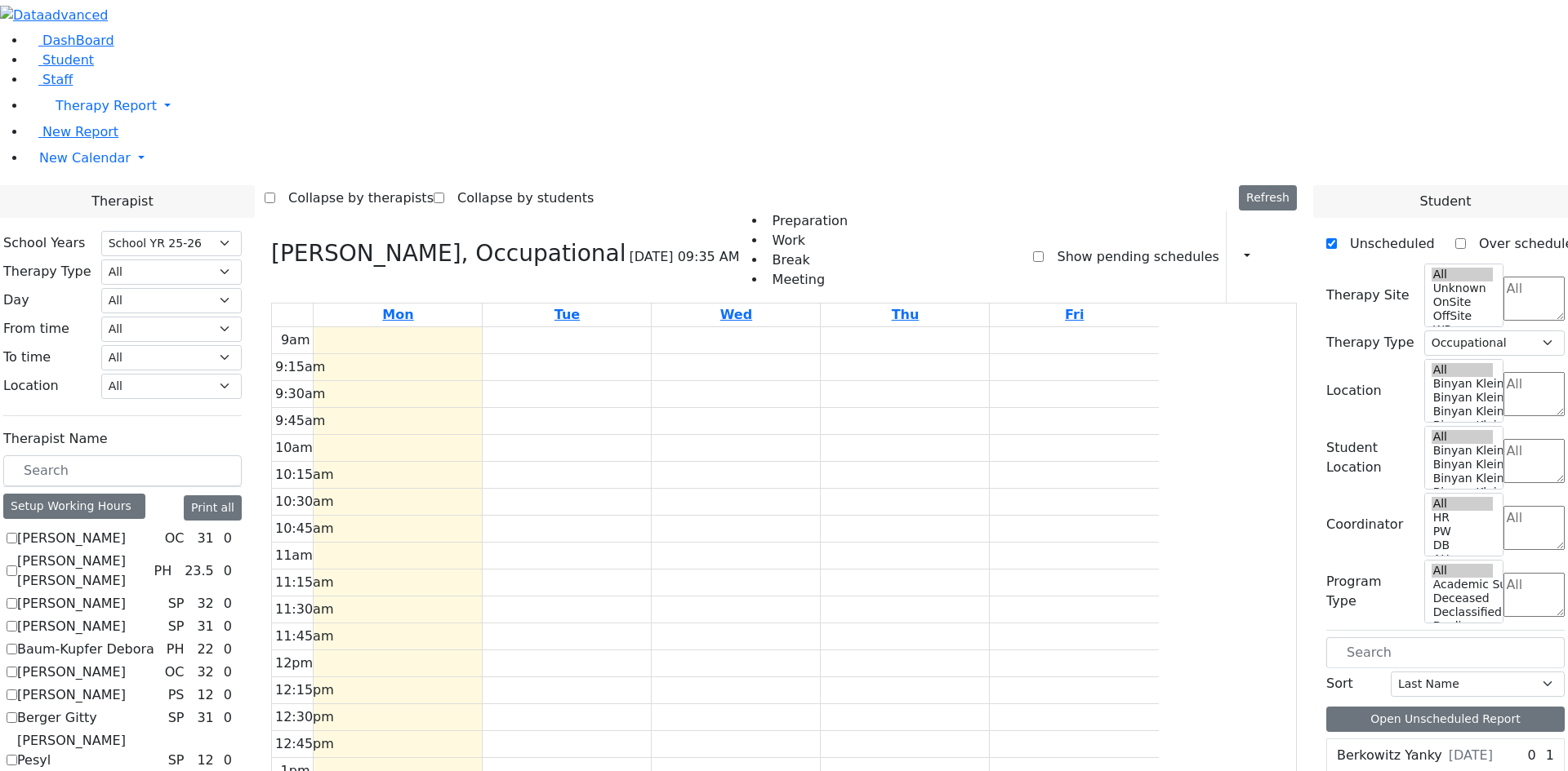
checkbox input "false"
select select
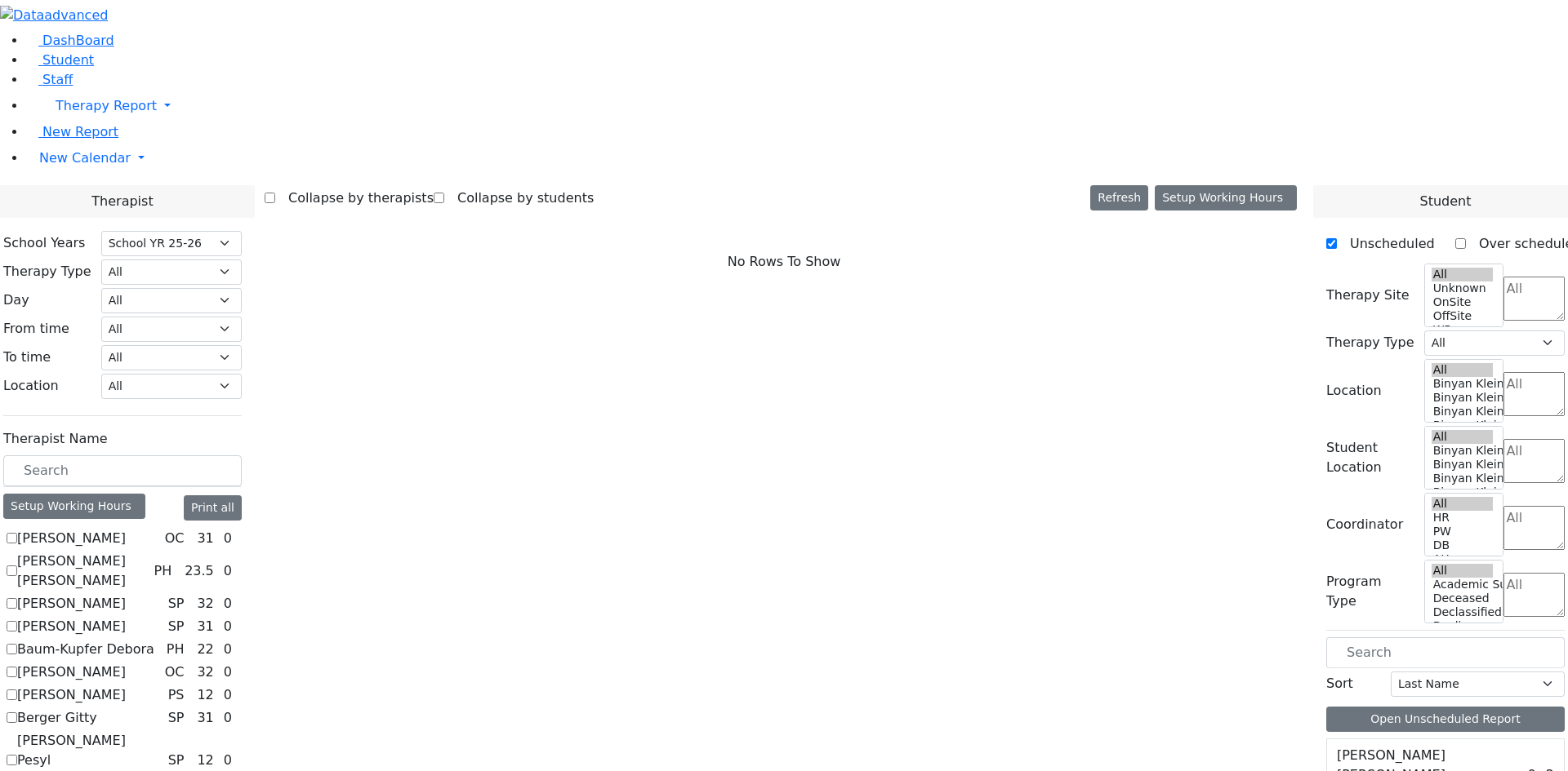
checkbox input "true"
select select "3"
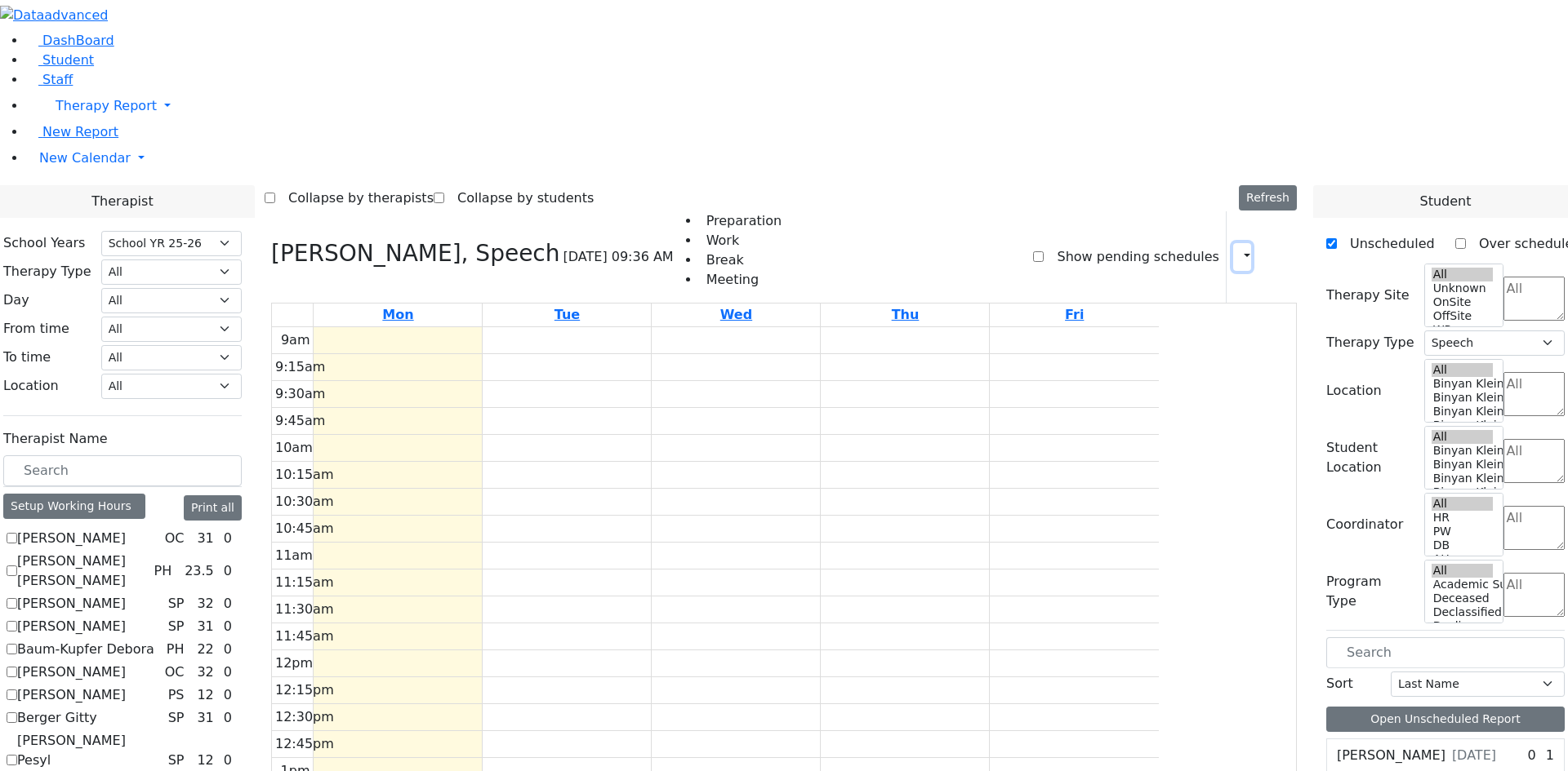
click at [1237, 249] on icon "button" at bounding box center [1237, 256] width 0 height 15
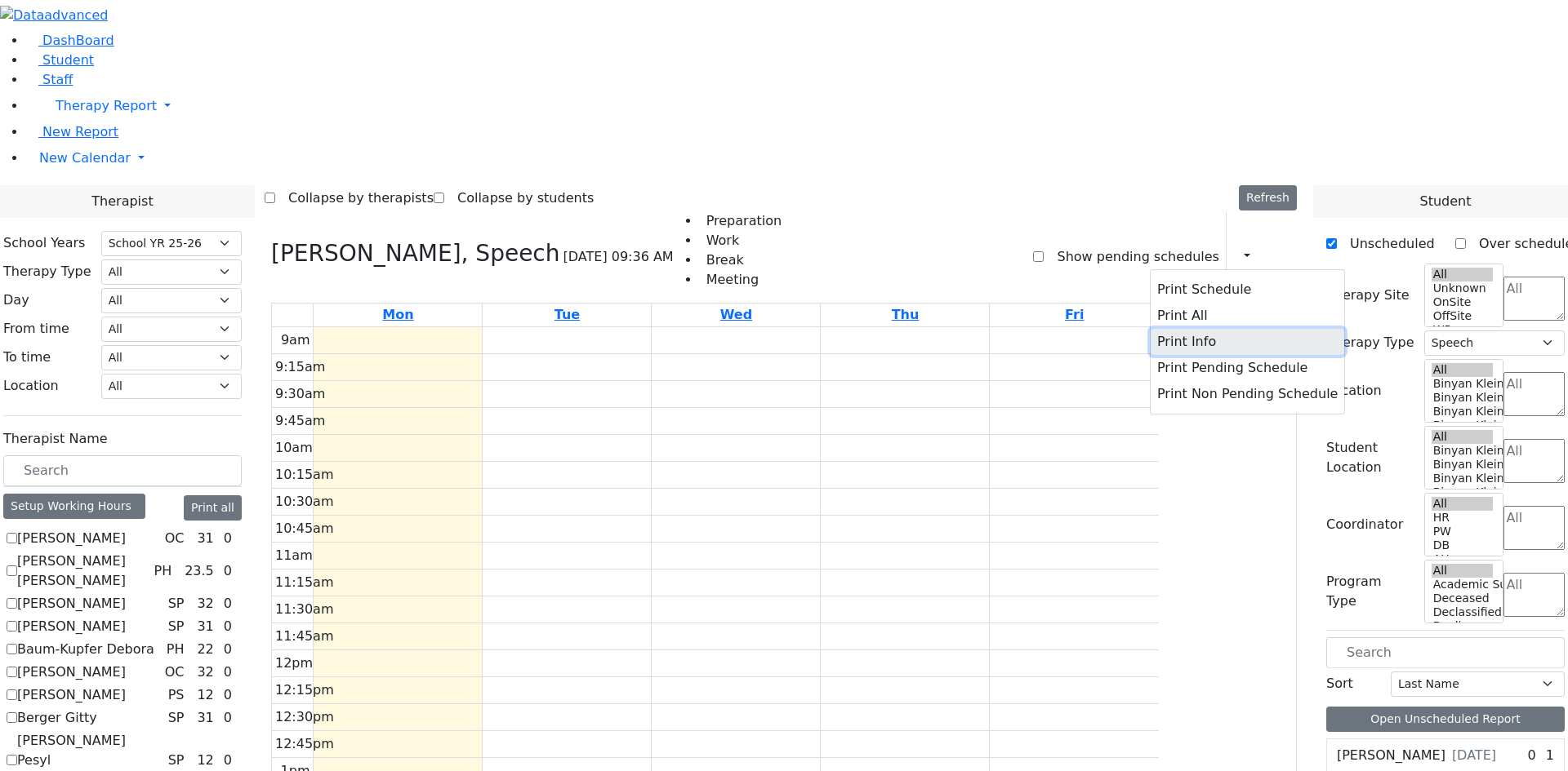
click at [1194, 329] on button "Print Info" at bounding box center [1247, 342] width 194 height 26
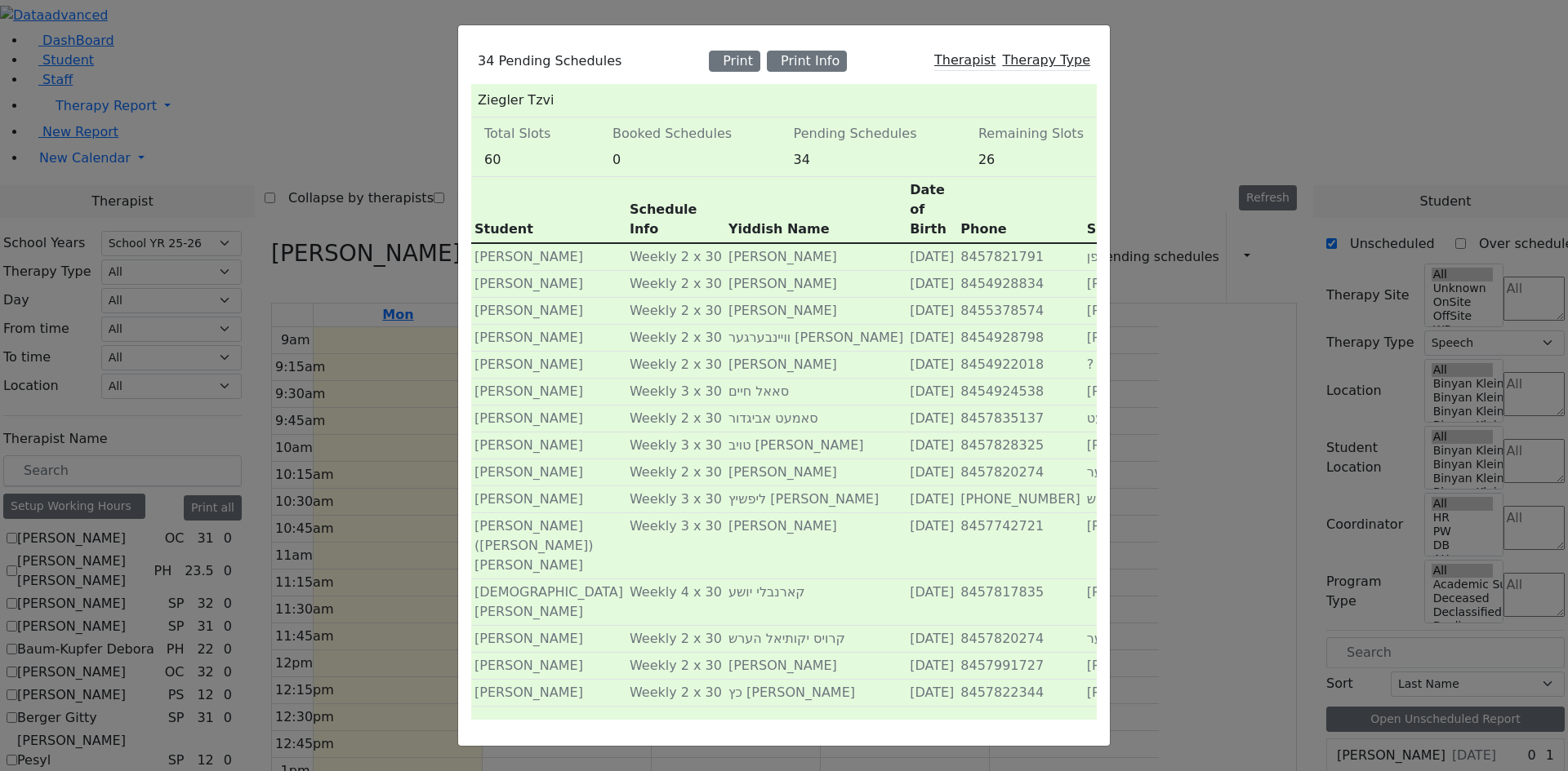
scroll to position [0, 0]
select select "212"
select select "3"
click at [458, 40] on div "34 Pending Schedules Print Print Info Therapist Therapy Type Ziegler Tzvi Total…" at bounding box center [784, 386] width 652 height 722
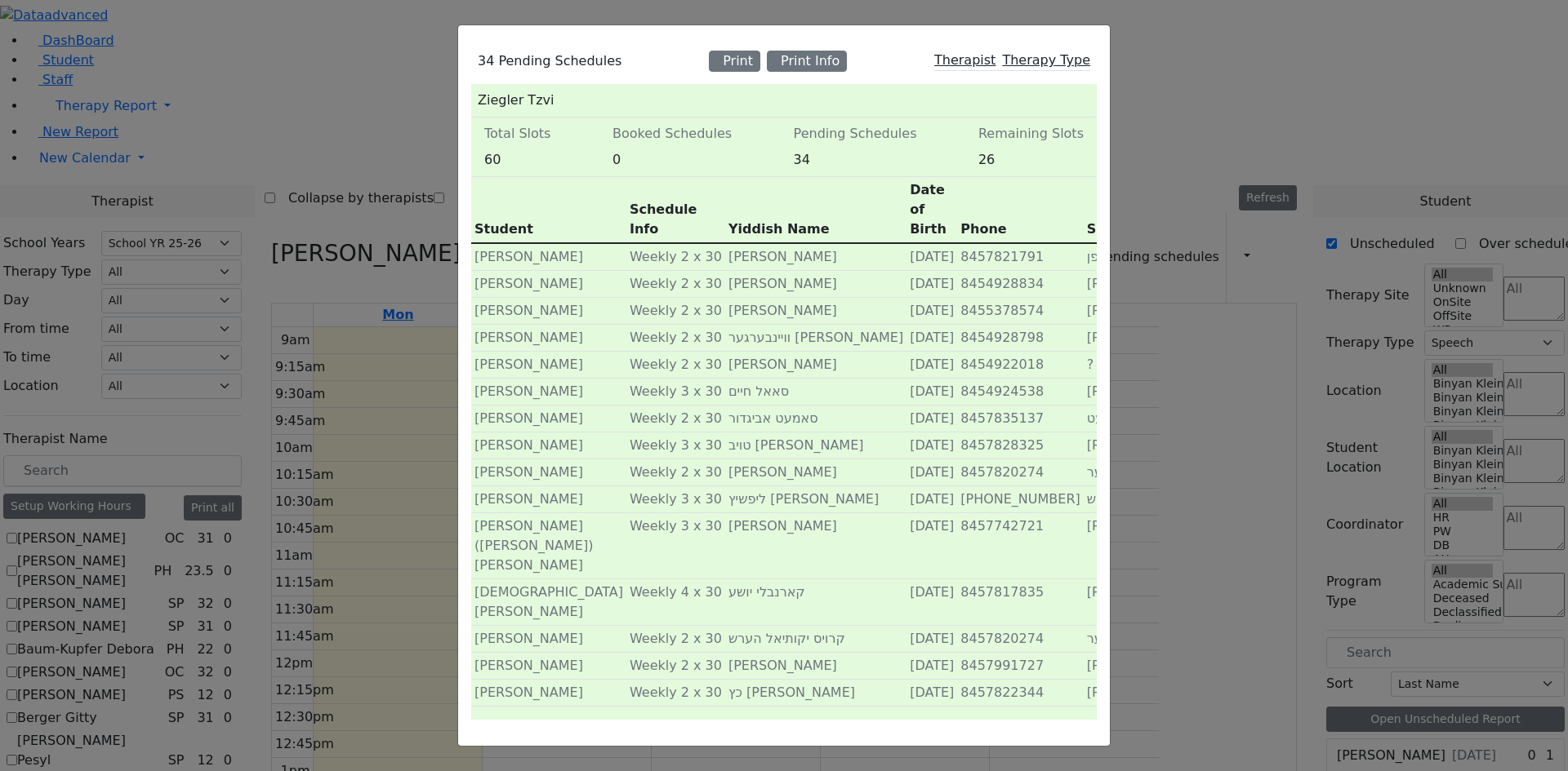
click at [430, 91] on div "34 Pending Schedules Print Print Info Therapist Therapy Type Ziegler Tzvi Total…" at bounding box center [784, 386] width 1568 height 771
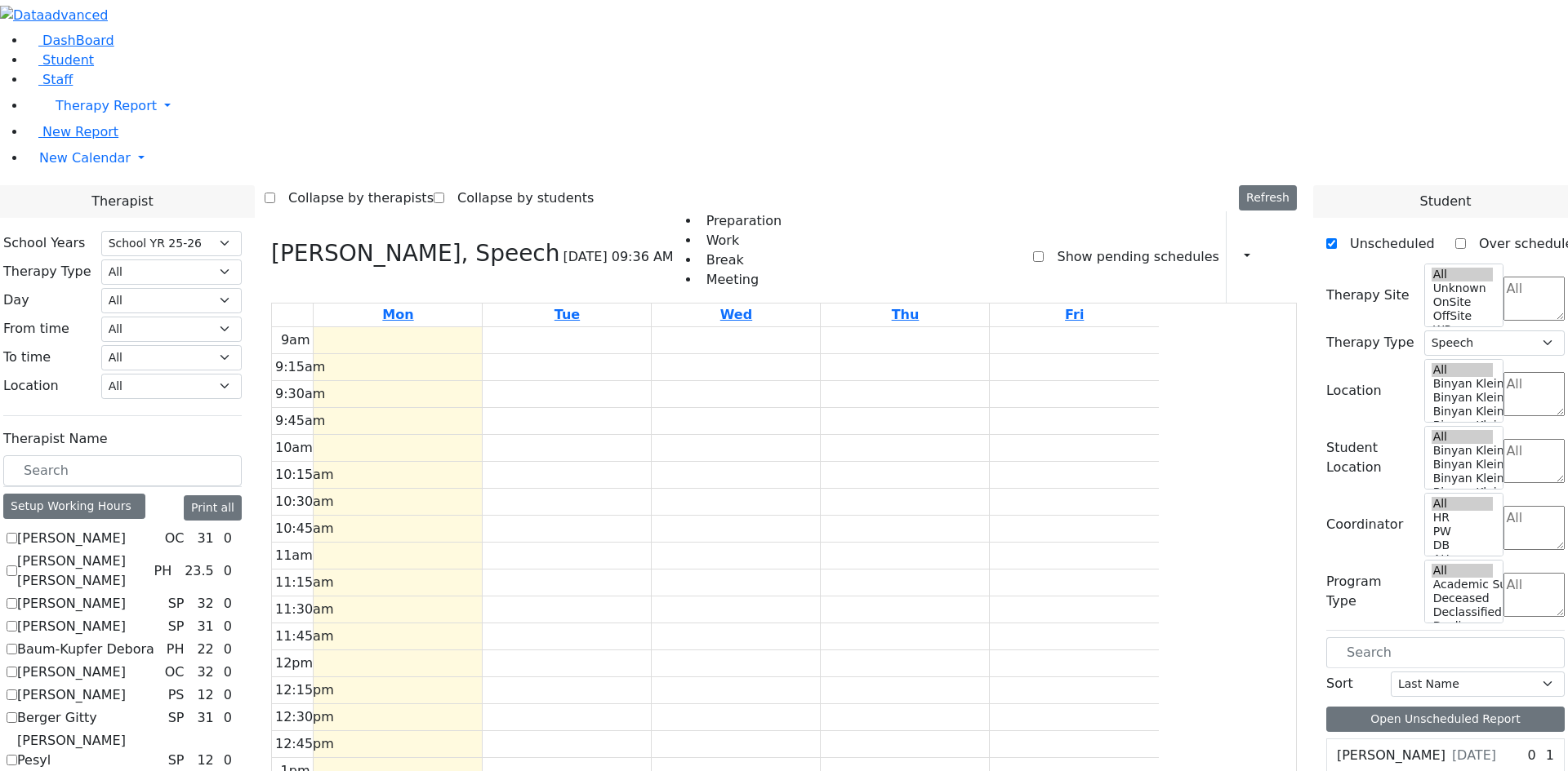
checkbox input "false"
select select
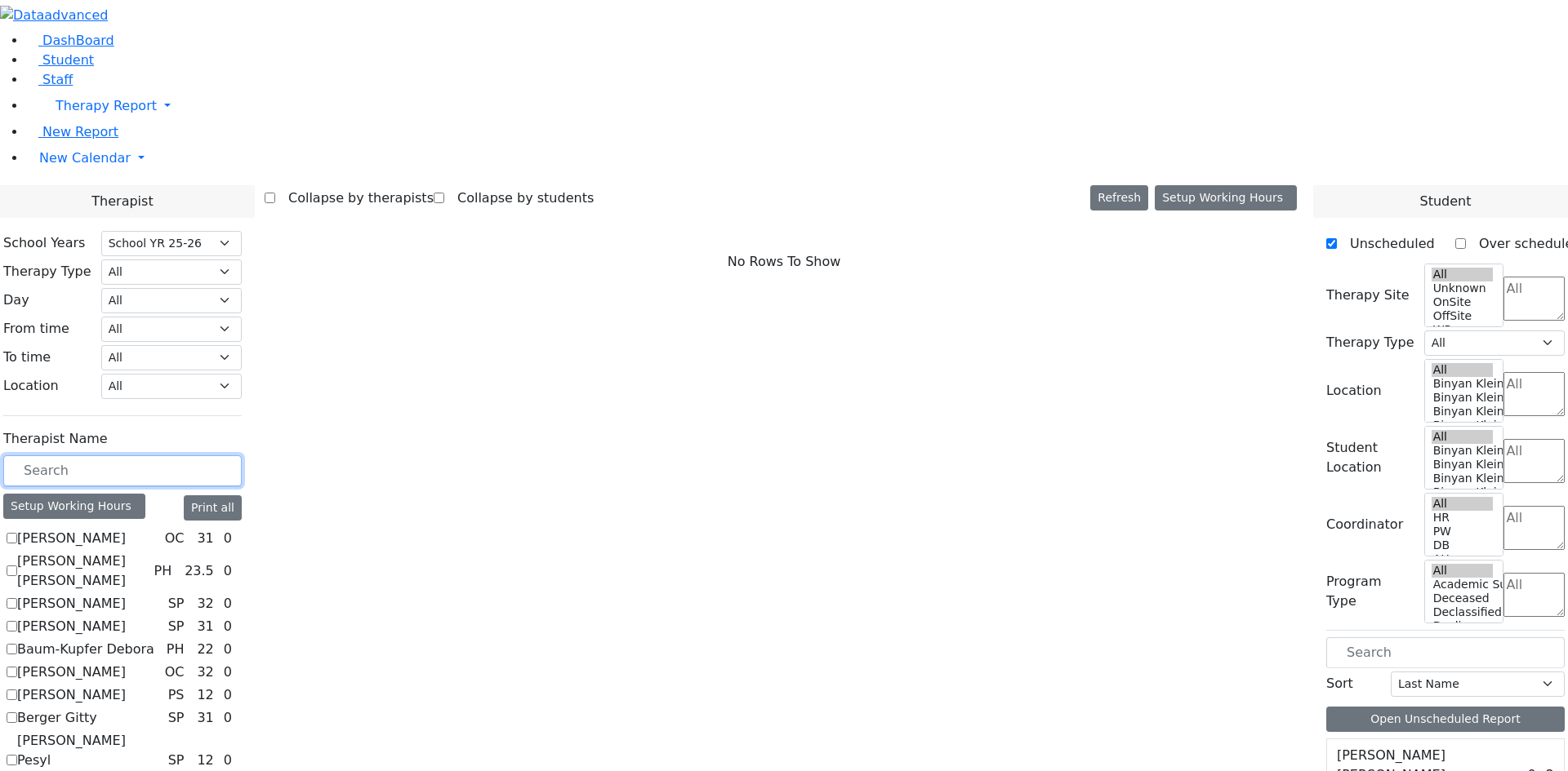
click at [242, 456] on input "text" at bounding box center [123, 471] width 238 height 31
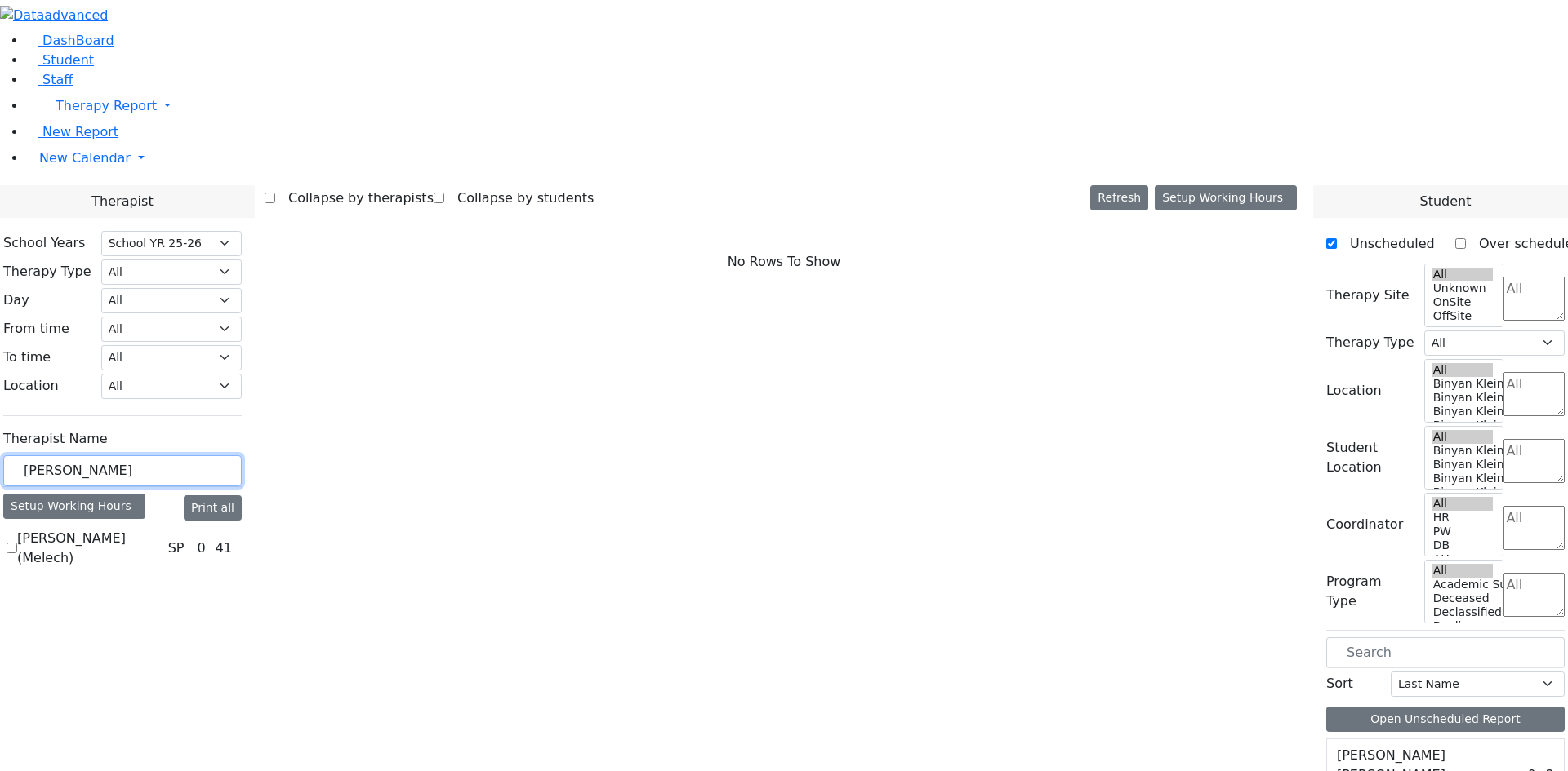
type input "karp"
click at [162, 529] on label "[PERSON_NAME] (Melech)" at bounding box center [89, 549] width 145 height 39
click at [17, 543] on input "[PERSON_NAME] (Melech)" at bounding box center [12, 548] width 11 height 11
checkbox input "true"
select select "3"
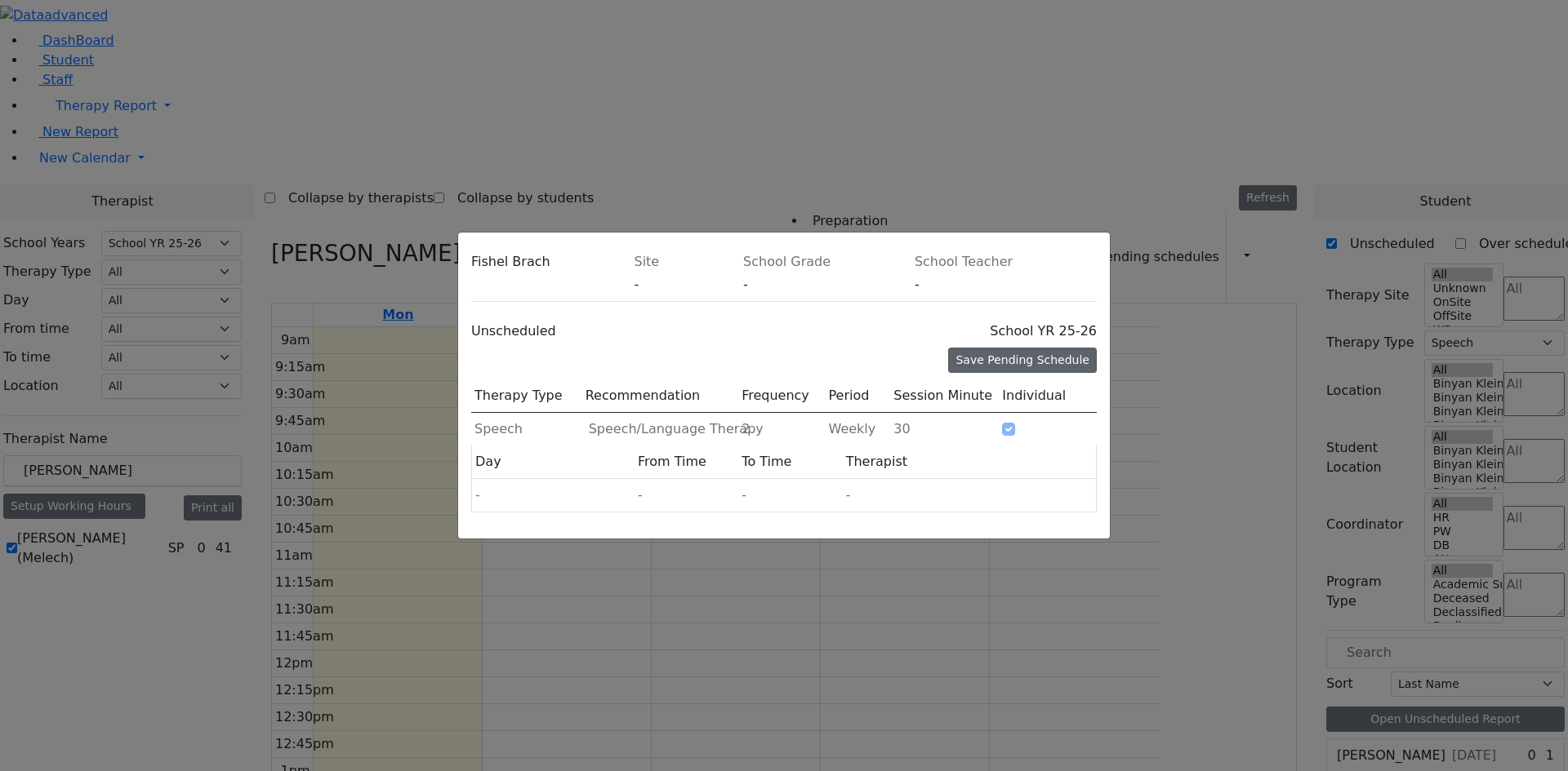
click at [1023, 347] on div "Save Pending Schedule" at bounding box center [1022, 360] width 149 height 25
type input "2"
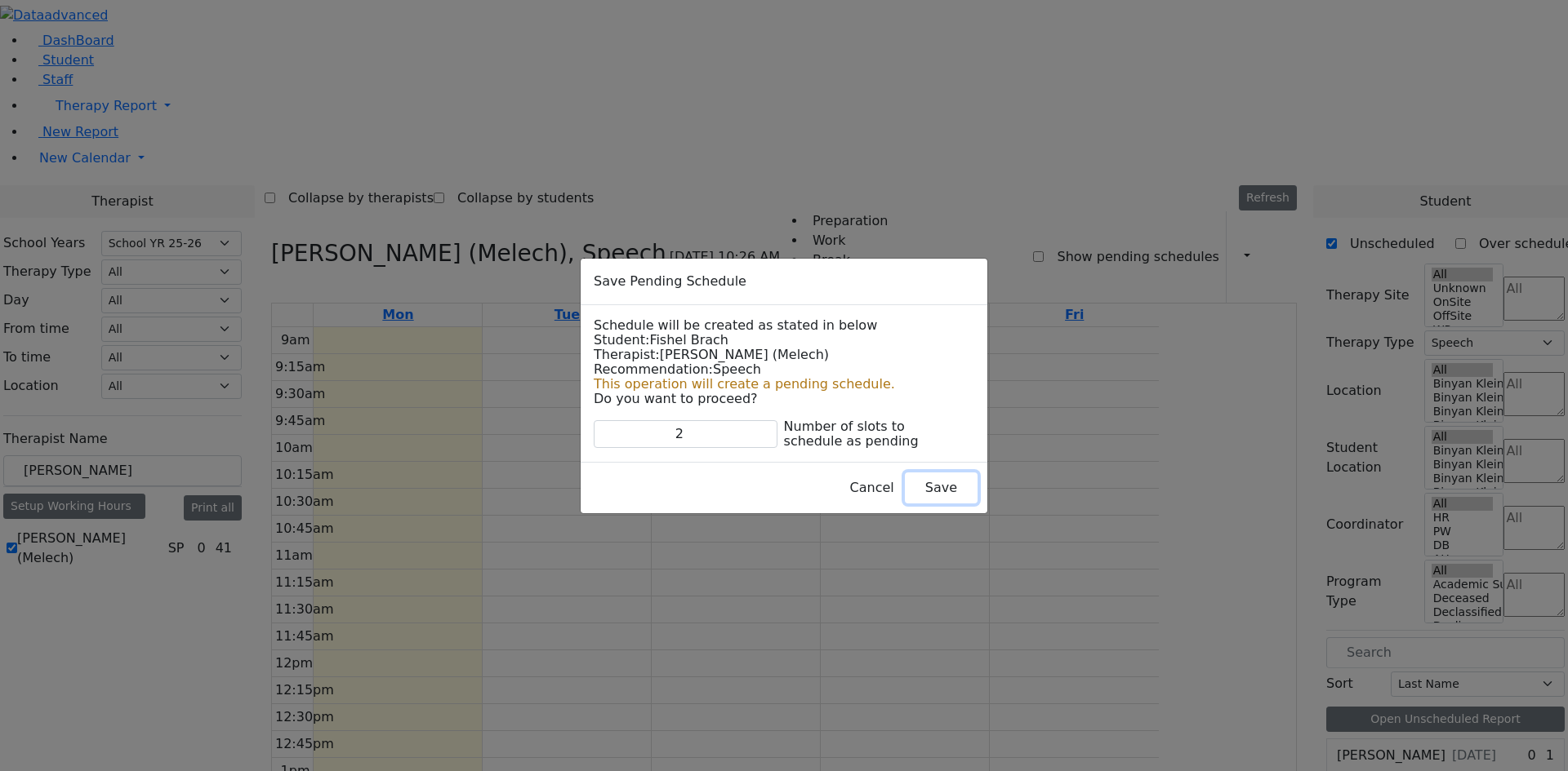
click at [910, 488] on button "Save" at bounding box center [941, 488] width 73 height 31
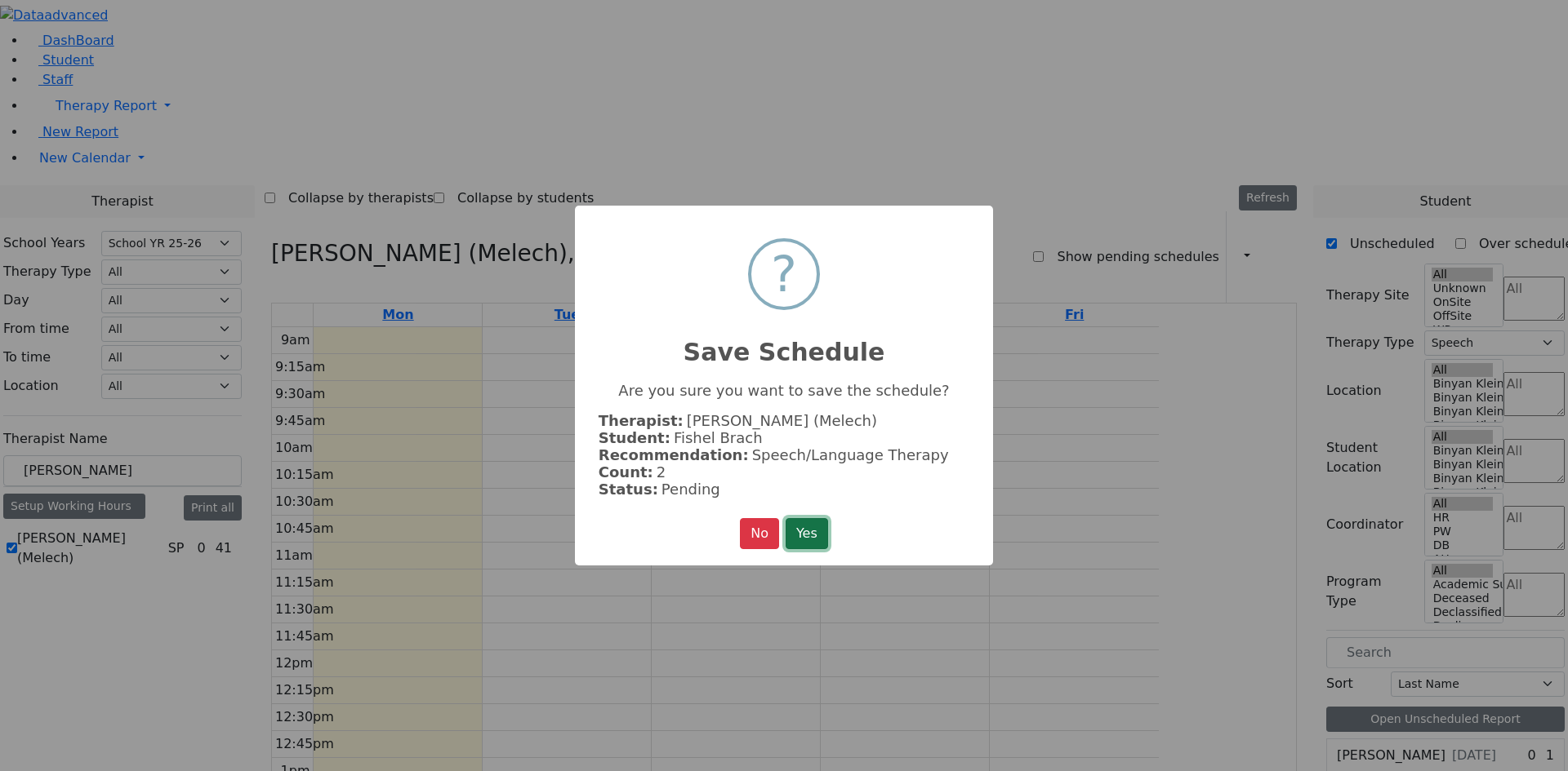
click at [819, 526] on button "Yes" at bounding box center [807, 533] width 42 height 31
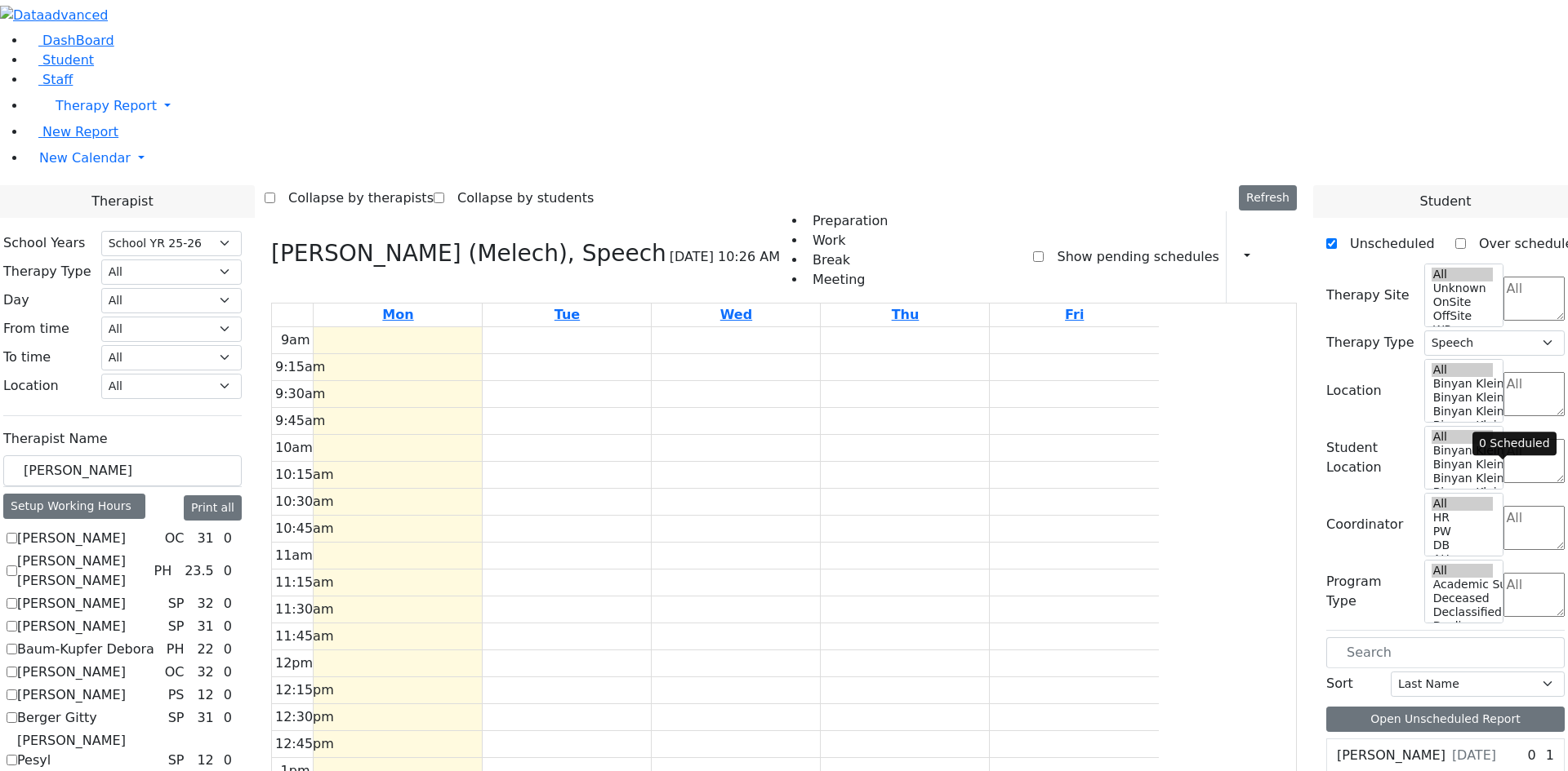
scroll to position [892, 0]
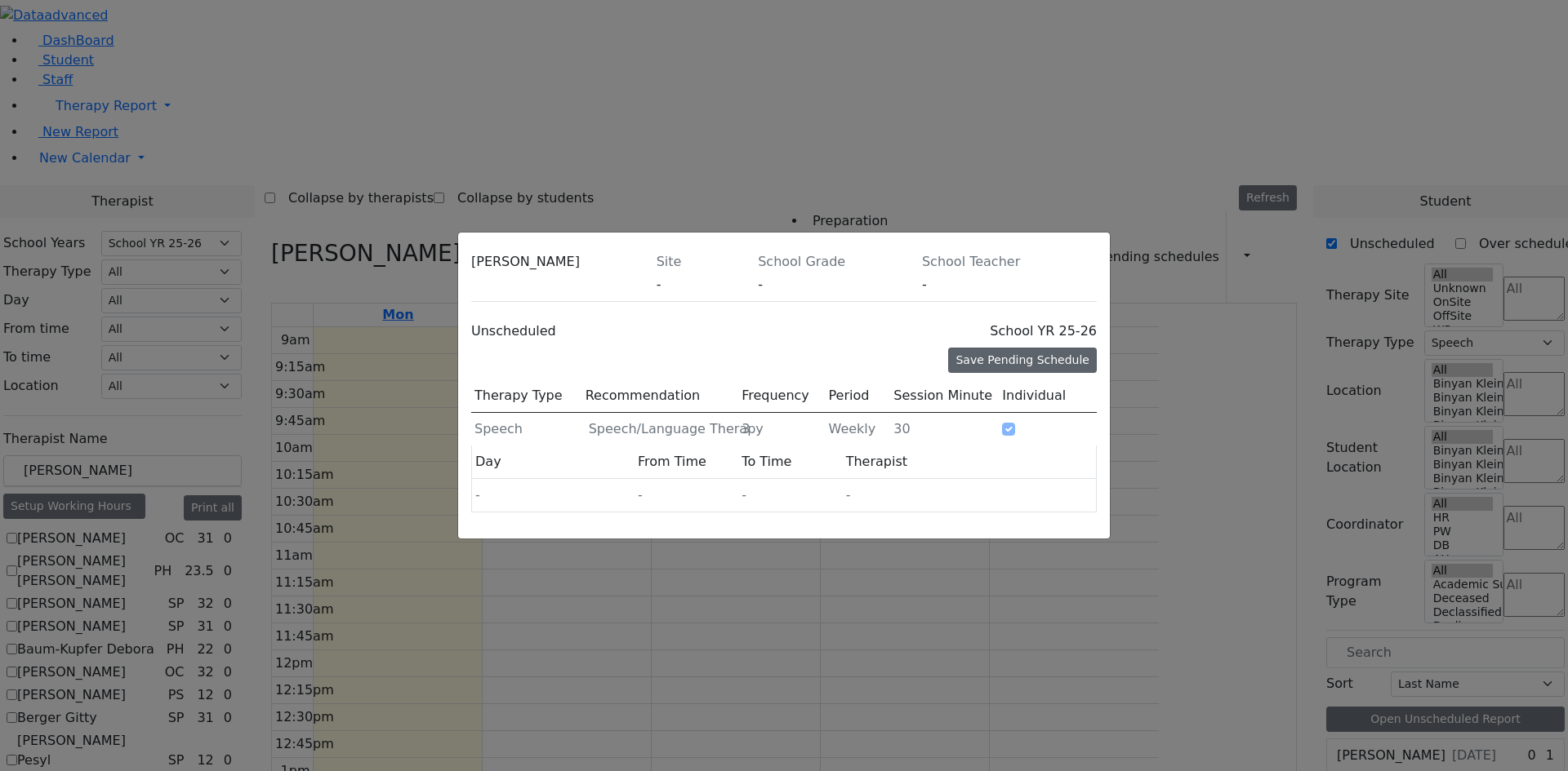
click at [1018, 347] on div "Save Pending Schedule" at bounding box center [1022, 360] width 149 height 25
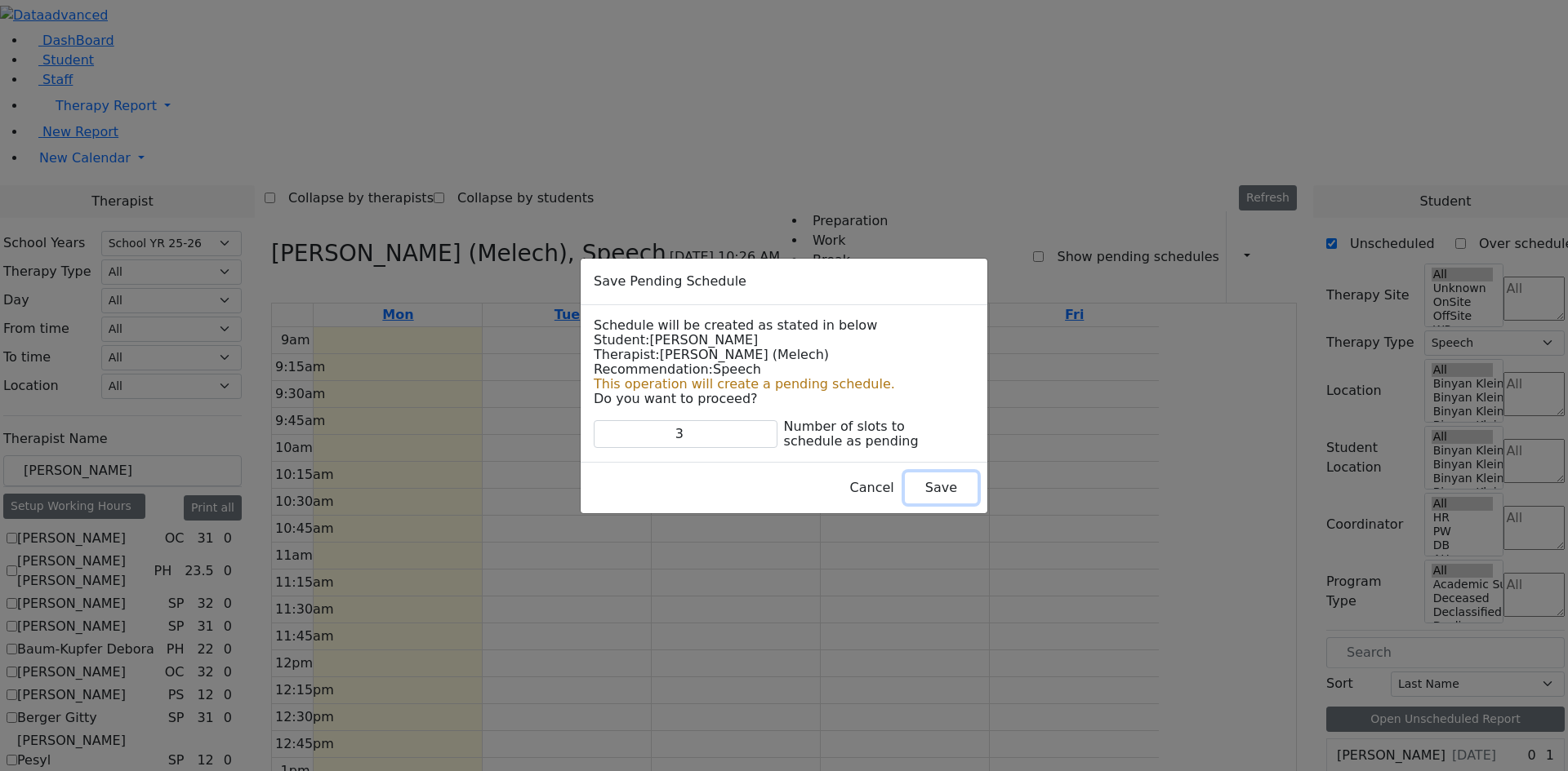
click at [905, 496] on button "Save" at bounding box center [941, 488] width 73 height 31
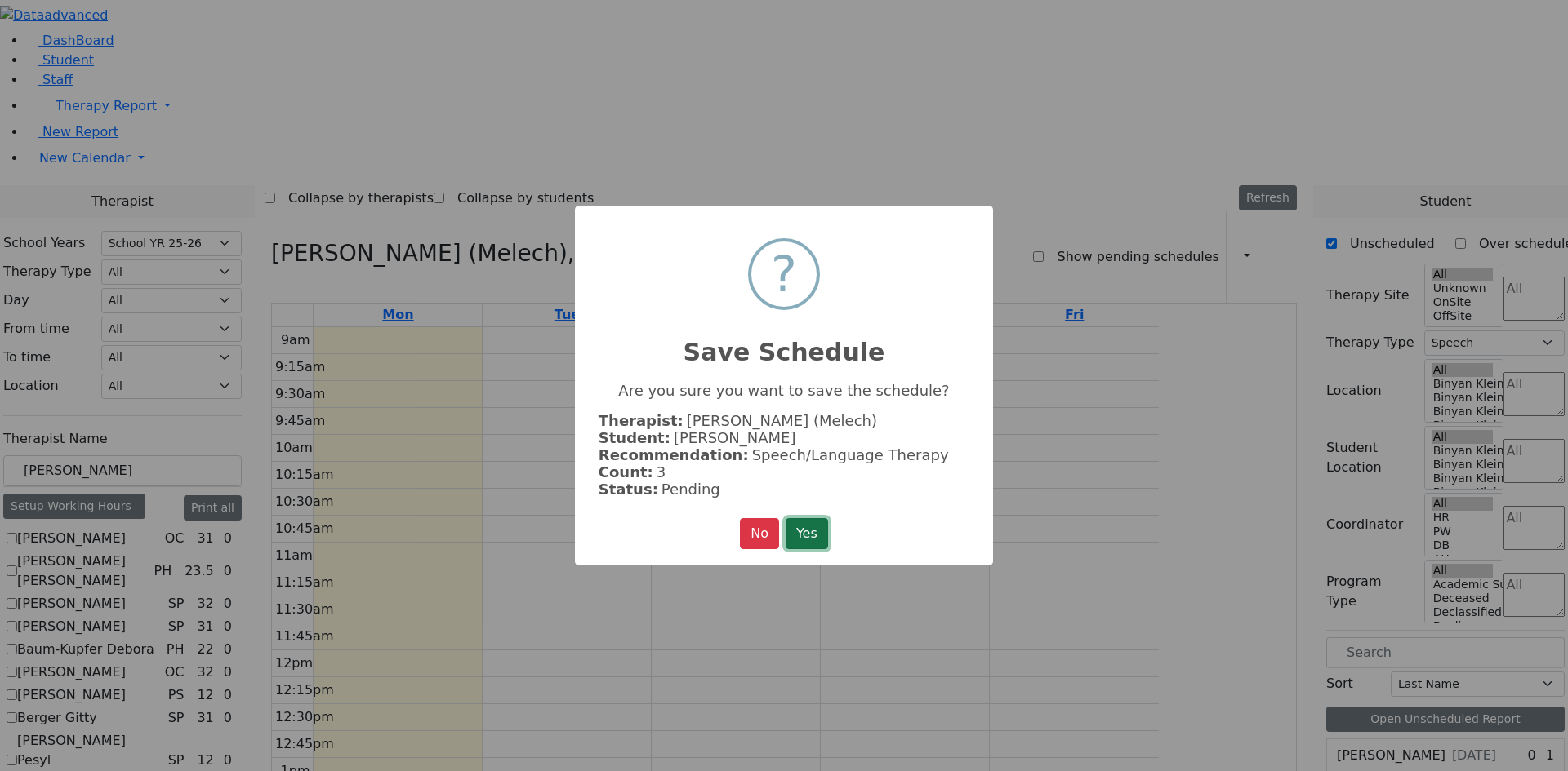
click at [812, 519] on button "Yes" at bounding box center [807, 533] width 42 height 31
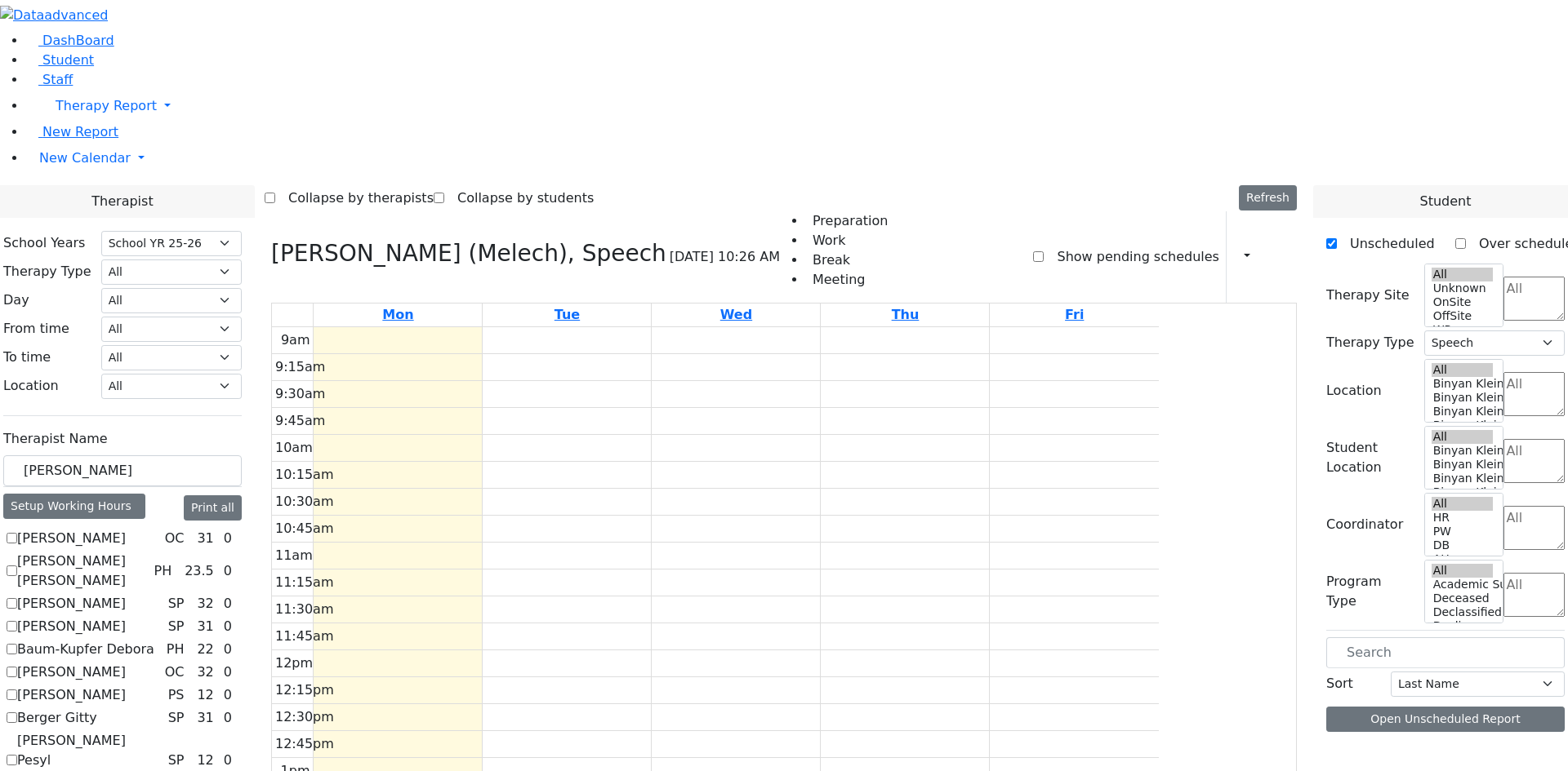
scroll to position [862, 0]
click at [1084, 244] on label "Show pending schedules" at bounding box center [1131, 257] width 175 height 26
click at [1044, 251] on input "Show pending schedules" at bounding box center [1038, 256] width 11 height 11
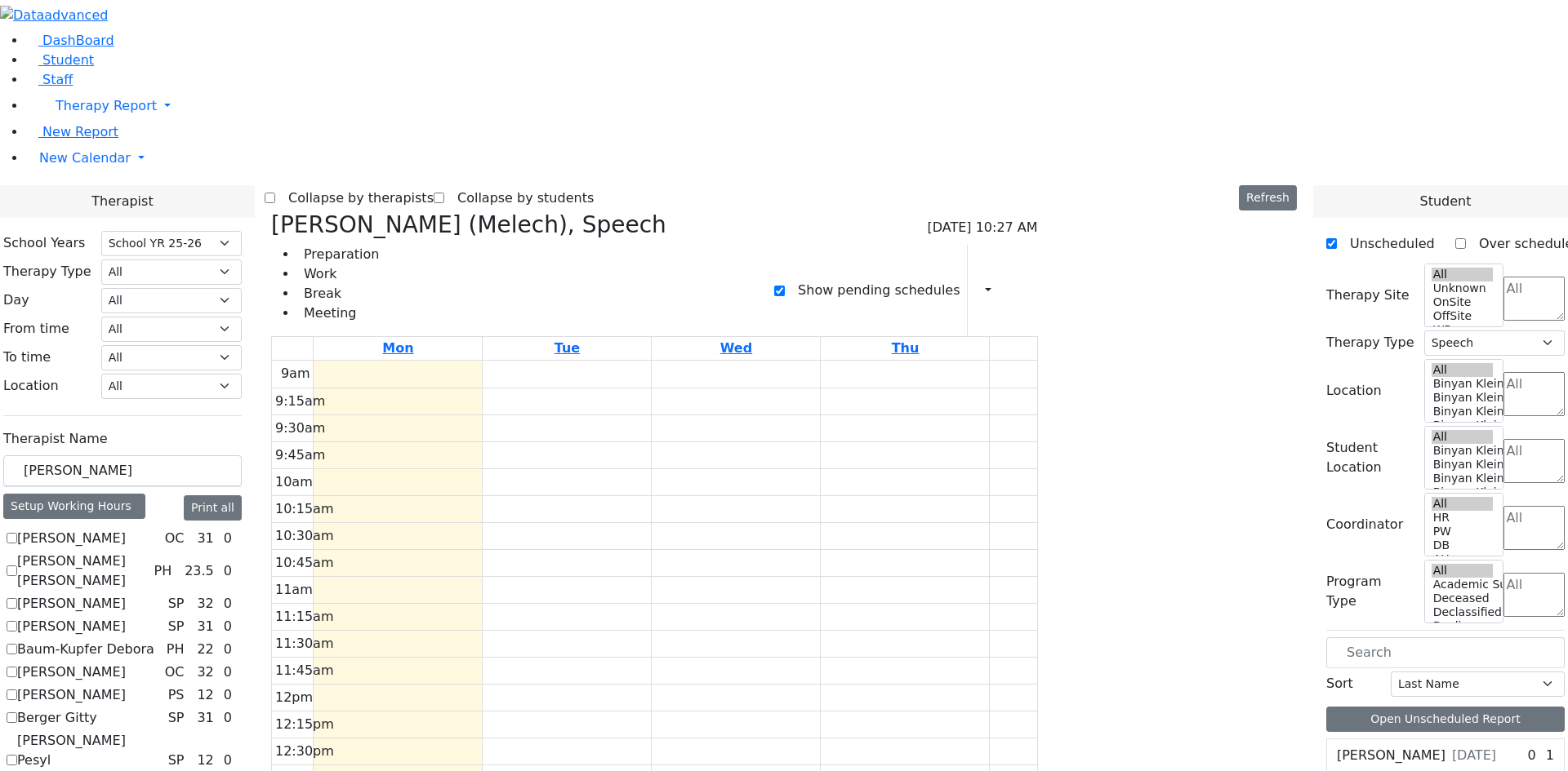
scroll to position [0, 0]
checkbox input "false"
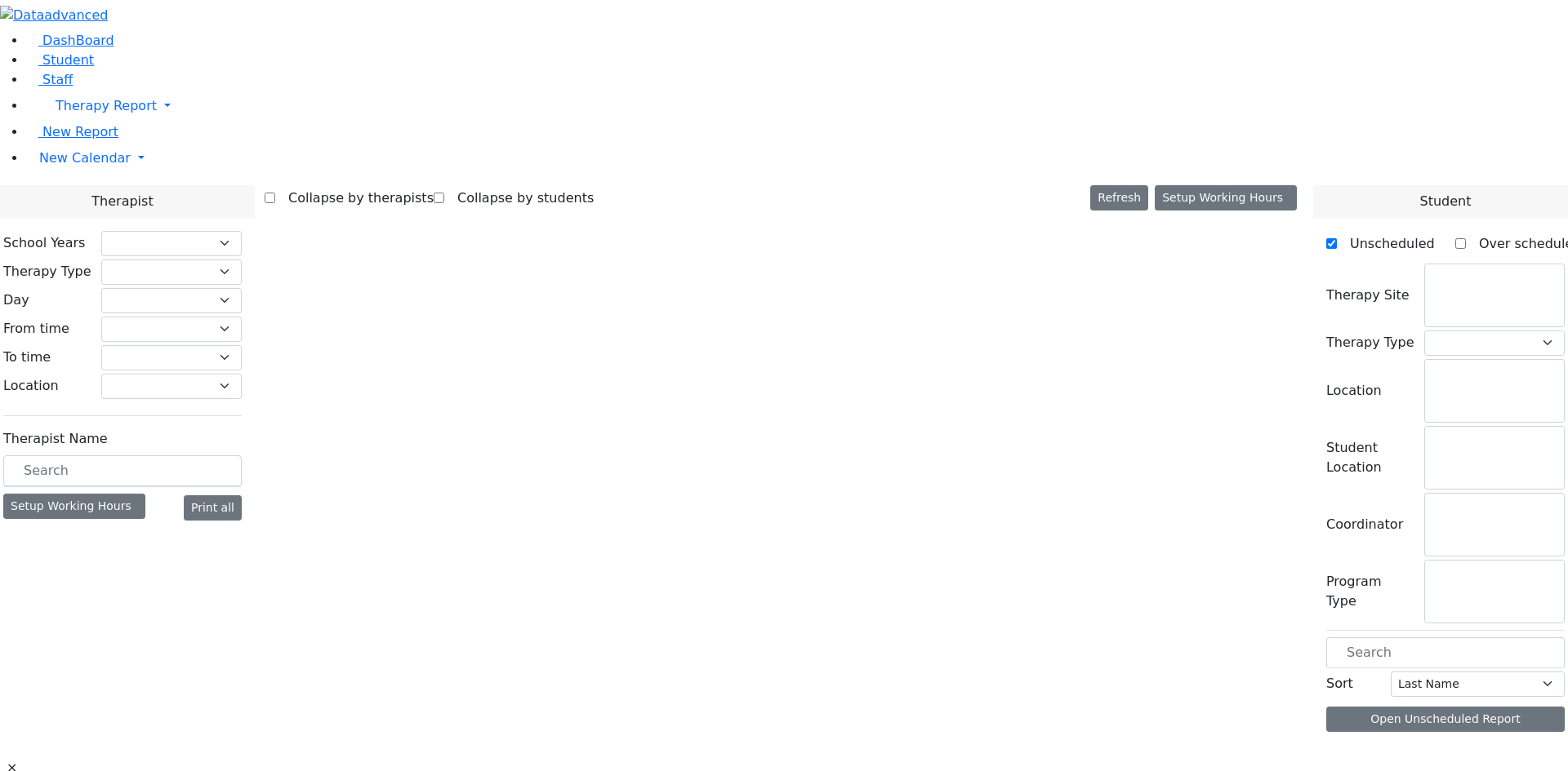
select select "212"
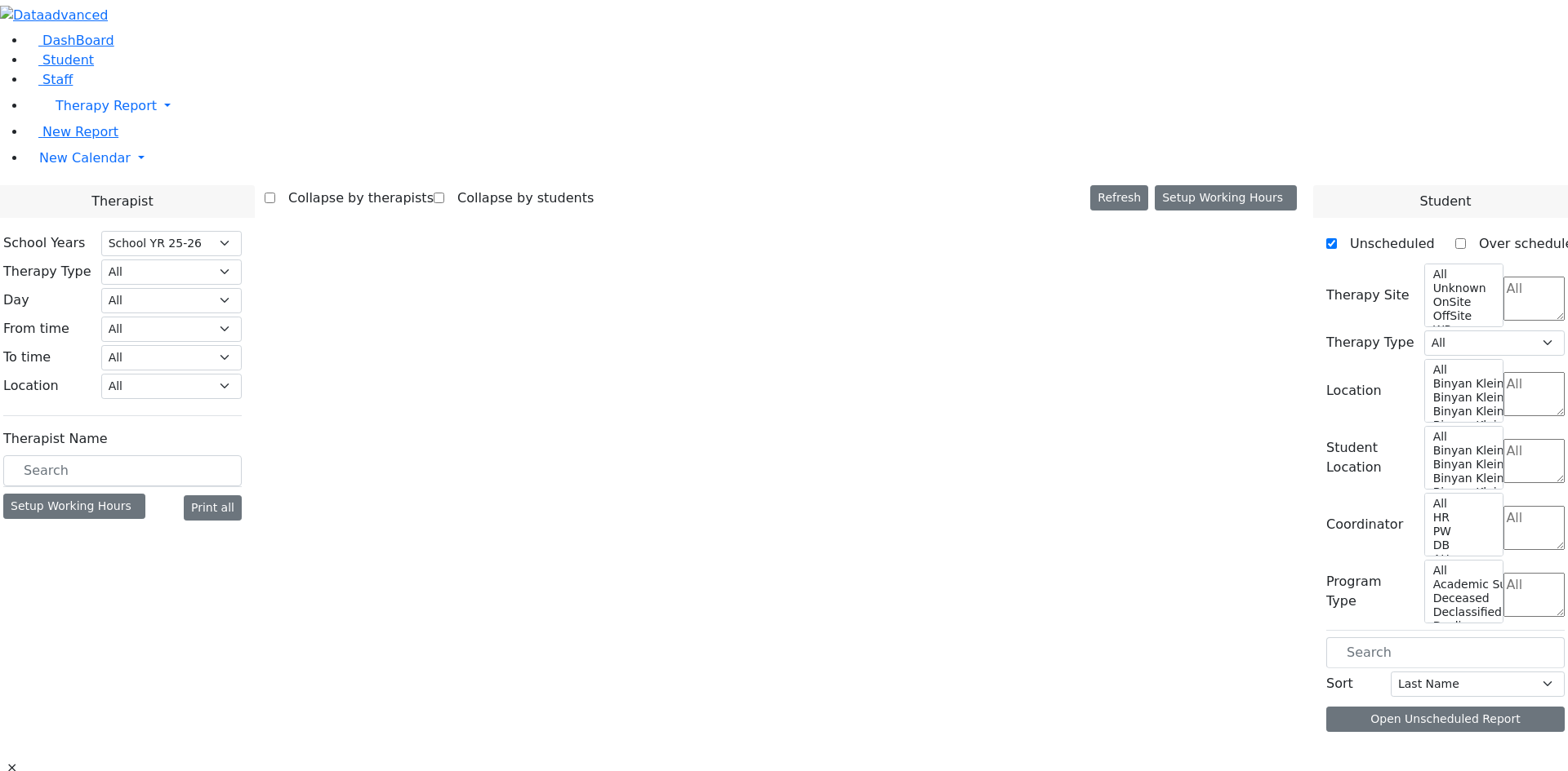
select select "3"
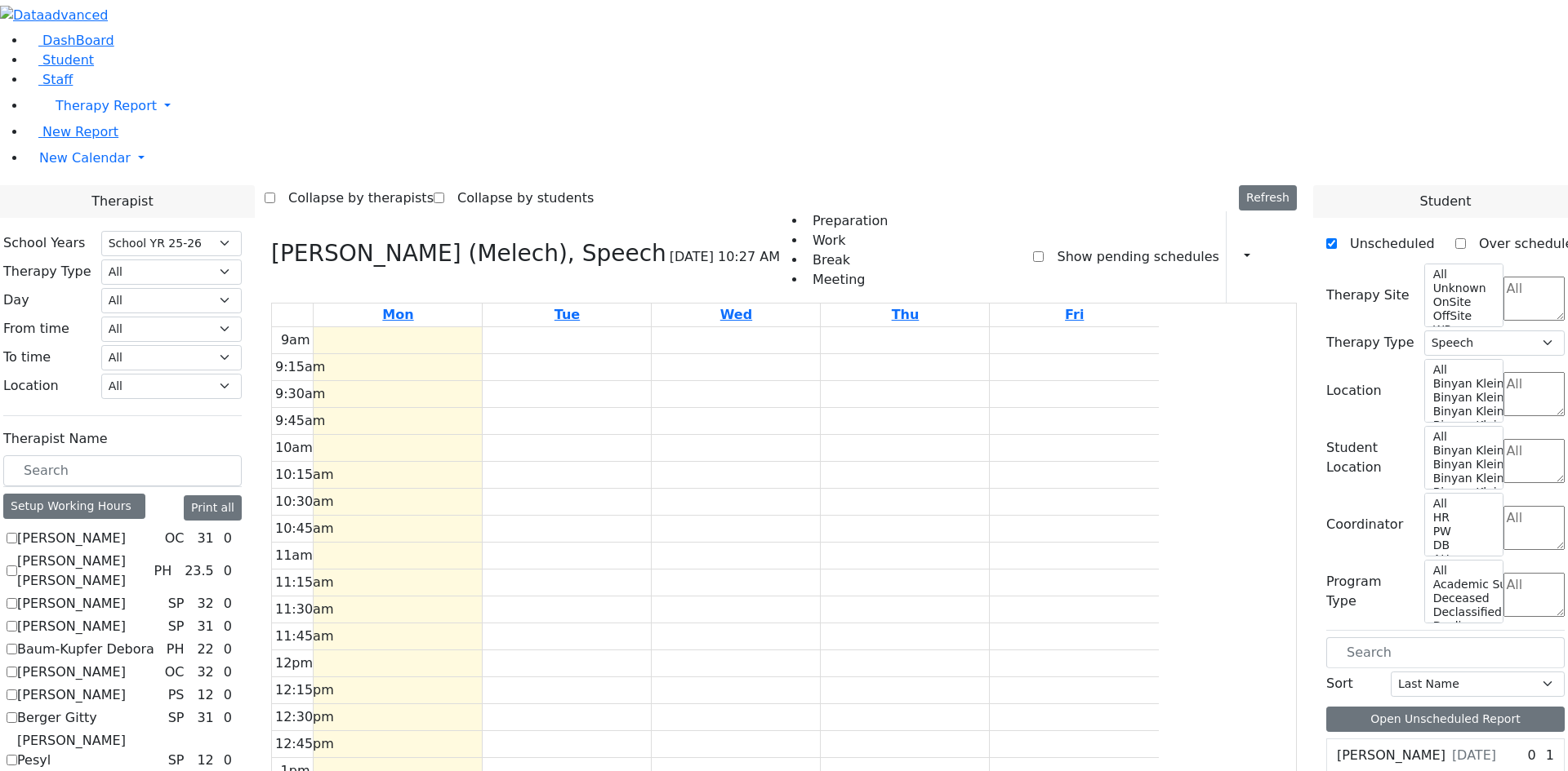
click at [1068, 244] on label "Show pending schedules" at bounding box center [1131, 257] width 175 height 26
click at [1044, 251] on input "Show pending schedules" at bounding box center [1038, 256] width 11 height 11
checkbox input "true"
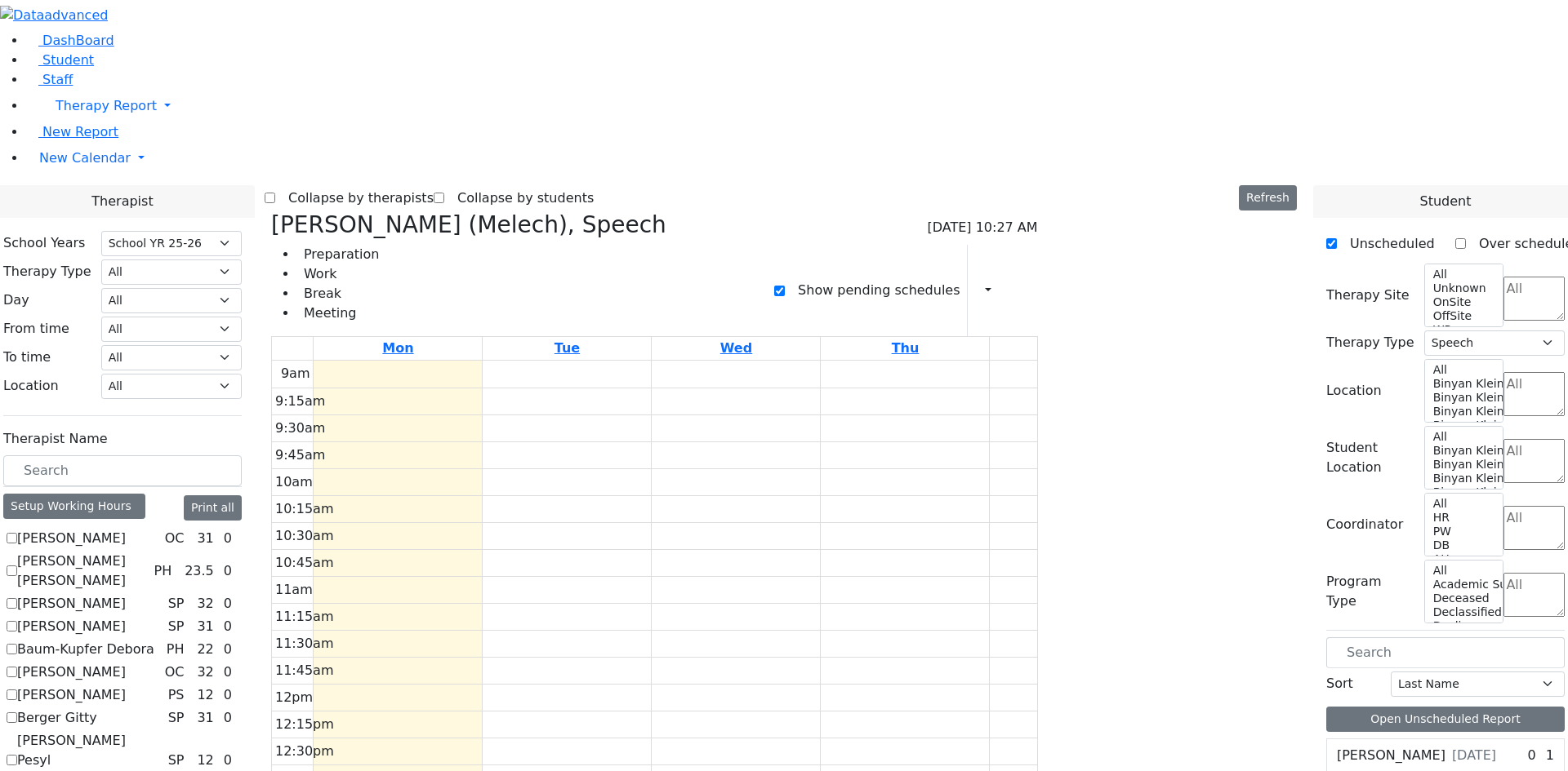
scroll to position [90, 0]
click at [1143, 388] on td at bounding box center [736, 402] width 845 height 27
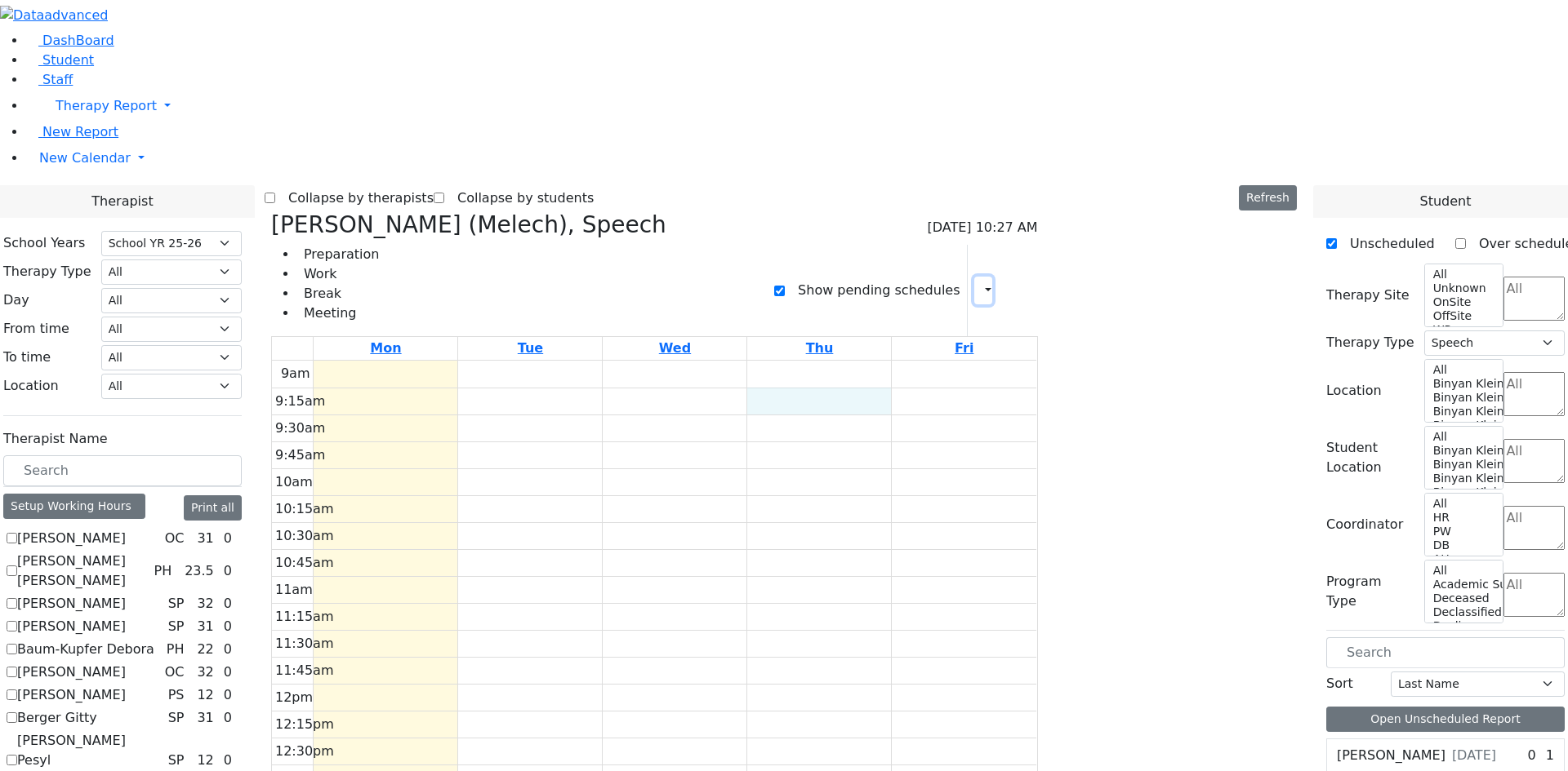
click at [979, 282] on icon "button" at bounding box center [979, 290] width 0 height 15
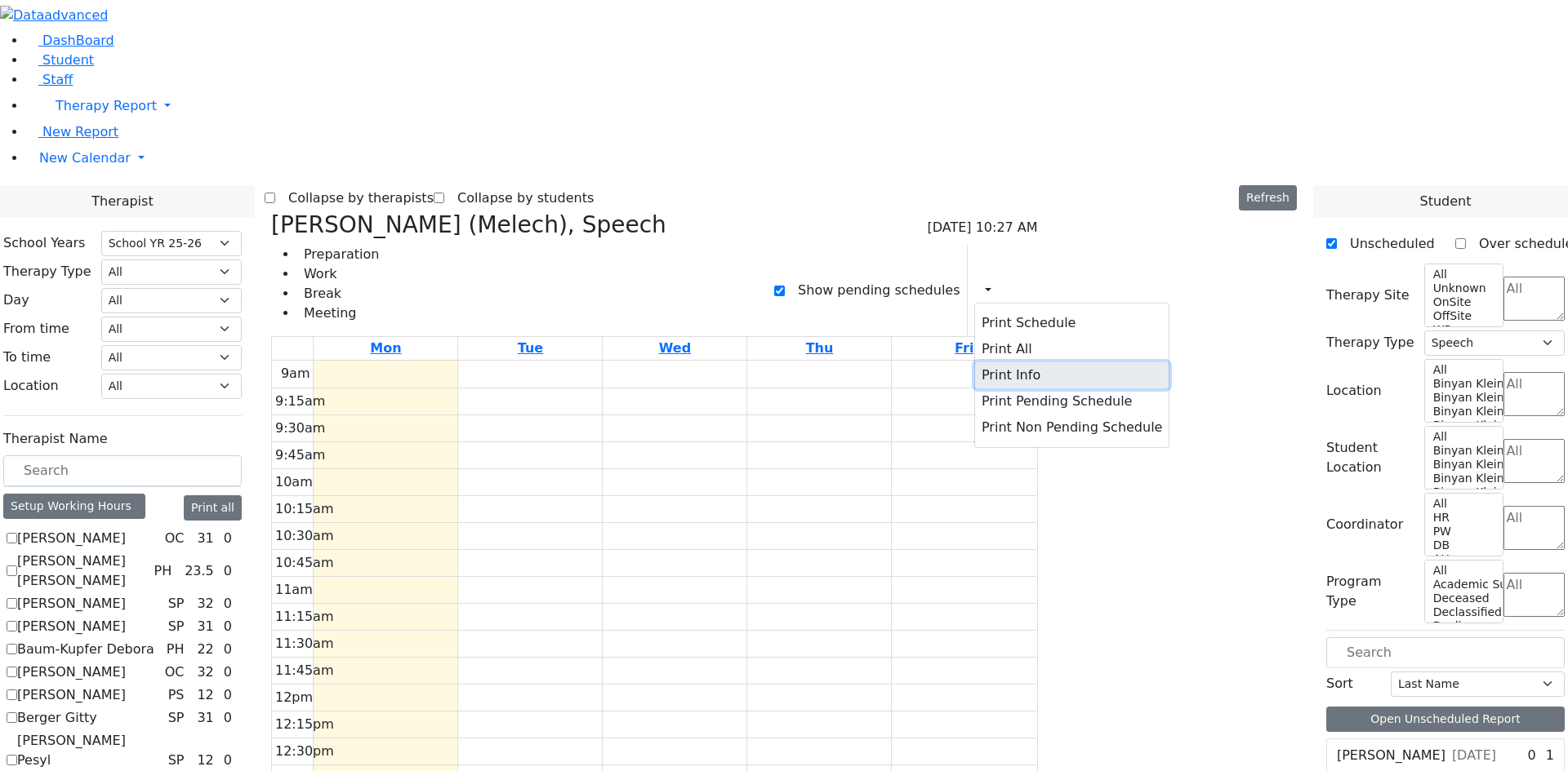
click at [1134, 363] on button "Print Info" at bounding box center [1072, 375] width 194 height 26
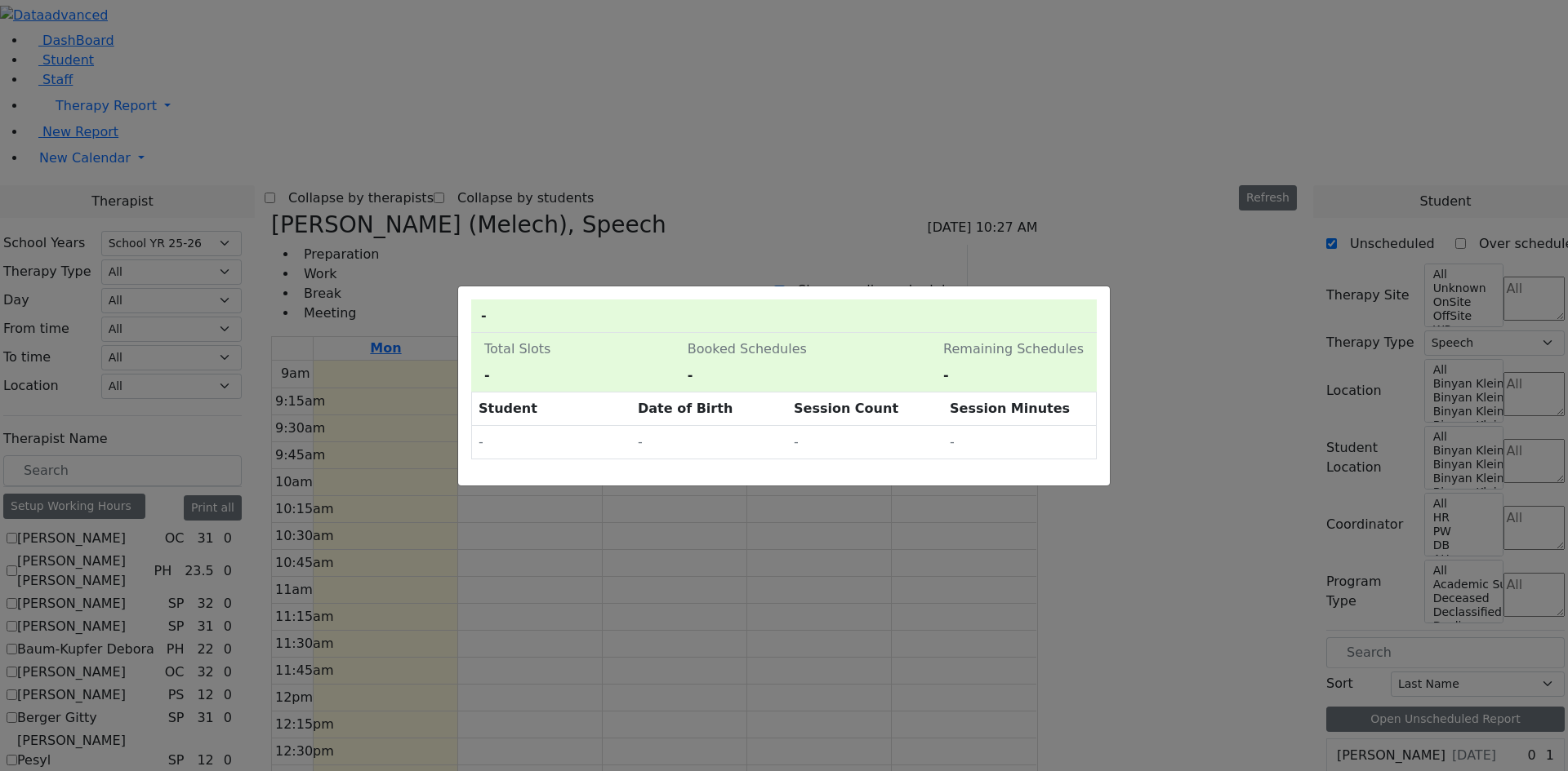
click at [892, 122] on div "0 Pending Schedules - Total Slots - Booked Schedules - Pending Schedules - Rema…" at bounding box center [784, 386] width 1568 height 771
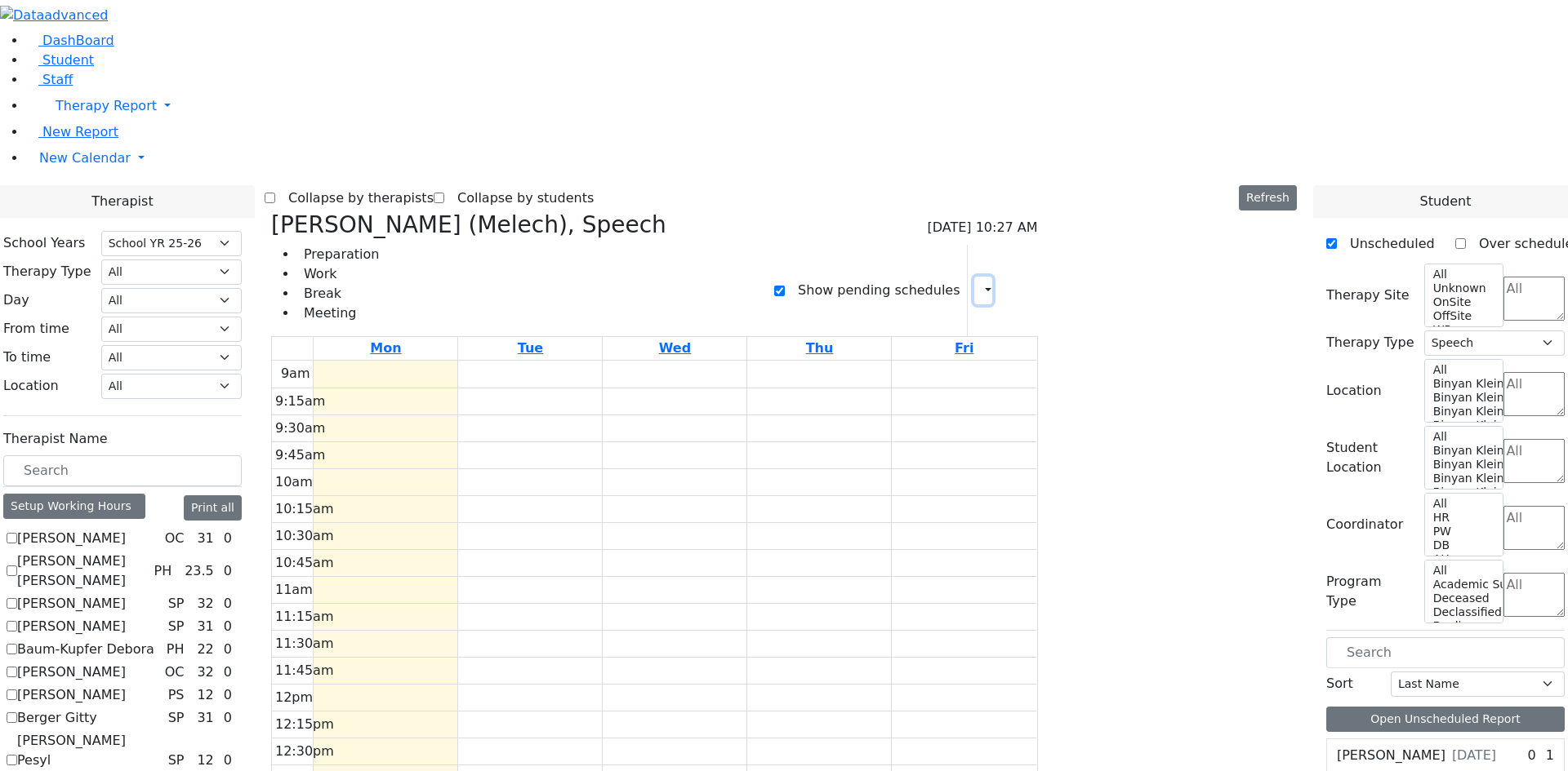
click at [992, 276] on button "button" at bounding box center [983, 290] width 18 height 28
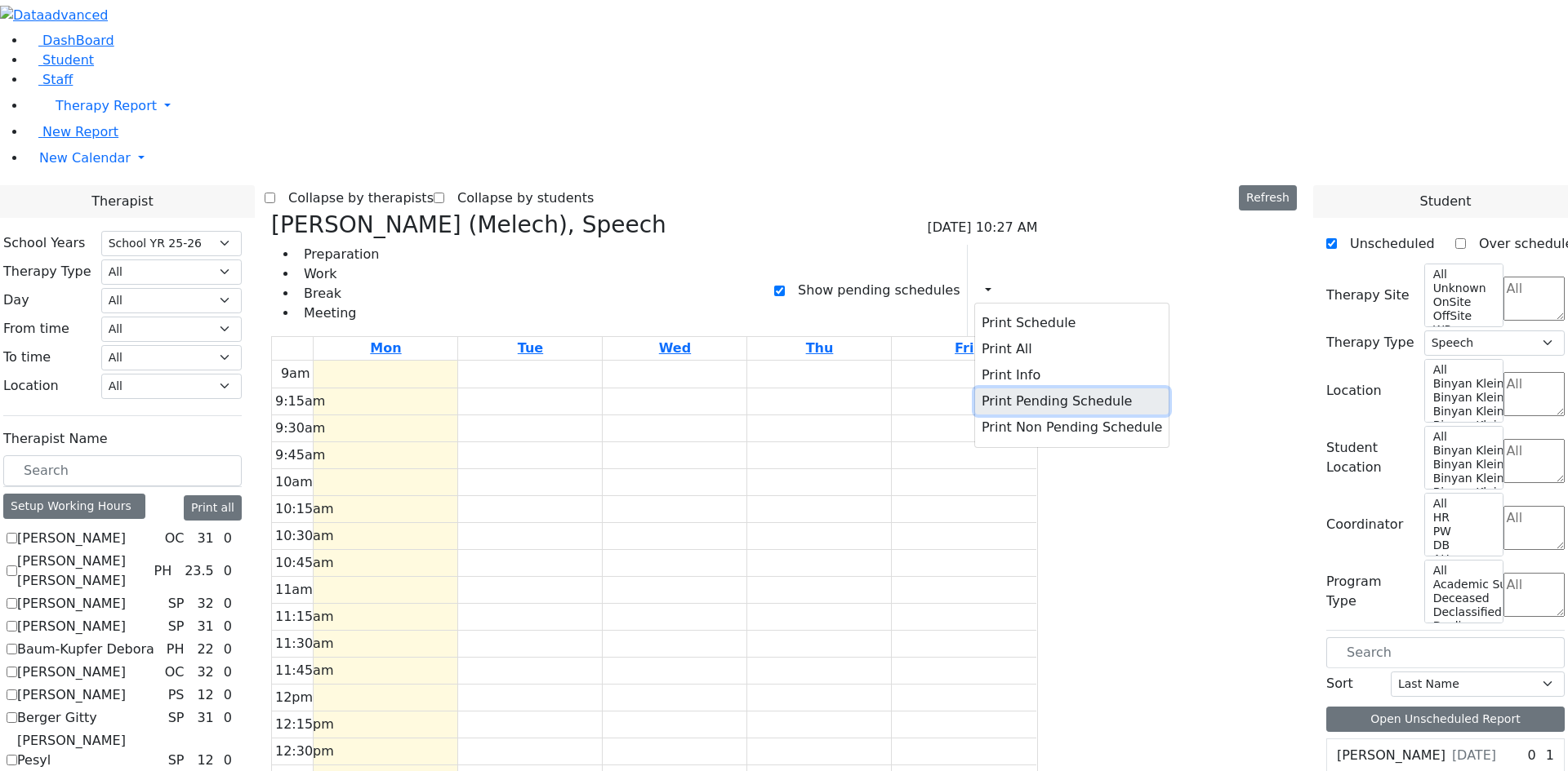
click at [1128, 389] on button "Print Pending Schedule" at bounding box center [1072, 402] width 194 height 26
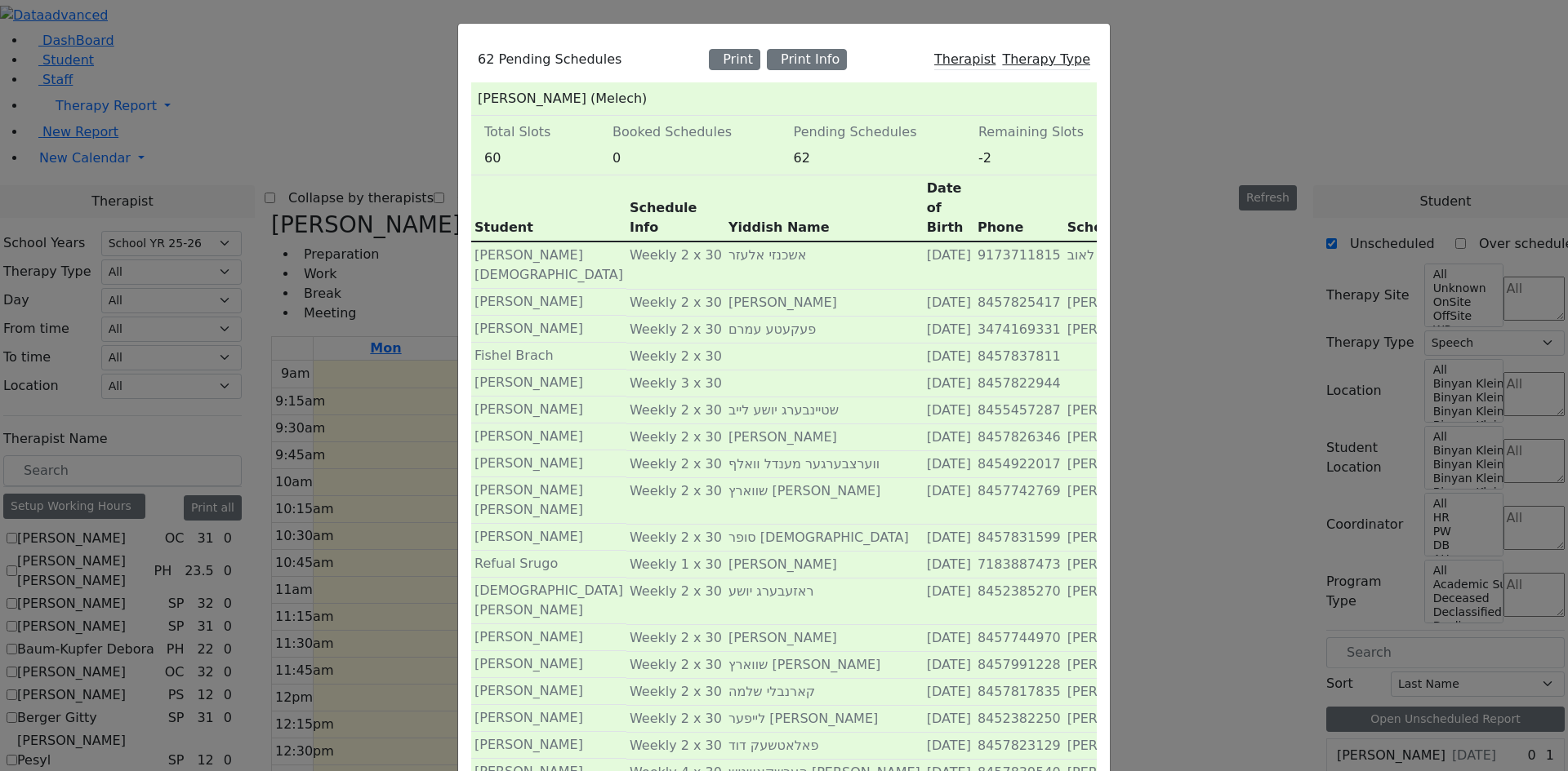
scroll to position [0, 0]
click at [562, 6] on div "62 Pending Schedules Print Print Info Therapist Therapy Type [PERSON_NAME] (Mel…" at bounding box center [784, 386] width 1568 height 771
